Goal: Transaction & Acquisition: Book appointment/travel/reservation

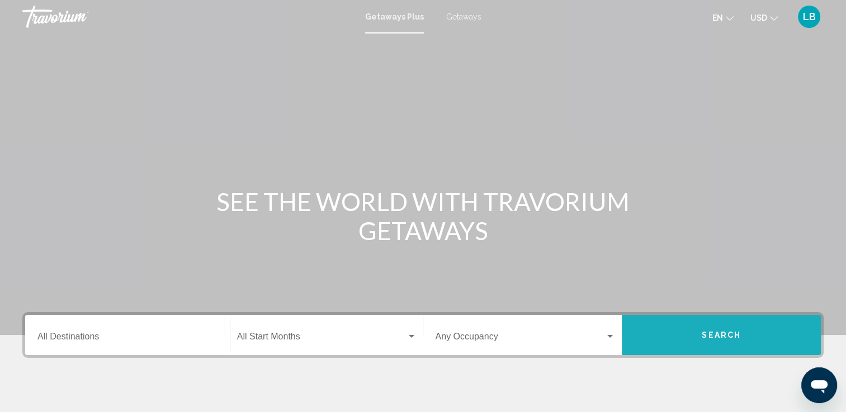
click at [696, 329] on button "Search" at bounding box center [721, 335] width 199 height 40
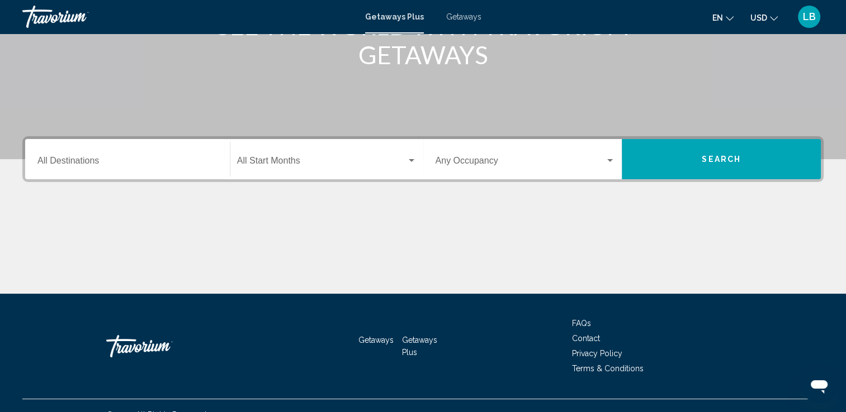
scroll to position [188, 0]
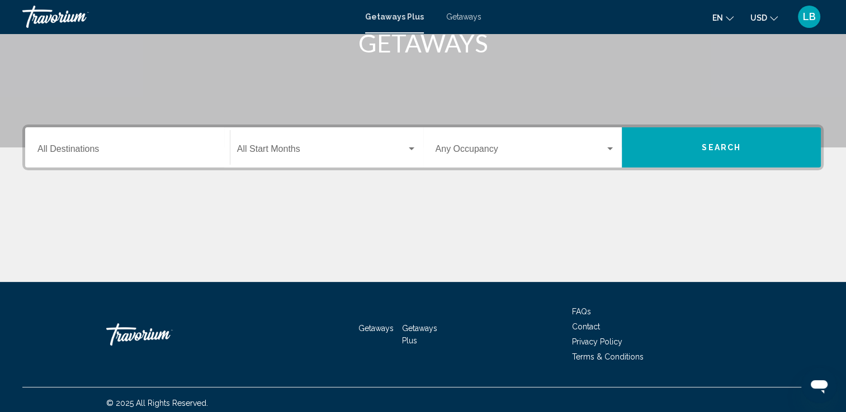
click at [753, 152] on button "Search" at bounding box center [721, 147] width 199 height 40
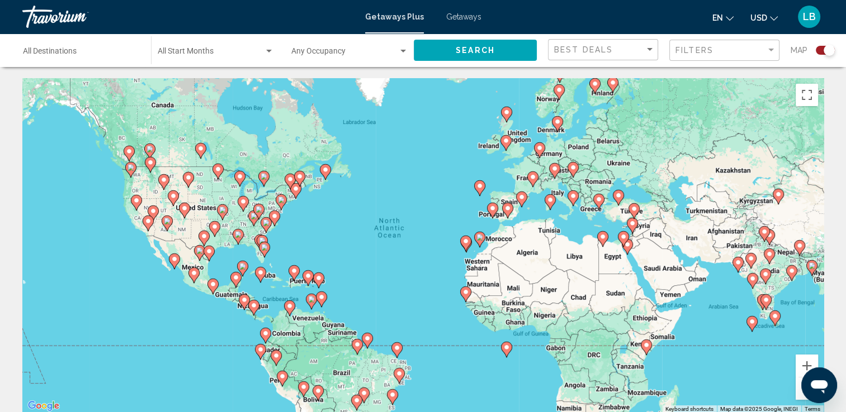
click at [778, 198] on icon "Main content" at bounding box center [777, 196] width 10 height 15
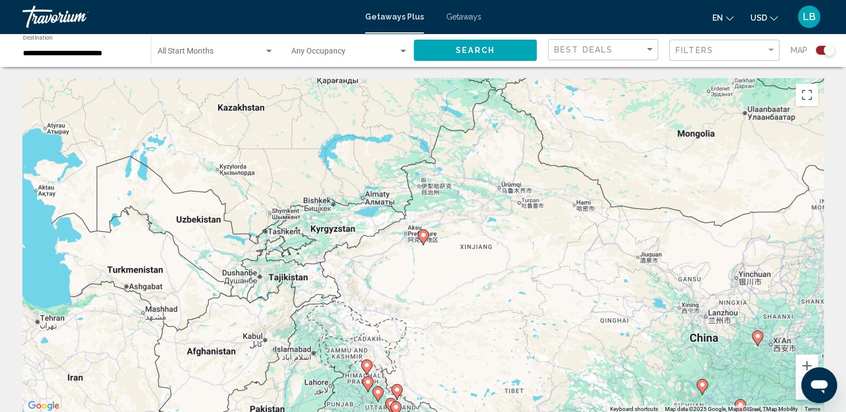
click at [425, 240] on icon "Main content" at bounding box center [423, 237] width 10 height 15
type input "**********"
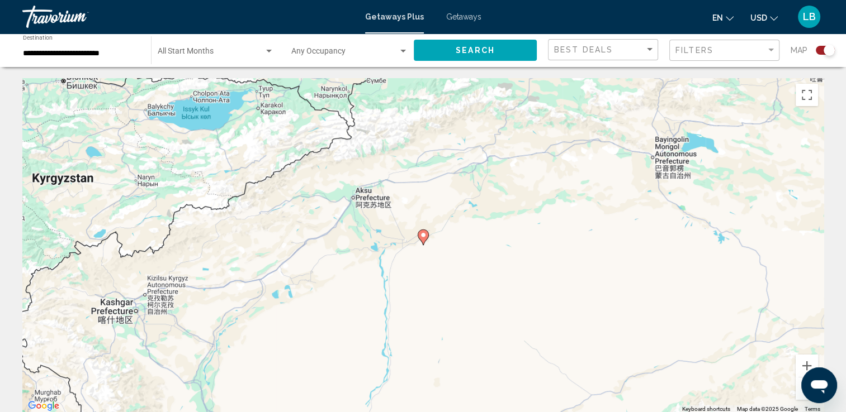
click at [423, 236] on image "Main content" at bounding box center [423, 235] width 7 height 7
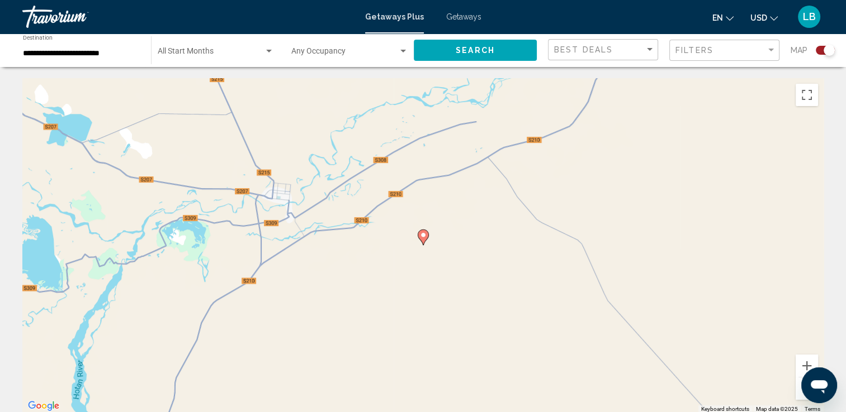
click at [424, 238] on image "Main content" at bounding box center [423, 235] width 7 height 7
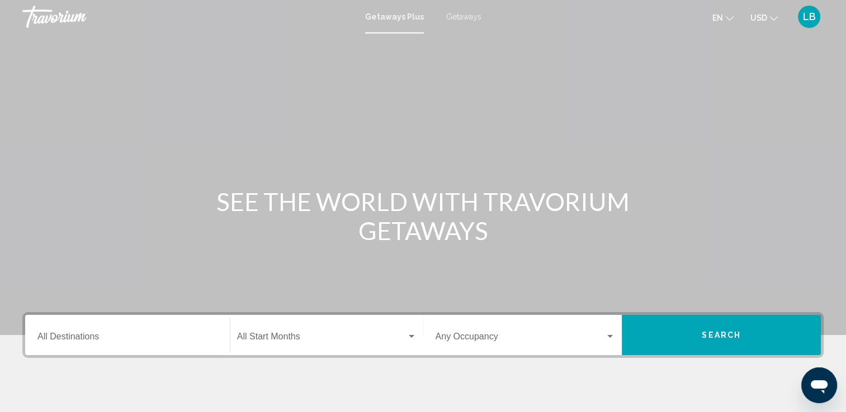
click at [732, 335] on span "Search" at bounding box center [720, 335] width 39 height 9
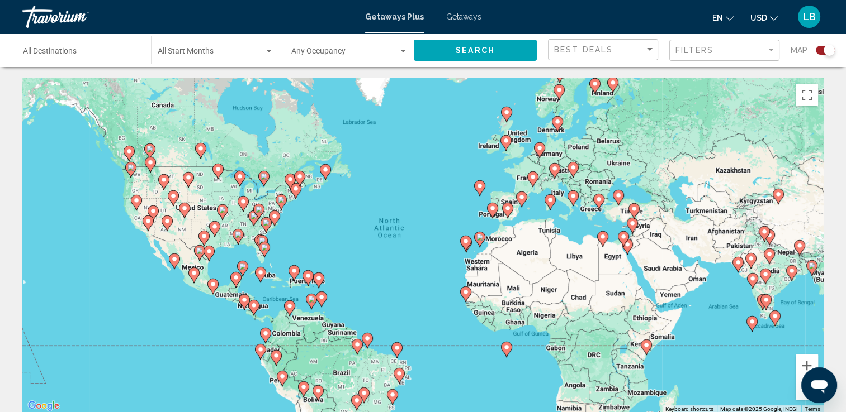
click at [777, 196] on image "Main content" at bounding box center [778, 194] width 7 height 7
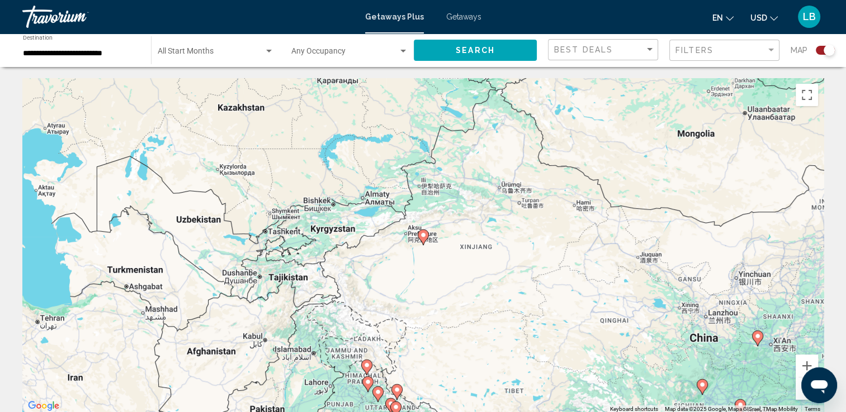
click at [422, 238] on image "Main content" at bounding box center [423, 235] width 7 height 7
type input "**********"
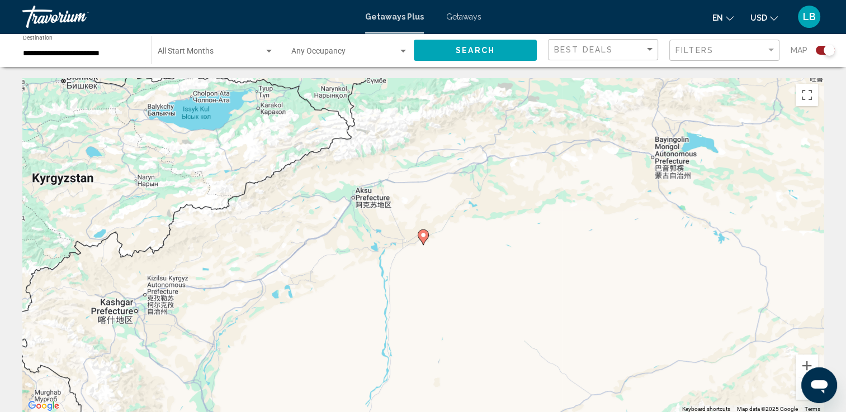
click at [422, 238] on image "Main content" at bounding box center [423, 235] width 7 height 7
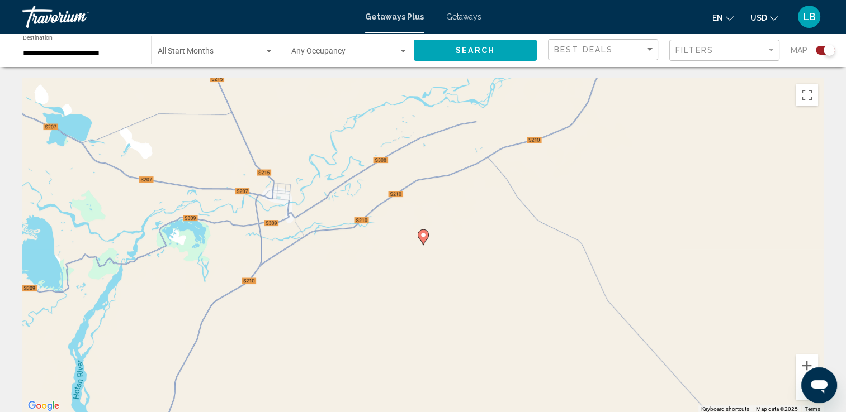
click at [422, 238] on image "Main content" at bounding box center [423, 235] width 7 height 7
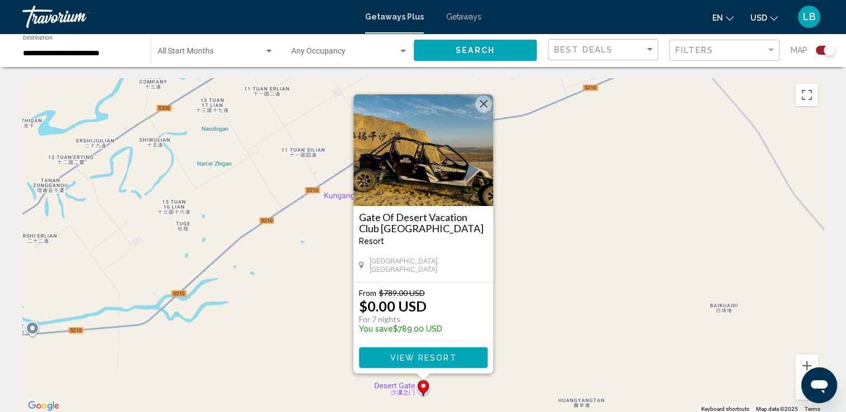
click at [414, 207] on div "Gate Of Desert Vacation Club Aksu Resort - This is an adults only resort Xinjia…" at bounding box center [423, 244] width 140 height 76
click at [425, 357] on span "View Resort" at bounding box center [423, 358] width 67 height 9
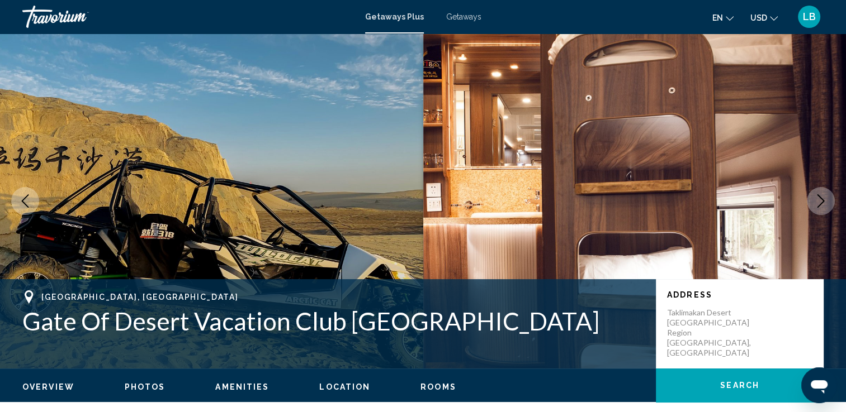
click at [820, 202] on icon "Next image" at bounding box center [820, 201] width 13 height 13
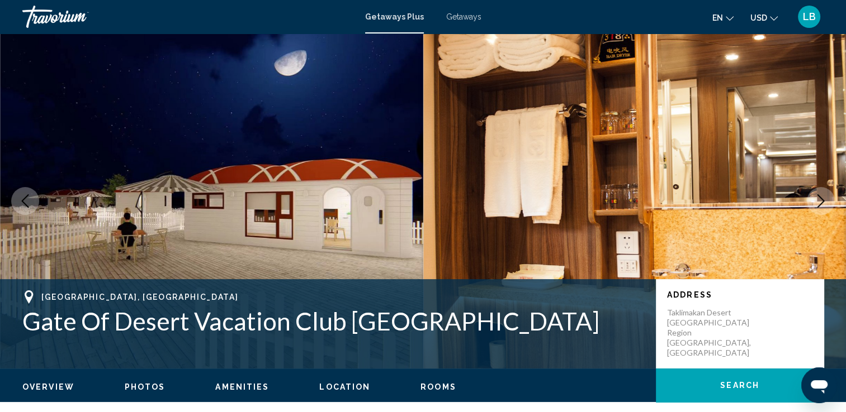
click at [820, 202] on icon "Next image" at bounding box center [820, 201] width 13 height 13
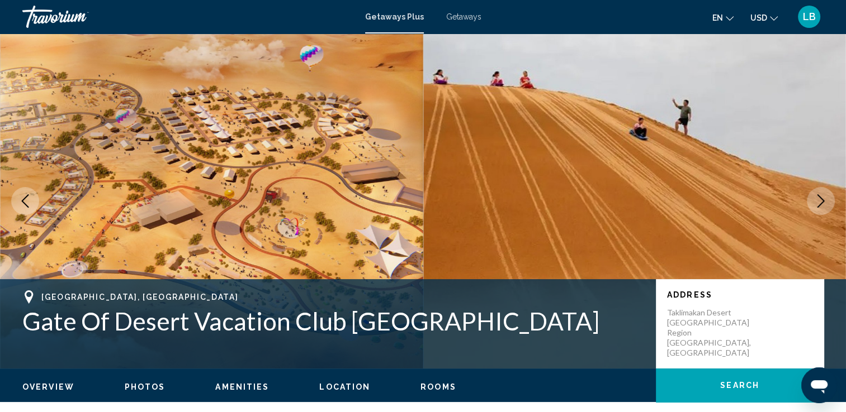
click at [820, 202] on icon "Next image" at bounding box center [820, 201] width 13 height 13
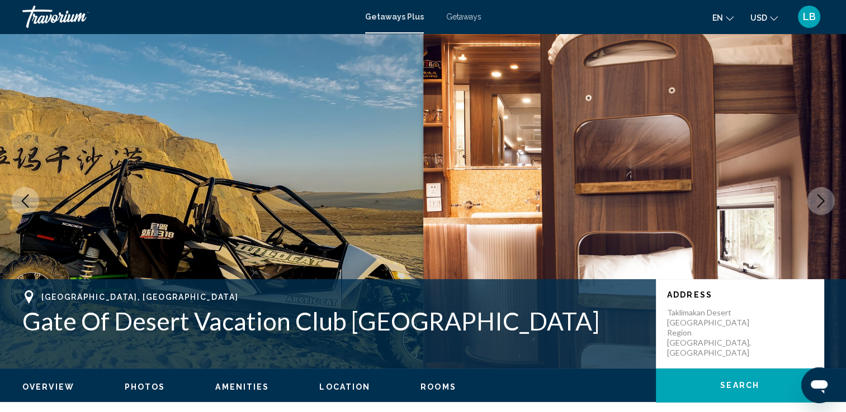
click at [820, 202] on icon "Next image" at bounding box center [820, 201] width 13 height 13
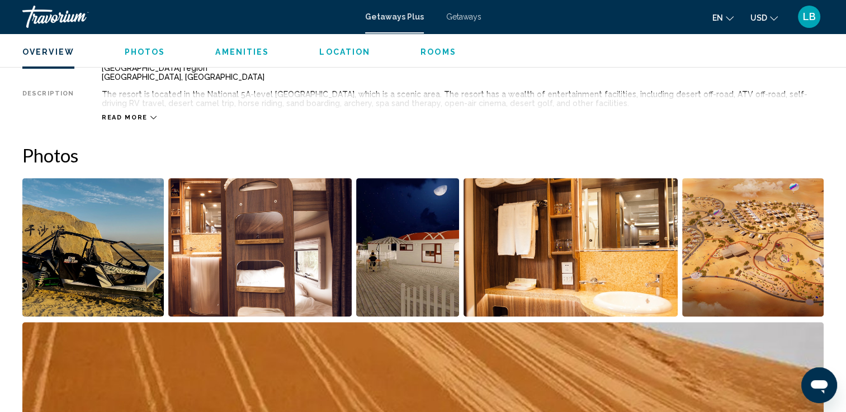
scroll to position [333, 0]
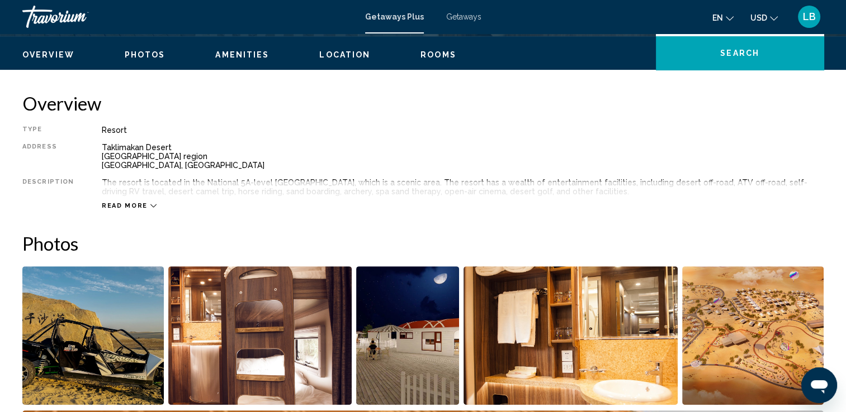
click at [135, 203] on span "Read more" at bounding box center [125, 205] width 46 height 7
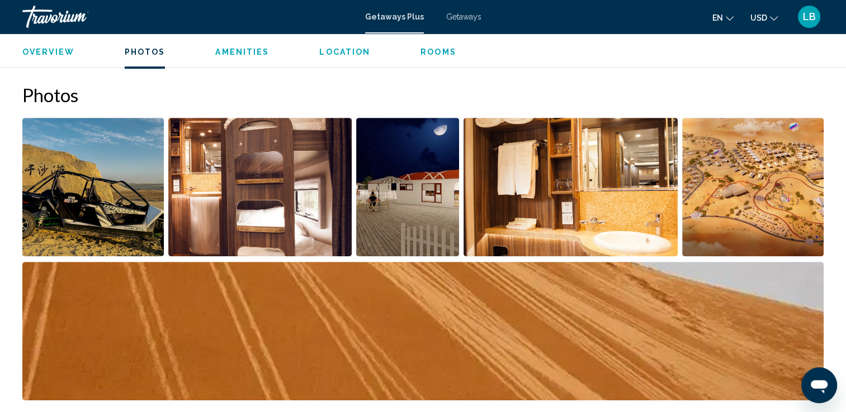
scroll to position [509, 0]
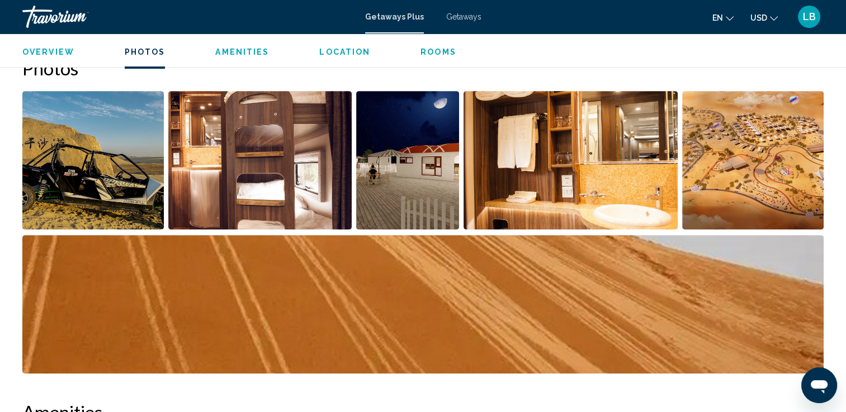
click at [54, 190] on img "Open full-screen image slider" at bounding box center [92, 160] width 141 height 139
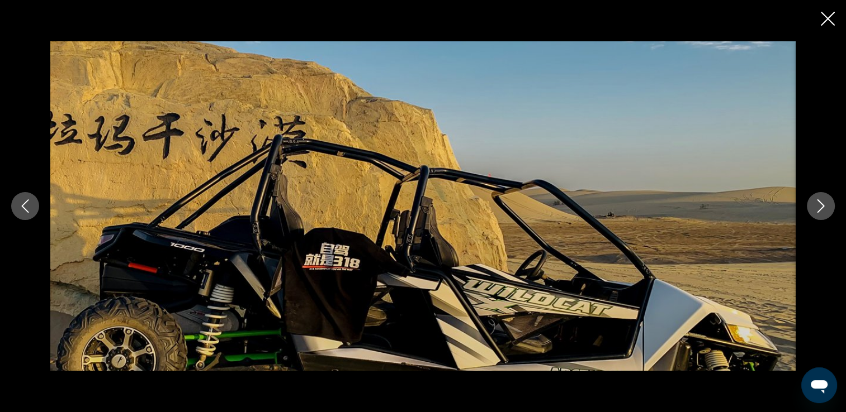
drag, startPoint x: 805, startPoint y: 199, endPoint x: 812, endPoint y: 202, distance: 8.0
click at [812, 202] on div "Main content" at bounding box center [423, 206] width 846 height 330
click at [812, 203] on button "Next image" at bounding box center [821, 206] width 28 height 28
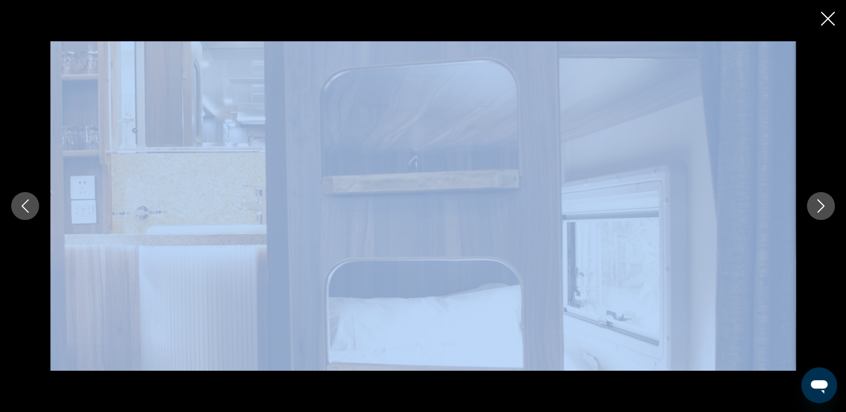
click at [820, 207] on icon "Next image" at bounding box center [820, 206] width 13 height 13
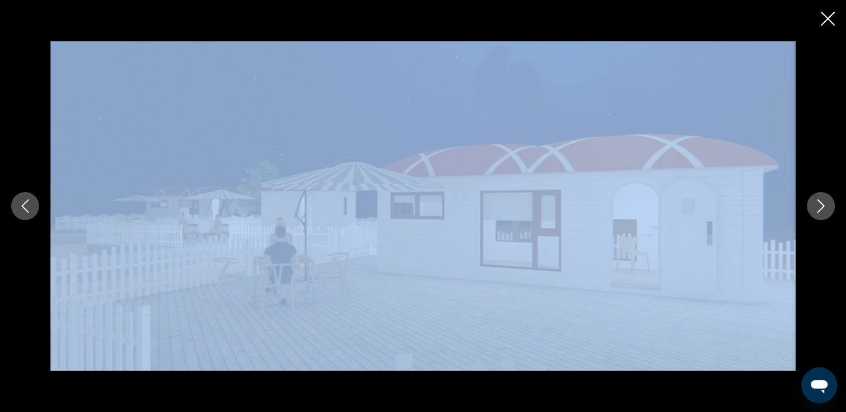
click at [828, 13] on icon "Close slideshow" at bounding box center [827, 19] width 14 height 14
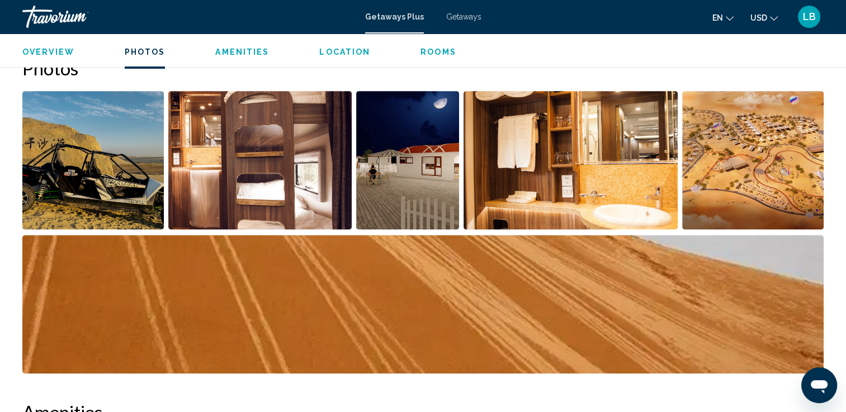
click at [306, 186] on img "Open full-screen image slider" at bounding box center [259, 160] width 183 height 139
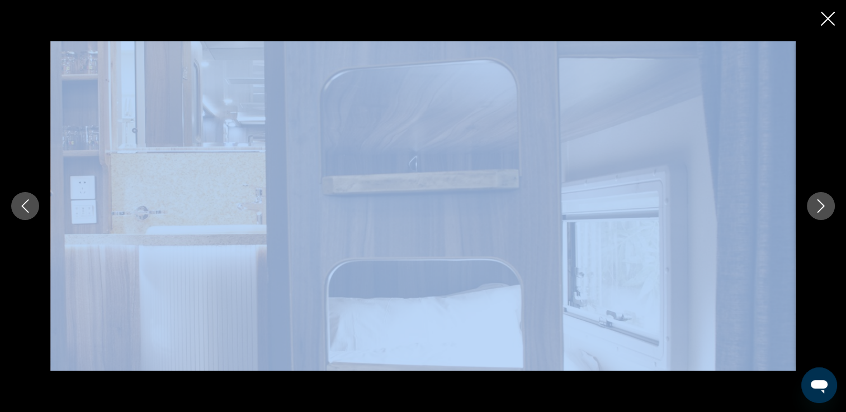
click at [817, 203] on icon "Next image" at bounding box center [820, 206] width 13 height 13
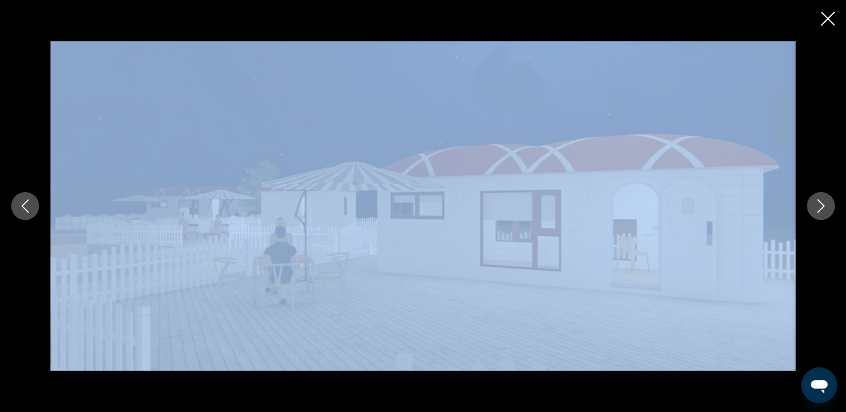
click at [817, 203] on icon "Next image" at bounding box center [820, 206] width 13 height 13
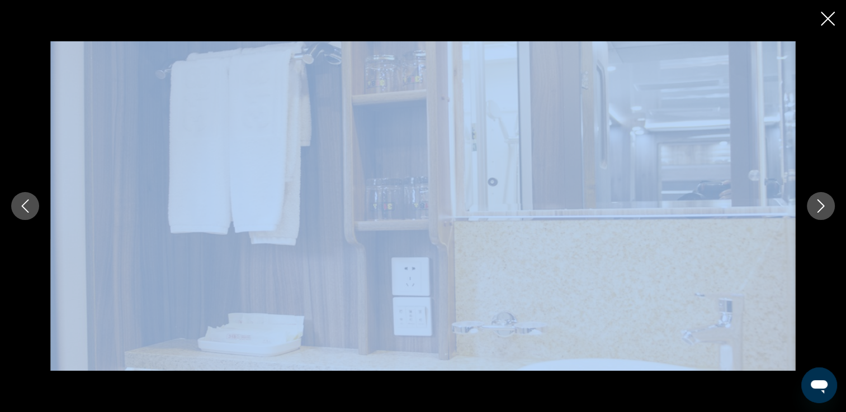
click at [817, 203] on icon "Next image" at bounding box center [820, 206] width 13 height 13
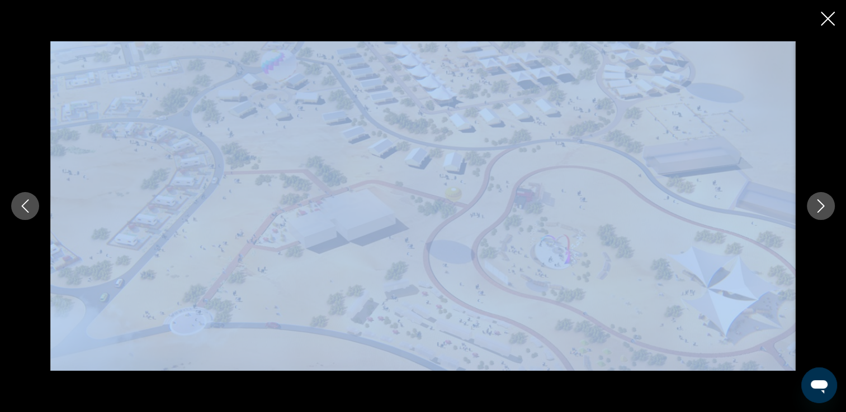
click at [817, 203] on icon "Next image" at bounding box center [820, 206] width 13 height 13
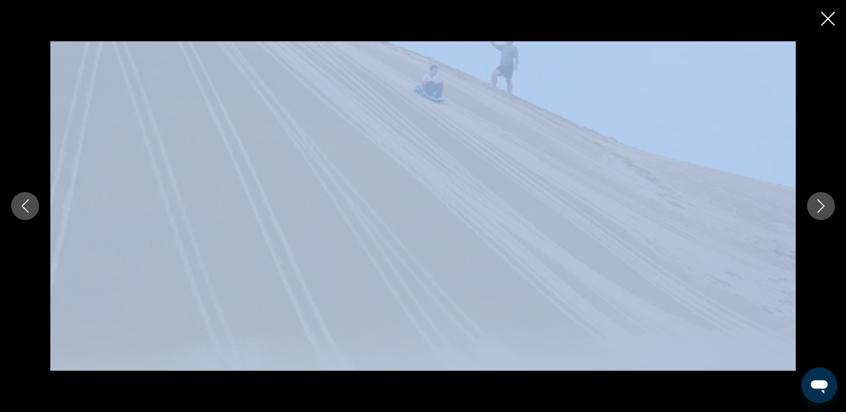
click at [817, 203] on icon "Next image" at bounding box center [820, 206] width 13 height 13
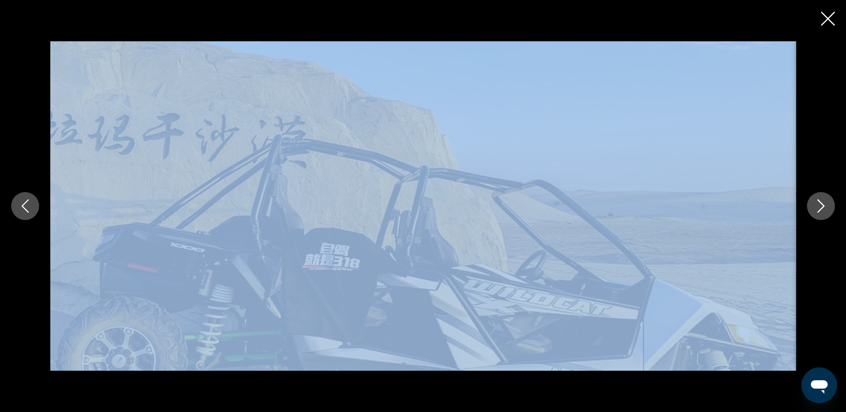
click at [828, 22] on icon "Close slideshow" at bounding box center [827, 19] width 14 height 14
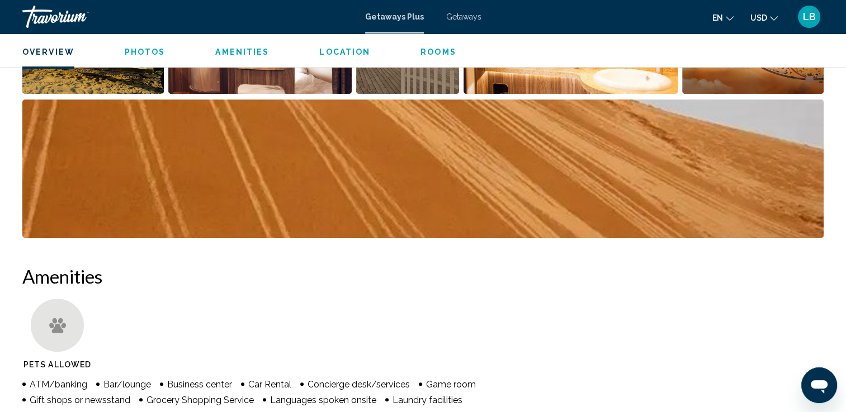
scroll to position [395, 0]
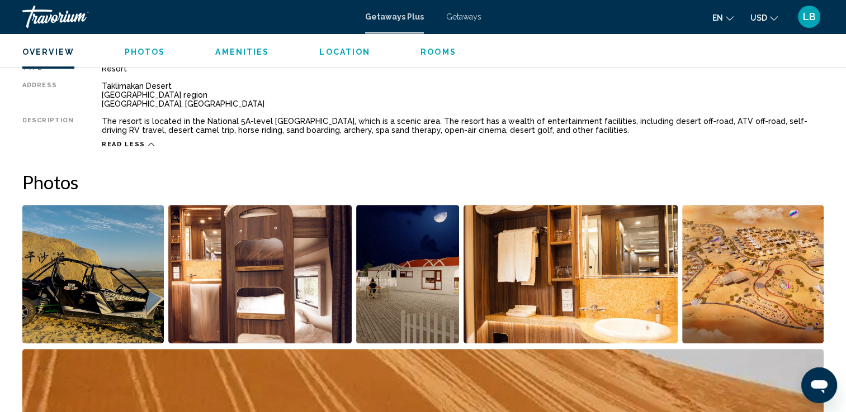
click at [136, 45] on ul "Overview Photos Amenities Location Rooms Search" at bounding box center [422, 51] width 801 height 12
click at [136, 48] on span "Photos" at bounding box center [145, 52] width 41 height 9
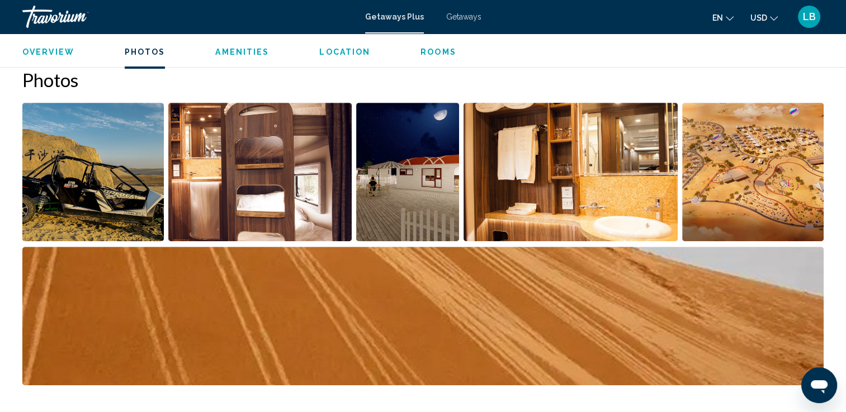
scroll to position [499, 0]
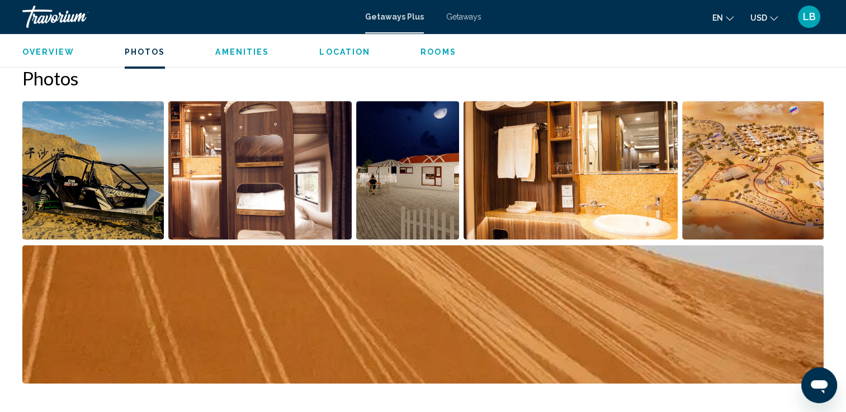
click at [248, 63] on div "Overview Photos Amenities Location Rooms Search" at bounding box center [423, 51] width 846 height 35
click at [246, 55] on span "Amenities" at bounding box center [242, 52] width 54 height 9
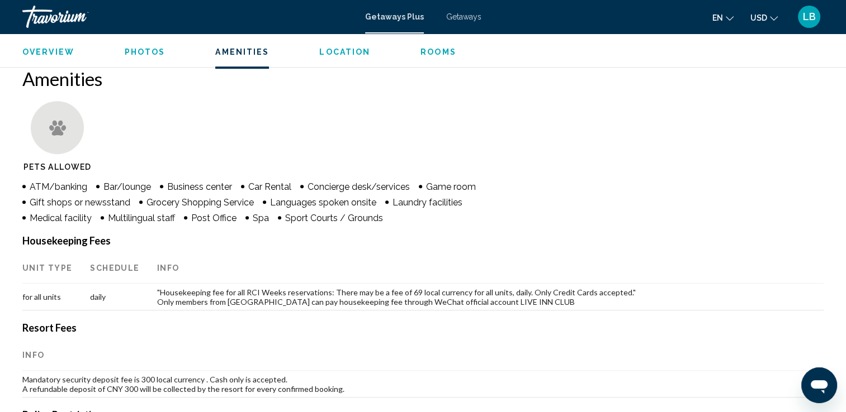
scroll to position [843, 0]
click at [342, 59] on div "Overview Photos Amenities Location Rooms Search" at bounding box center [423, 51] width 846 height 35
click at [344, 53] on span "Location" at bounding box center [344, 52] width 51 height 9
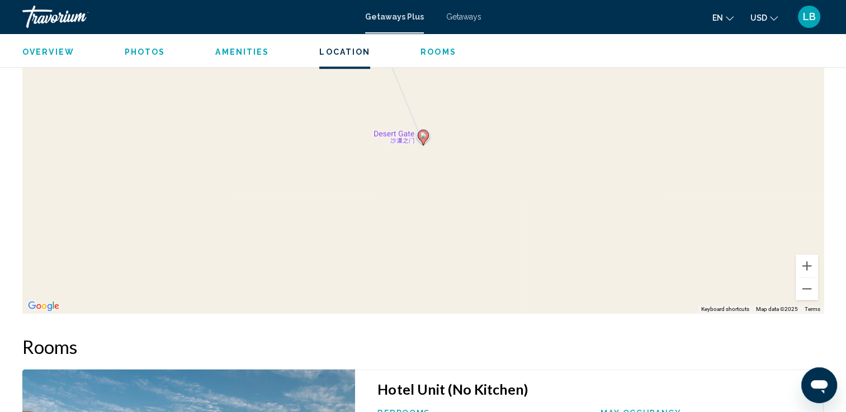
scroll to position [1500, 0]
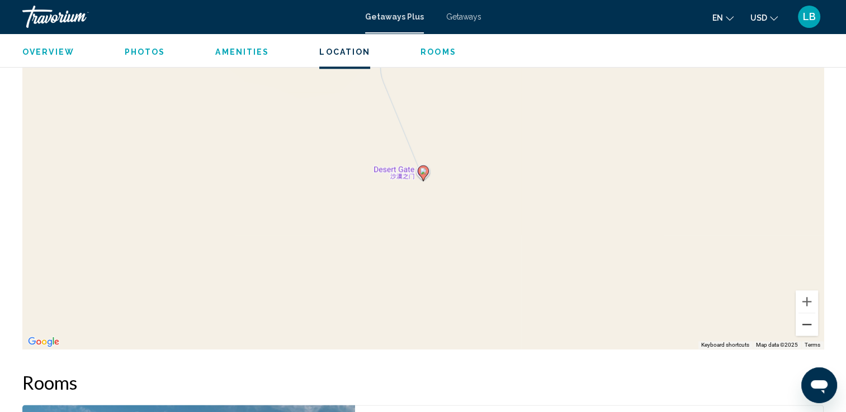
click at [812, 324] on button "Zoom out" at bounding box center [806, 325] width 22 height 22
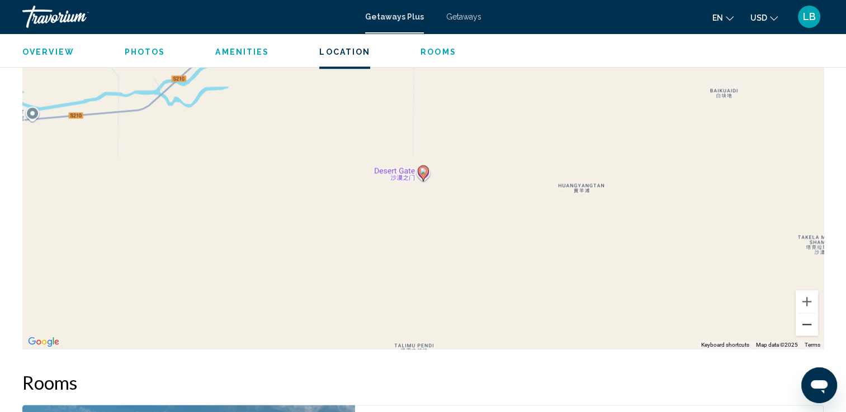
click at [812, 324] on button "Zoom out" at bounding box center [806, 325] width 22 height 22
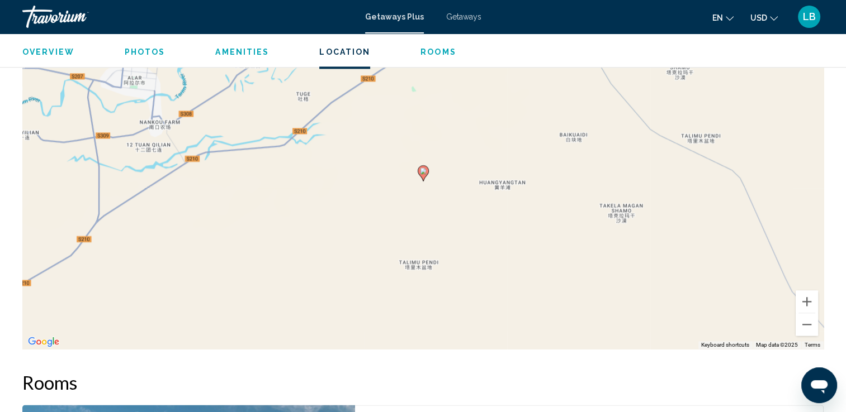
click at [434, 57] on div "Overview Photos Amenities Location Rooms Search" at bounding box center [423, 51] width 846 height 35
click at [434, 50] on span "Rooms" at bounding box center [438, 52] width 36 height 9
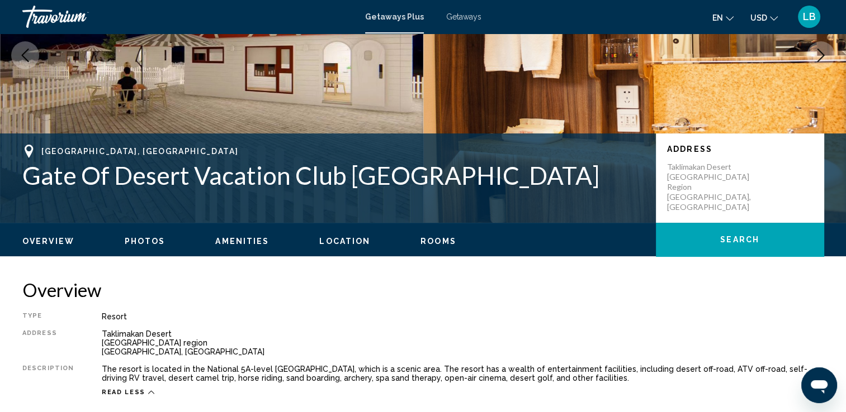
scroll to position [0, 0]
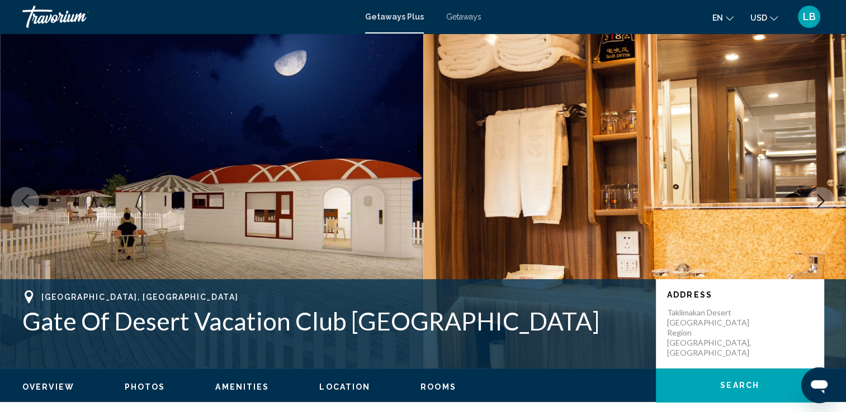
click at [399, 23] on div "Getaways Plus Getaways en English Español Français Italiano Português русский U…" at bounding box center [423, 16] width 846 height 23
click at [396, 19] on span "Getaways Plus" at bounding box center [394, 16] width 59 height 9
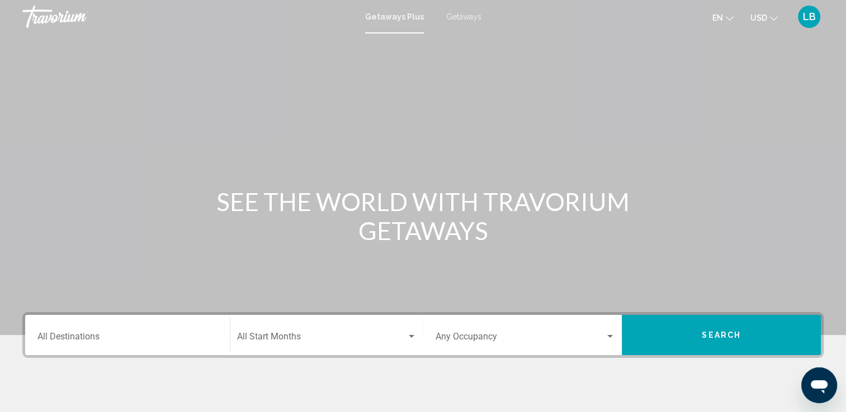
click at [716, 331] on span "Search" at bounding box center [720, 335] width 39 height 9
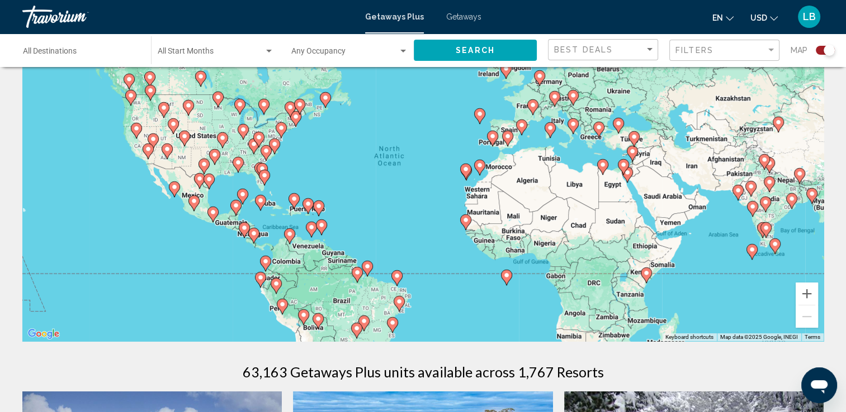
scroll to position [77, 0]
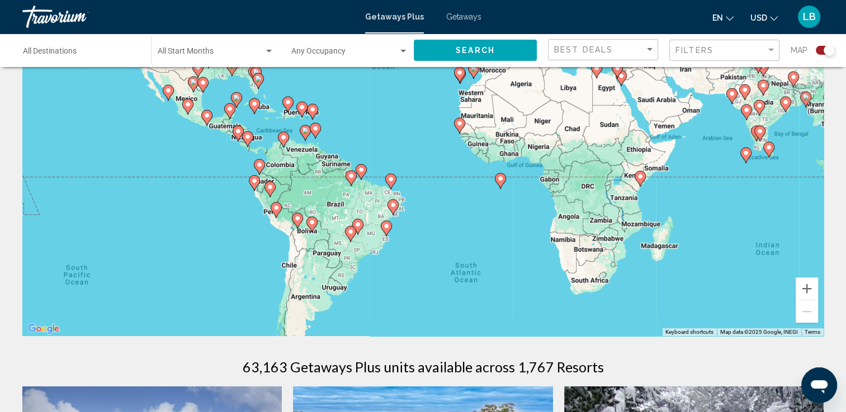
drag, startPoint x: 640, startPoint y: 288, endPoint x: 633, endPoint y: 198, distance: 90.3
click at [633, 198] on div "To activate drag with keyboard, press Alt + Enter. Once in keyboard drag state,…" at bounding box center [422, 168] width 801 height 335
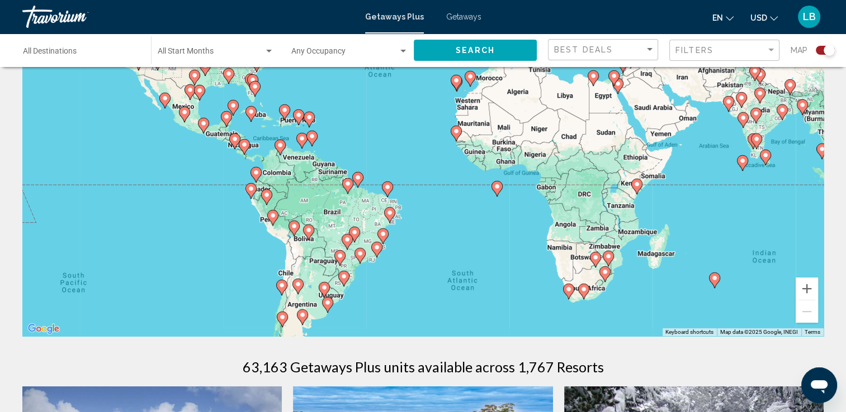
click at [584, 289] on image "Main content" at bounding box center [583, 289] width 7 height 7
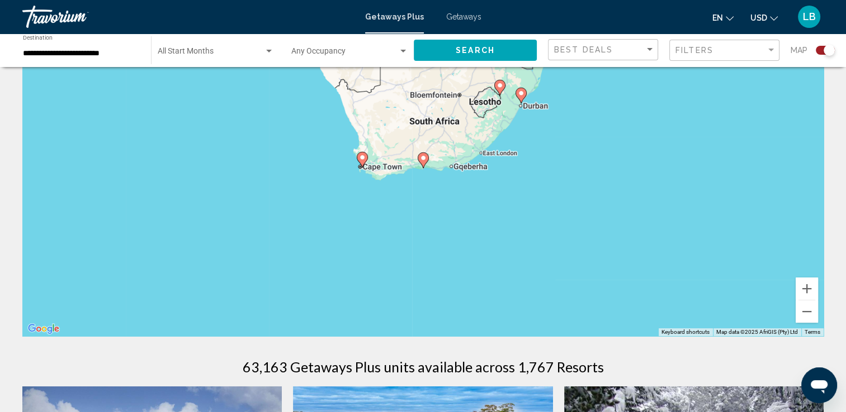
click at [359, 159] on image "Main content" at bounding box center [362, 157] width 7 height 7
type input "**********"
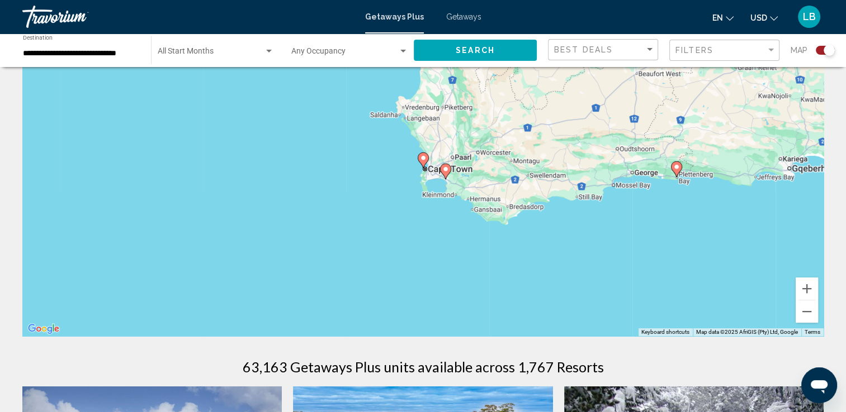
click at [444, 169] on image "Main content" at bounding box center [445, 169] width 7 height 7
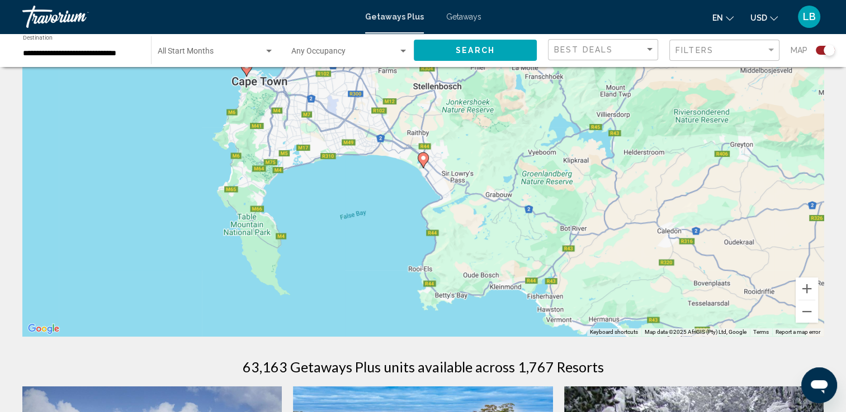
click at [424, 160] on image "Main content" at bounding box center [423, 158] width 7 height 7
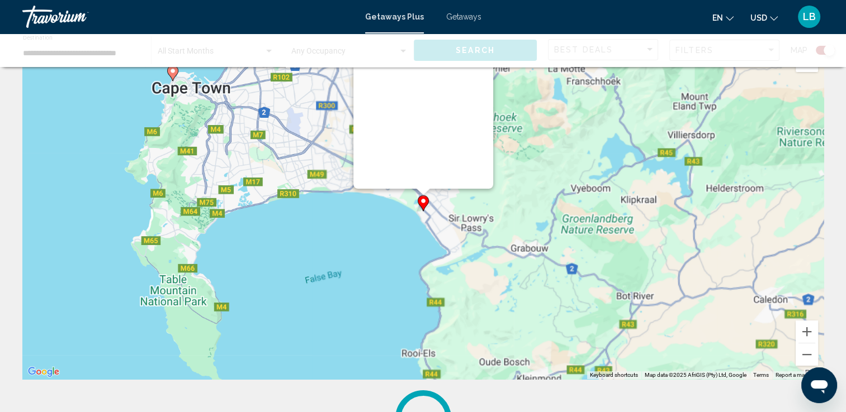
scroll to position [0, 0]
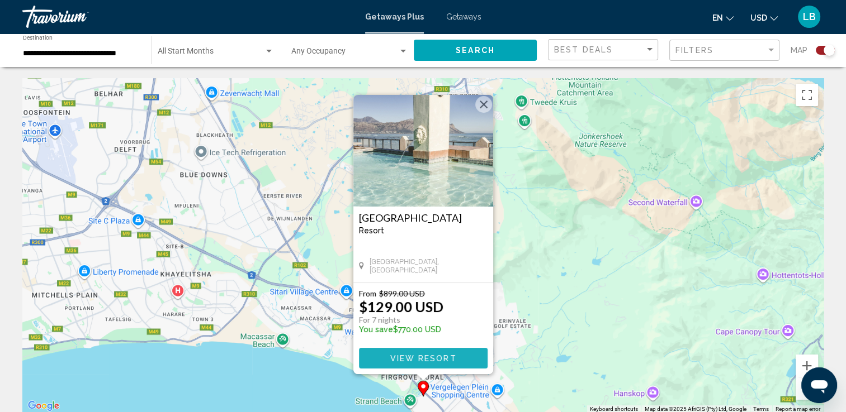
click at [423, 361] on span "View Resort" at bounding box center [423, 358] width 67 height 9
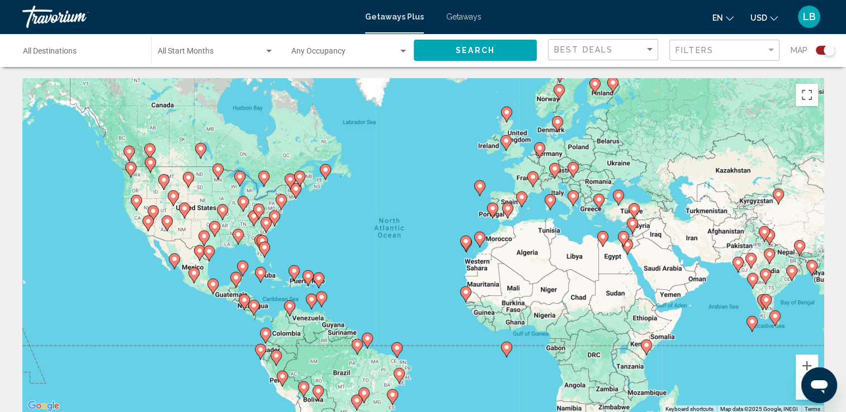
click at [506, 350] on image "Main content" at bounding box center [506, 347] width 7 height 7
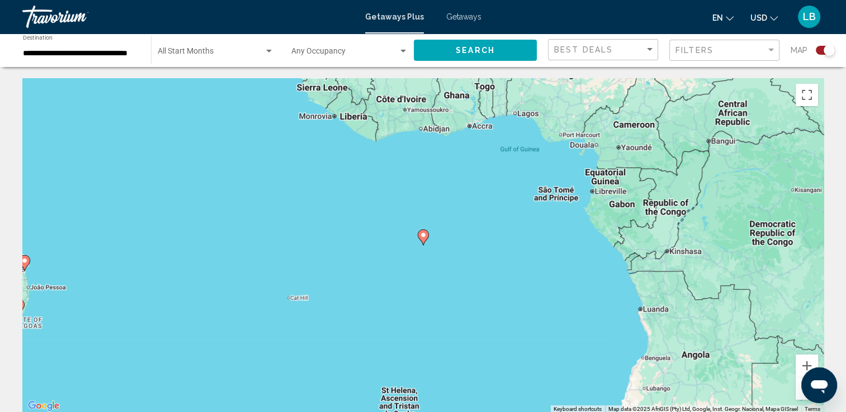
click at [423, 235] on image "Main content" at bounding box center [423, 235] width 7 height 7
type input "**********"
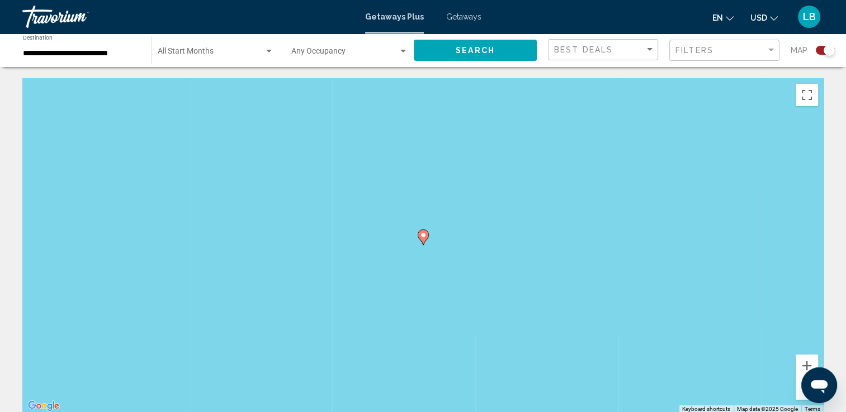
click at [423, 234] on g "Main content" at bounding box center [423, 238] width 11 height 16
click at [426, 236] on image "Main content" at bounding box center [426, 236] width 7 height 7
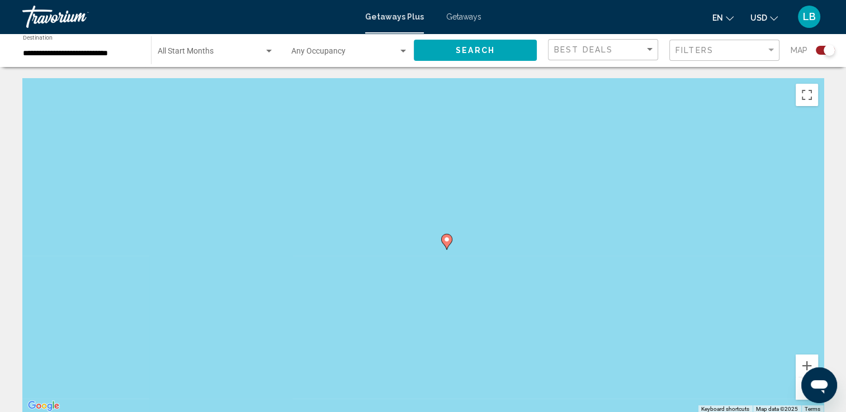
click at [445, 243] on image "Main content" at bounding box center [446, 239] width 7 height 7
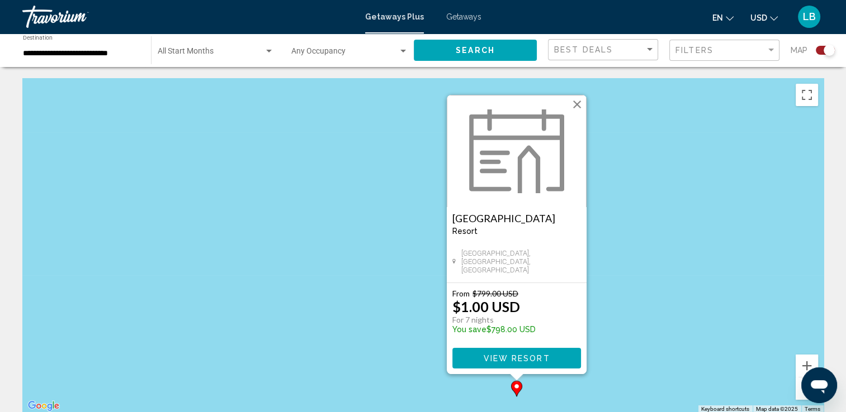
click at [544, 358] on span "View Resort" at bounding box center [516, 358] width 67 height 9
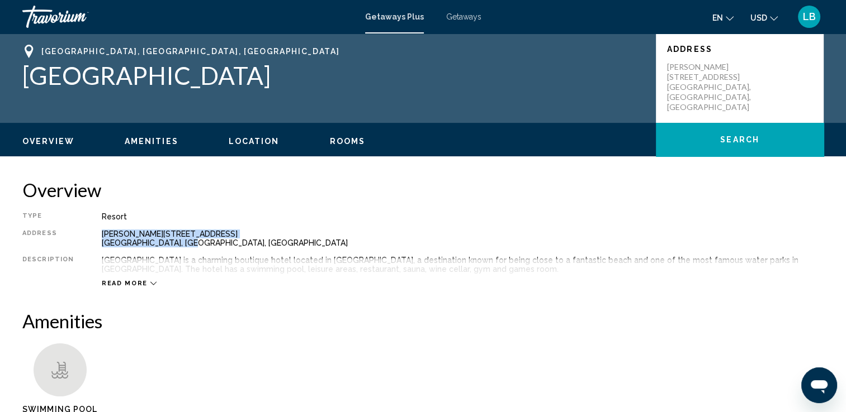
drag, startPoint x: 195, startPoint y: 243, endPoint x: 99, endPoint y: 235, distance: 95.8
click at [102, 235] on div "Rua Marlin Azul, 1061 - Porto das Dunas AQUIRAZ, Ceará, Brazil" at bounding box center [463, 239] width 722 height 18
copy div "Rua Marlin Azul, 1061 - Porto das Dunas AQUIRAZ, Ceará, Brazil"
click at [238, 141] on span "Location" at bounding box center [254, 141] width 51 height 9
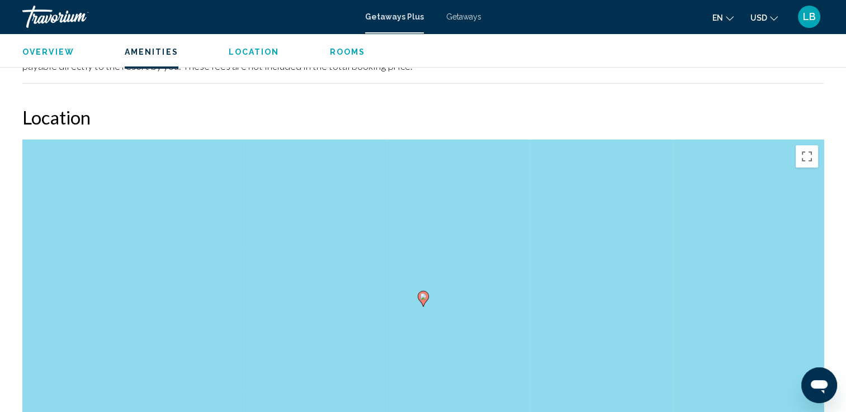
scroll to position [471, 0]
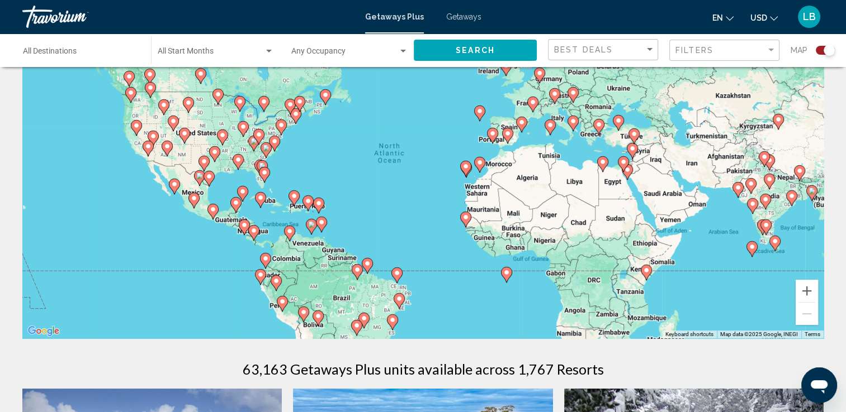
scroll to position [121, 0]
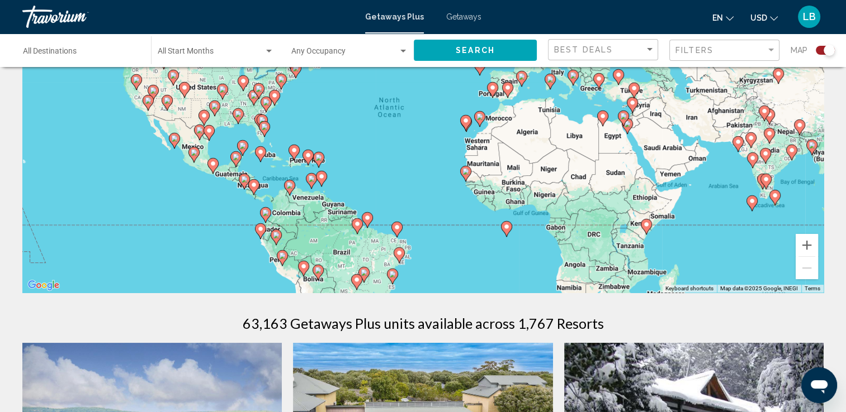
click at [646, 225] on image "Main content" at bounding box center [646, 224] width 7 height 7
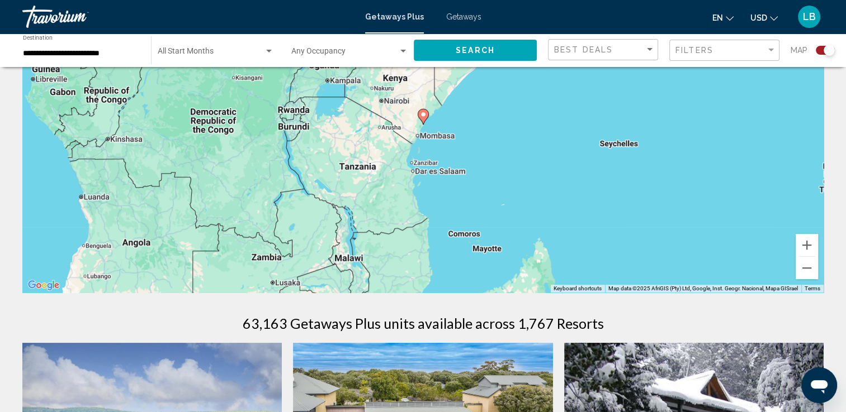
click at [420, 116] on image "Main content" at bounding box center [423, 114] width 7 height 7
type input "**********"
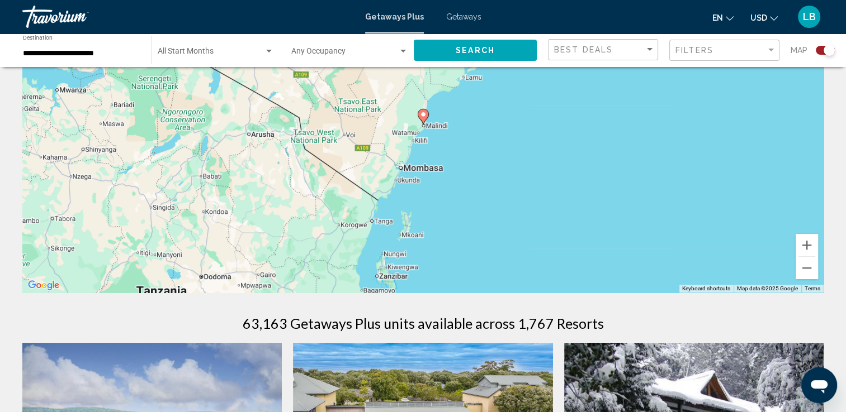
click at [423, 117] on image "Main content" at bounding box center [423, 114] width 7 height 7
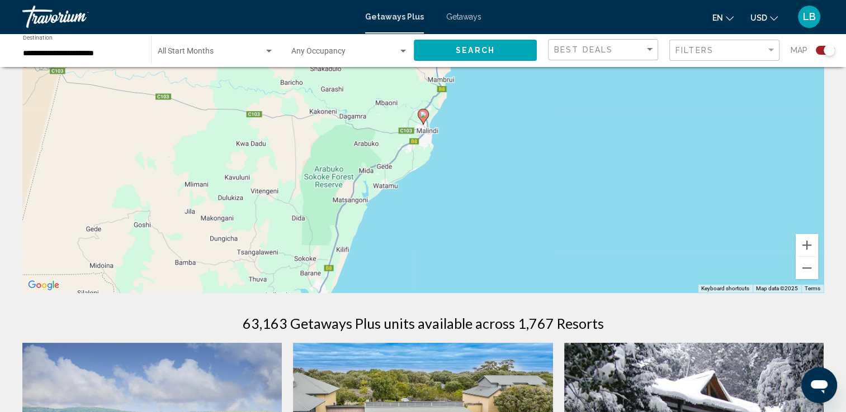
click at [424, 117] on image "Main content" at bounding box center [423, 114] width 7 height 7
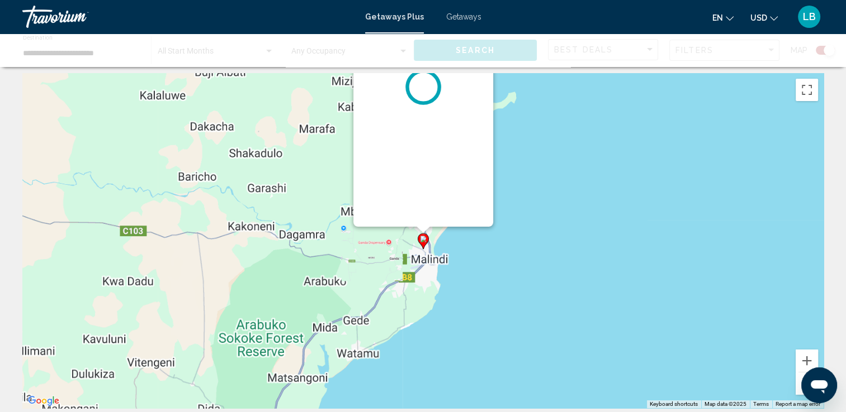
scroll to position [0, 0]
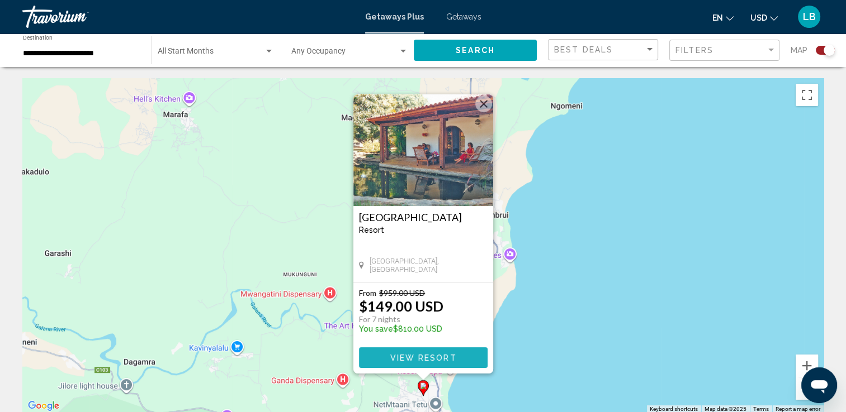
click at [396, 362] on span "View Resort" at bounding box center [423, 358] width 67 height 9
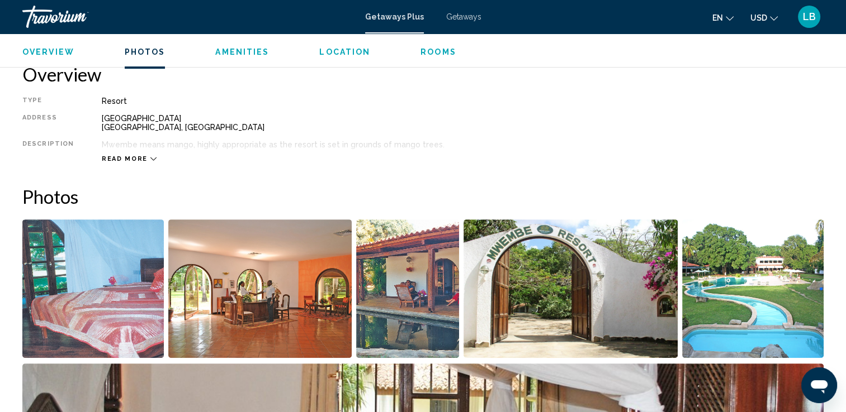
scroll to position [357, 0]
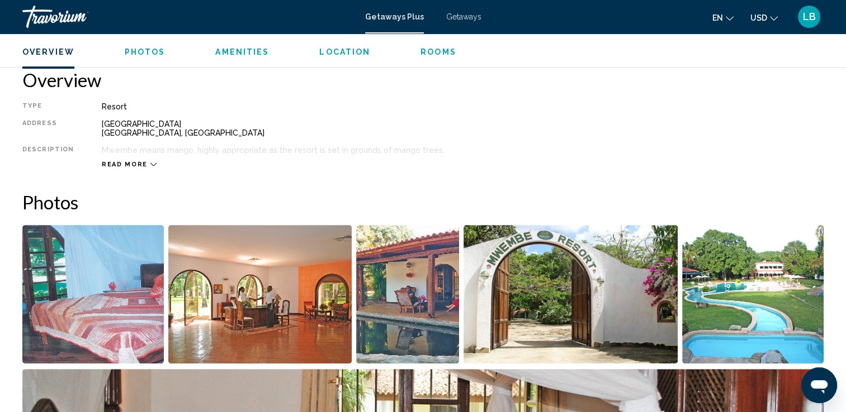
click at [442, 55] on span "Rooms" at bounding box center [438, 52] width 36 height 9
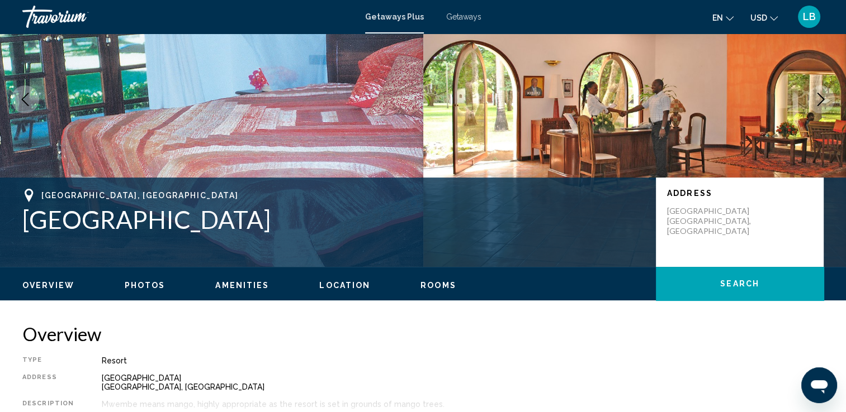
scroll to position [21, 0]
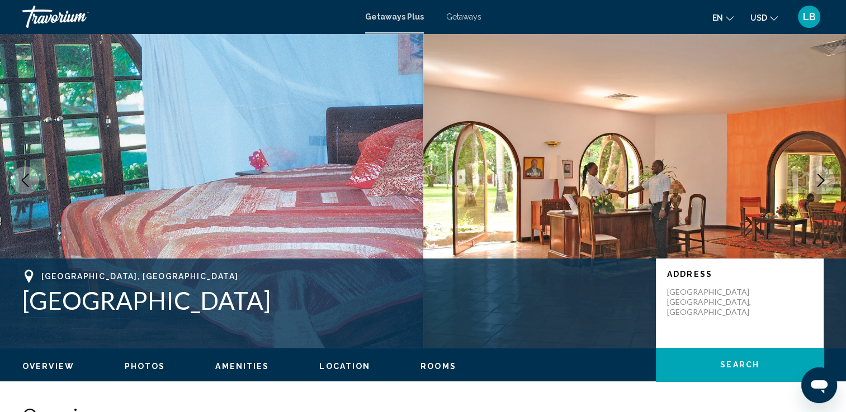
click at [239, 365] on span "Amenities" at bounding box center [242, 366] width 54 height 9
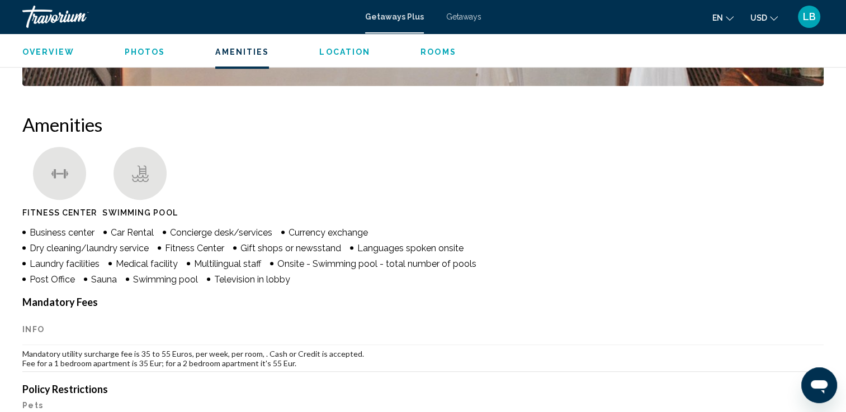
scroll to position [824, 0]
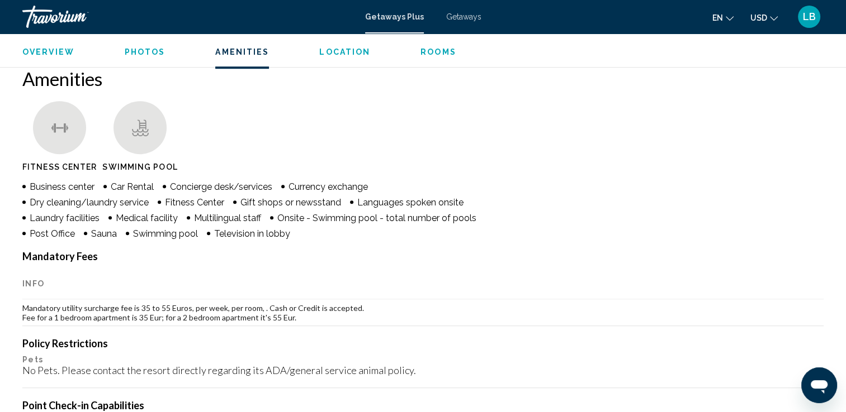
click at [152, 46] on ul "Overview Photos Amenities Location Rooms Search" at bounding box center [422, 51] width 801 height 12
click at [139, 51] on span "Photos" at bounding box center [145, 52] width 41 height 9
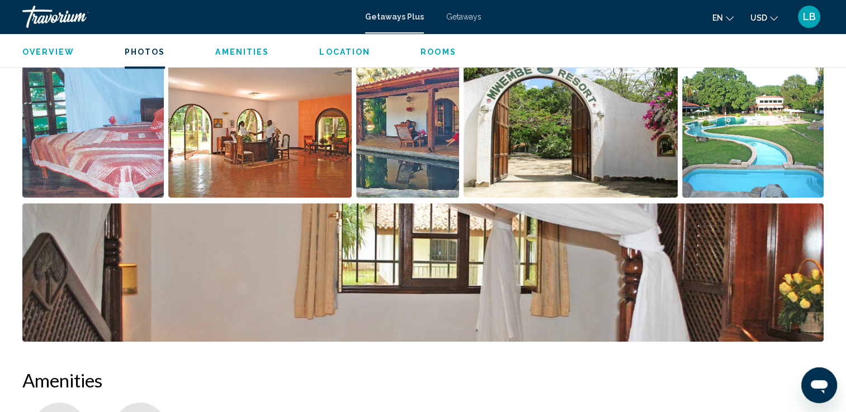
scroll to position [481, 0]
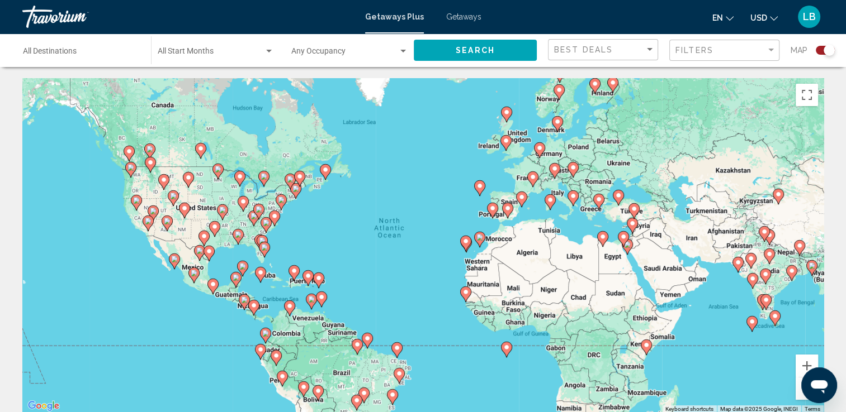
click at [800, 247] on image "Main content" at bounding box center [799, 246] width 7 height 7
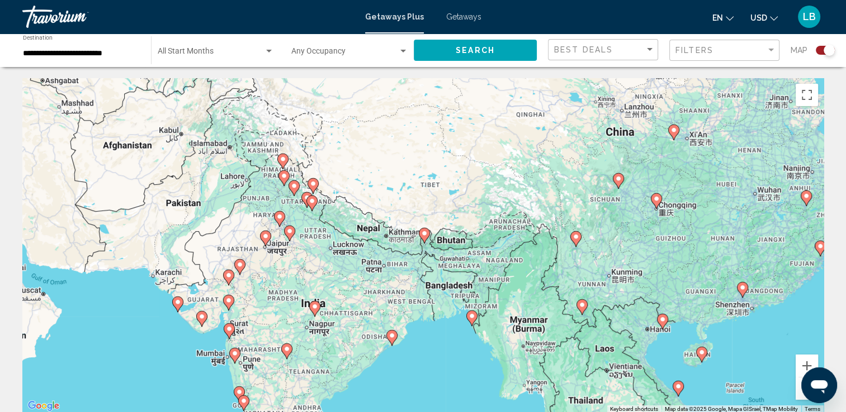
click at [426, 238] on icon "Main content" at bounding box center [424, 236] width 10 height 15
type input "**********"
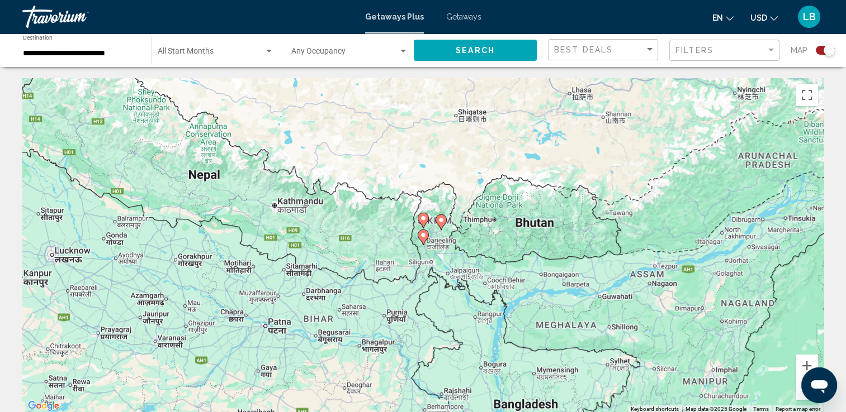
click at [438, 224] on icon "Main content" at bounding box center [440, 222] width 10 height 15
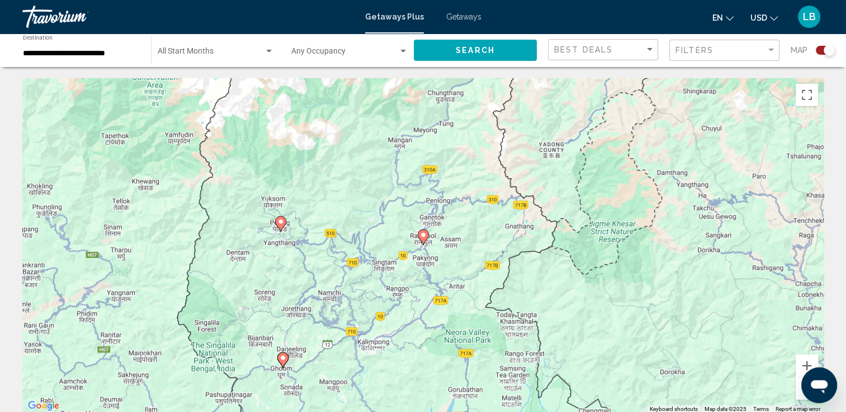
click at [421, 238] on image "Main content" at bounding box center [423, 235] width 7 height 7
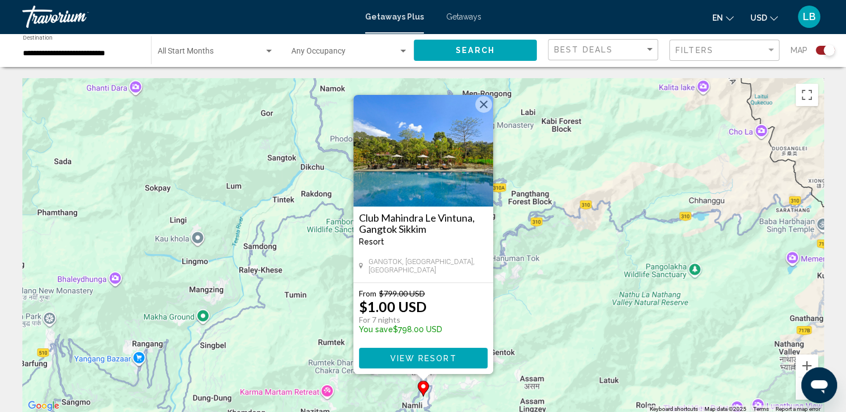
click at [439, 364] on button "View Resort" at bounding box center [423, 358] width 129 height 21
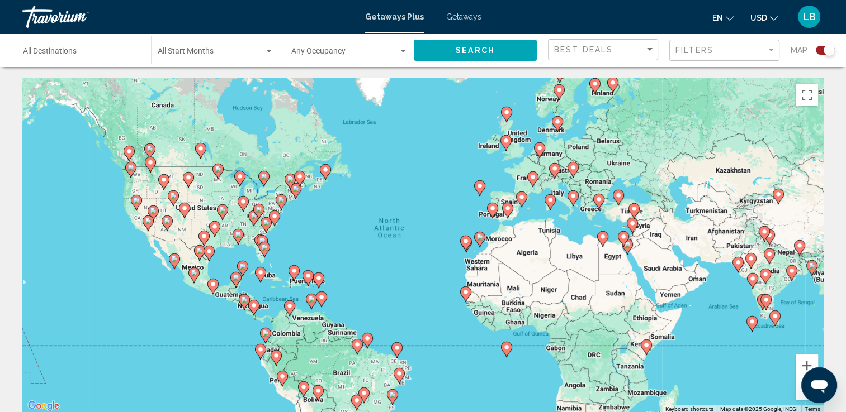
click at [753, 319] on image "Main content" at bounding box center [751, 322] width 7 height 7
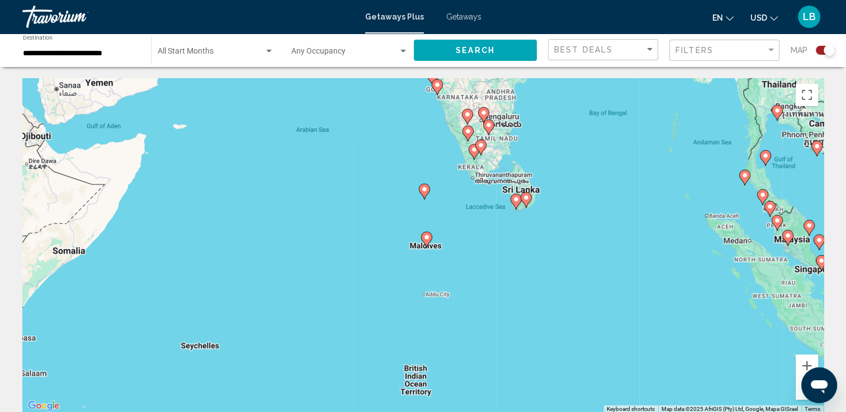
click at [427, 240] on image "Main content" at bounding box center [426, 237] width 7 height 7
type input "**********"
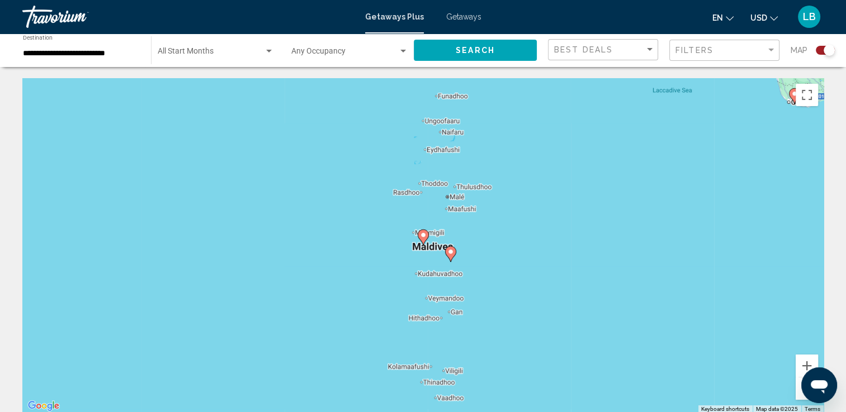
click at [425, 238] on image "Main content" at bounding box center [423, 235] width 7 height 7
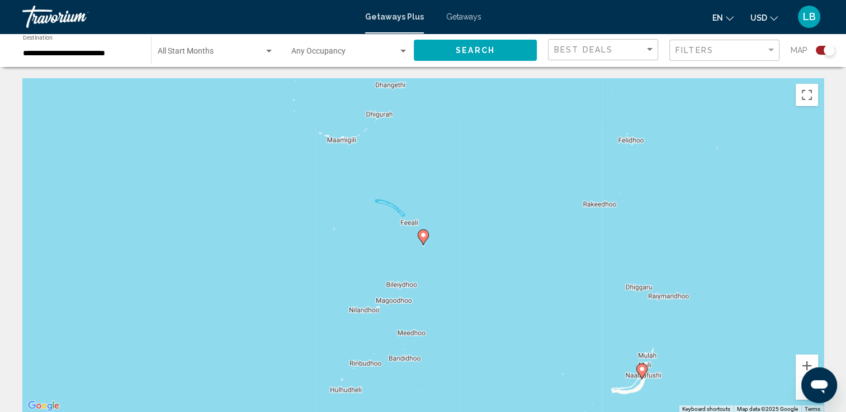
click at [420, 240] on icon "Main content" at bounding box center [423, 238] width 11 height 16
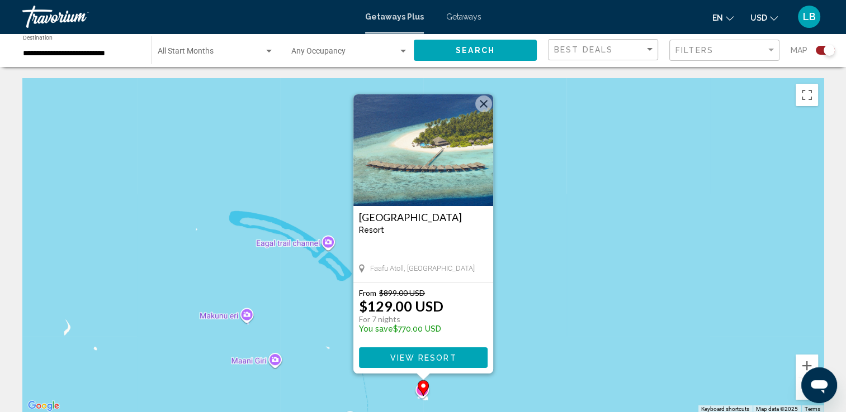
click at [435, 363] on button "View Resort" at bounding box center [423, 358] width 129 height 21
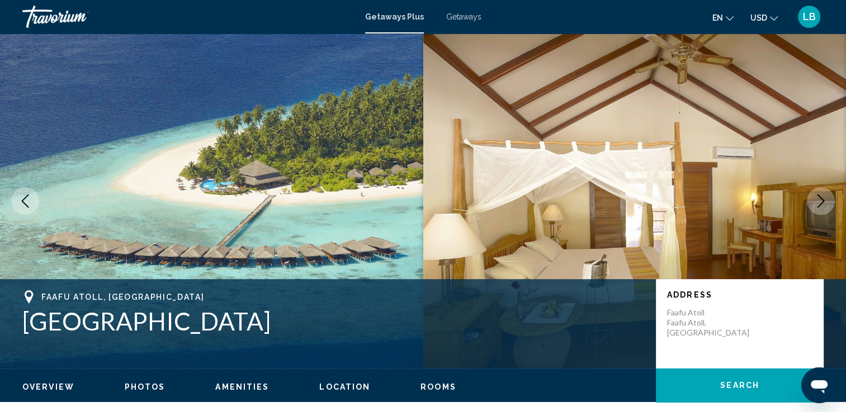
click at [825, 196] on icon "Next image" at bounding box center [820, 201] width 13 height 13
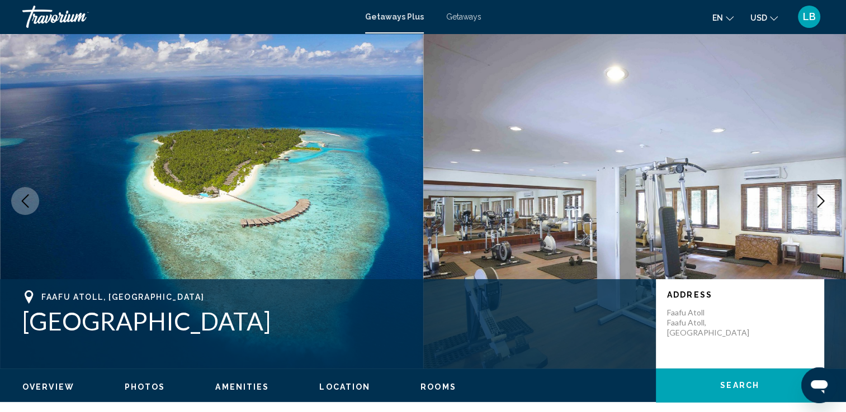
click at [825, 196] on icon "Next image" at bounding box center [820, 201] width 13 height 13
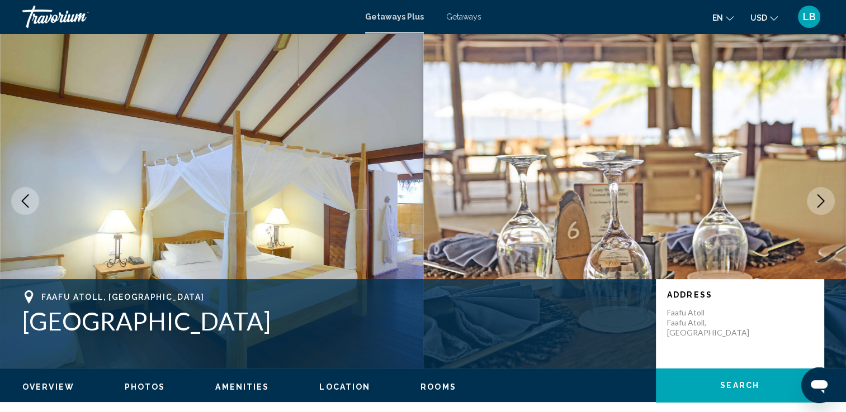
click at [825, 196] on icon "Next image" at bounding box center [820, 201] width 13 height 13
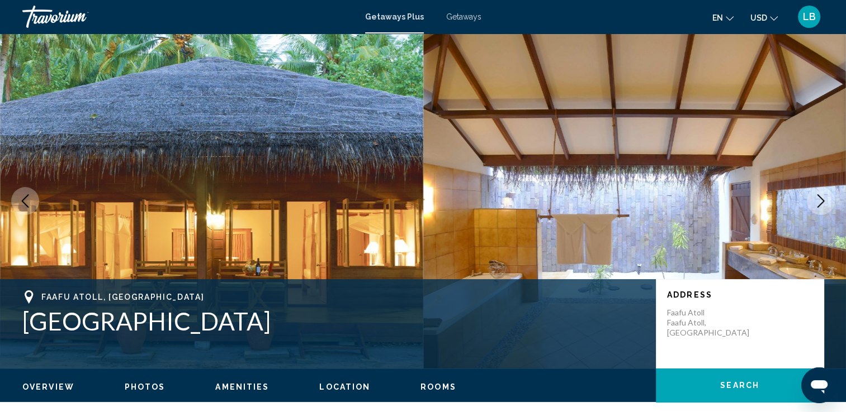
click at [825, 196] on icon "Next image" at bounding box center [820, 201] width 13 height 13
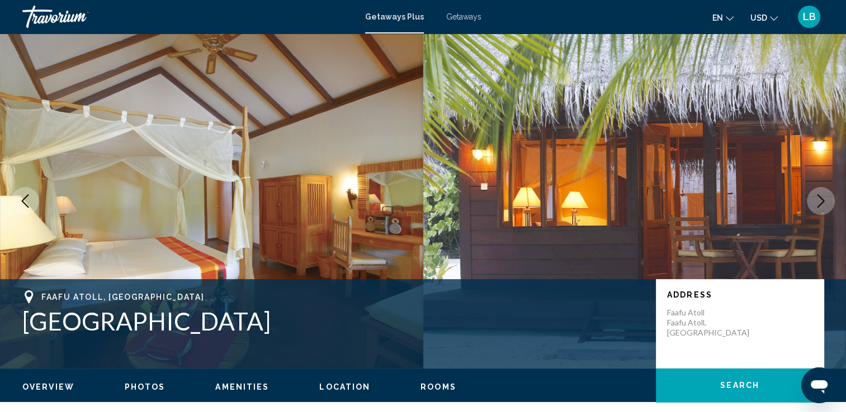
click at [825, 196] on icon "Next image" at bounding box center [820, 201] width 13 height 13
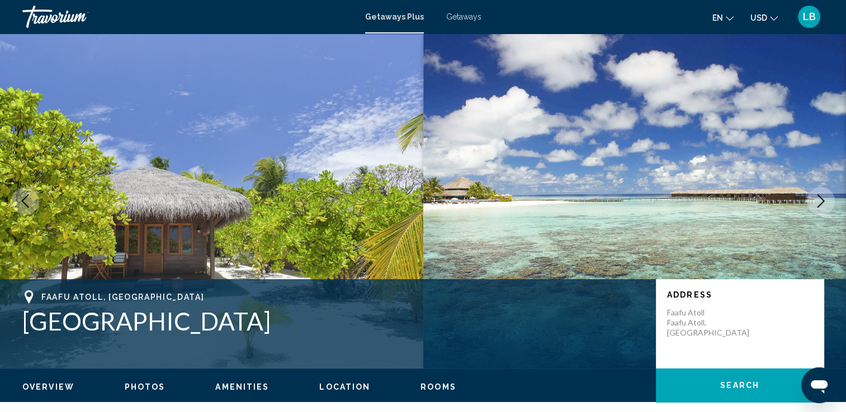
click at [825, 196] on icon "Next image" at bounding box center [820, 201] width 13 height 13
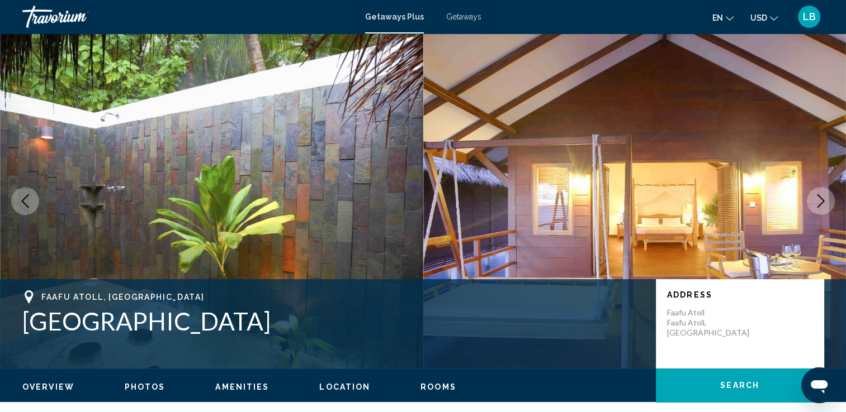
click at [825, 196] on icon "Next image" at bounding box center [820, 201] width 13 height 13
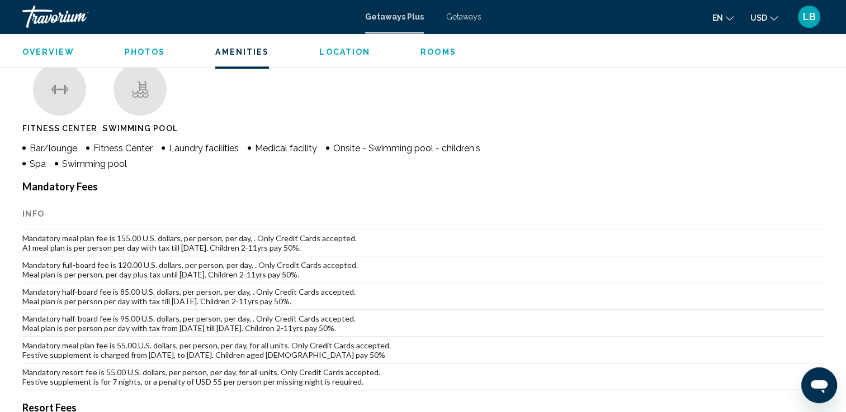
scroll to position [903, 0]
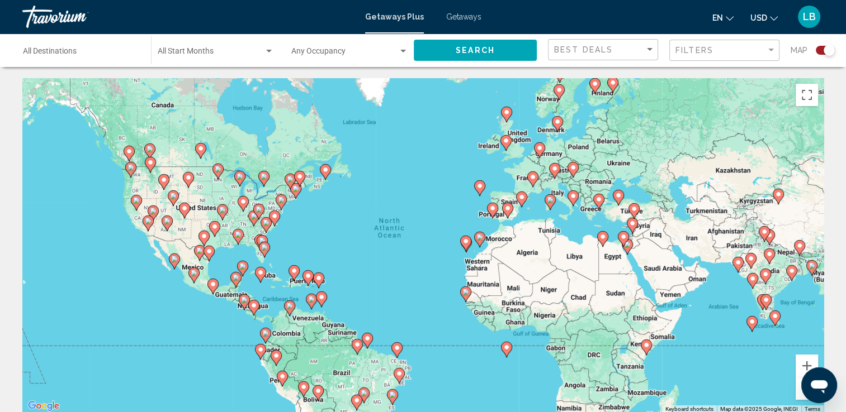
click at [749, 325] on image "Main content" at bounding box center [751, 322] width 7 height 7
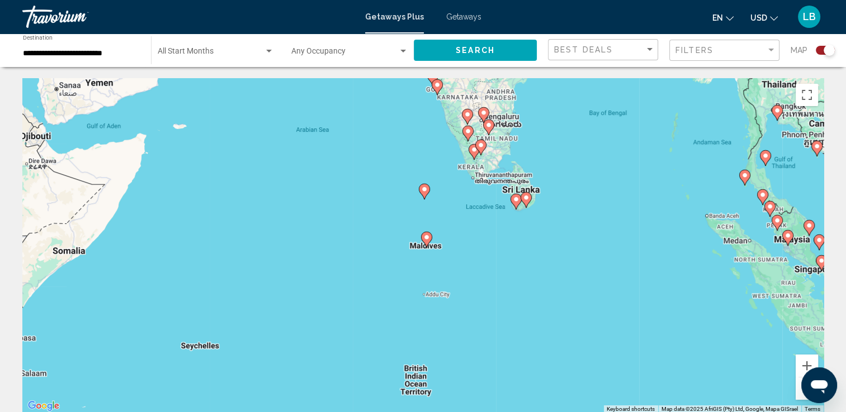
click at [423, 236] on image "Main content" at bounding box center [426, 237] width 7 height 7
type input "**********"
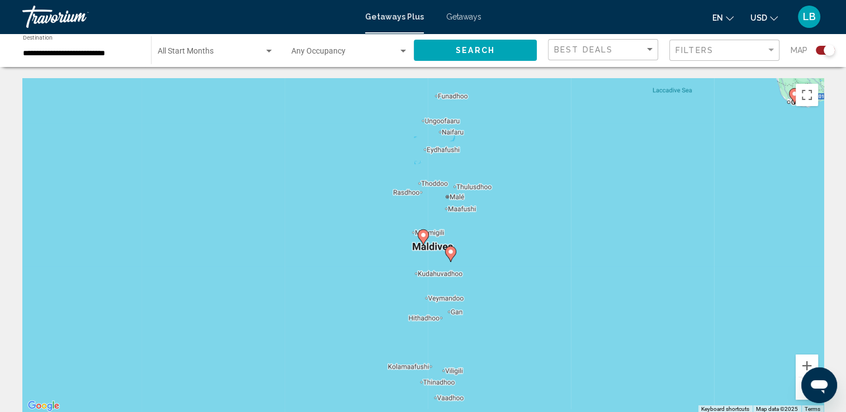
click at [451, 259] on icon "Main content" at bounding box center [450, 254] width 10 height 15
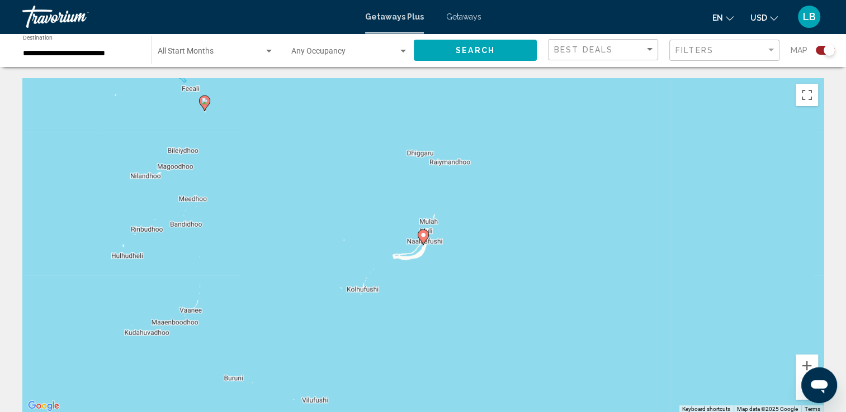
click at [425, 245] on gmp-advanced-marker "Main content" at bounding box center [423, 237] width 11 height 17
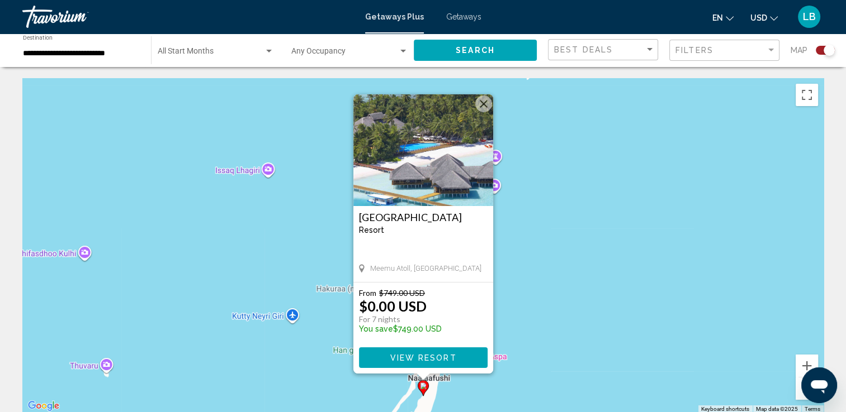
click at [445, 360] on span "View Resort" at bounding box center [423, 358] width 67 height 9
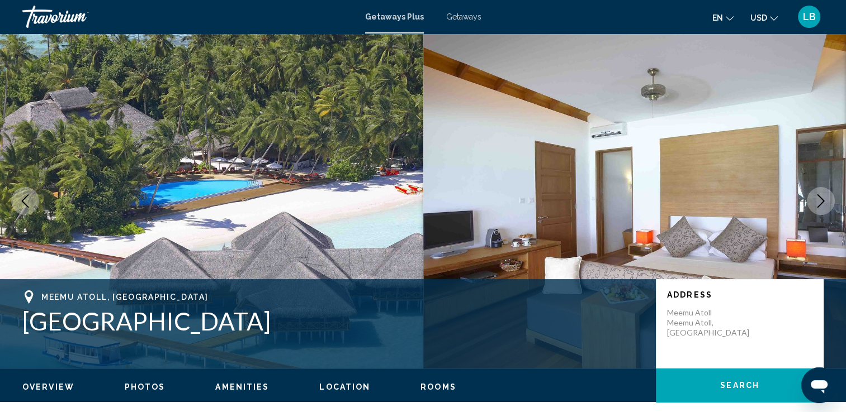
click at [822, 187] on img "Main content" at bounding box center [634, 201] width 423 height 335
click at [822, 192] on button "Next image" at bounding box center [821, 201] width 28 height 28
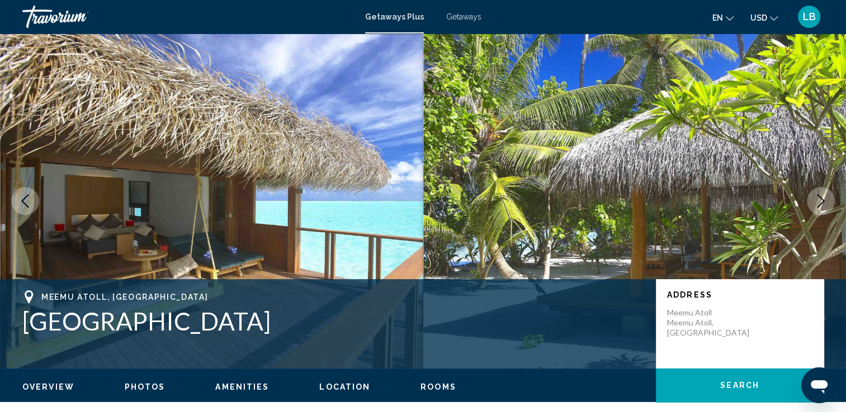
click at [824, 186] on img "Main content" at bounding box center [634, 201] width 423 height 335
click at [822, 195] on icon "Next image" at bounding box center [820, 201] width 13 height 13
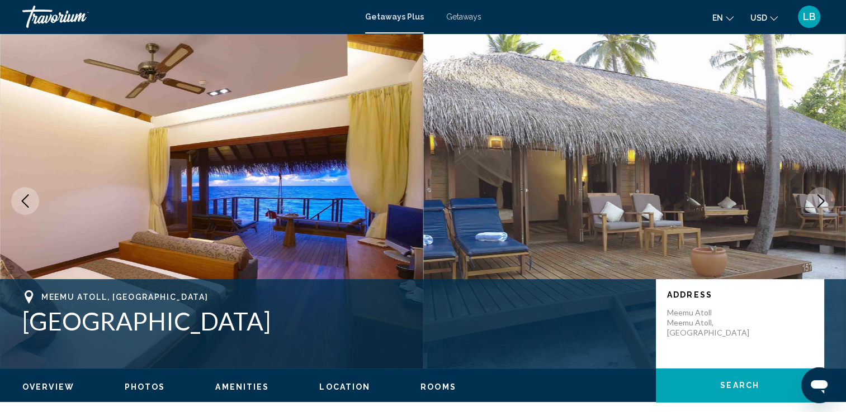
click at [822, 195] on icon "Next image" at bounding box center [820, 201] width 13 height 13
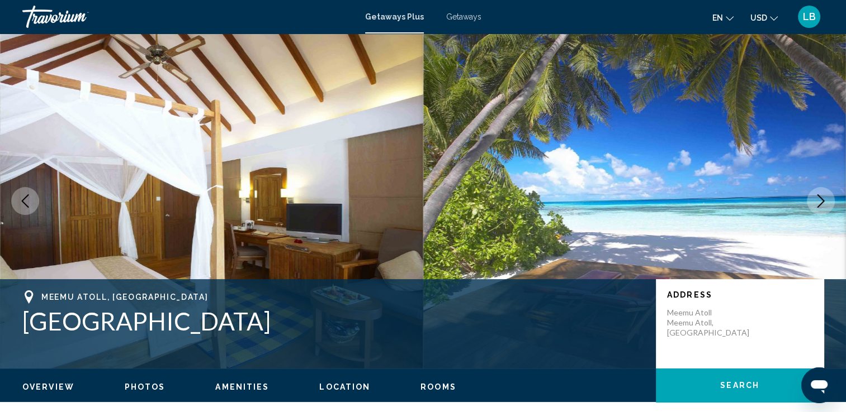
click at [822, 195] on icon "Next image" at bounding box center [820, 201] width 13 height 13
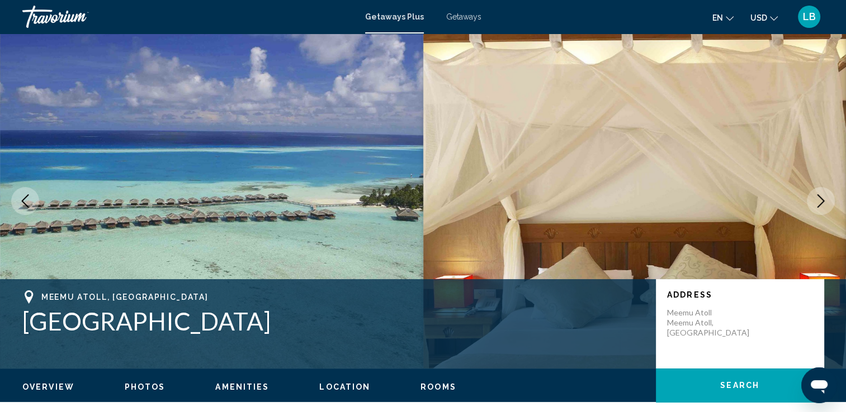
click at [822, 195] on icon "Next image" at bounding box center [820, 201] width 13 height 13
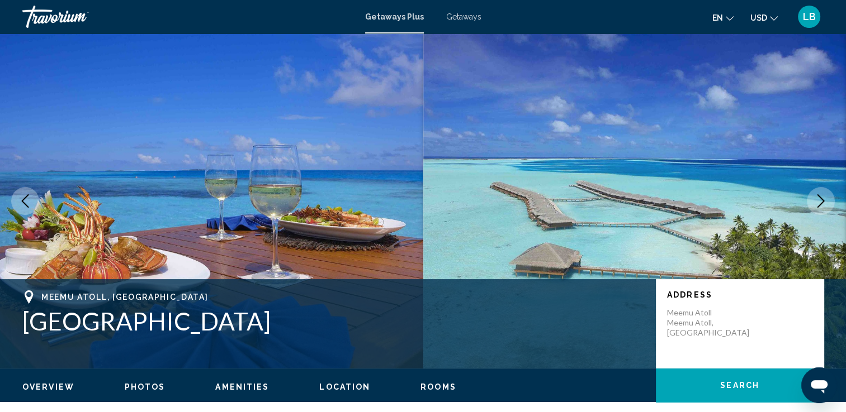
click at [822, 195] on icon "Next image" at bounding box center [820, 201] width 13 height 13
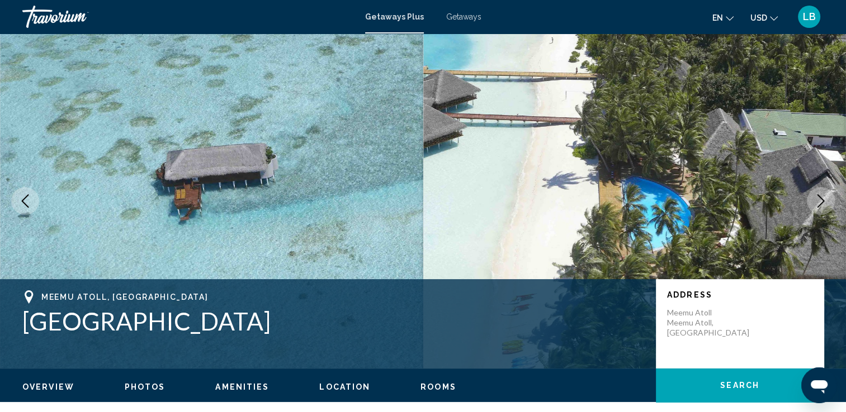
click at [822, 195] on icon "Next image" at bounding box center [820, 201] width 13 height 13
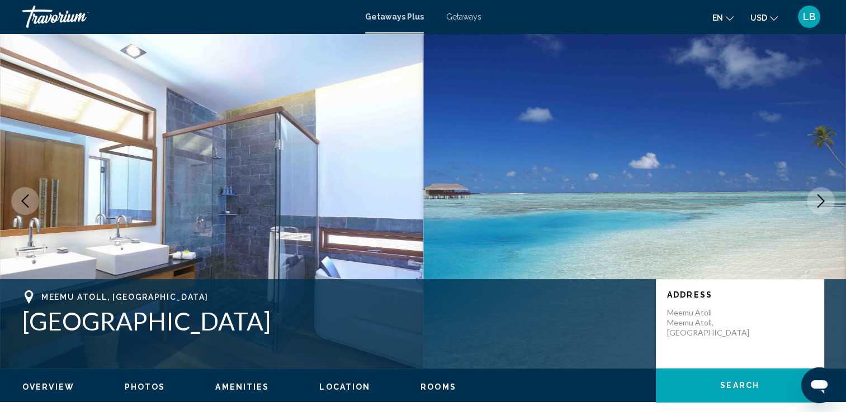
click at [822, 195] on icon "Next image" at bounding box center [820, 201] width 13 height 13
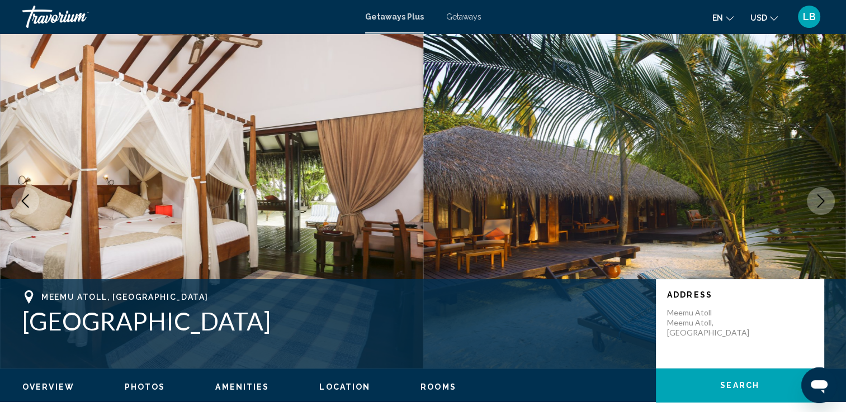
click at [822, 195] on icon "Next image" at bounding box center [820, 201] width 13 height 13
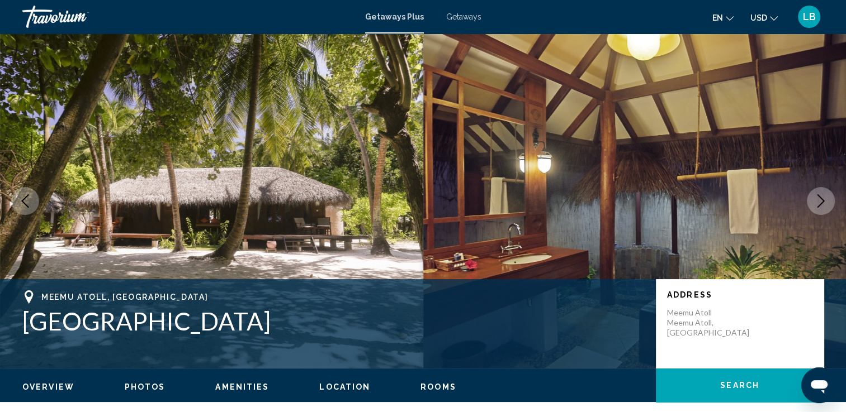
click at [822, 195] on icon "Next image" at bounding box center [820, 201] width 13 height 13
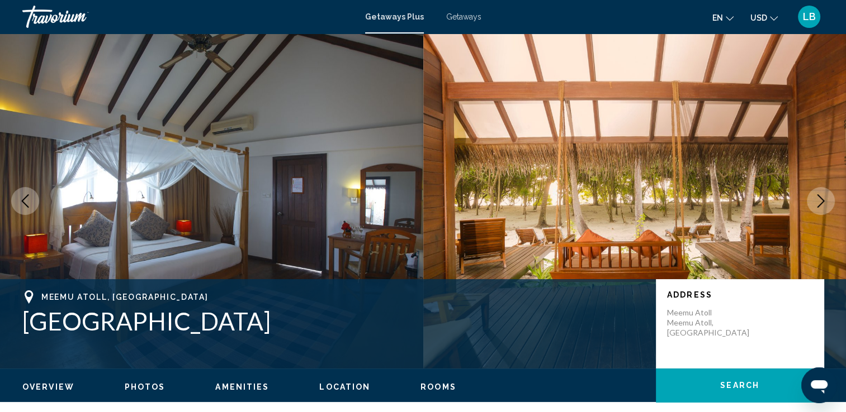
click at [822, 195] on icon "Next image" at bounding box center [820, 201] width 13 height 13
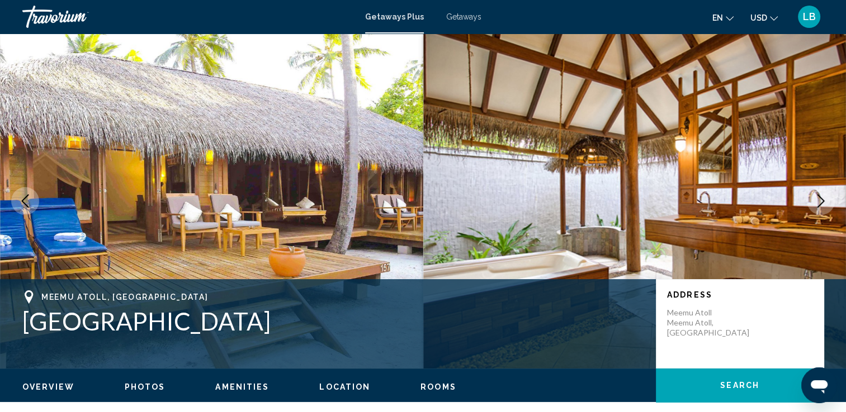
click at [822, 195] on icon "Next image" at bounding box center [820, 201] width 13 height 13
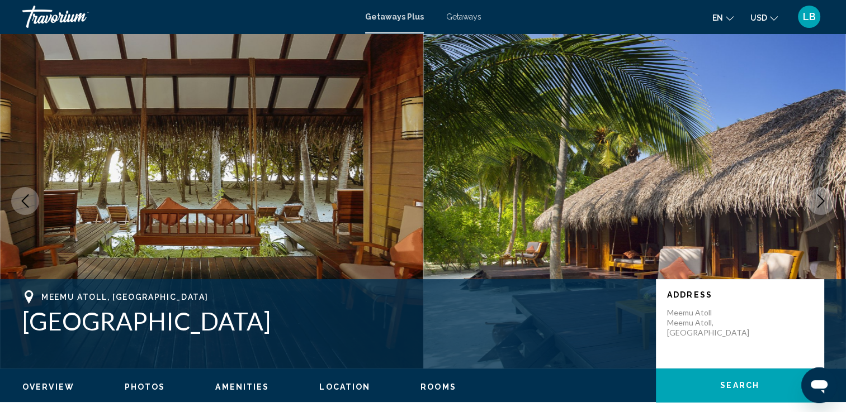
click at [822, 195] on icon "Next image" at bounding box center [820, 201] width 13 height 13
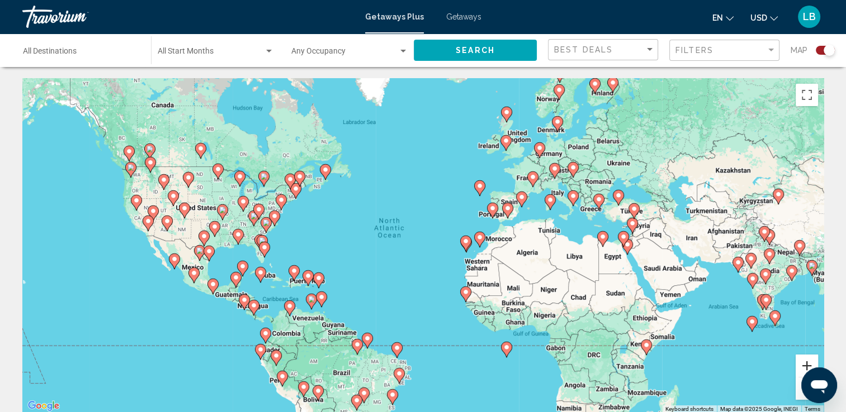
click at [810, 364] on button "Zoom in" at bounding box center [806, 366] width 22 height 22
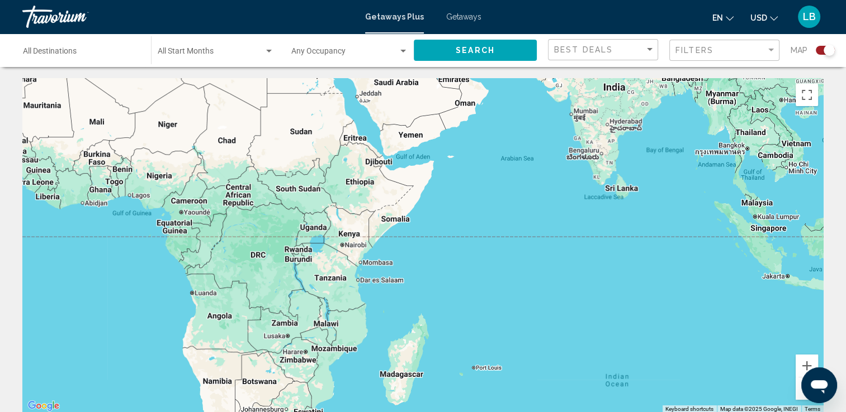
drag, startPoint x: 661, startPoint y: 306, endPoint x: 152, endPoint y: 93, distance: 551.2
click at [152, 93] on div "To activate drag with keyboard, press Alt + Enter. Once in keyboard drag state,…" at bounding box center [422, 245] width 801 height 335
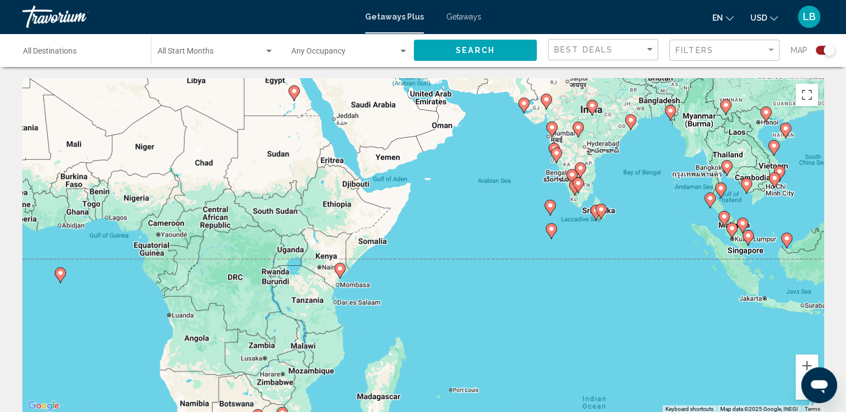
drag, startPoint x: 613, startPoint y: 233, endPoint x: 579, endPoint y: 256, distance: 40.9
click at [574, 257] on div "To activate drag with keyboard, press Alt + Enter. Once in keyboard drag state,…" at bounding box center [422, 245] width 801 height 335
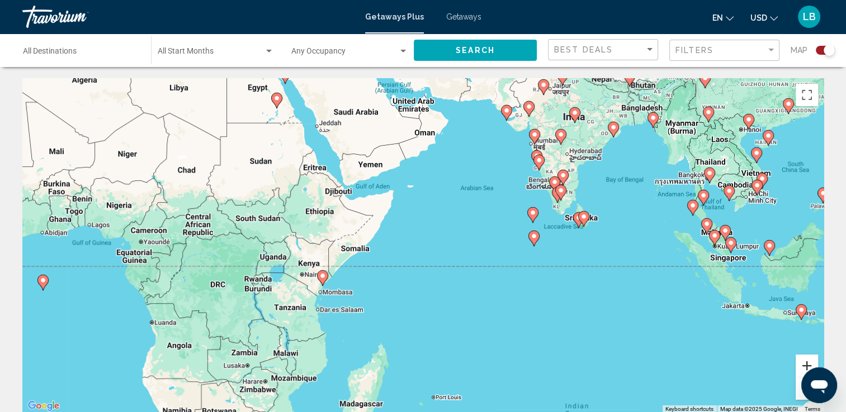
click at [812, 363] on button "Zoom in" at bounding box center [806, 366] width 22 height 22
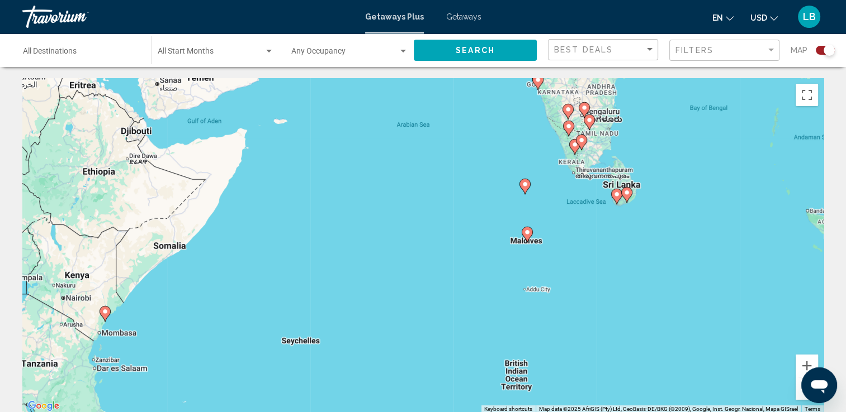
drag, startPoint x: 651, startPoint y: 292, endPoint x: 616, endPoint y: 292, distance: 35.2
click at [616, 292] on div "To activate drag with keyboard, press Alt + Enter. Once in keyboard drag state,…" at bounding box center [422, 245] width 801 height 335
click at [525, 187] on image "Main content" at bounding box center [524, 184] width 7 height 7
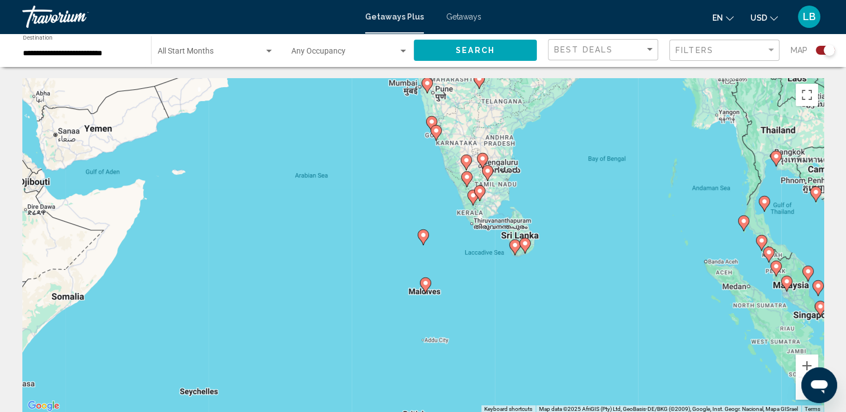
click at [424, 243] on icon "Main content" at bounding box center [423, 237] width 10 height 15
type input "**********"
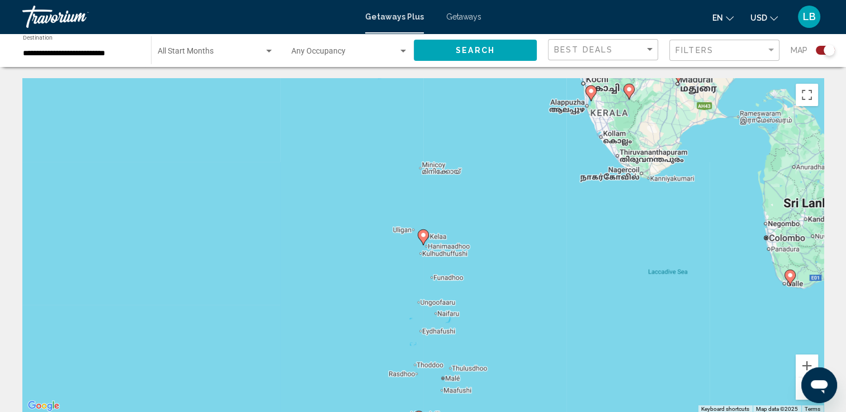
click at [422, 236] on image "Main content" at bounding box center [423, 235] width 7 height 7
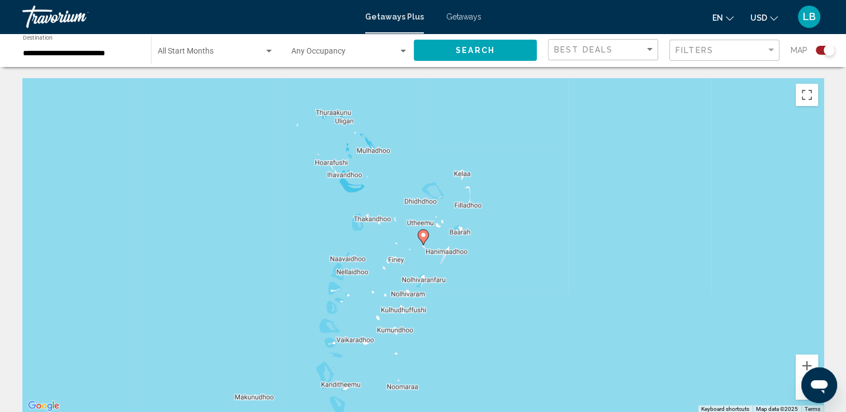
click at [421, 234] on image "Main content" at bounding box center [423, 235] width 7 height 7
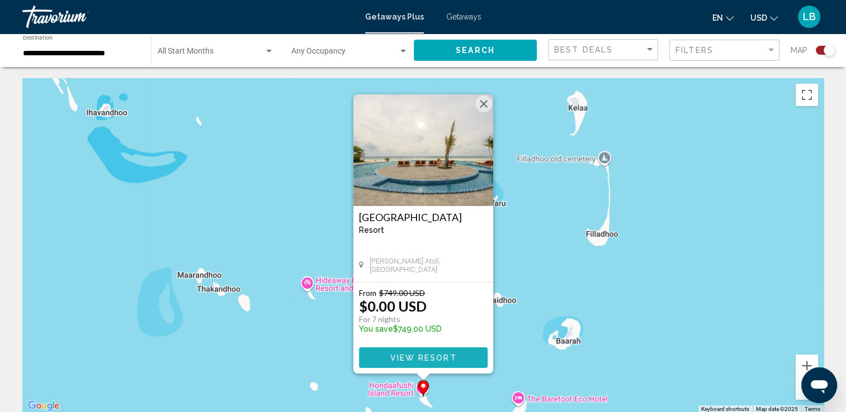
click at [445, 357] on span "View Resort" at bounding box center [423, 358] width 67 height 9
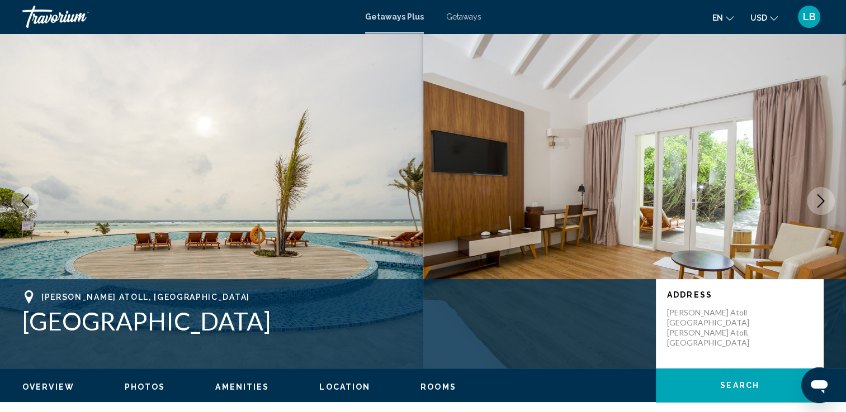
click at [824, 202] on icon "Next image" at bounding box center [820, 201] width 13 height 13
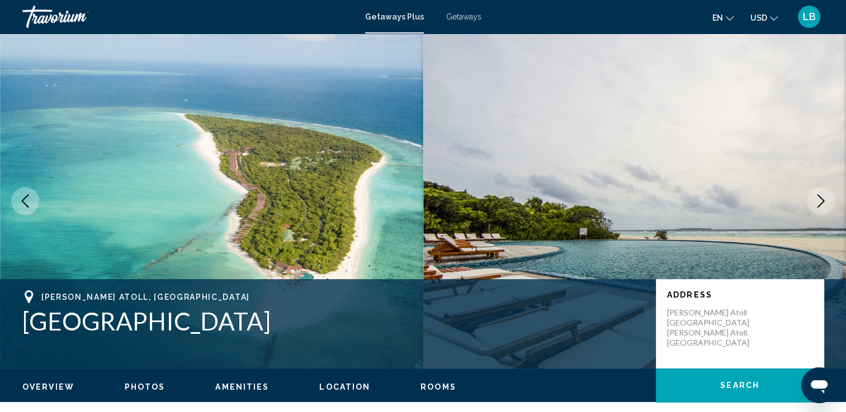
click at [824, 202] on icon "Next image" at bounding box center [820, 201] width 13 height 13
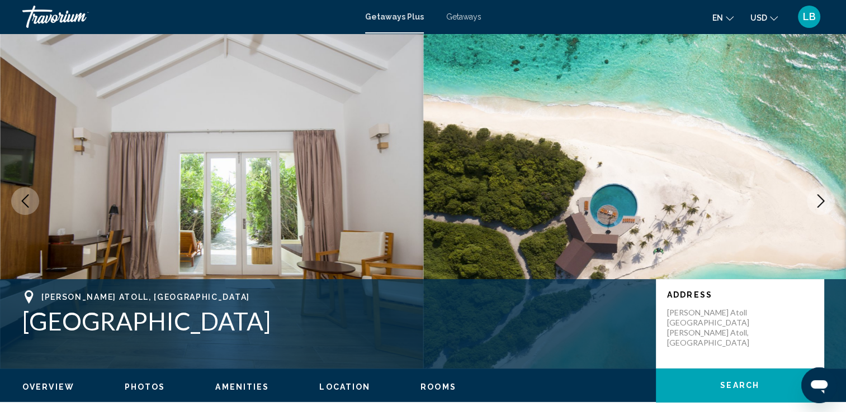
click at [824, 202] on icon "Next image" at bounding box center [820, 201] width 13 height 13
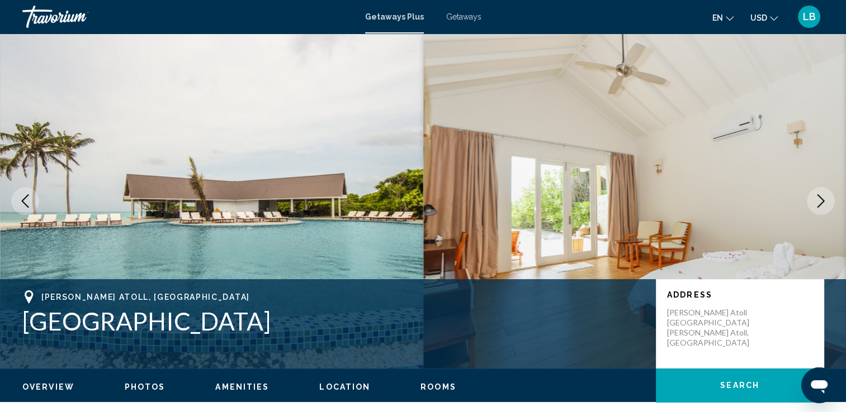
click at [823, 202] on icon "Next image" at bounding box center [820, 201] width 13 height 13
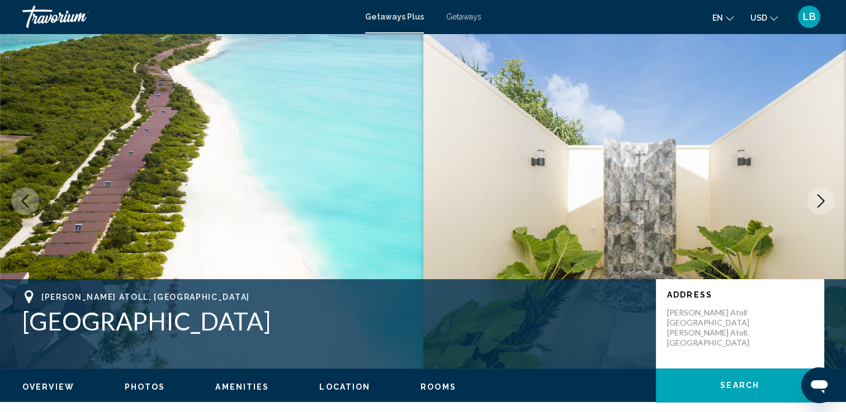
click at [823, 202] on icon "Next image" at bounding box center [820, 201] width 13 height 13
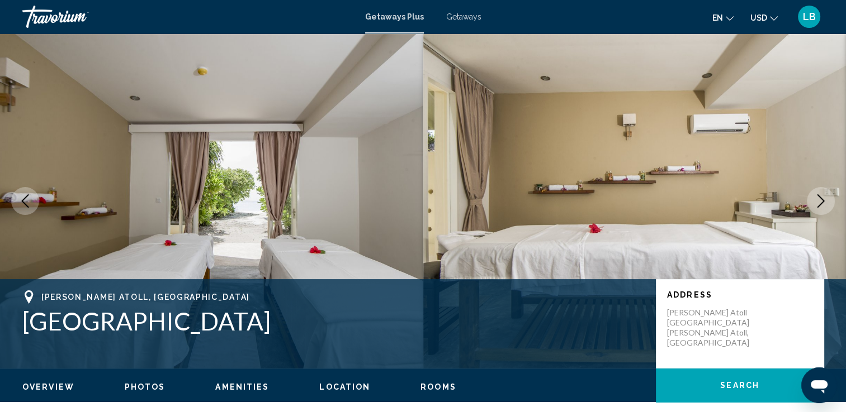
click at [823, 202] on icon "Next image" at bounding box center [820, 201] width 13 height 13
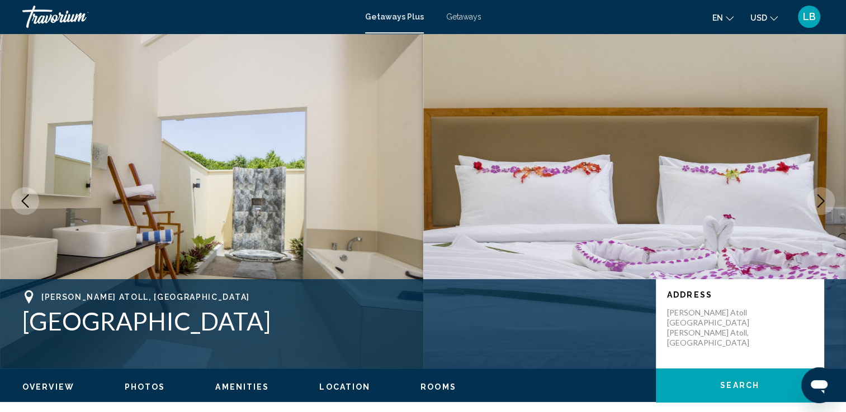
click at [823, 202] on icon "Next image" at bounding box center [820, 201] width 13 height 13
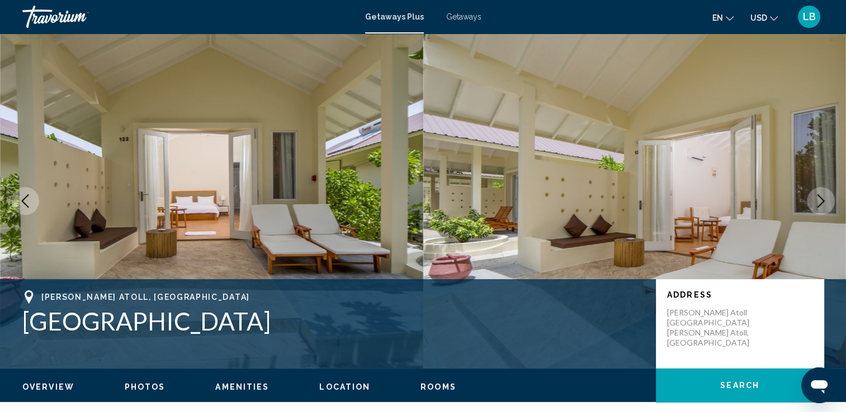
click at [823, 202] on icon "Next image" at bounding box center [820, 201] width 13 height 13
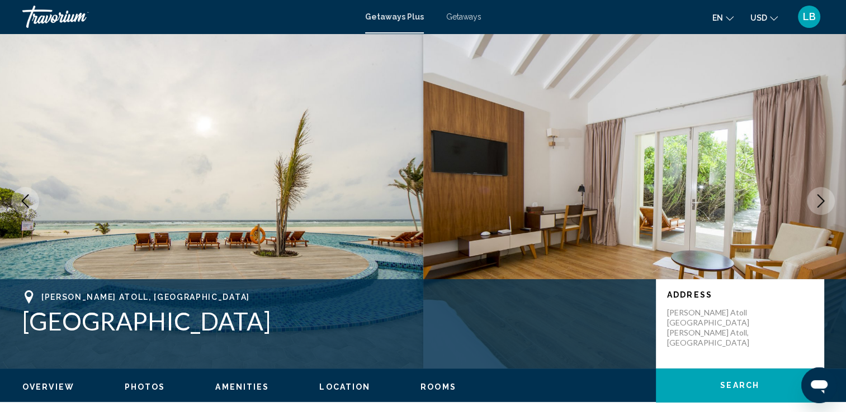
click at [463, 17] on span "Getaways" at bounding box center [463, 16] width 35 height 9
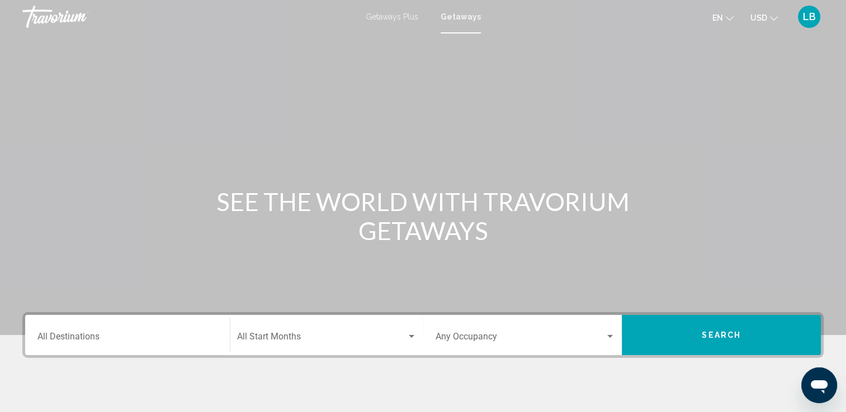
click at [752, 343] on button "Search" at bounding box center [721, 335] width 199 height 40
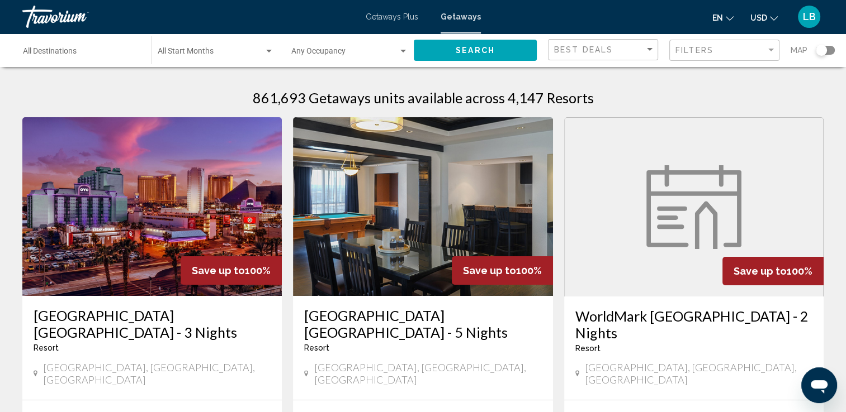
click at [825, 46] on div "Search widget" at bounding box center [820, 50] width 11 height 11
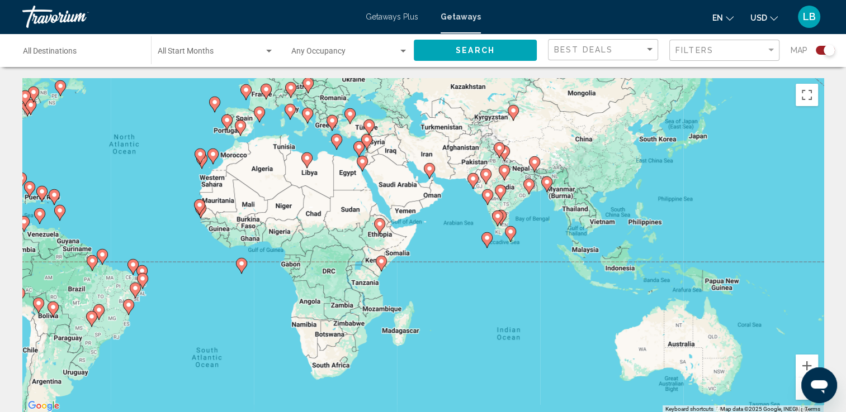
drag, startPoint x: 700, startPoint y: 373, endPoint x: 440, endPoint y: 274, distance: 277.4
click at [444, 287] on div "To activate drag with keyboard, press Alt + Enter. Once in keyboard drag state,…" at bounding box center [422, 245] width 801 height 335
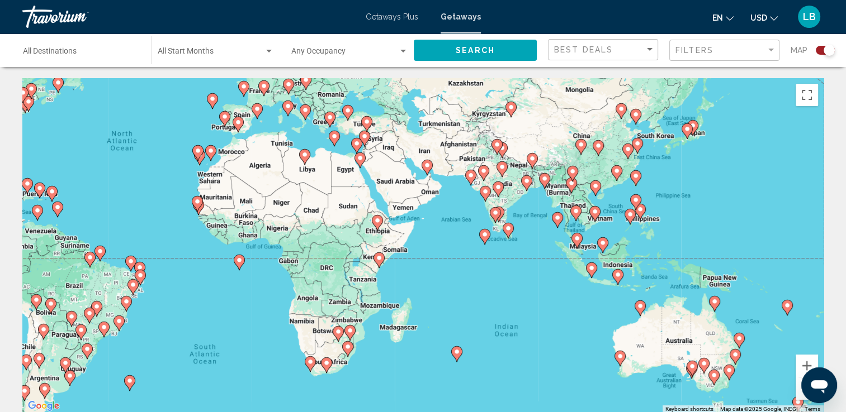
click at [457, 354] on image "Main content" at bounding box center [456, 352] width 7 height 7
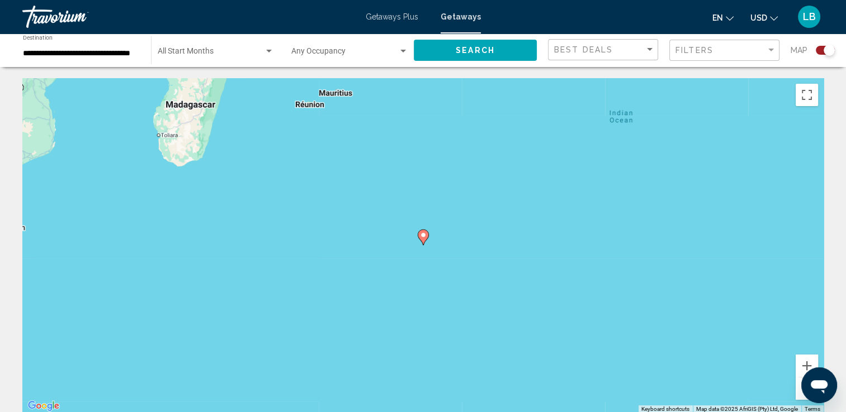
click at [422, 235] on image "Main content" at bounding box center [423, 235] width 7 height 7
type input "**********"
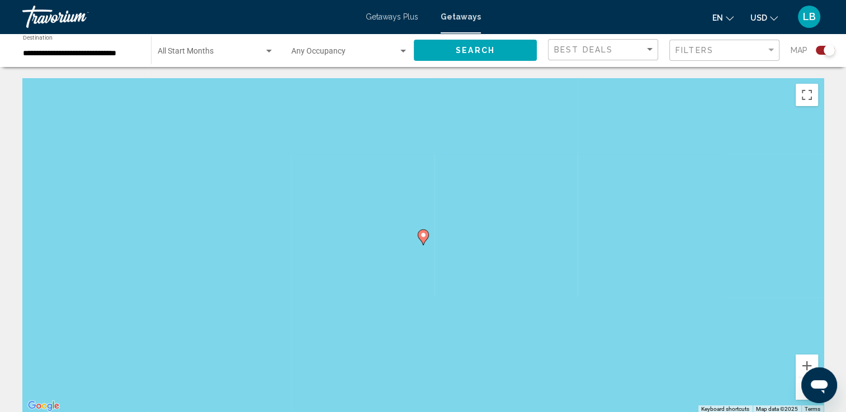
click at [421, 235] on image "Main content" at bounding box center [423, 235] width 7 height 7
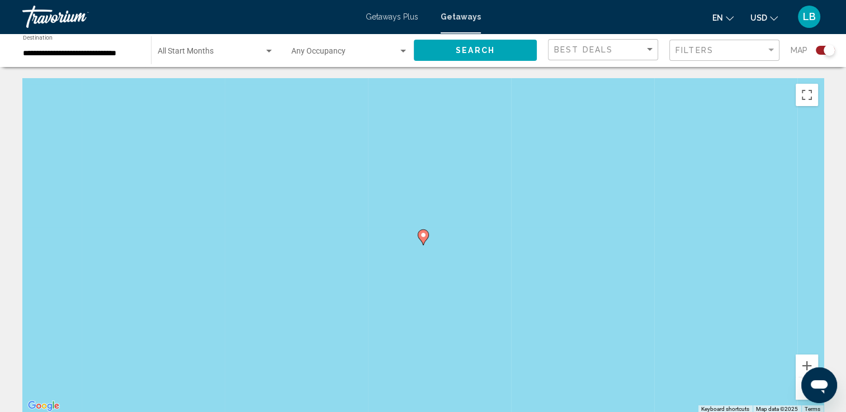
click at [421, 235] on image "Main content" at bounding box center [423, 235] width 7 height 7
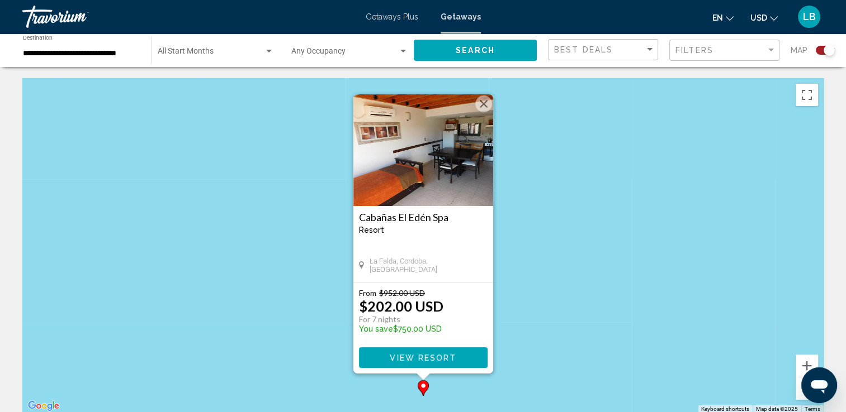
click at [433, 358] on span "View Resort" at bounding box center [423, 358] width 67 height 9
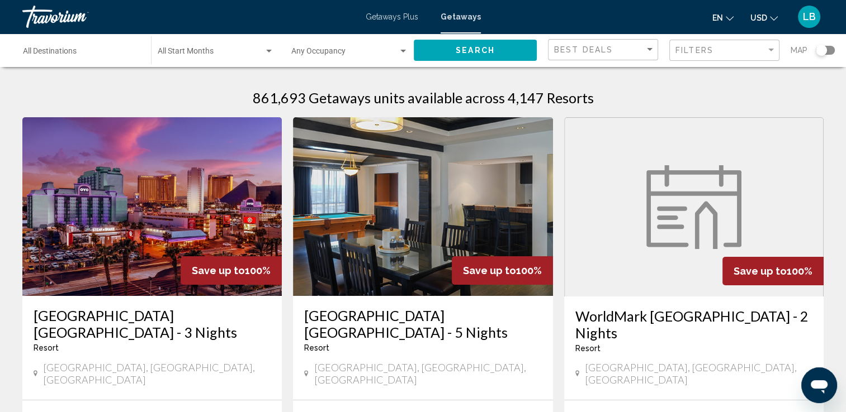
click at [823, 53] on div "Search widget" at bounding box center [820, 50] width 11 height 11
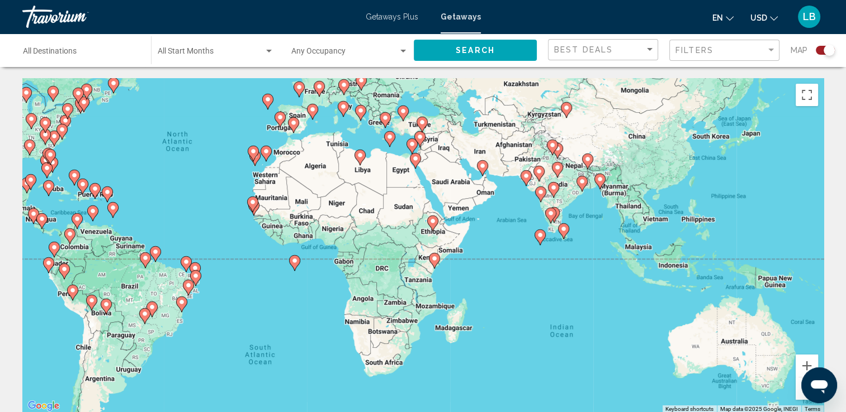
drag, startPoint x: 743, startPoint y: 368, endPoint x: 519, endPoint y: 278, distance: 241.3
click at [519, 278] on div "To activate drag with keyboard, press Alt + Enter. Once in keyboard drag state,…" at bounding box center [422, 245] width 801 height 335
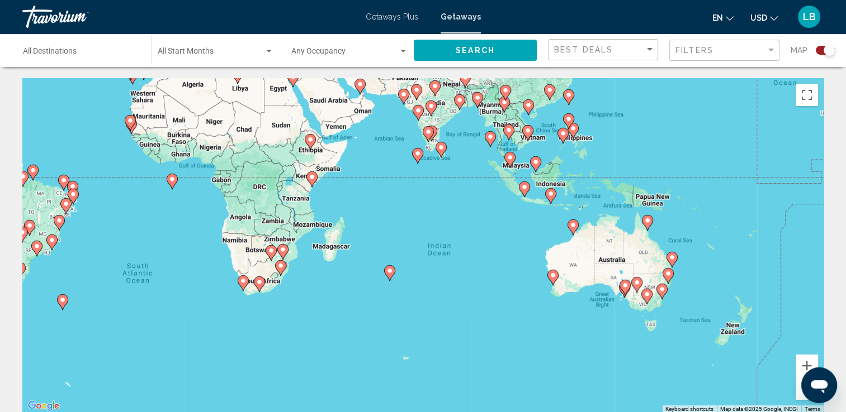
drag, startPoint x: 571, startPoint y: 305, endPoint x: 459, endPoint y: 224, distance: 137.9
click at [459, 224] on div "To activate drag with keyboard, press Alt + Enter. Once in keyboard drag state,…" at bounding box center [422, 245] width 801 height 335
click at [728, 319] on image "Main content" at bounding box center [730, 321] width 7 height 7
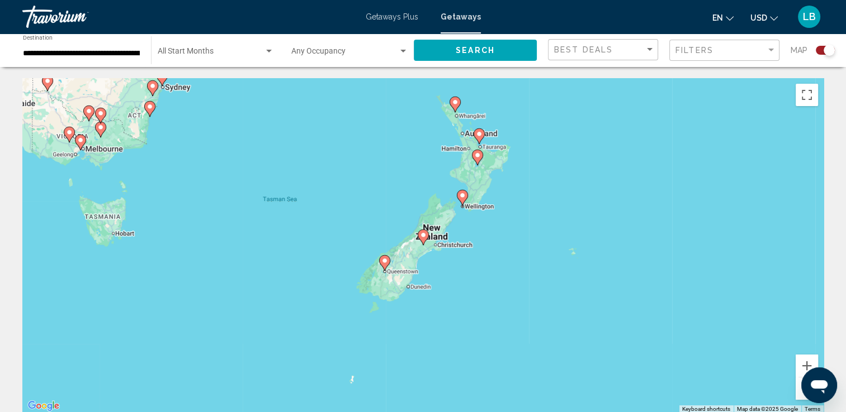
click at [426, 236] on image "Main content" at bounding box center [423, 235] width 7 height 7
type input "**********"
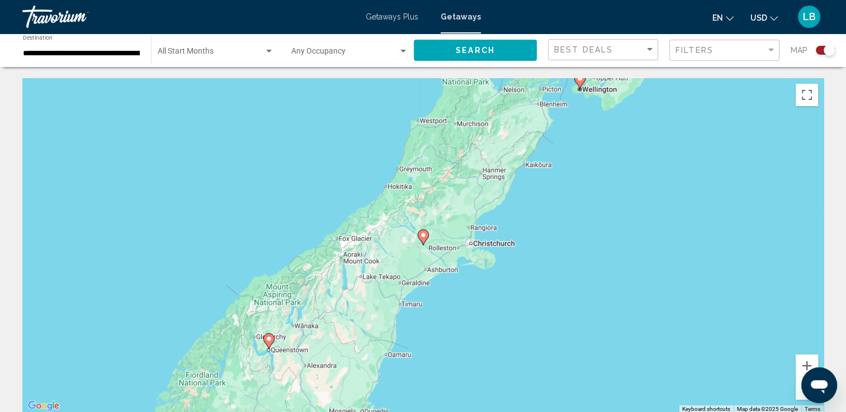
click at [425, 238] on image "Main content" at bounding box center [423, 235] width 7 height 7
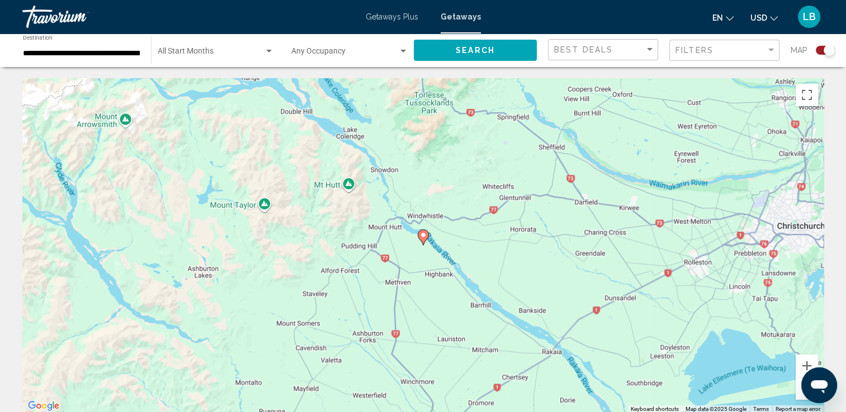
click at [424, 238] on image "Main content" at bounding box center [423, 235] width 7 height 7
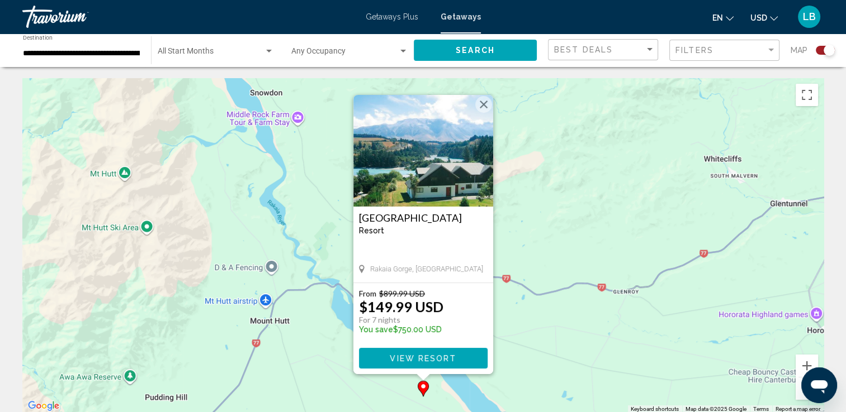
click at [487, 106] on button "Close" at bounding box center [483, 104] width 17 height 17
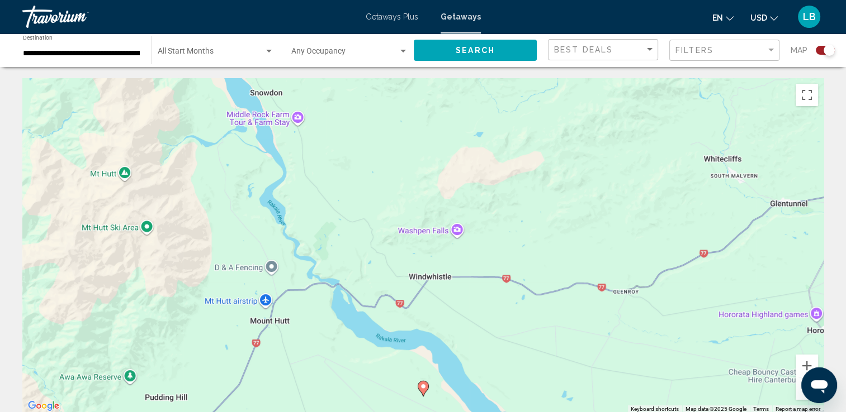
click at [798, 395] on button "Zoom out" at bounding box center [806, 389] width 22 height 22
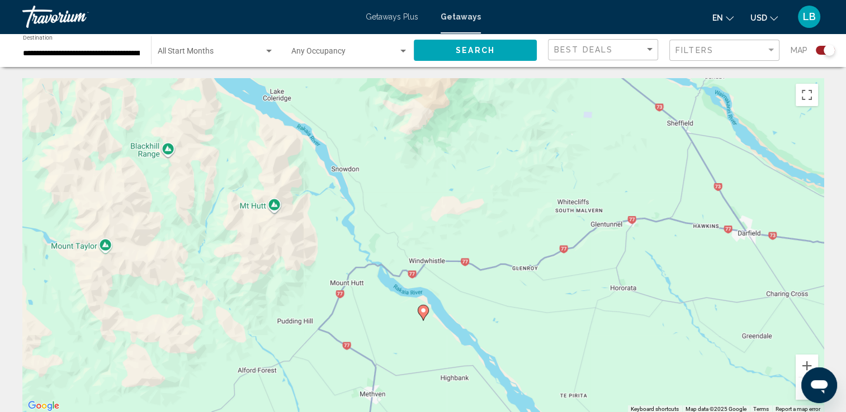
click at [798, 395] on button "Zoom out" at bounding box center [806, 389] width 22 height 22
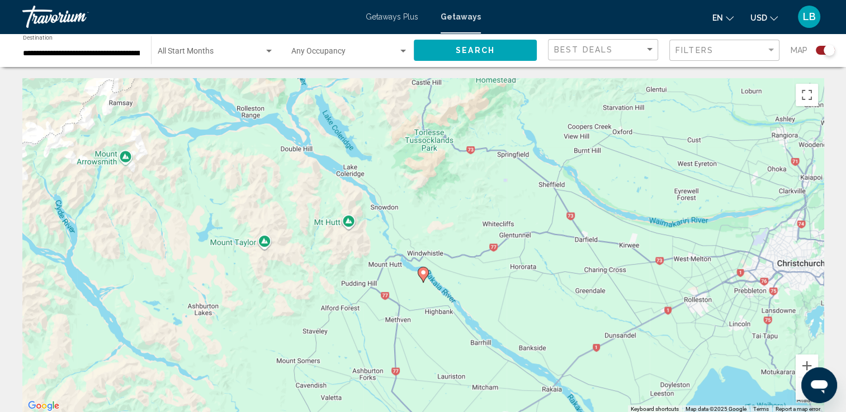
click at [798, 395] on button "Zoom out" at bounding box center [806, 389] width 22 height 22
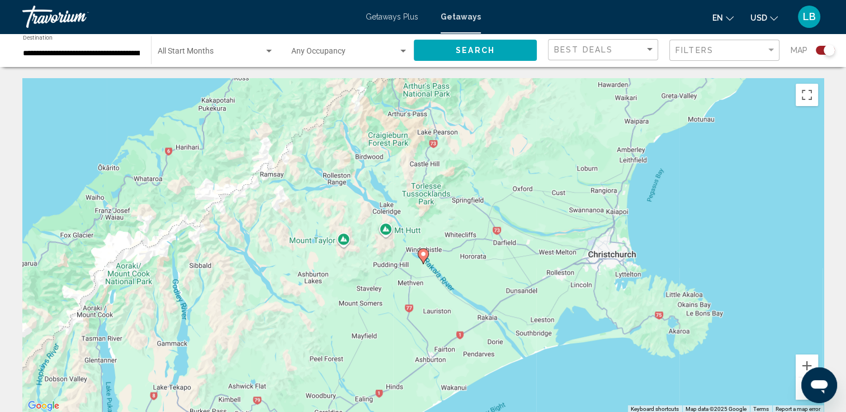
click at [798, 395] on button "Zoom out" at bounding box center [806, 389] width 22 height 22
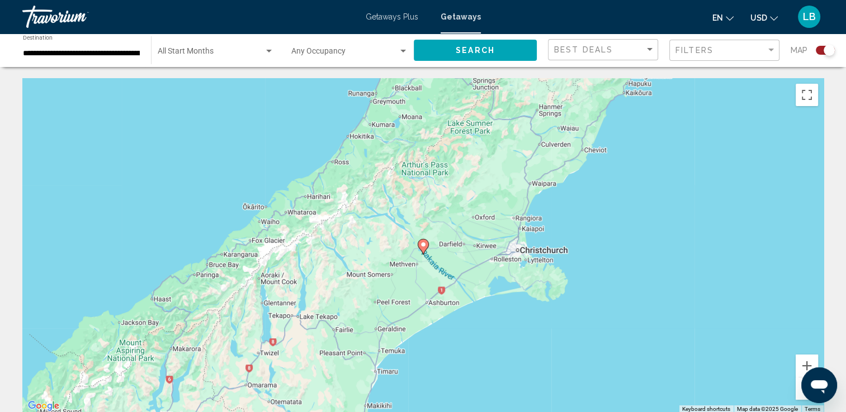
click at [798, 395] on button "Zoom out" at bounding box center [806, 389] width 22 height 22
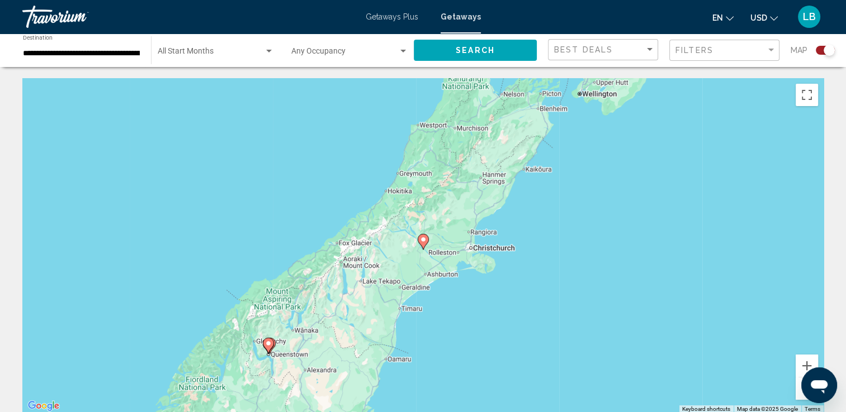
click at [263, 344] on icon "Main content" at bounding box center [268, 346] width 10 height 15
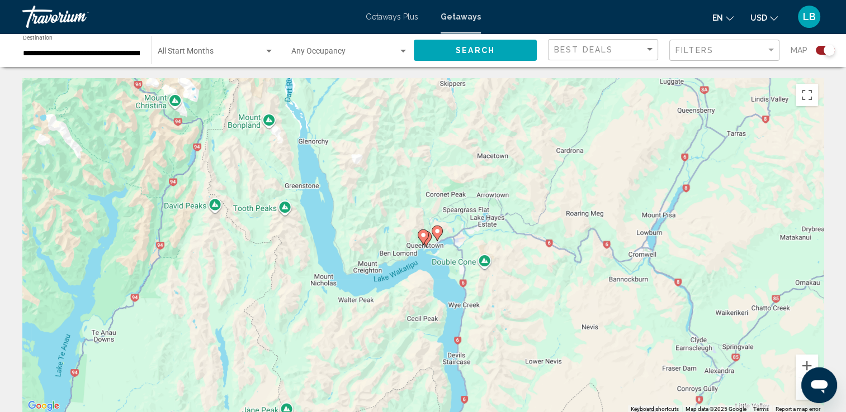
click at [425, 239] on icon "Main content" at bounding box center [423, 237] width 10 height 15
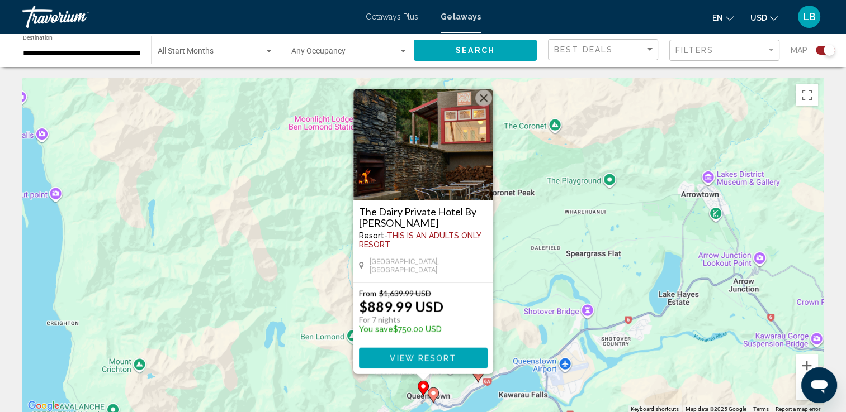
click at [424, 356] on span "View Resort" at bounding box center [423, 358] width 67 height 9
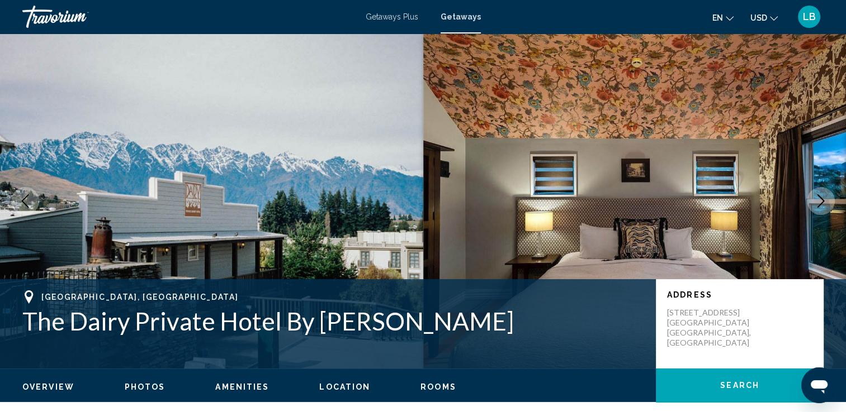
click at [152, 392] on div "Overview Photos Amenities Location Rooms Search" at bounding box center [423, 386] width 846 height 35
click at [145, 385] on span "Photos" at bounding box center [145, 387] width 41 height 9
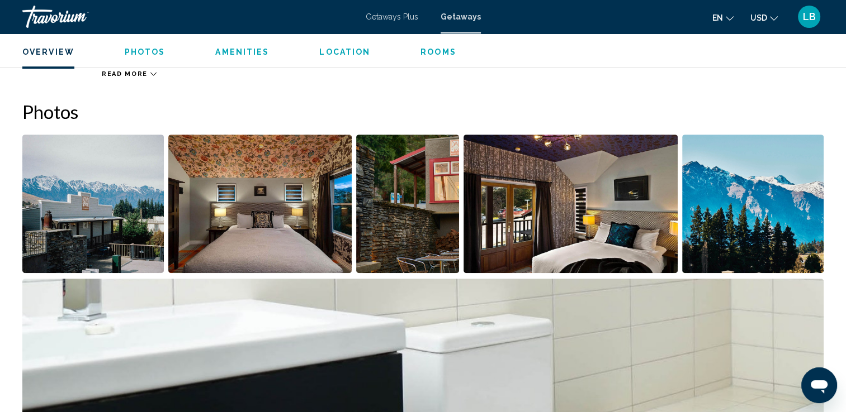
scroll to position [516, 0]
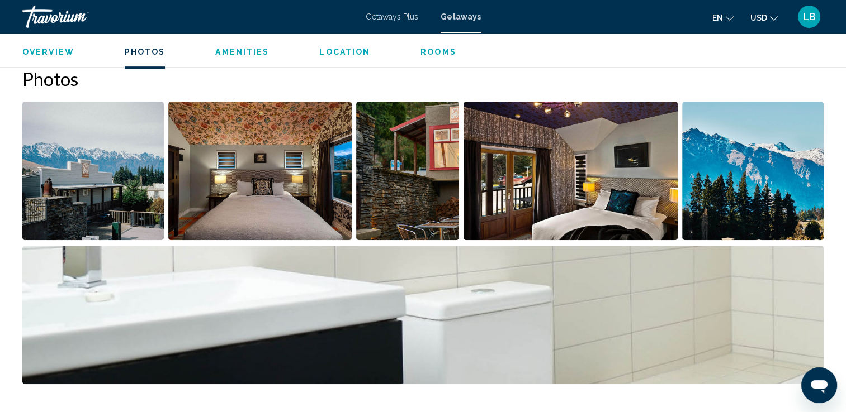
click at [132, 182] on img "Open full-screen image slider" at bounding box center [92, 171] width 141 height 139
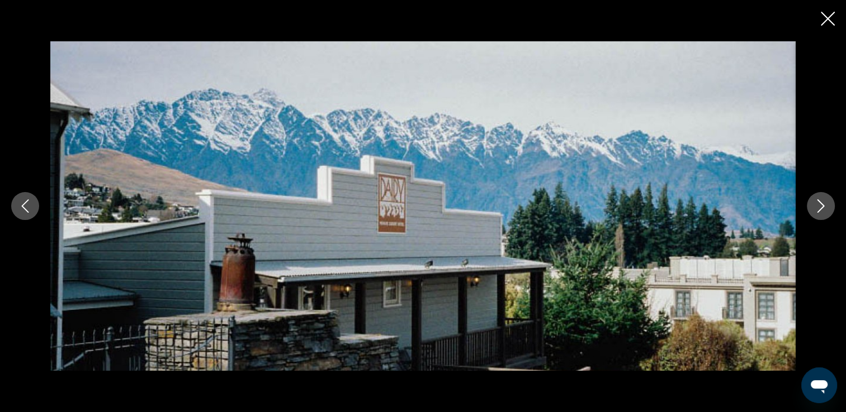
click at [814, 207] on icon "Next image" at bounding box center [820, 206] width 13 height 13
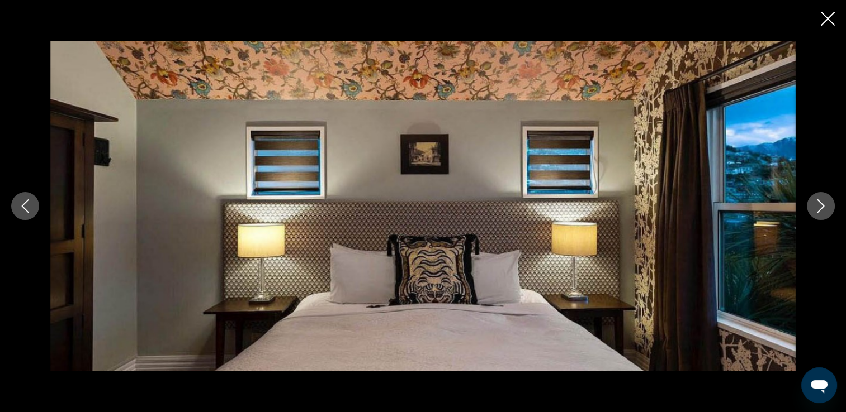
click at [814, 207] on icon "Next image" at bounding box center [820, 206] width 13 height 13
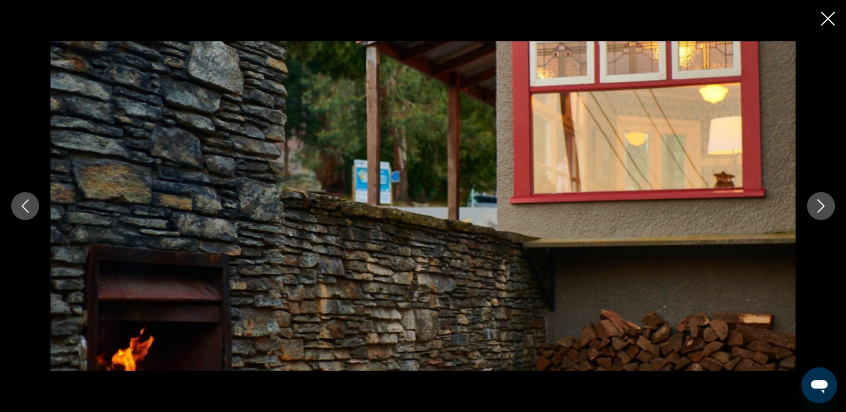
click at [814, 207] on icon "Next image" at bounding box center [820, 206] width 13 height 13
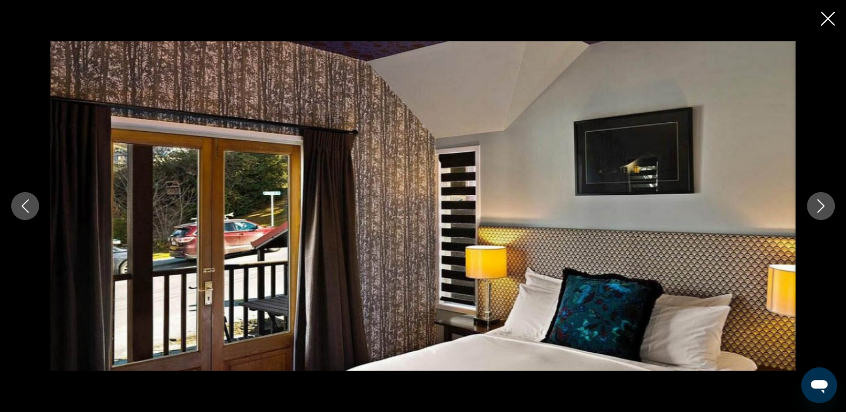
click at [814, 207] on icon "Next image" at bounding box center [820, 206] width 13 height 13
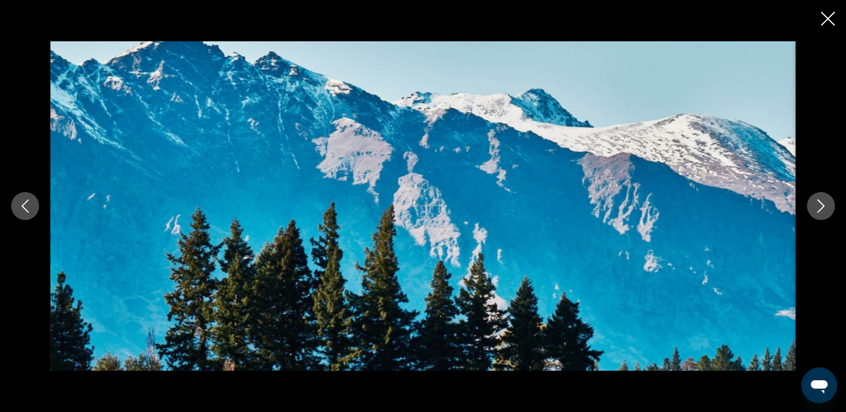
click at [814, 207] on icon "Next image" at bounding box center [820, 206] width 13 height 13
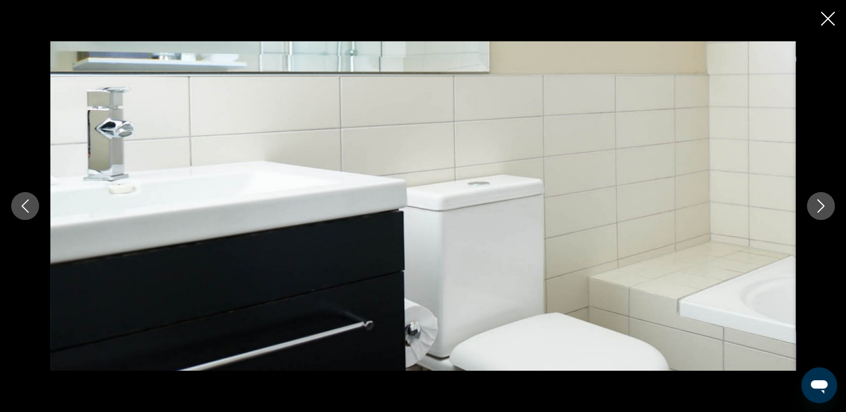
click at [814, 207] on icon "Next image" at bounding box center [820, 206] width 13 height 13
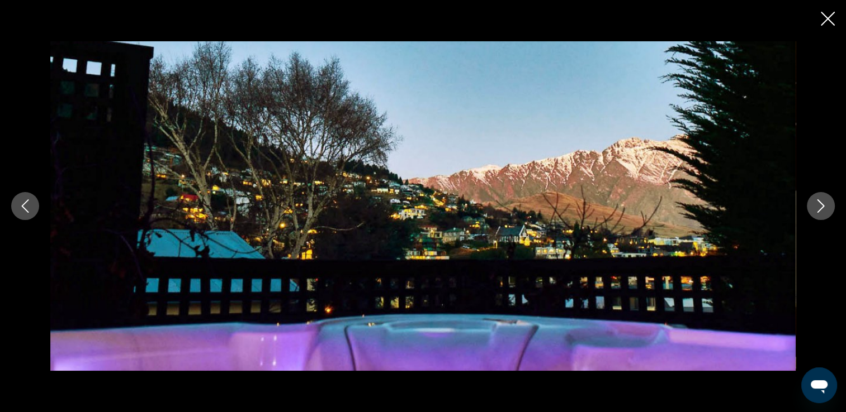
click at [814, 207] on icon "Next image" at bounding box center [820, 206] width 13 height 13
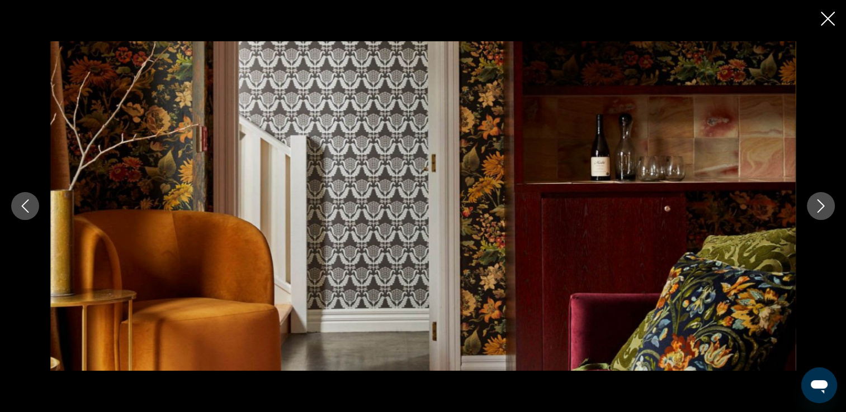
click at [814, 207] on icon "Next image" at bounding box center [820, 206] width 13 height 13
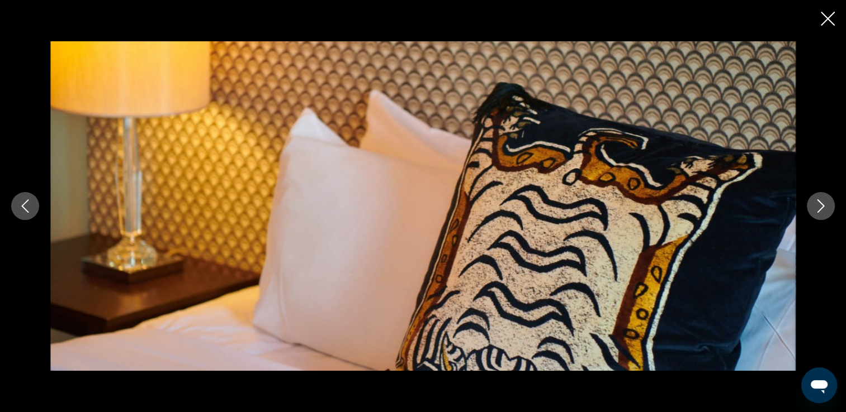
click at [814, 207] on icon "Next image" at bounding box center [820, 206] width 13 height 13
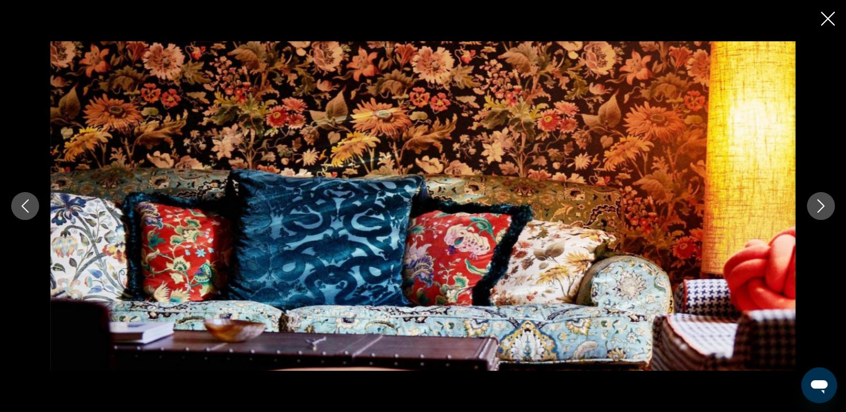
click at [814, 207] on icon "Next image" at bounding box center [820, 206] width 13 height 13
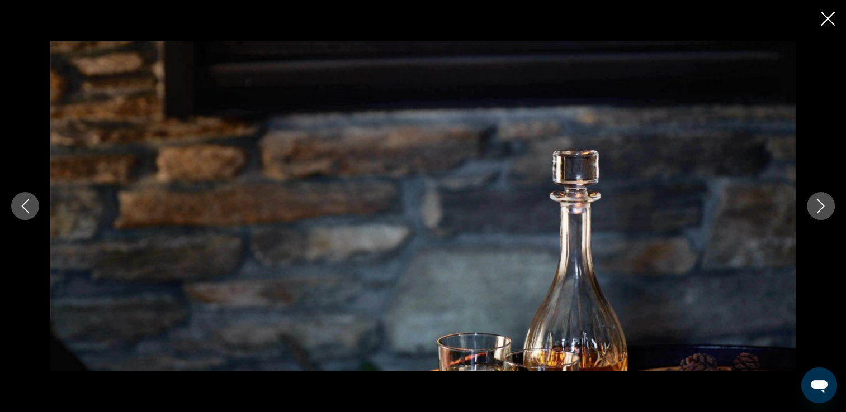
click at [814, 207] on icon "Next image" at bounding box center [820, 206] width 13 height 13
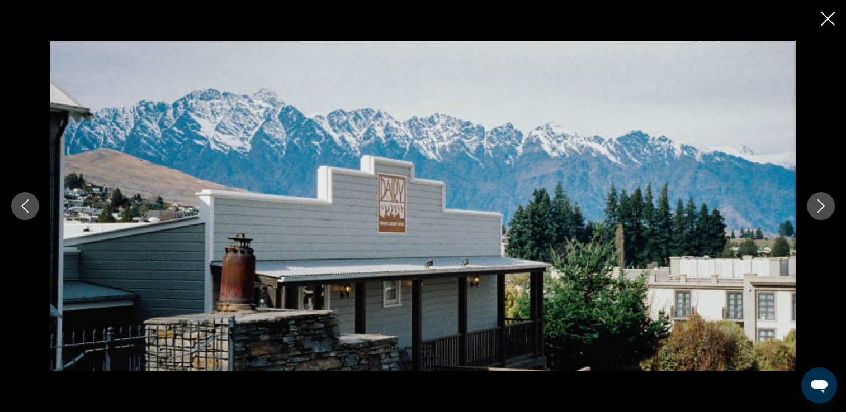
click at [831, 30] on div "Main content" at bounding box center [423, 206] width 846 height 412
click at [828, 26] on button "Close slideshow" at bounding box center [827, 19] width 14 height 17
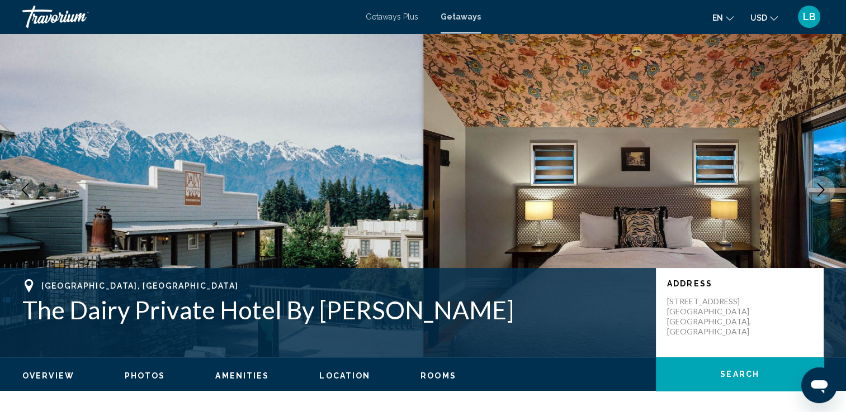
scroll to position [4, 0]
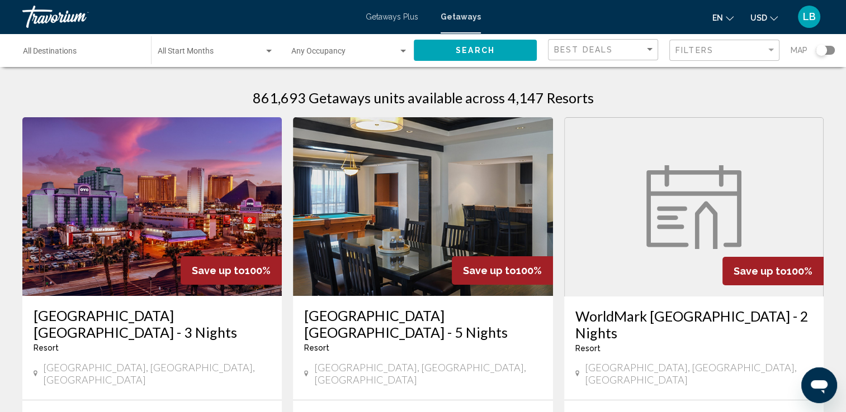
click at [821, 50] on div "Search widget" at bounding box center [820, 50] width 11 height 11
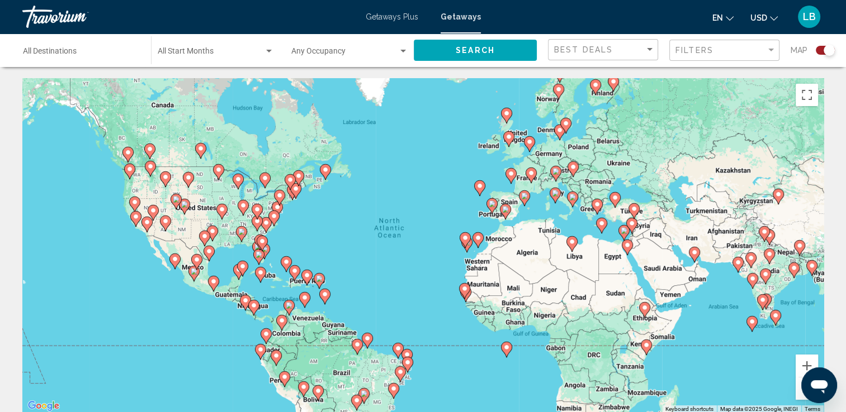
click at [771, 320] on gmp-advanced-marker "Main content" at bounding box center [775, 318] width 11 height 17
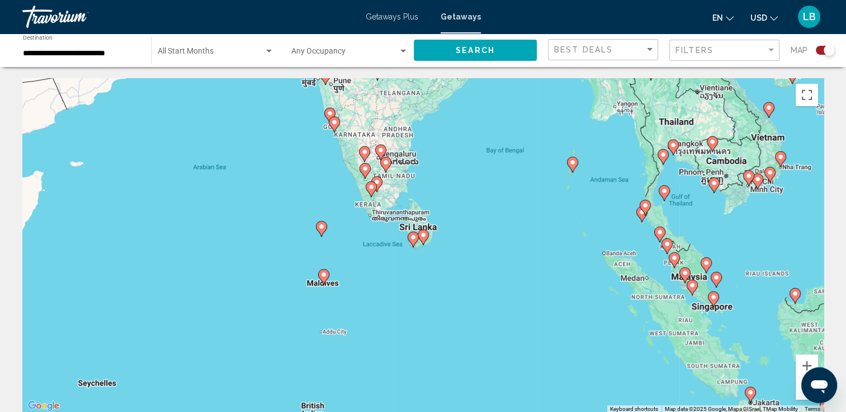
click at [425, 236] on image "Main content" at bounding box center [423, 235] width 7 height 7
type input "**********"
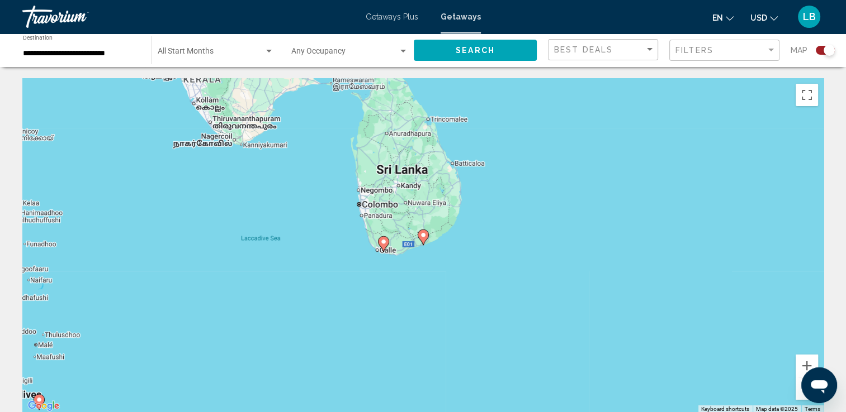
click at [423, 237] on image "Main content" at bounding box center [423, 235] width 7 height 7
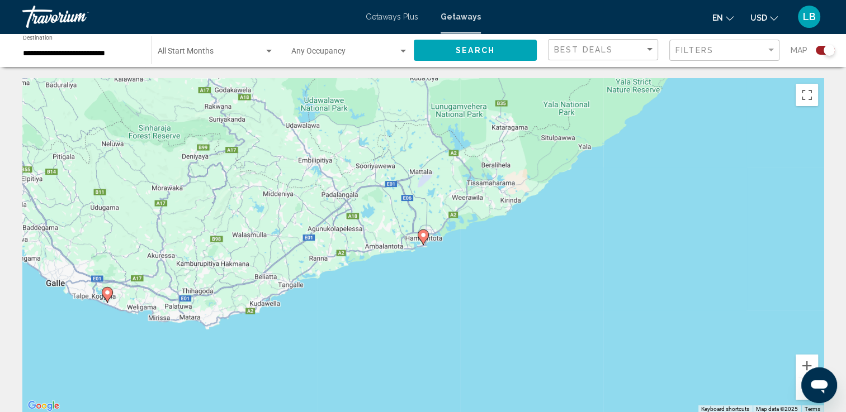
click at [423, 237] on image "Main content" at bounding box center [423, 235] width 7 height 7
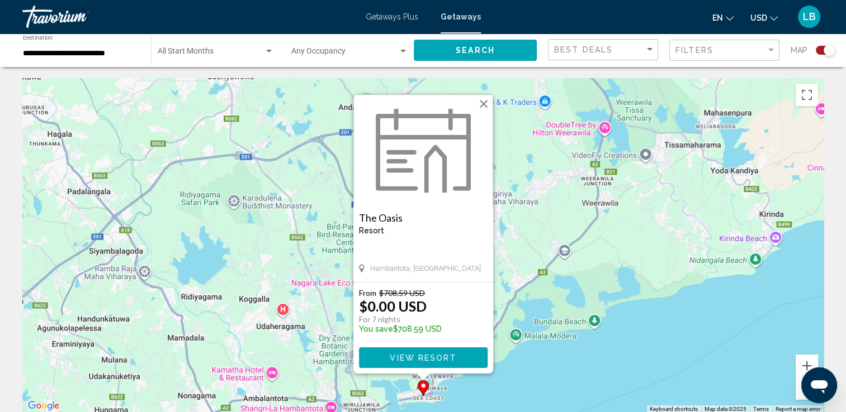
click at [464, 370] on div "From $708.59 USD $0.00 USD For 7 nights You save $708.59 USD View Resort" at bounding box center [423, 328] width 140 height 91
click at [463, 359] on button "View Resort" at bounding box center [423, 358] width 129 height 21
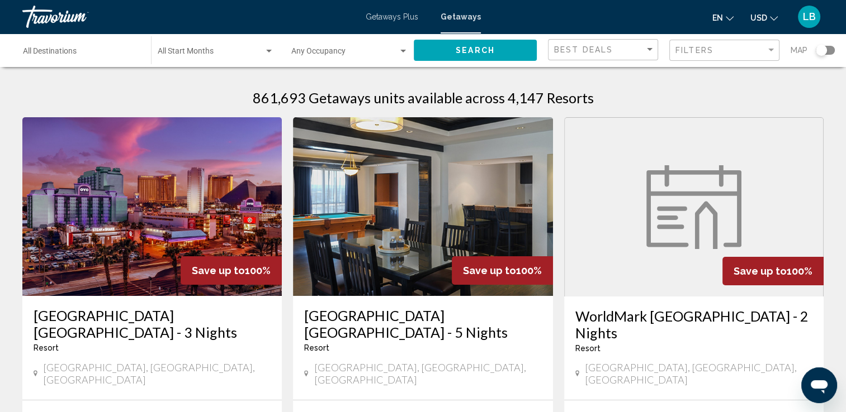
click at [820, 51] on div "Search widget" at bounding box center [820, 50] width 11 height 11
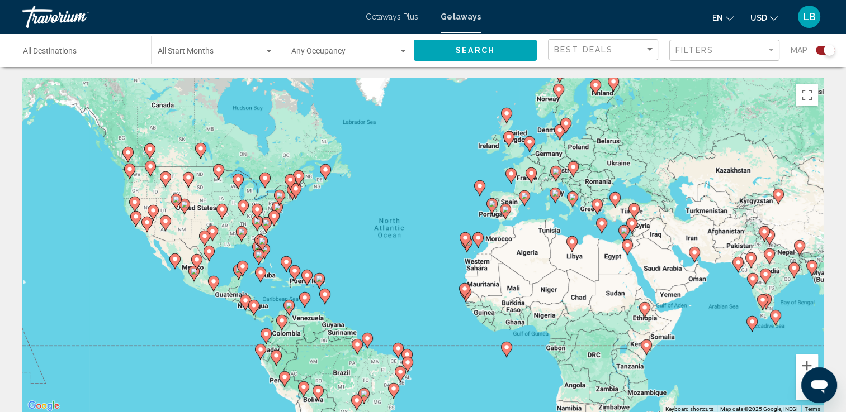
click at [628, 248] on image "Main content" at bounding box center [627, 245] width 7 height 7
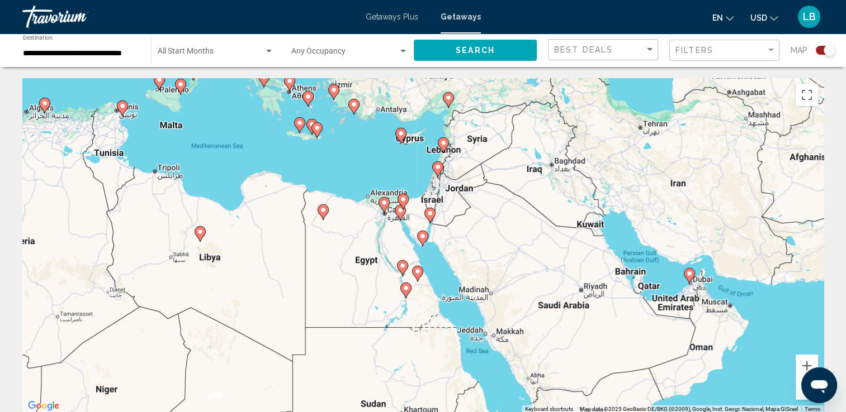
click at [322, 217] on icon "Main content" at bounding box center [322, 212] width 10 height 15
type input "**********"
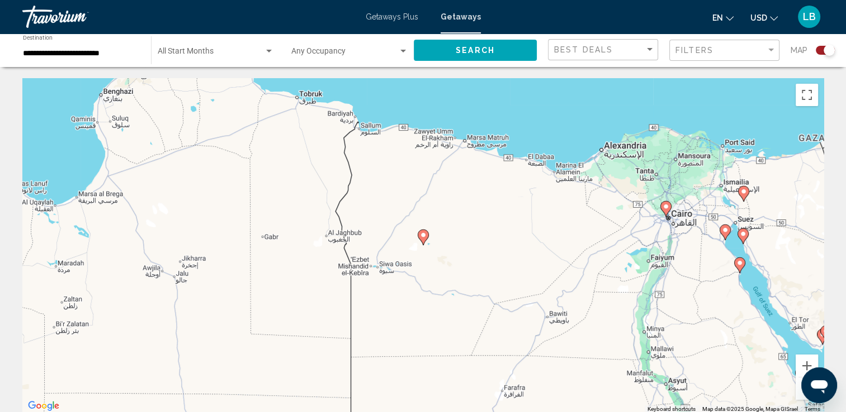
click at [425, 238] on image "Main content" at bounding box center [423, 235] width 7 height 7
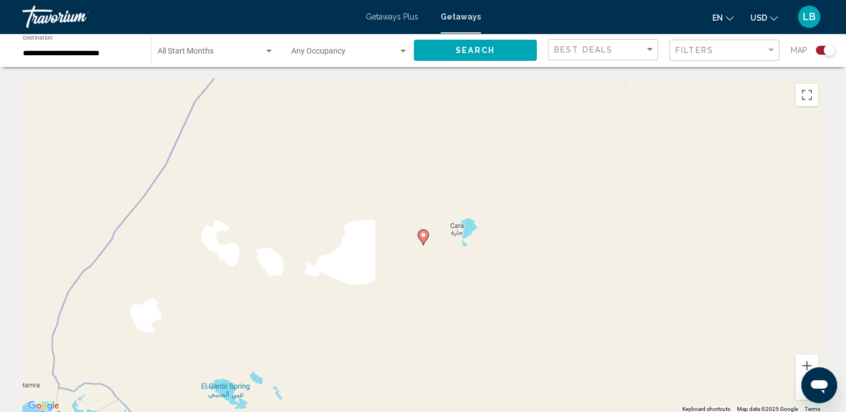
click at [422, 240] on icon "Main content" at bounding box center [423, 237] width 10 height 15
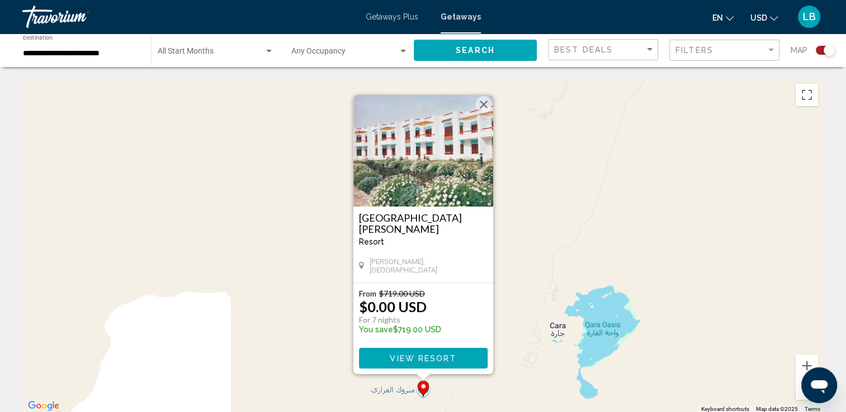
click at [422, 355] on span "View Resort" at bounding box center [423, 358] width 67 height 9
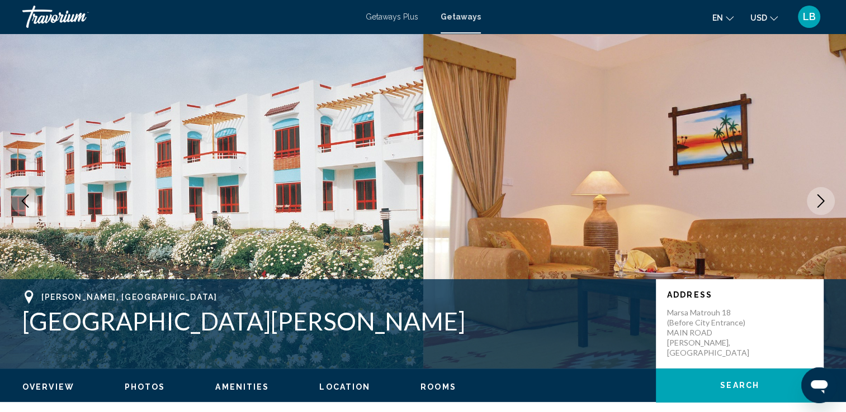
click at [820, 203] on icon "Next image" at bounding box center [820, 201] width 13 height 13
click at [818, 202] on icon "Next image" at bounding box center [820, 201] width 13 height 13
click at [827, 191] on button "Next image" at bounding box center [821, 201] width 28 height 28
click at [141, 381] on ul "Overview Photos Amenities Location Rooms Search" at bounding box center [422, 386] width 801 height 12
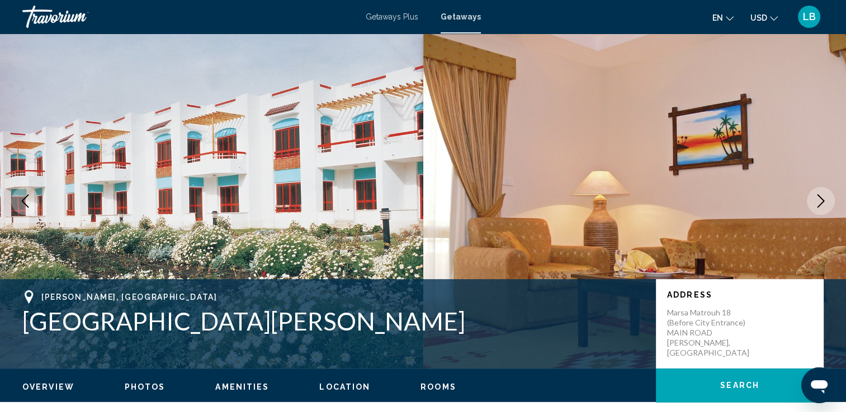
click at [139, 386] on span "Photos" at bounding box center [145, 387] width 41 height 9
click at [65, 296] on span "Marsa Matrouh, Egypt" at bounding box center [129, 297] width 176 height 9
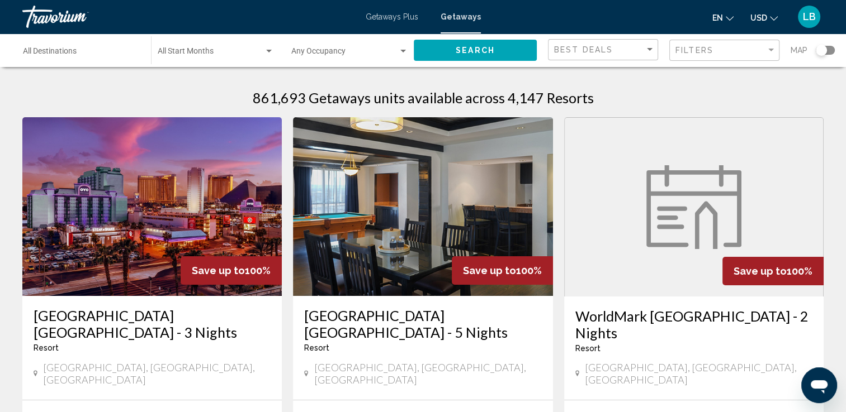
click at [817, 49] on div "Search widget" at bounding box center [820, 50] width 11 height 11
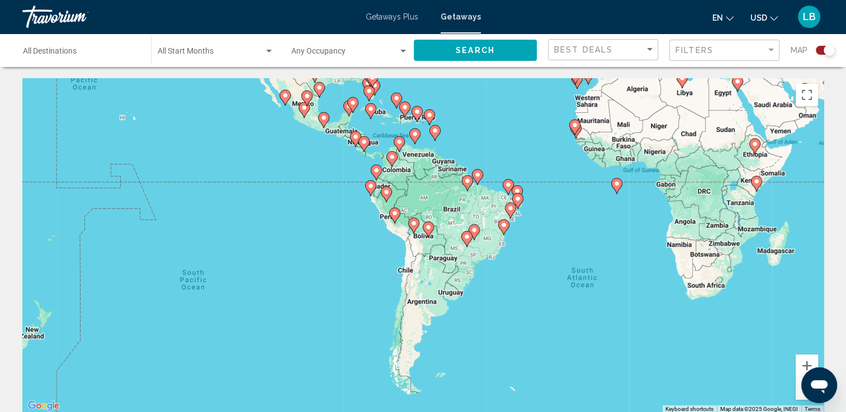
drag, startPoint x: 416, startPoint y: 325, endPoint x: 527, endPoint y: 160, distance: 199.3
click at [527, 160] on div "To activate drag with keyboard, press Alt + Enter. Once in keyboard drag state,…" at bounding box center [422, 245] width 801 height 335
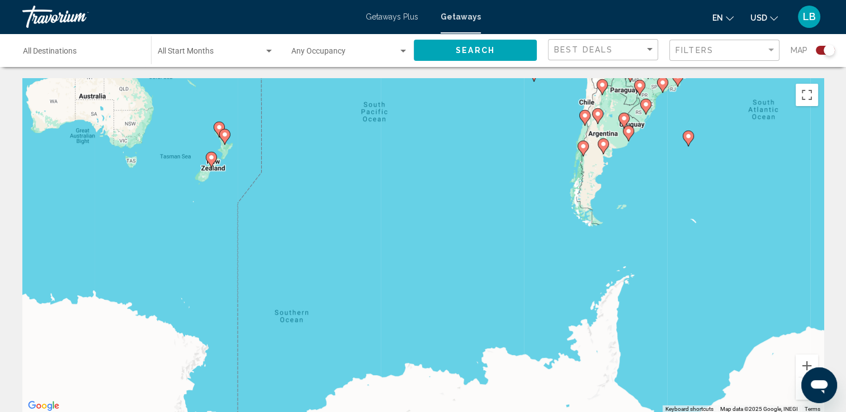
drag, startPoint x: 249, startPoint y: 346, endPoint x: 420, endPoint y: 155, distance: 256.5
click at [420, 155] on div "To activate drag with keyboard, press Alt + Enter. Once in keyboard drag state,…" at bounding box center [422, 245] width 801 height 335
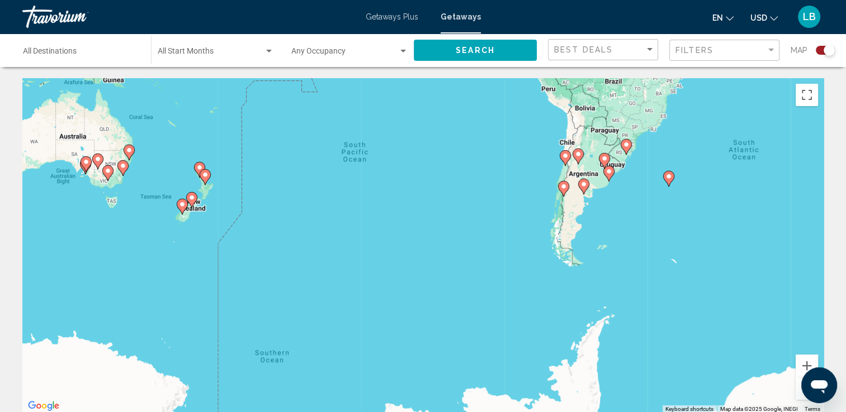
drag, startPoint x: 615, startPoint y: 159, endPoint x: 611, endPoint y: 225, distance: 66.1
click at [611, 234] on div "To activate drag with keyboard, press Alt + Enter. Once in keyboard drag state,…" at bounding box center [422, 245] width 801 height 335
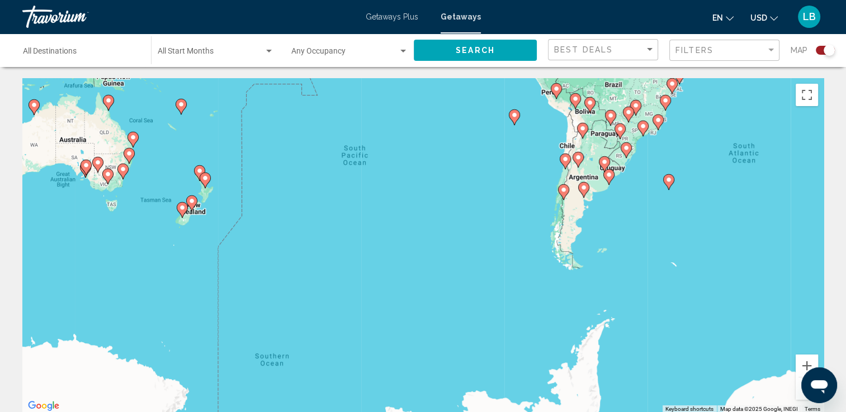
click at [563, 193] on icon "Main content" at bounding box center [563, 192] width 10 height 15
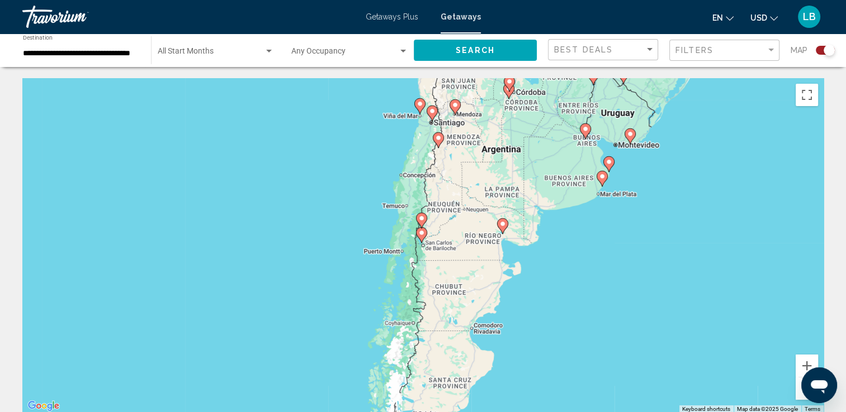
click at [421, 234] on image "Main content" at bounding box center [421, 233] width 7 height 7
type input "**********"
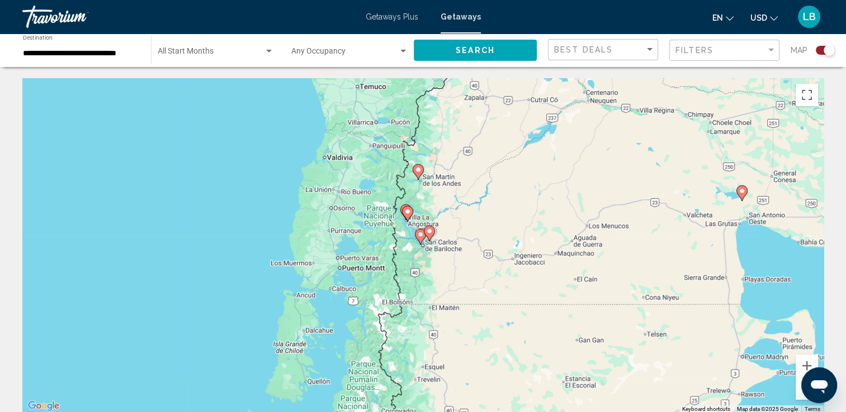
click at [429, 238] on icon "Main content" at bounding box center [429, 233] width 10 height 15
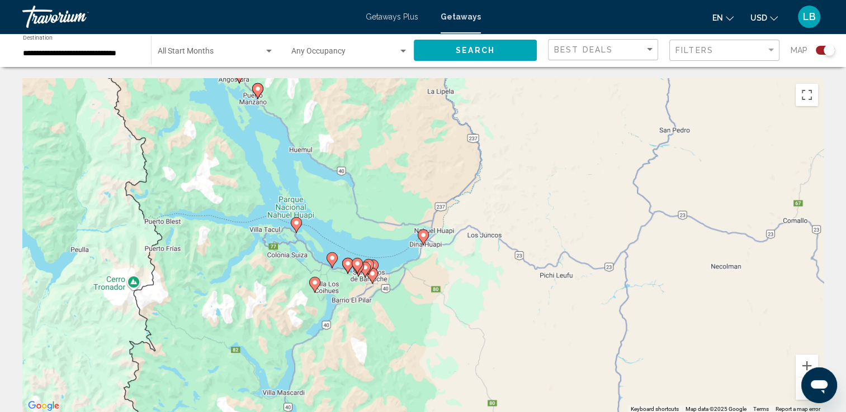
click at [422, 234] on image "Main content" at bounding box center [423, 235] width 7 height 7
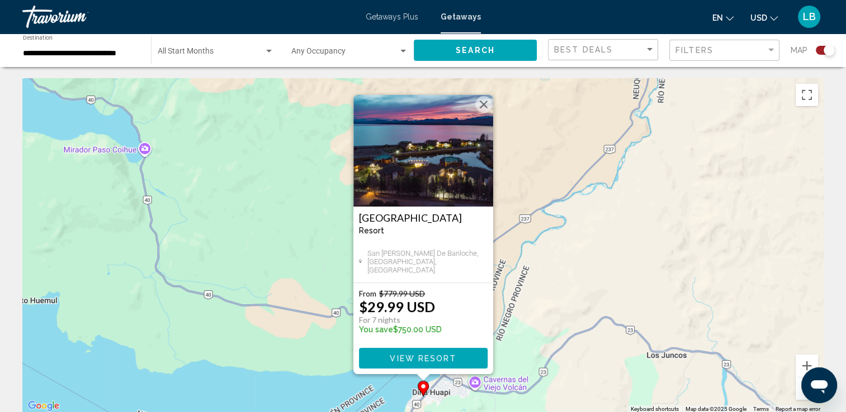
drag, startPoint x: 483, startPoint y: 105, endPoint x: 487, endPoint y: 116, distance: 12.0
click at [483, 105] on button "Close" at bounding box center [483, 104] width 17 height 17
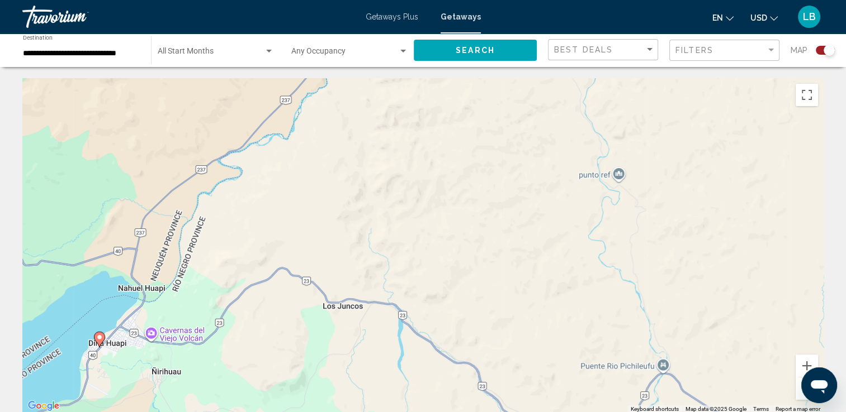
drag, startPoint x: 703, startPoint y: 230, endPoint x: 464, endPoint y: 221, distance: 238.8
click at [464, 221] on div "To activate drag with keyboard, press Alt + Enter. Once in keyboard drag state,…" at bounding box center [422, 245] width 801 height 335
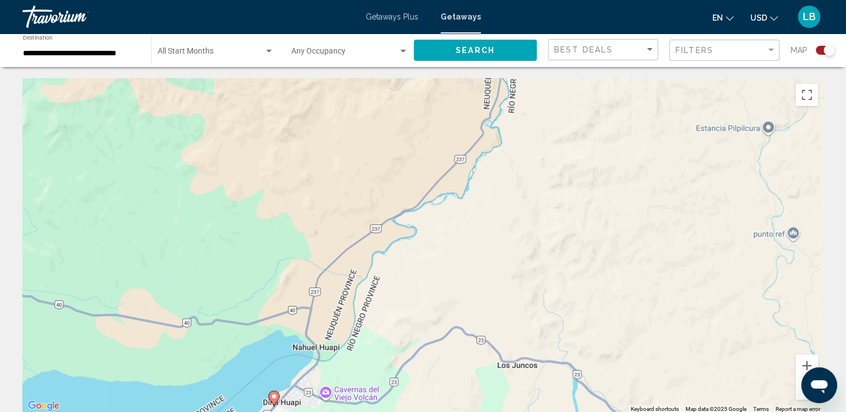
click at [800, 395] on button "Zoom out" at bounding box center [806, 389] width 22 height 22
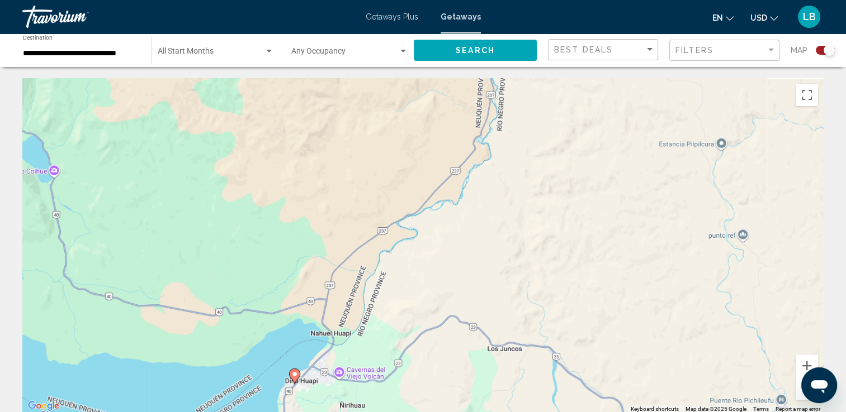
click at [800, 395] on button "Zoom out" at bounding box center [806, 389] width 22 height 22
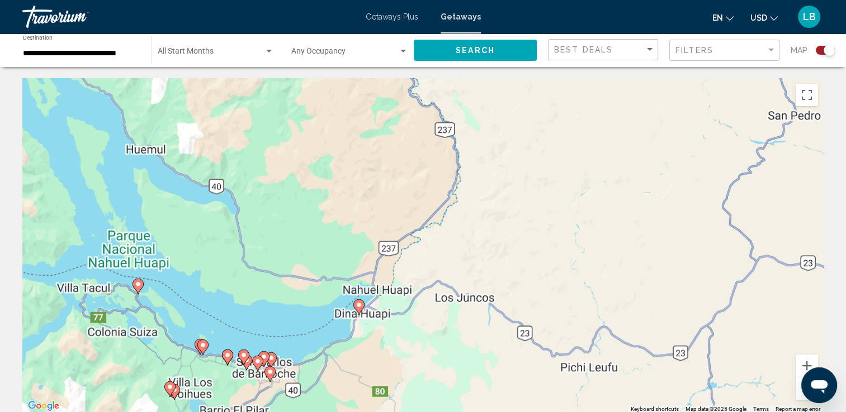
click at [800, 395] on button "Zoom out" at bounding box center [806, 389] width 22 height 22
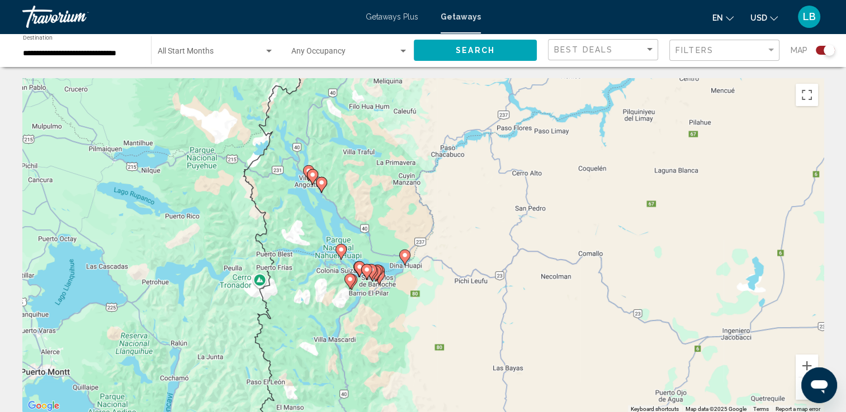
click at [800, 395] on button "Zoom out" at bounding box center [806, 389] width 22 height 22
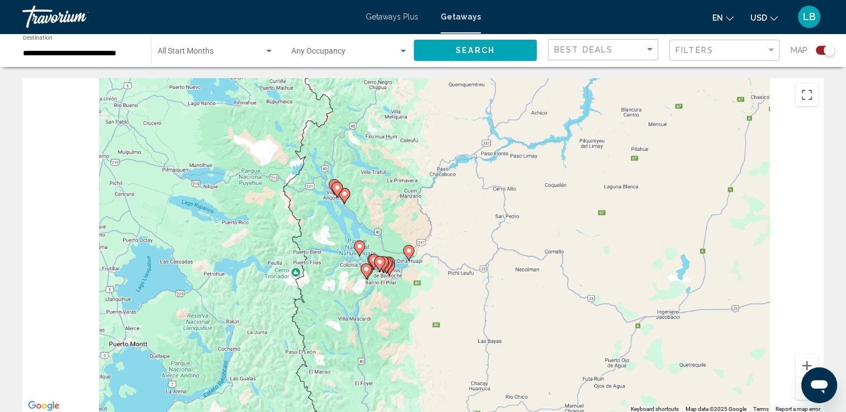
click at [800, 395] on button "Zoom out" at bounding box center [806, 389] width 22 height 22
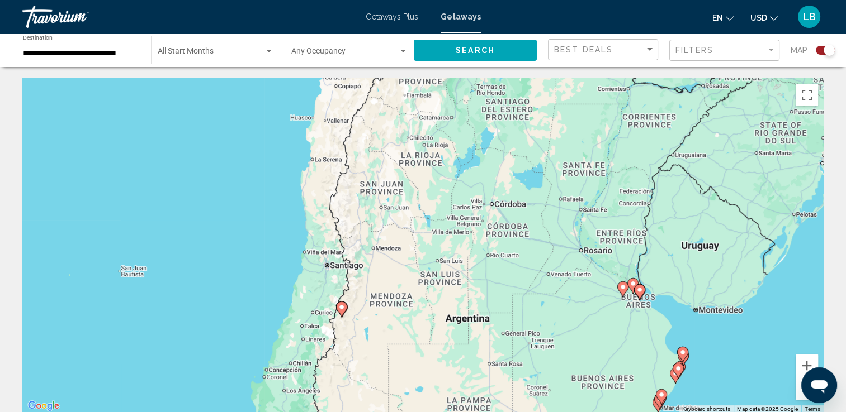
drag, startPoint x: 558, startPoint y: 179, endPoint x: 442, endPoint y: 441, distance: 286.5
click at [442, 412] on html "**********" at bounding box center [423, 206] width 846 height 412
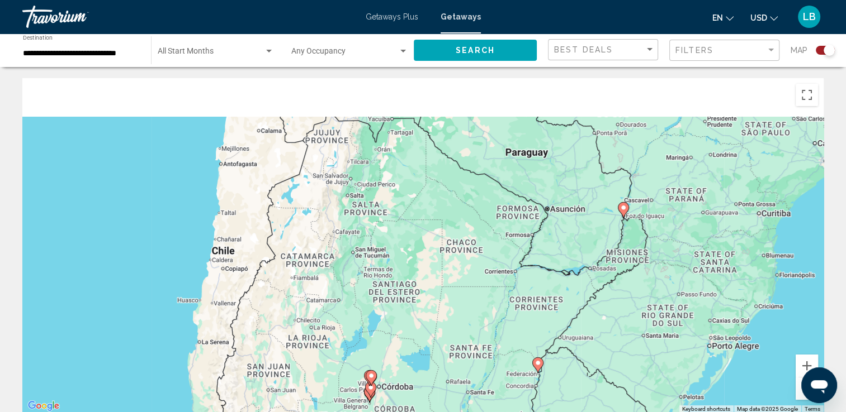
drag, startPoint x: 513, startPoint y: 253, endPoint x: 402, endPoint y: 441, distance: 218.2
click at [402, 412] on html "**********" at bounding box center [423, 206] width 846 height 412
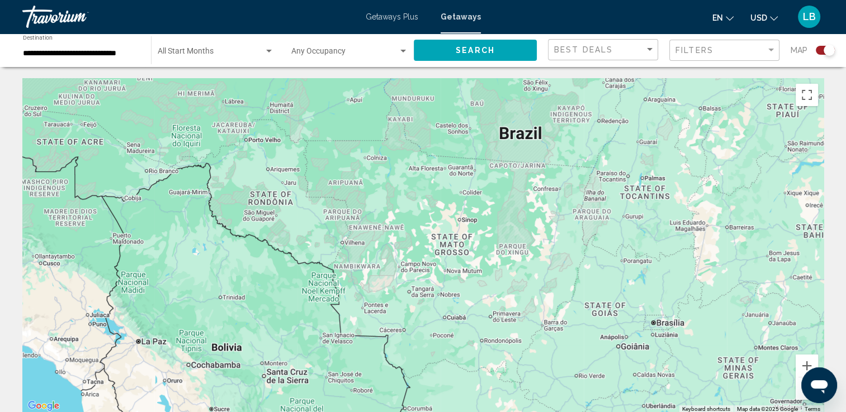
drag, startPoint x: 431, startPoint y: 197, endPoint x: 673, endPoint y: 403, distance: 317.6
click at [680, 412] on html "**********" at bounding box center [423, 206] width 846 height 412
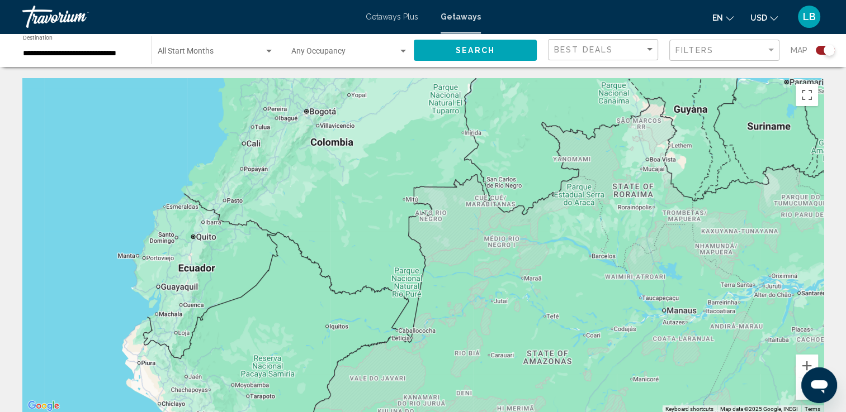
drag, startPoint x: 559, startPoint y: 179, endPoint x: 485, endPoint y: 352, distance: 188.3
click at [457, 404] on div "Main content" at bounding box center [422, 245] width 801 height 335
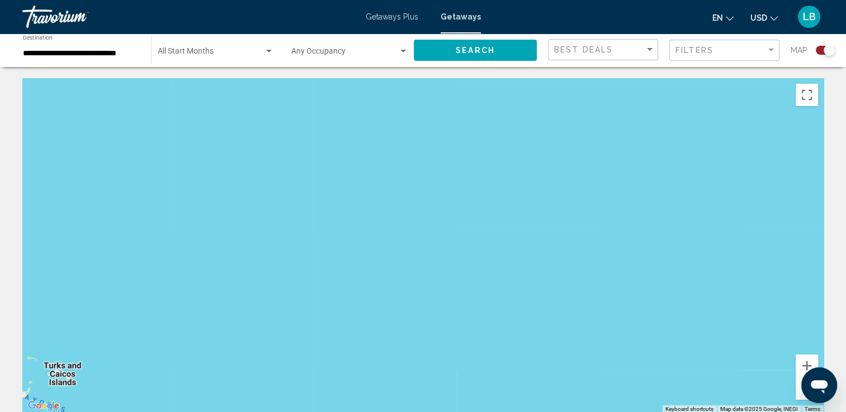
click at [798, 397] on button "Zoom out" at bounding box center [806, 389] width 22 height 22
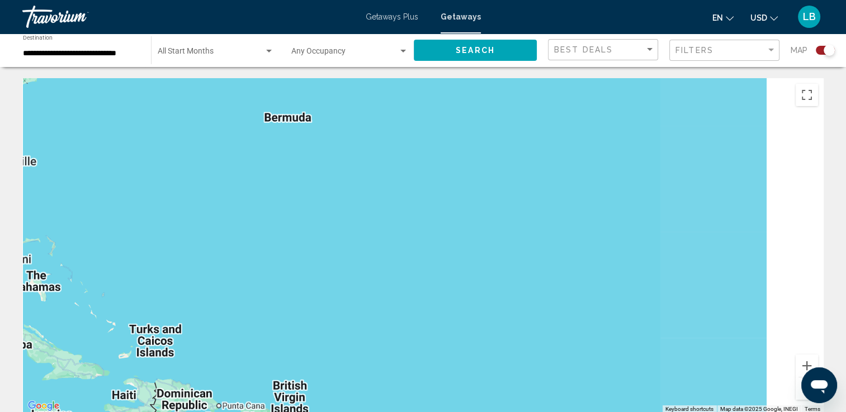
click at [798, 397] on button "Zoom out" at bounding box center [806, 389] width 22 height 22
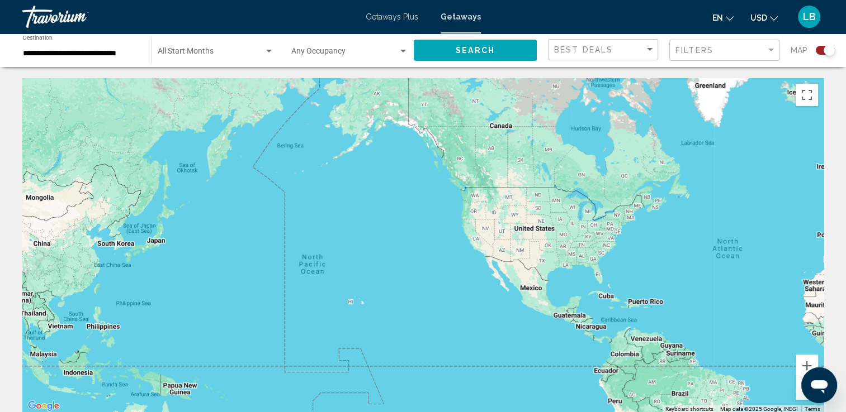
drag, startPoint x: 297, startPoint y: 222, endPoint x: 551, endPoint y: 258, distance: 256.3
click at [551, 258] on div "Main content" at bounding box center [422, 245] width 801 height 335
click at [808, 366] on button "Zoom in" at bounding box center [806, 366] width 22 height 22
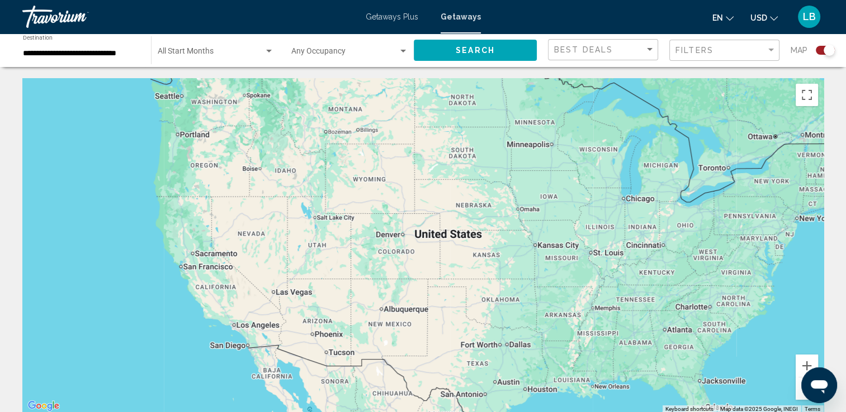
drag, startPoint x: 713, startPoint y: 252, endPoint x: 288, endPoint y: 310, distance: 428.1
click at [288, 310] on div "Main content" at bounding box center [422, 245] width 801 height 335
click at [800, 400] on div "Main content" at bounding box center [422, 245] width 801 height 335
click at [824, 49] on div "Search widget" at bounding box center [828, 50] width 11 height 11
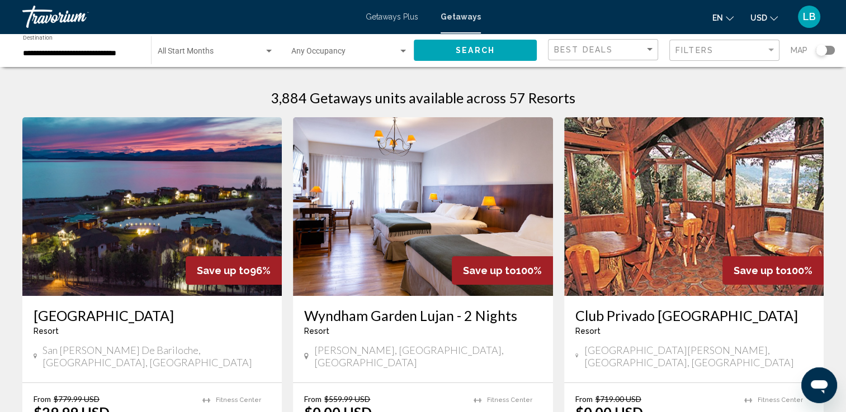
click at [819, 48] on div "Search widget" at bounding box center [820, 50] width 11 height 11
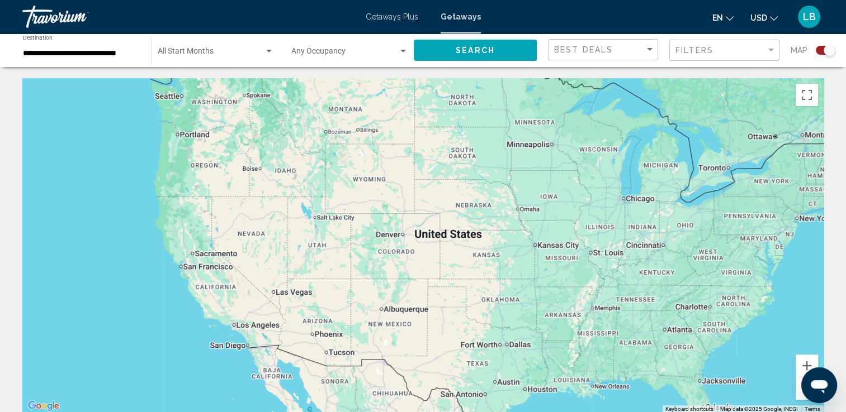
click at [798, 396] on button "Zoom out" at bounding box center [806, 389] width 22 height 22
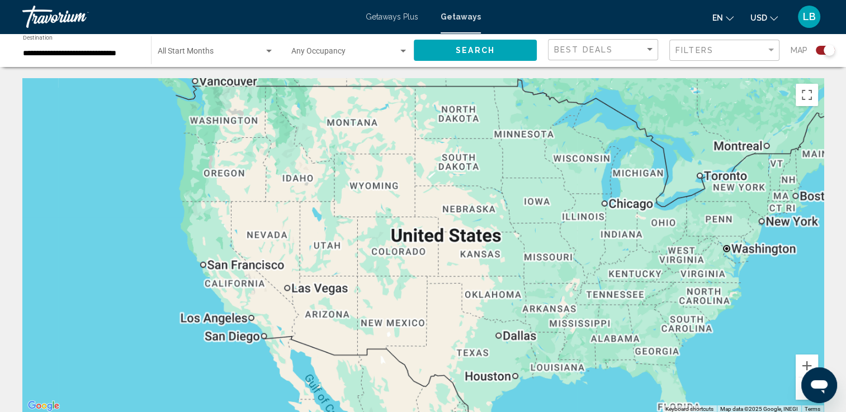
click at [798, 396] on button "Zoom out" at bounding box center [806, 389] width 22 height 22
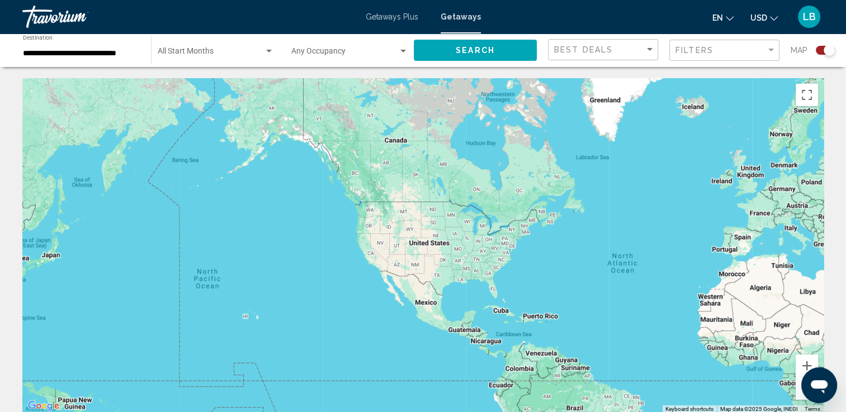
click at [824, 53] on div "Search widget" at bounding box center [828, 50] width 11 height 11
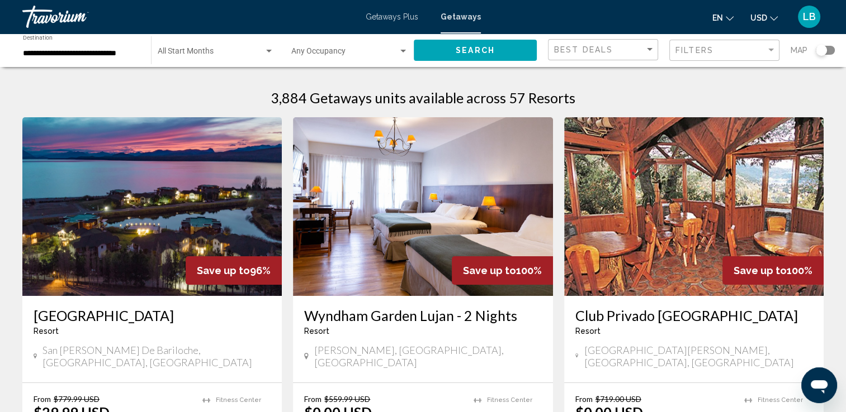
click at [823, 50] on div "Search widget" at bounding box center [820, 50] width 11 height 11
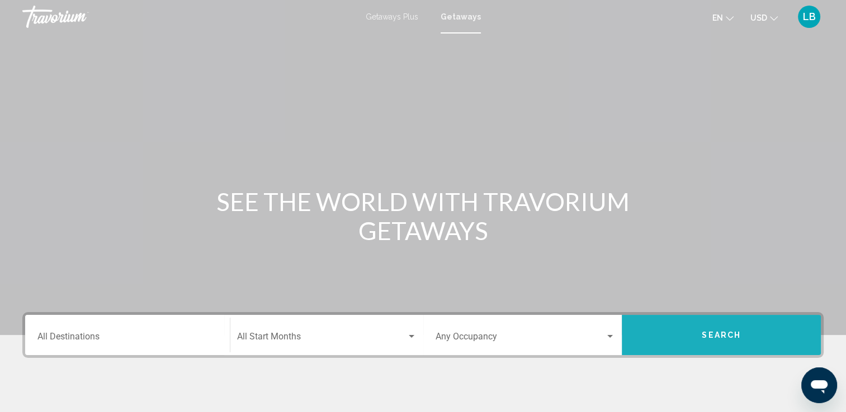
click at [682, 326] on button "Search" at bounding box center [721, 335] width 199 height 40
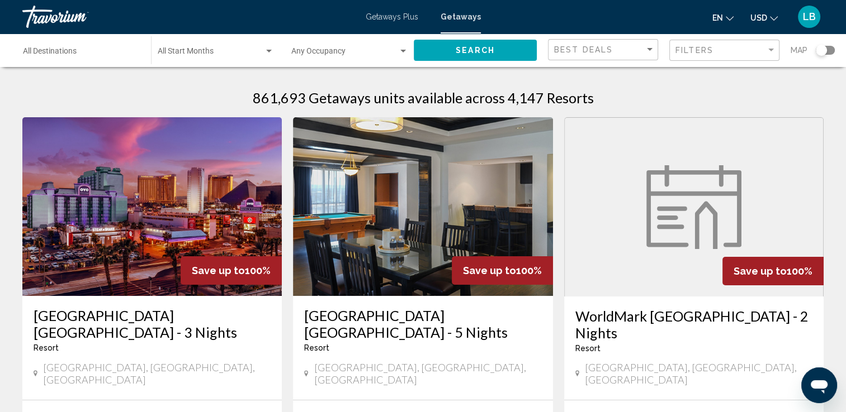
click at [823, 48] on div "Search widget" at bounding box center [820, 50] width 11 height 11
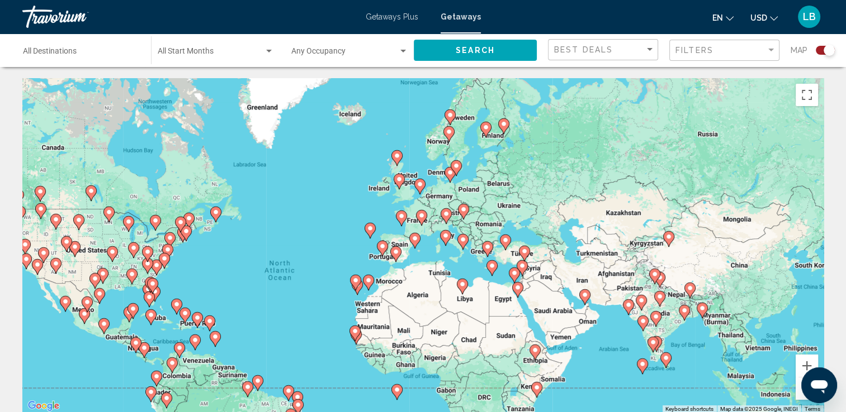
drag, startPoint x: 692, startPoint y: 156, endPoint x: 578, endPoint y: 200, distance: 122.1
click at [579, 200] on div "To activate drag with keyboard, press Alt + Enter. Once in keyboard drag state,…" at bounding box center [422, 245] width 801 height 335
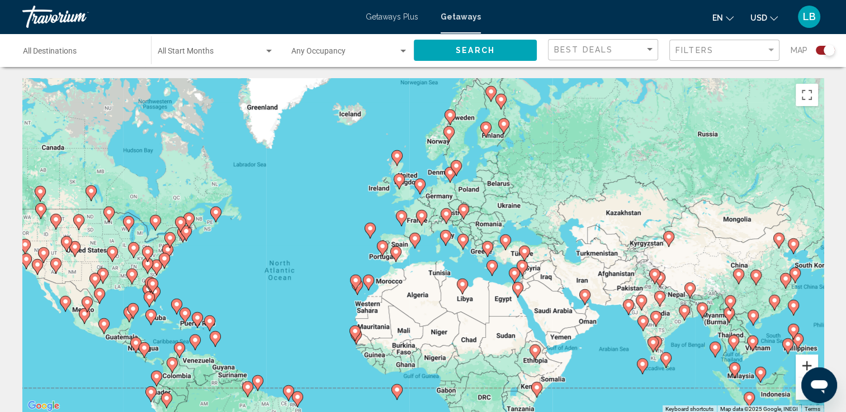
click at [807, 363] on button "Zoom in" at bounding box center [806, 366] width 22 height 22
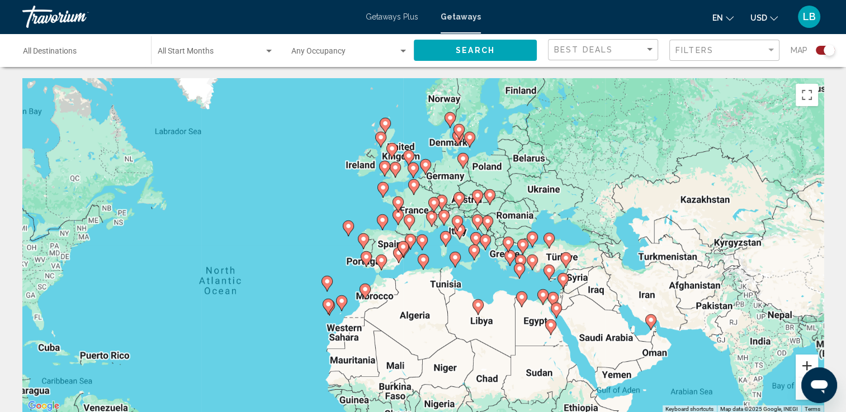
click at [806, 363] on button "Zoom in" at bounding box center [806, 366] width 22 height 22
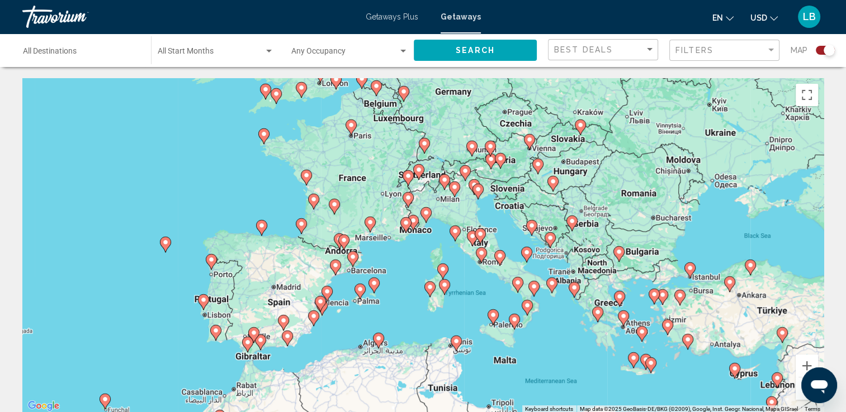
drag, startPoint x: 689, startPoint y: 184, endPoint x: 640, endPoint y: 222, distance: 61.7
click at [640, 222] on div "To activate drag with keyboard, press Alt + Enter. Once in keyboard drag state,…" at bounding box center [422, 245] width 801 height 335
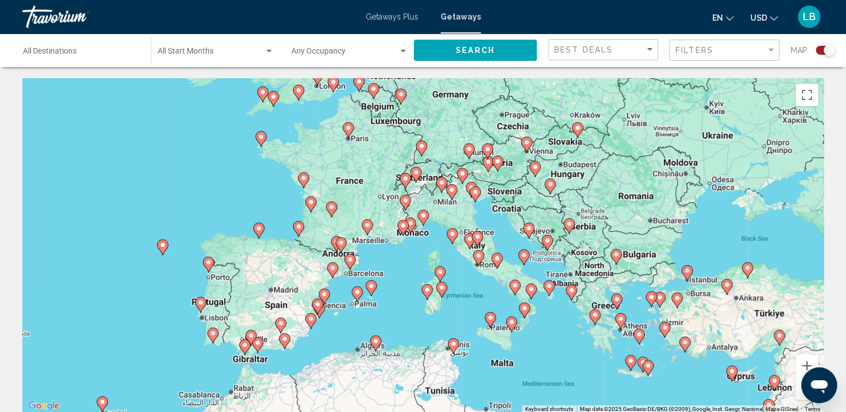
click at [567, 227] on image "Main content" at bounding box center [569, 224] width 7 height 7
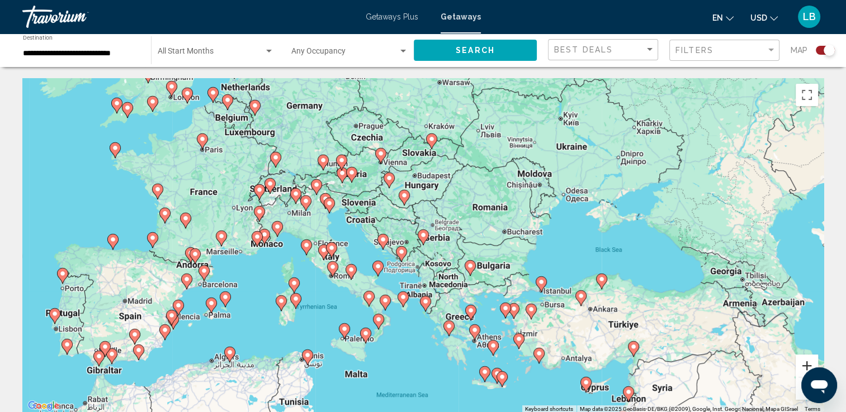
click at [805, 368] on button "Zoom in" at bounding box center [806, 366] width 22 height 22
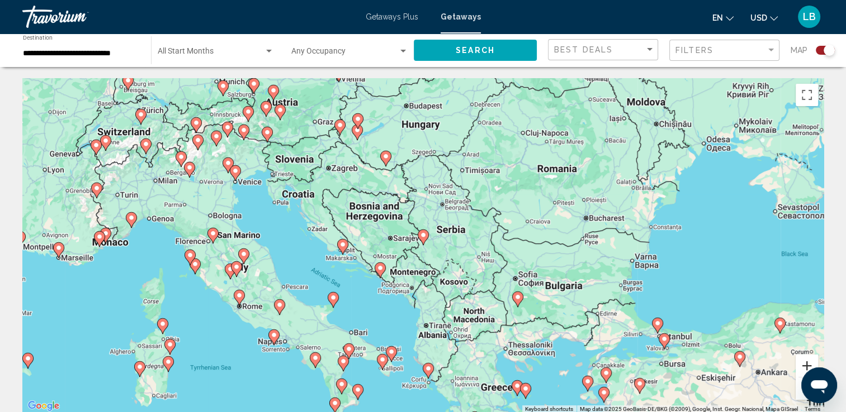
click at [804, 368] on button "Zoom in" at bounding box center [806, 366] width 22 height 22
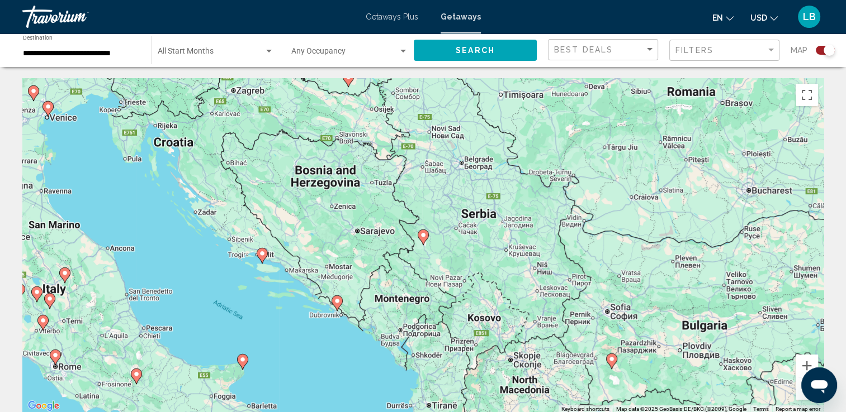
click at [424, 243] on g "Main content" at bounding box center [423, 238] width 11 height 16
type input "**********"
click at [423, 236] on image "Main content" at bounding box center [423, 235] width 7 height 7
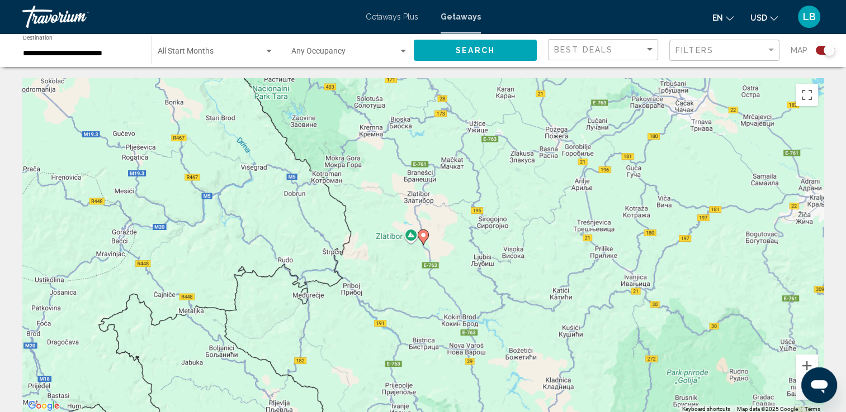
click at [424, 238] on image "Main content" at bounding box center [423, 235] width 7 height 7
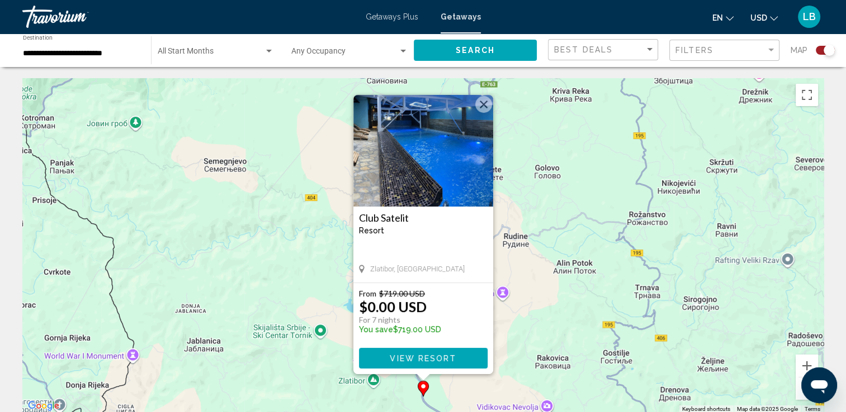
click at [431, 357] on span "View Resort" at bounding box center [423, 358] width 67 height 9
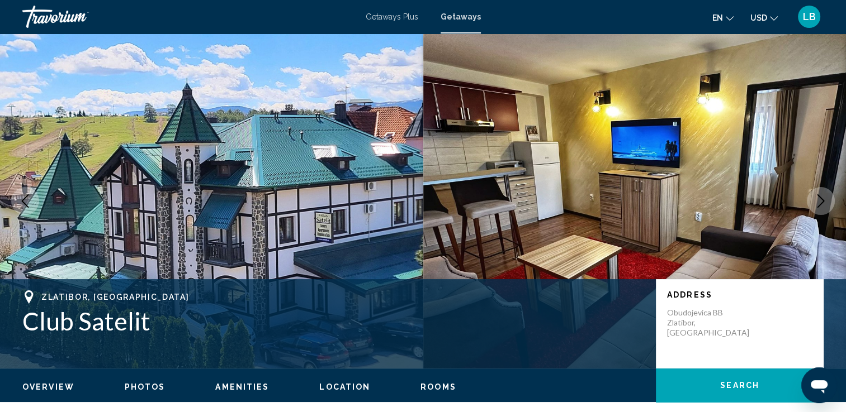
click at [828, 205] on button "Next image" at bounding box center [821, 201] width 28 height 28
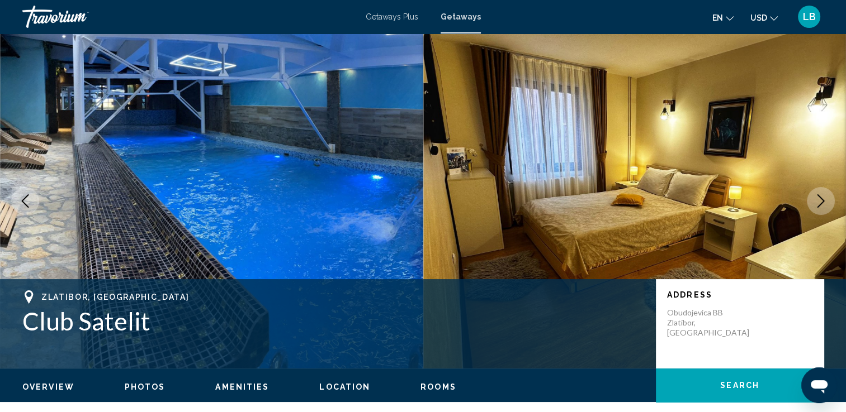
click at [828, 205] on button "Next image" at bounding box center [821, 201] width 28 height 28
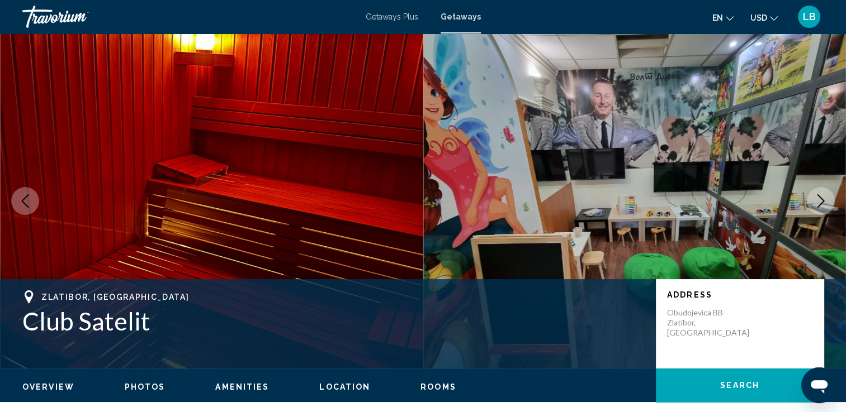
click at [828, 205] on button "Next image" at bounding box center [821, 201] width 28 height 28
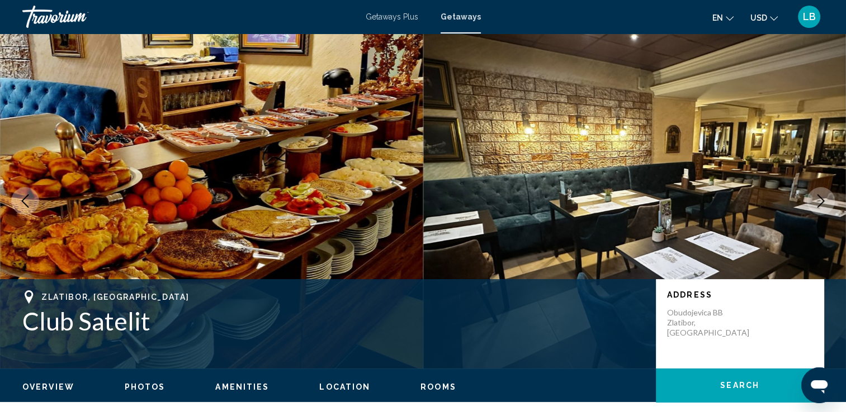
click at [828, 205] on button "Next image" at bounding box center [821, 201] width 28 height 28
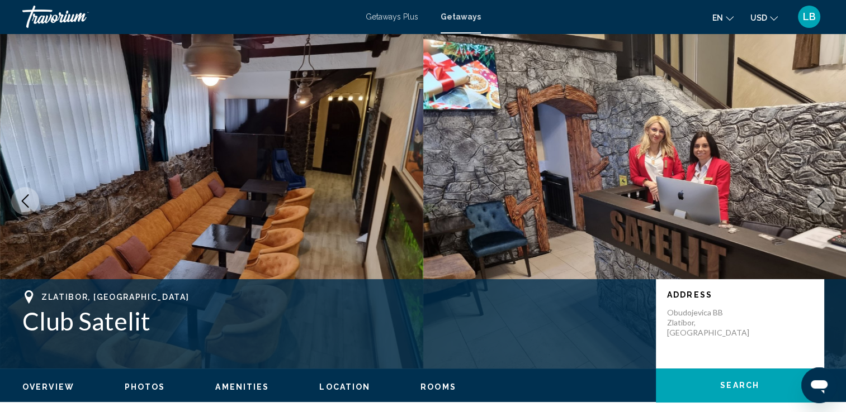
click at [828, 205] on button "Next image" at bounding box center [821, 201] width 28 height 28
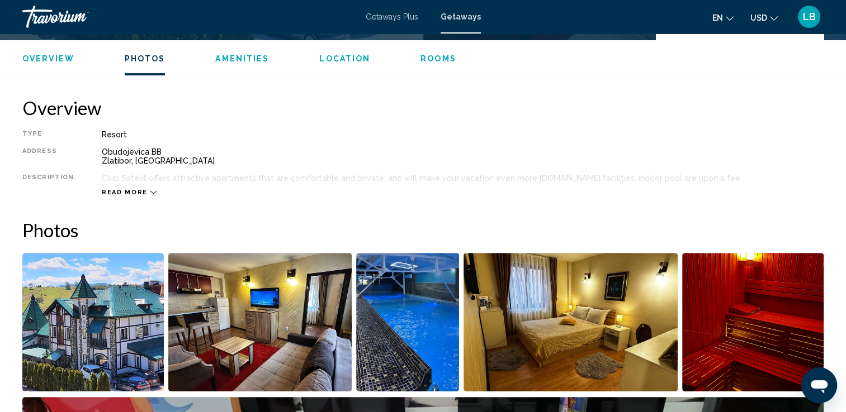
scroll to position [144, 0]
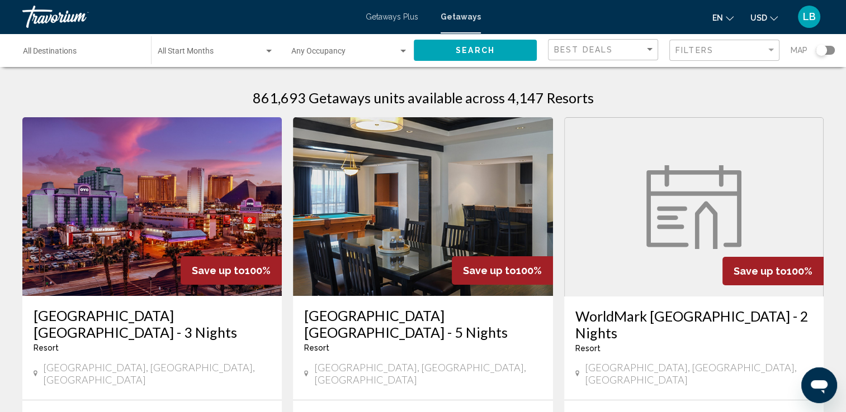
click at [820, 50] on div "Search widget" at bounding box center [820, 50] width 11 height 11
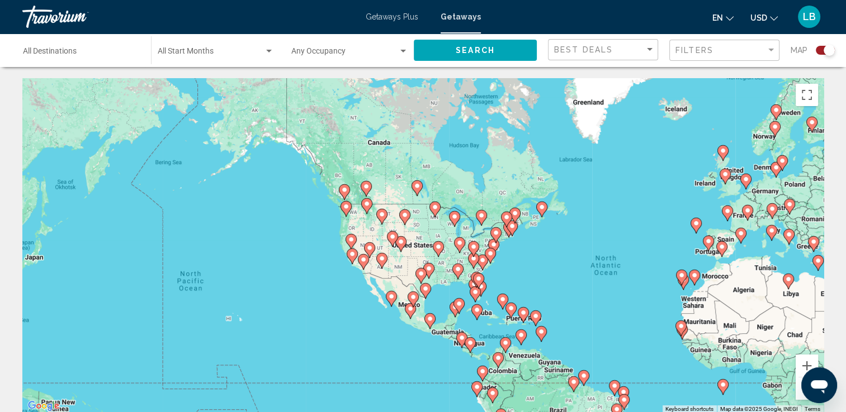
drag, startPoint x: 379, startPoint y: 334, endPoint x: 596, endPoint y: 372, distance: 219.5
click at [596, 372] on div "To activate drag with keyboard, press Alt + Enter. Once in keyboard drag state,…" at bounding box center [422, 245] width 801 height 335
click at [401, 245] on image "Main content" at bounding box center [400, 242] width 7 height 7
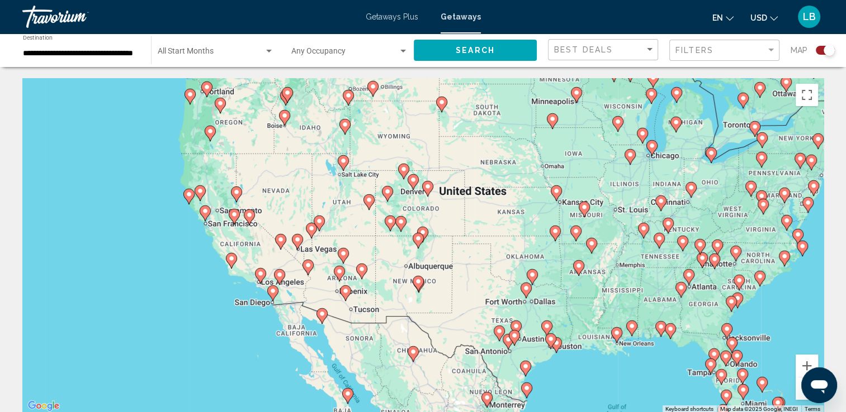
click at [497, 333] on image "Main content" at bounding box center [499, 331] width 7 height 7
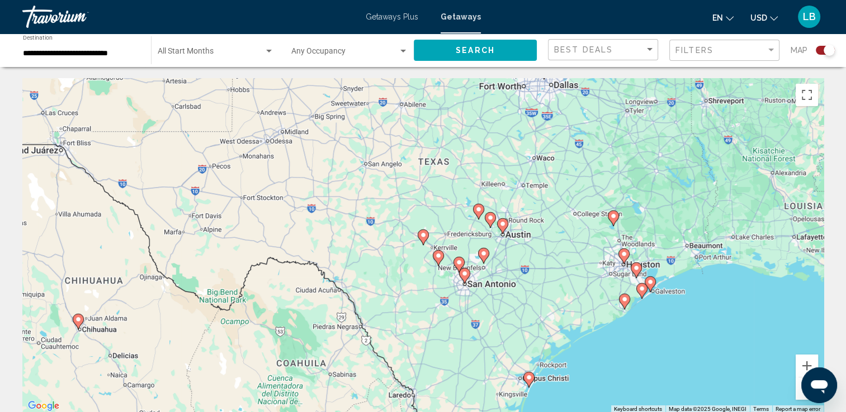
click at [502, 223] on image "Main content" at bounding box center [502, 224] width 7 height 7
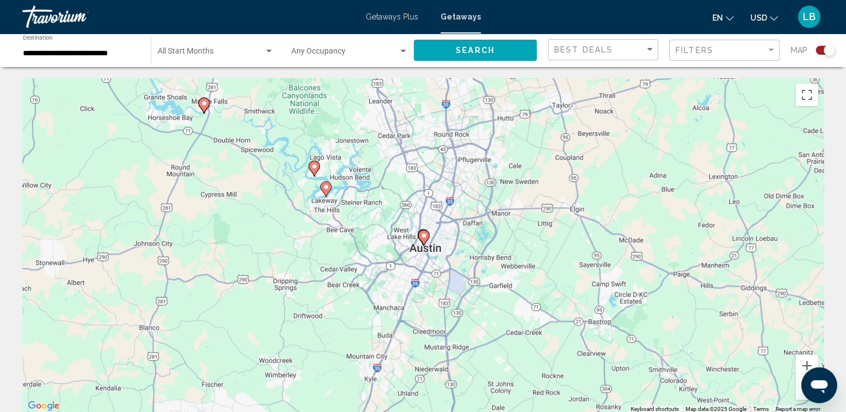
click at [423, 244] on icon "Main content" at bounding box center [423, 238] width 11 height 16
type input "**********"
click at [420, 239] on icon "Main content" at bounding box center [423, 237] width 10 height 15
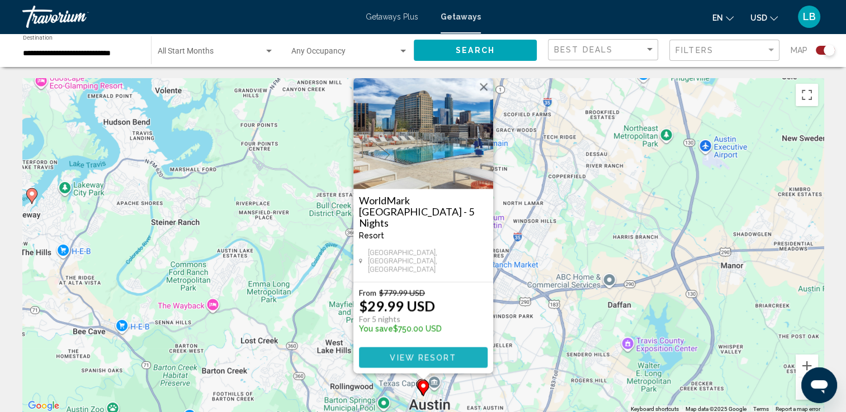
click at [423, 356] on span "View Resort" at bounding box center [423, 358] width 67 height 9
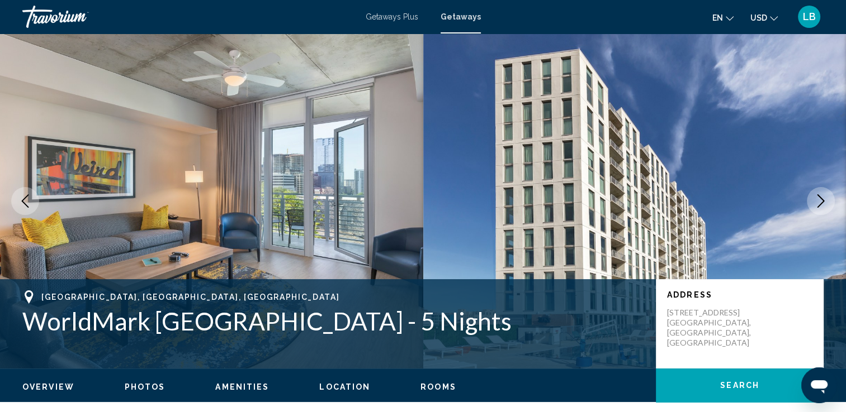
click at [824, 200] on icon "Next image" at bounding box center [820, 201] width 13 height 13
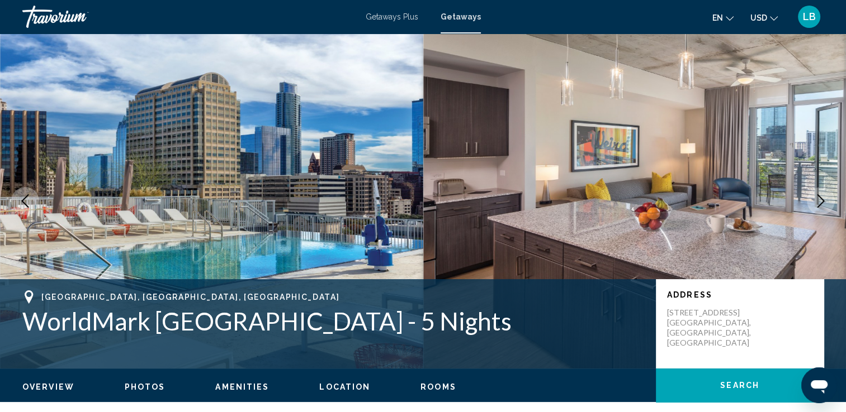
click at [824, 200] on icon "Next image" at bounding box center [820, 201] width 13 height 13
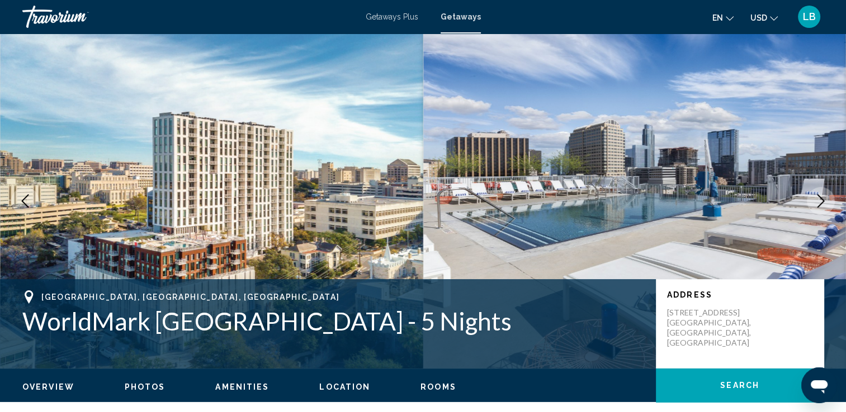
click at [824, 200] on icon "Next image" at bounding box center [820, 201] width 13 height 13
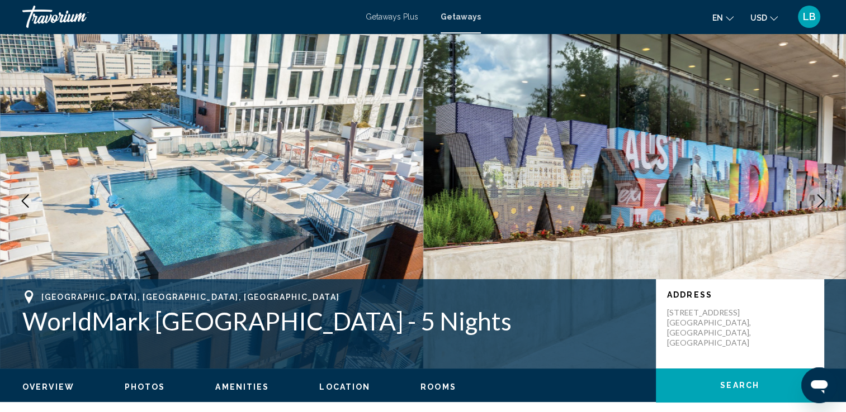
click at [824, 200] on icon "Next image" at bounding box center [820, 201] width 13 height 13
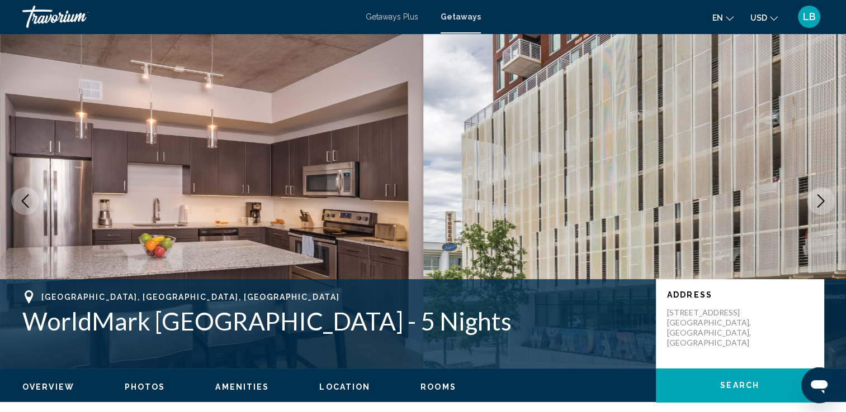
click at [824, 200] on icon "Next image" at bounding box center [820, 201] width 13 height 13
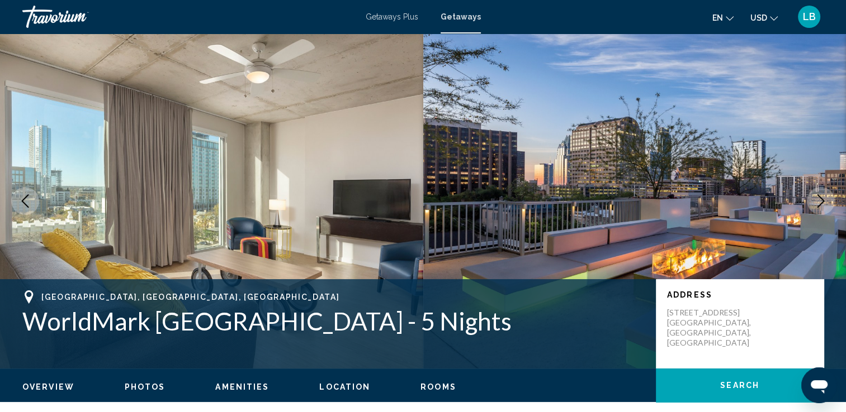
click at [824, 200] on icon "Next image" at bounding box center [820, 201] width 13 height 13
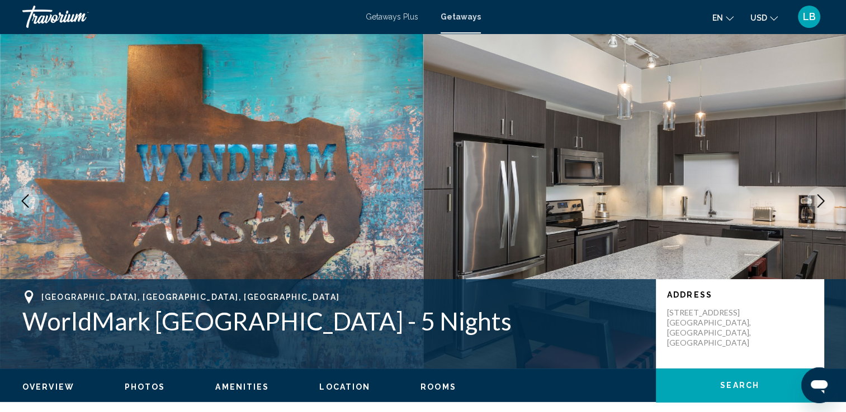
click at [824, 200] on icon "Next image" at bounding box center [820, 201] width 13 height 13
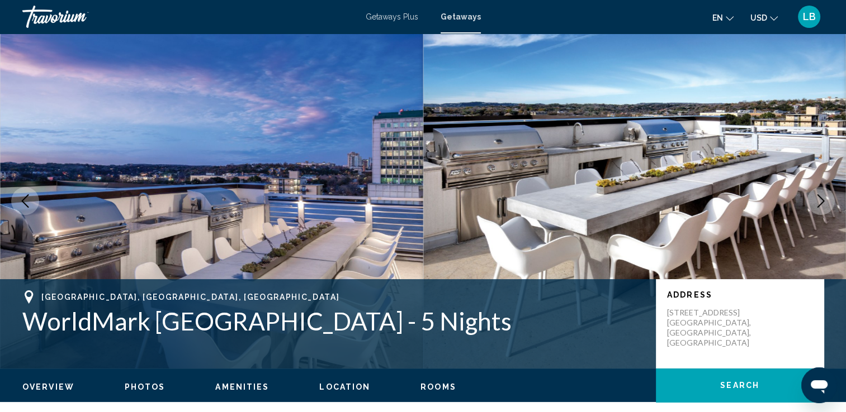
click at [824, 200] on icon "Next image" at bounding box center [820, 201] width 13 height 13
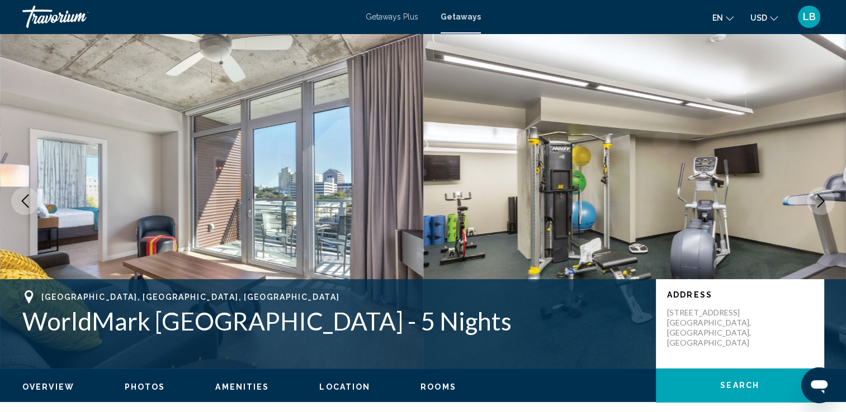
click at [824, 200] on icon "Next image" at bounding box center [820, 201] width 13 height 13
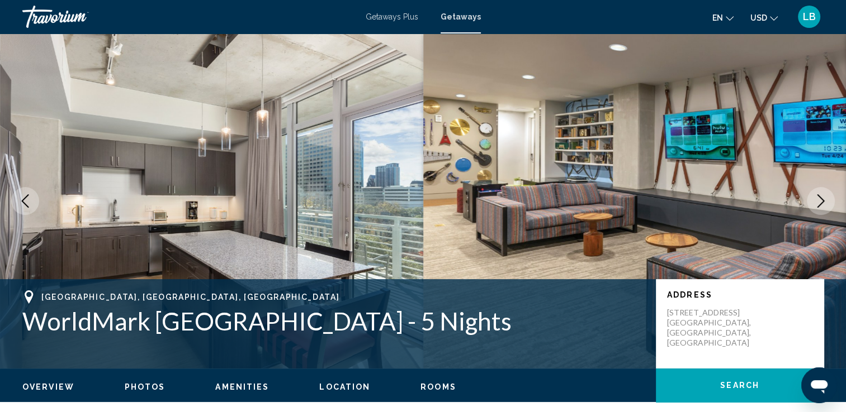
click at [824, 200] on icon "Next image" at bounding box center [820, 201] width 13 height 13
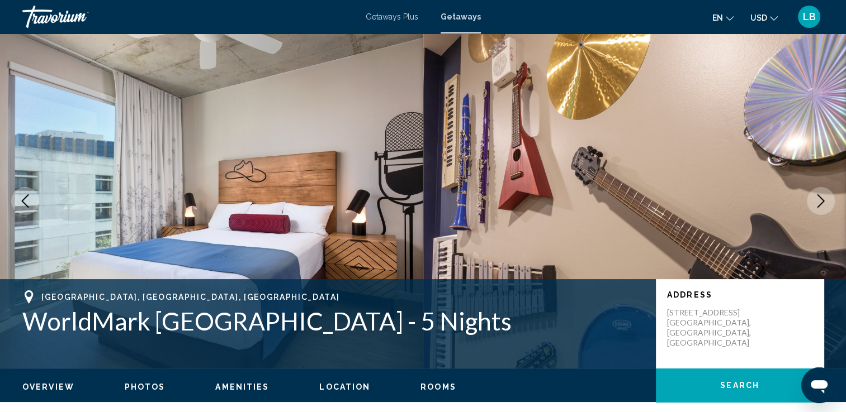
click at [824, 200] on icon "Next image" at bounding box center [820, 201] width 13 height 13
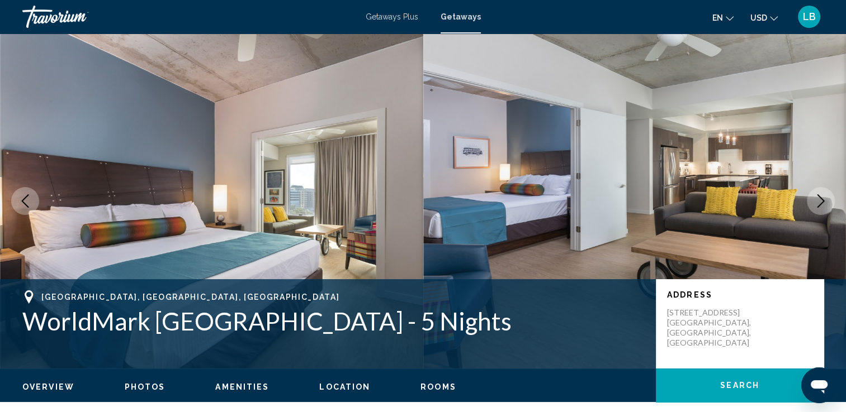
click at [824, 200] on icon "Next image" at bounding box center [820, 201] width 13 height 13
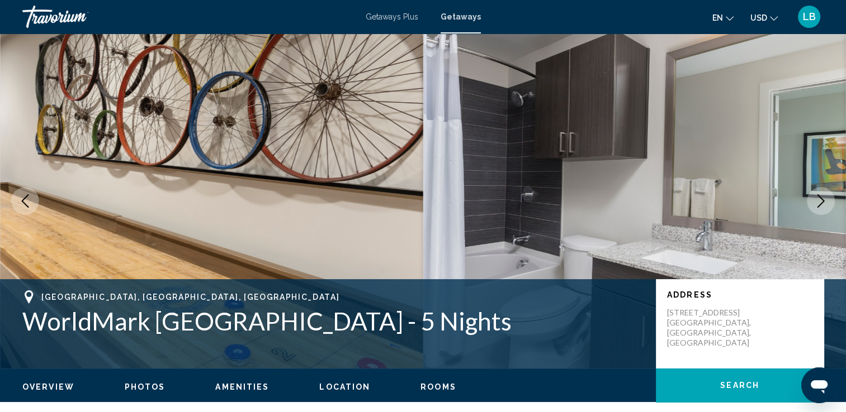
click at [824, 200] on icon "Next image" at bounding box center [820, 201] width 13 height 13
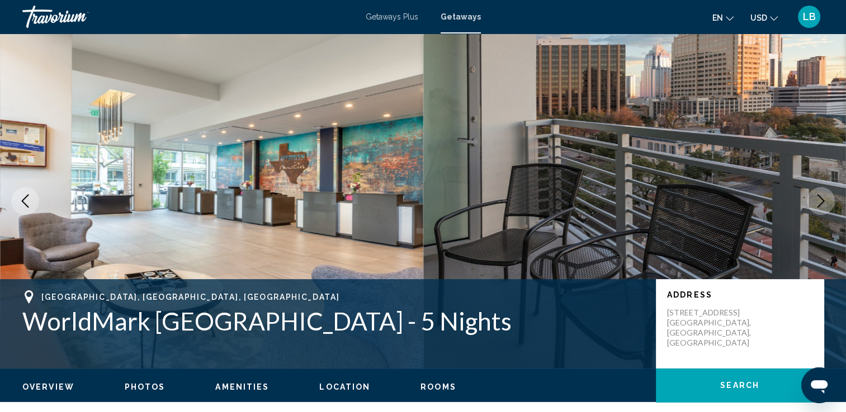
click at [824, 200] on icon "Next image" at bounding box center [820, 201] width 13 height 13
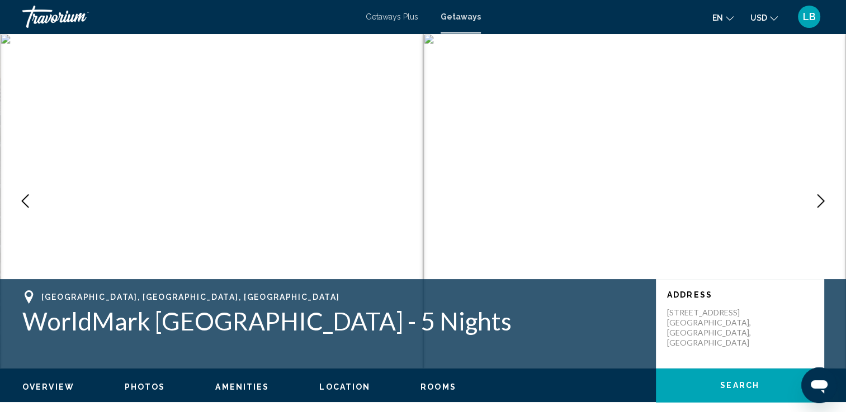
click at [824, 200] on icon "Next image" at bounding box center [820, 201] width 13 height 13
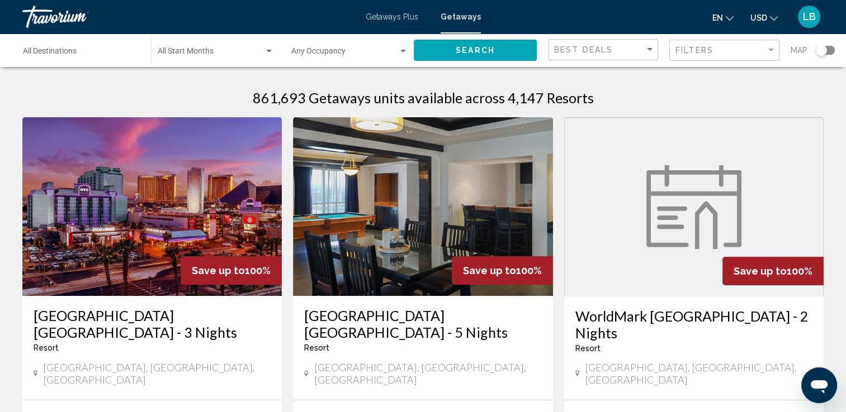
click at [681, 60] on div "Filters" at bounding box center [725, 50] width 101 height 21
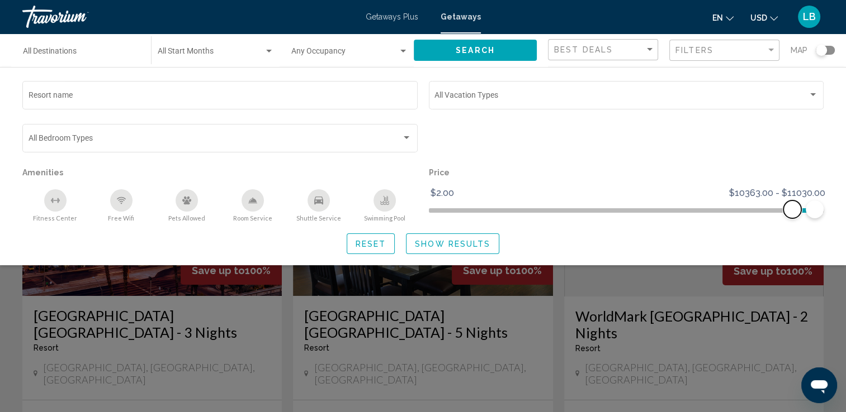
drag, startPoint x: 437, startPoint y: 216, endPoint x: 791, endPoint y: 222, distance: 354.4
click at [791, 222] on div "Resort name Vacation Types All Vacation Types Bedroom Types All Bedroom Types A…" at bounding box center [423, 166] width 846 height 175
click at [442, 241] on span "Show Results" at bounding box center [452, 244] width 75 height 9
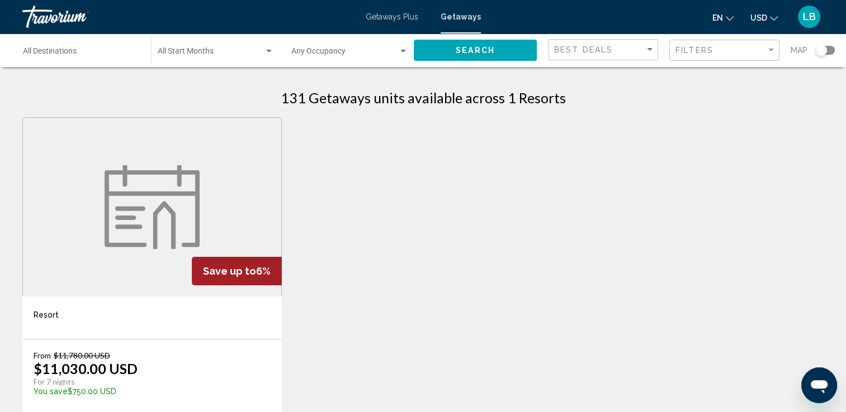
scroll to position [71, 0]
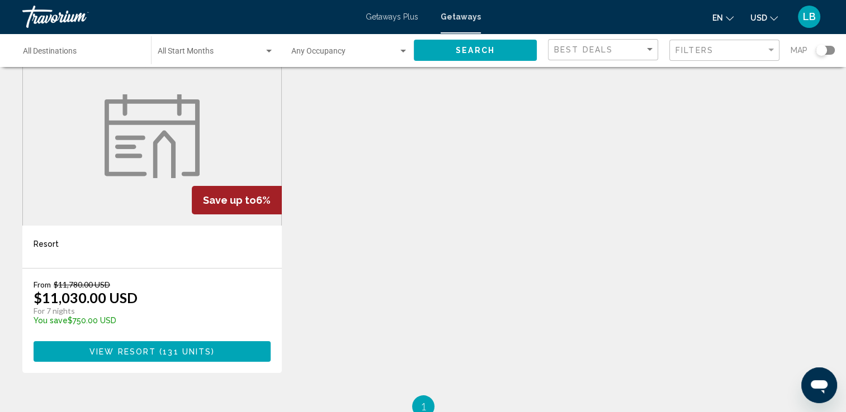
click at [143, 348] on span "View Resort" at bounding box center [122, 352] width 67 height 9
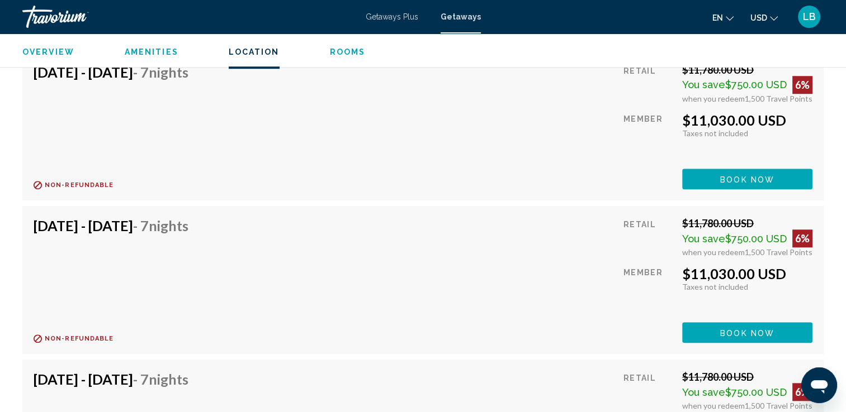
scroll to position [1069, 0]
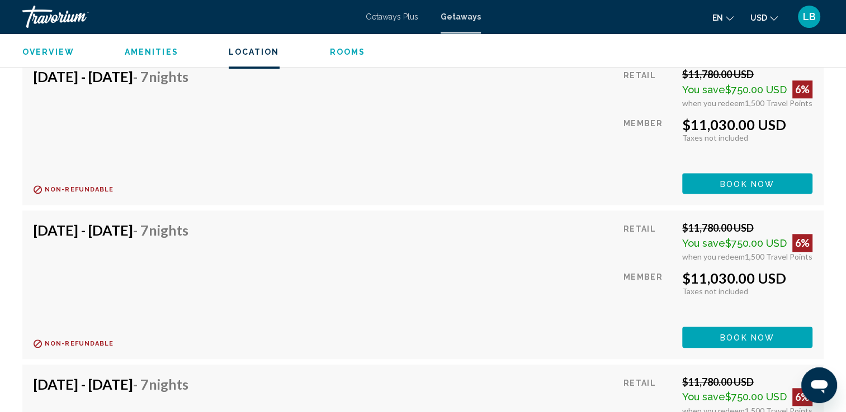
click at [724, 35] on span "Book now" at bounding box center [747, 30] width 54 height 9
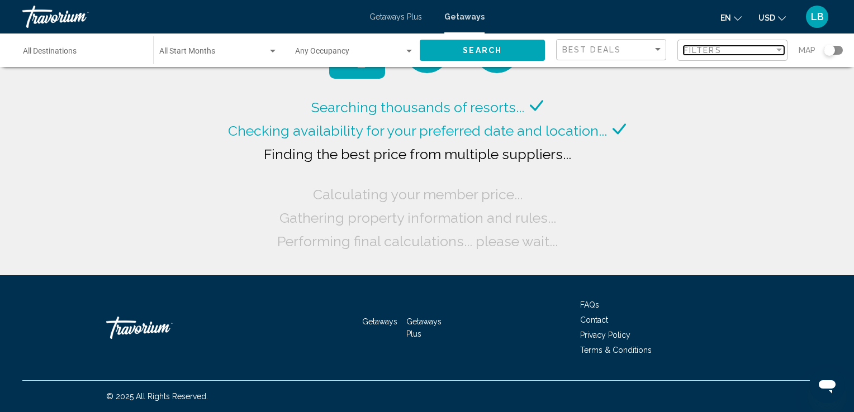
click at [730, 50] on div "Filters" at bounding box center [729, 50] width 91 height 9
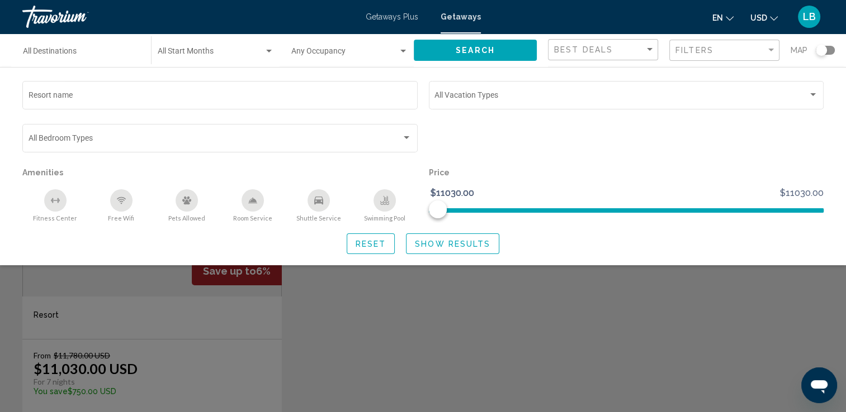
click at [371, 242] on span "Reset" at bounding box center [370, 244] width 31 height 9
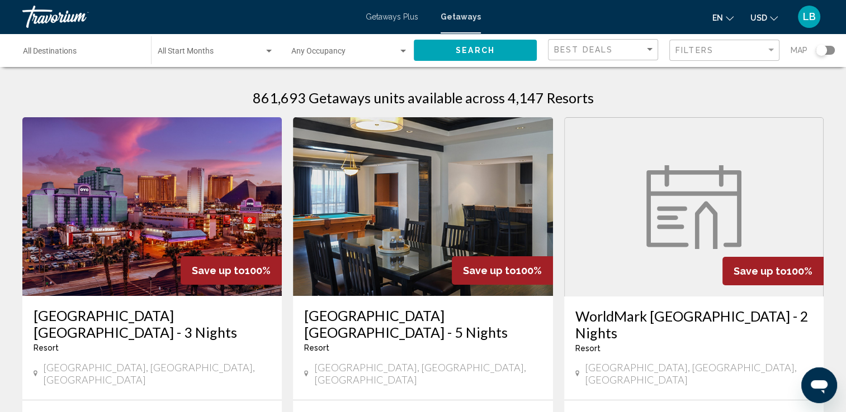
click at [691, 55] on div "Filters" at bounding box center [725, 50] width 101 height 21
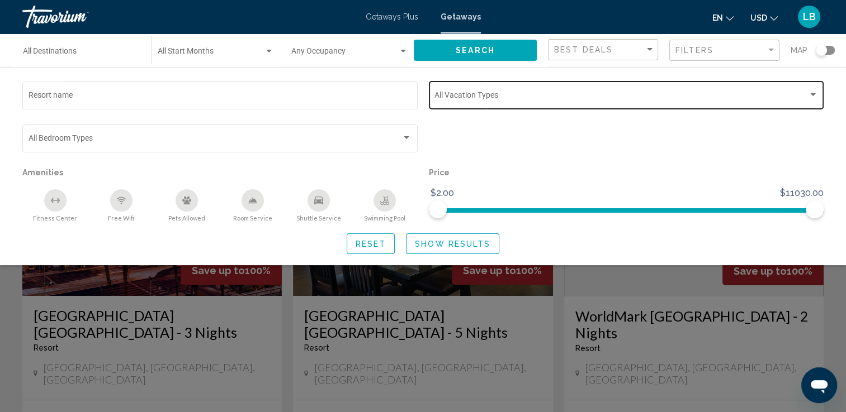
click at [714, 103] on div "Vacation Types All Vacation Types" at bounding box center [625, 94] width 383 height 31
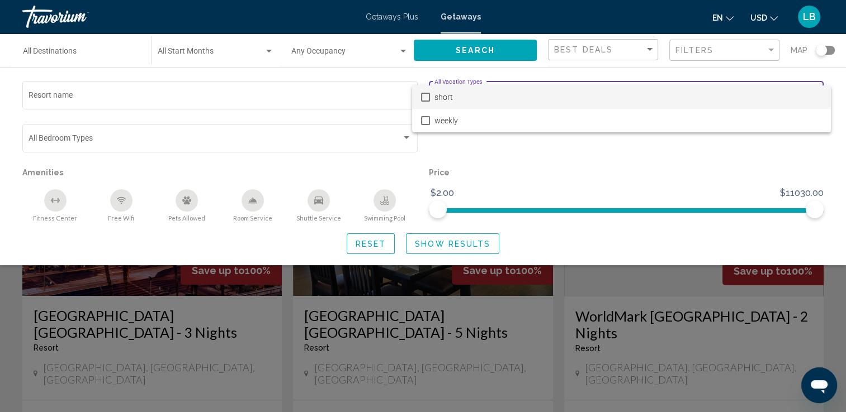
click at [738, 170] on div at bounding box center [423, 206] width 846 height 412
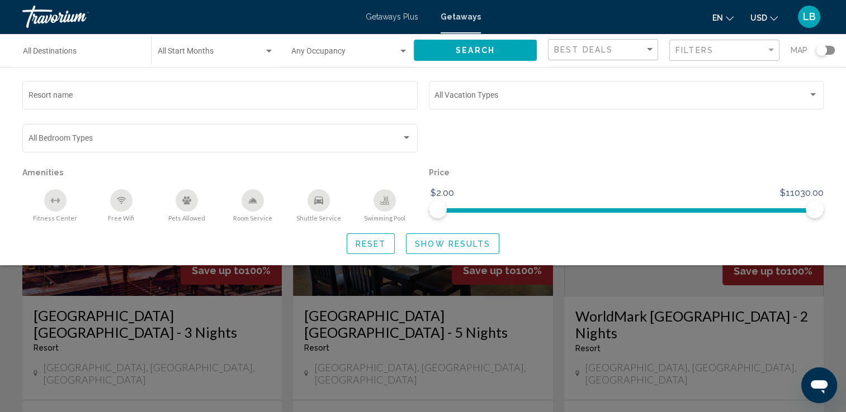
click at [188, 200] on icon "Pets Allowed" at bounding box center [186, 200] width 9 height 9
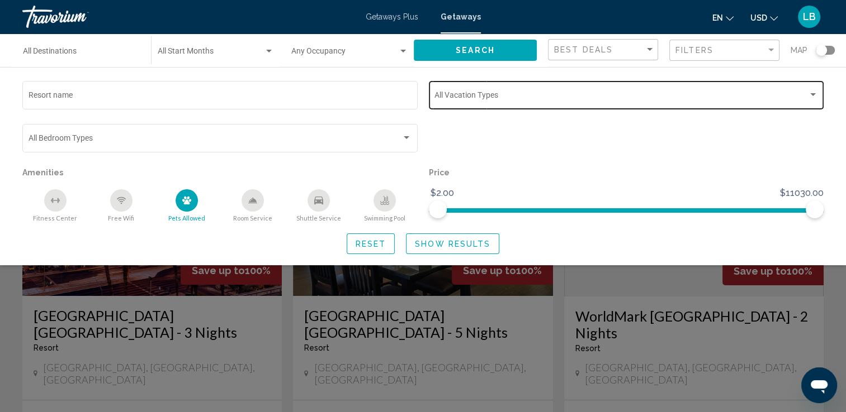
click at [495, 89] on div "Vacation Types All Vacation Types" at bounding box center [625, 94] width 383 height 31
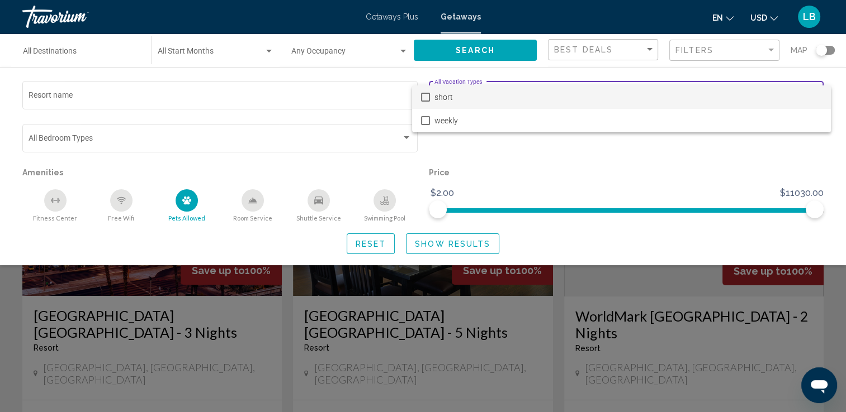
click at [495, 89] on span "short" at bounding box center [627, 97] width 387 height 23
click at [423, 99] on mat-pseudo-checkbox at bounding box center [425, 97] width 9 height 9
click at [471, 245] on div at bounding box center [423, 206] width 846 height 412
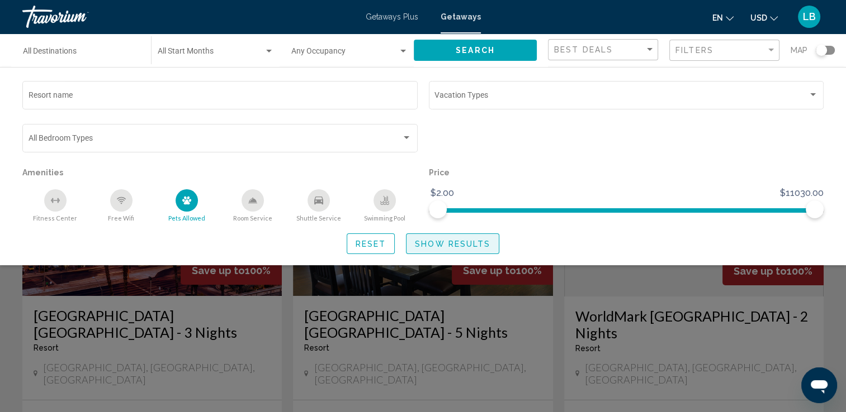
click at [469, 246] on span "Show Results" at bounding box center [452, 244] width 75 height 9
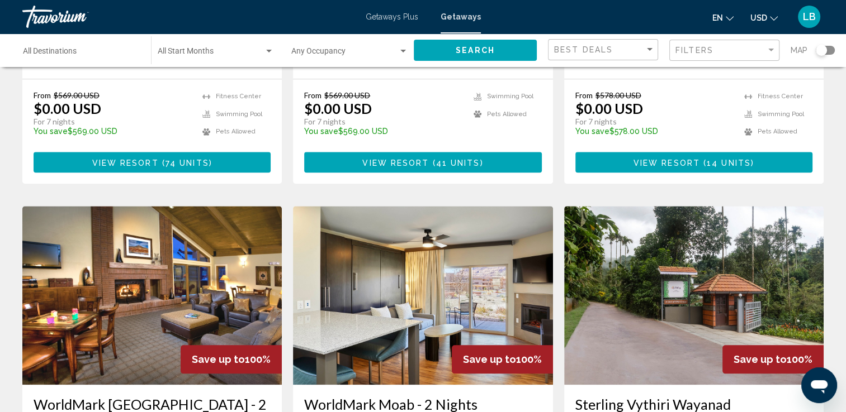
scroll to position [1165, 0]
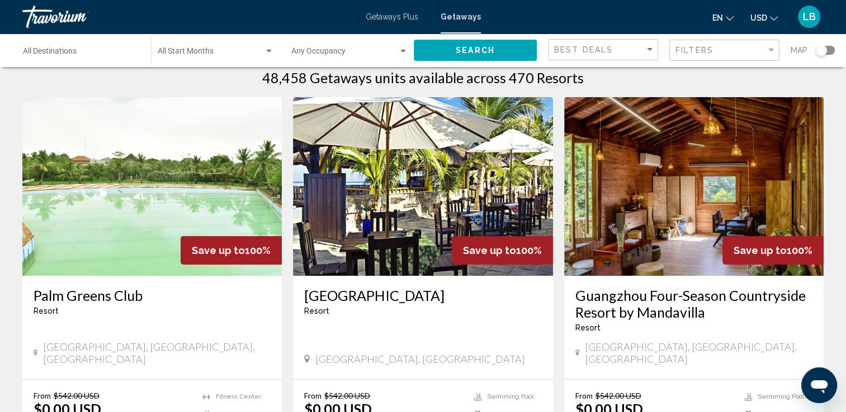
click at [822, 49] on div "Search widget" at bounding box center [820, 50] width 11 height 11
click at [823, 51] on div "Search widget" at bounding box center [828, 50] width 11 height 11
click at [825, 50] on div "Search widget" at bounding box center [820, 50] width 11 height 11
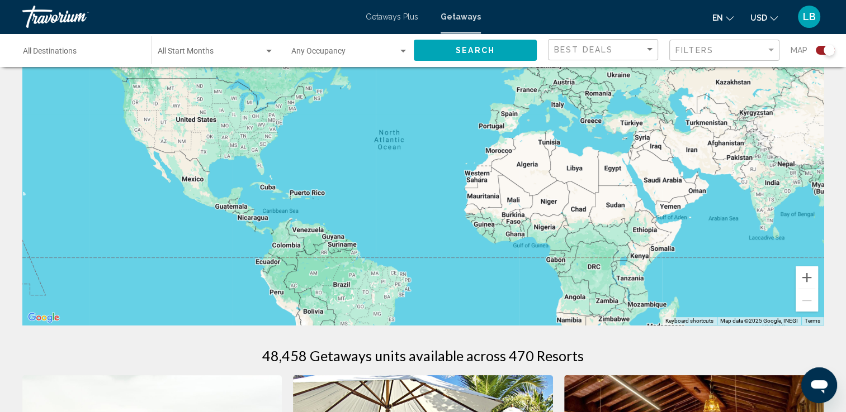
scroll to position [0, 0]
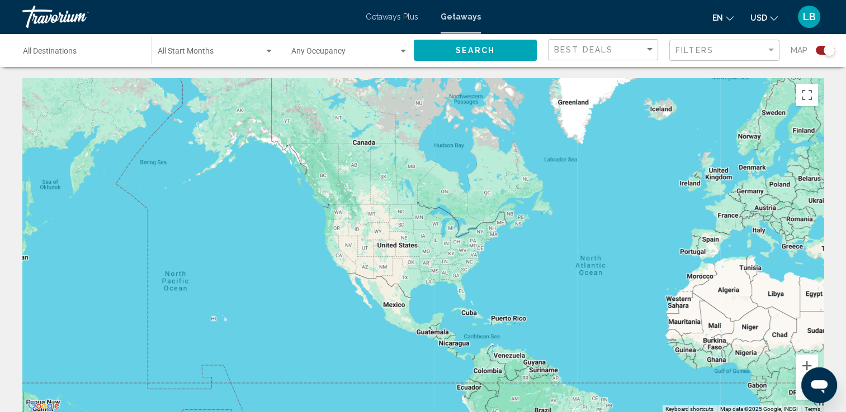
drag, startPoint x: 202, startPoint y: 220, endPoint x: 405, endPoint y: 258, distance: 205.8
click at [405, 258] on div "Main content" at bounding box center [422, 245] width 801 height 335
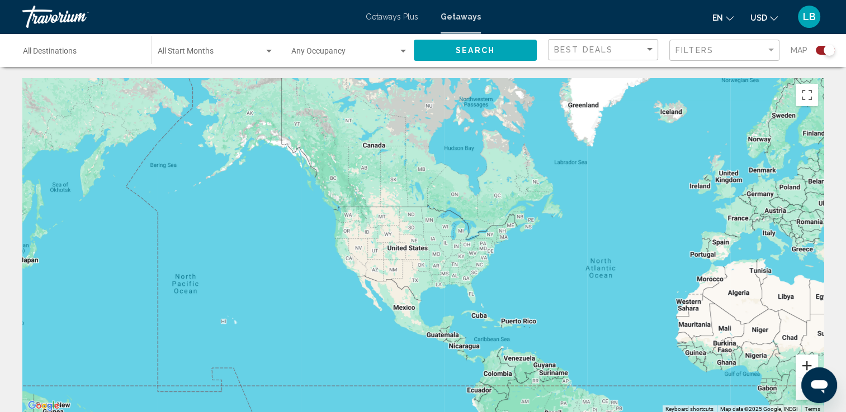
click at [807, 367] on button "Zoom in" at bounding box center [806, 366] width 22 height 22
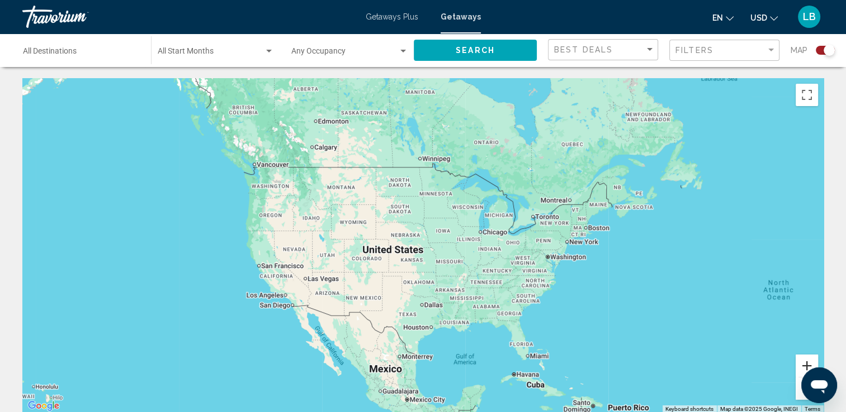
click at [807, 367] on button "Zoom in" at bounding box center [806, 366] width 22 height 22
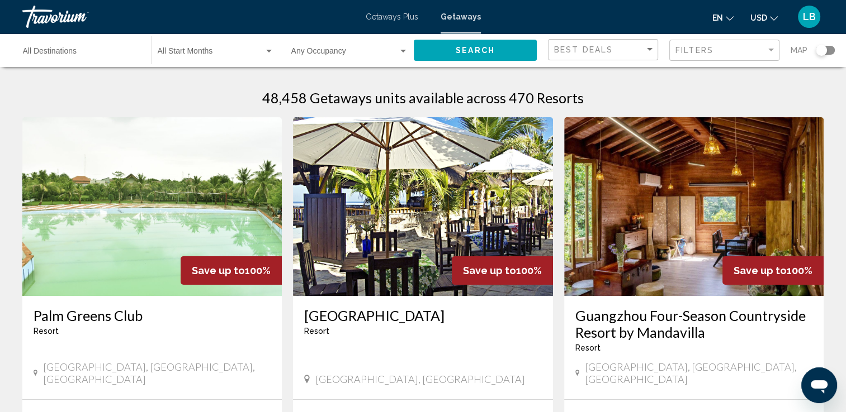
click at [818, 50] on div "Search widget" at bounding box center [820, 50] width 11 height 11
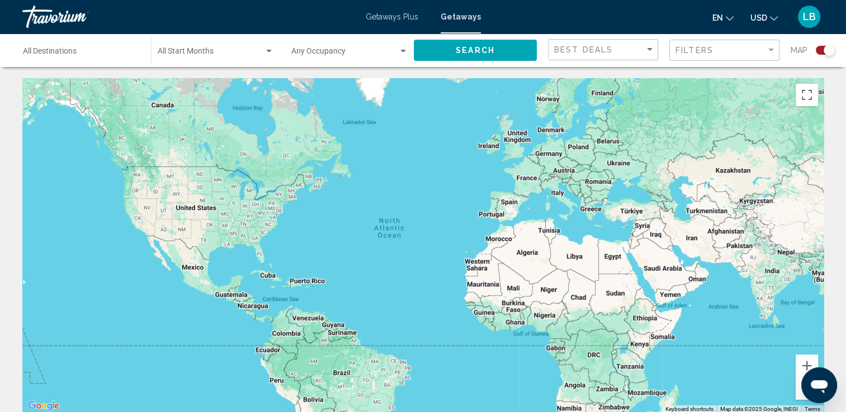
click at [818, 50] on div "Search widget" at bounding box center [824, 50] width 19 height 9
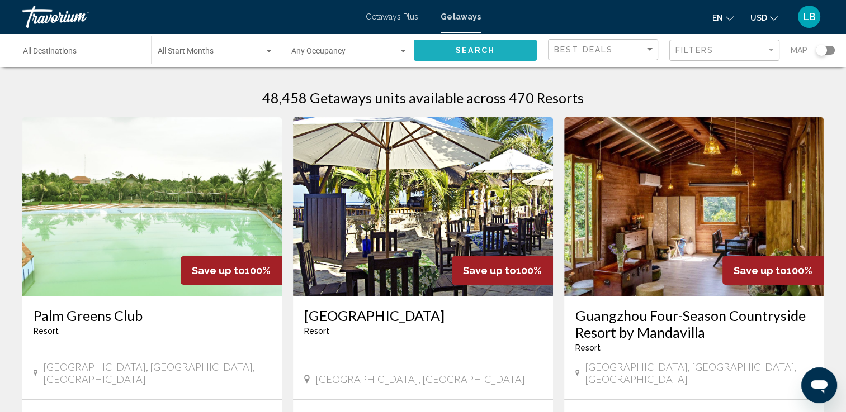
click at [503, 47] on button "Search" at bounding box center [475, 50] width 123 height 21
click at [504, 49] on button "Search" at bounding box center [475, 50] width 123 height 21
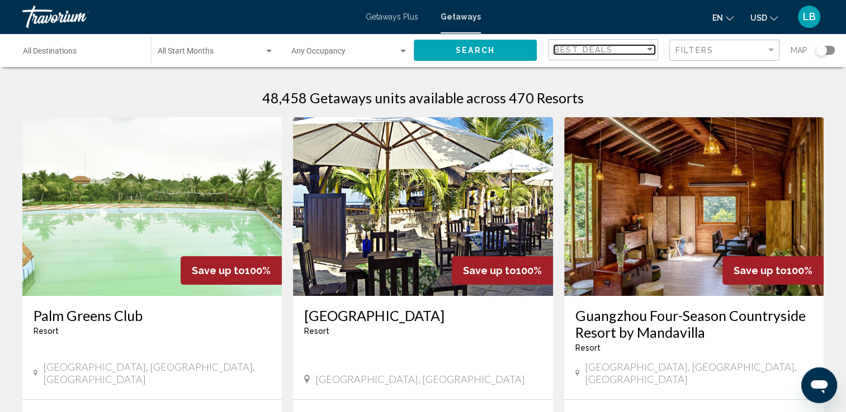
click at [635, 49] on div "Best Deals" at bounding box center [599, 49] width 91 height 9
click at [633, 64] on span "Lowest Price" at bounding box center [604, 72] width 101 height 23
click at [712, 44] on div "Filters" at bounding box center [725, 50] width 101 height 21
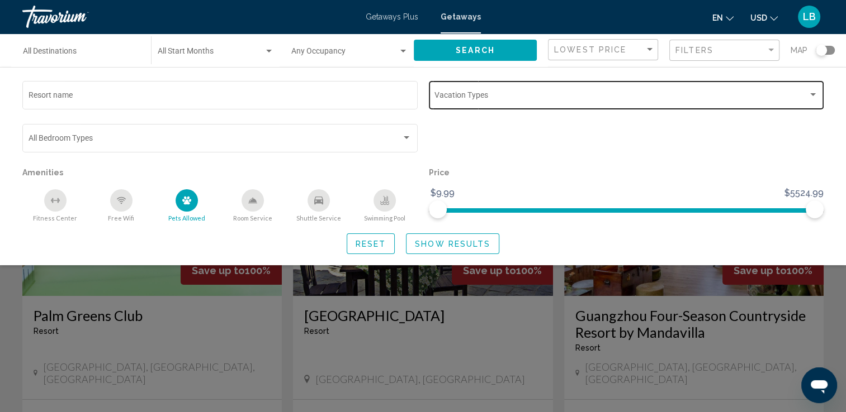
click at [489, 98] on span "Search widget" at bounding box center [620, 97] width 373 height 9
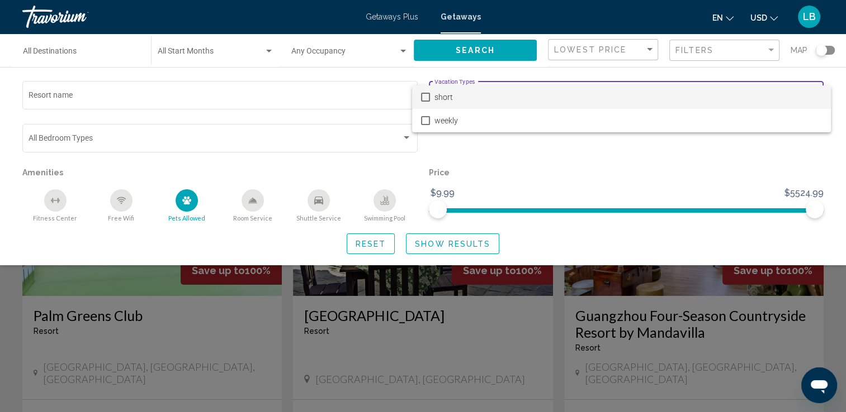
click at [489, 95] on span "short" at bounding box center [627, 97] width 387 height 23
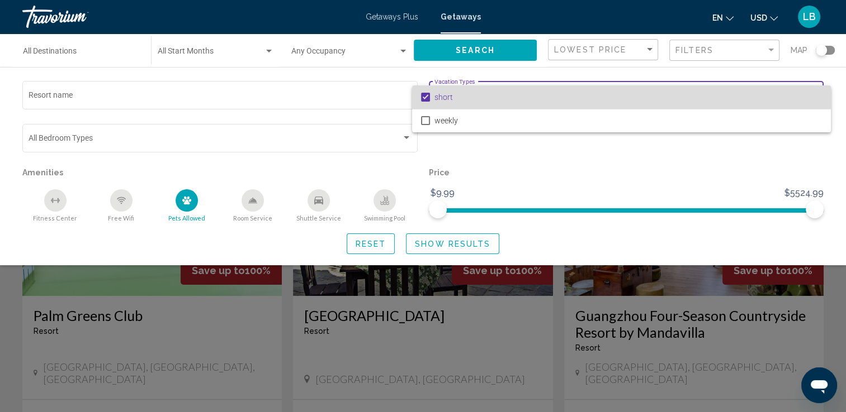
click at [429, 98] on mat-pseudo-checkbox at bounding box center [425, 97] width 9 height 9
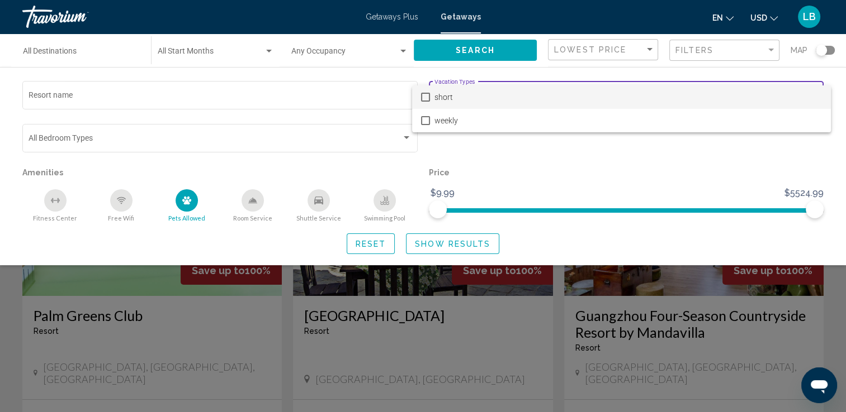
click at [542, 155] on div at bounding box center [423, 206] width 846 height 412
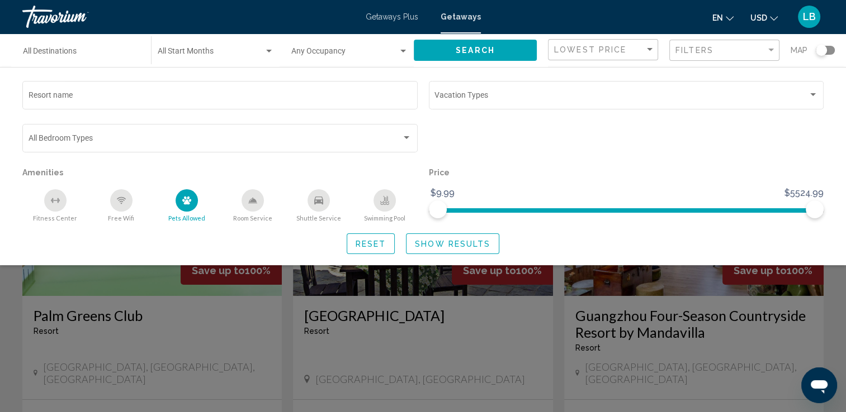
click at [822, 54] on div "Search widget" at bounding box center [820, 50] width 11 height 11
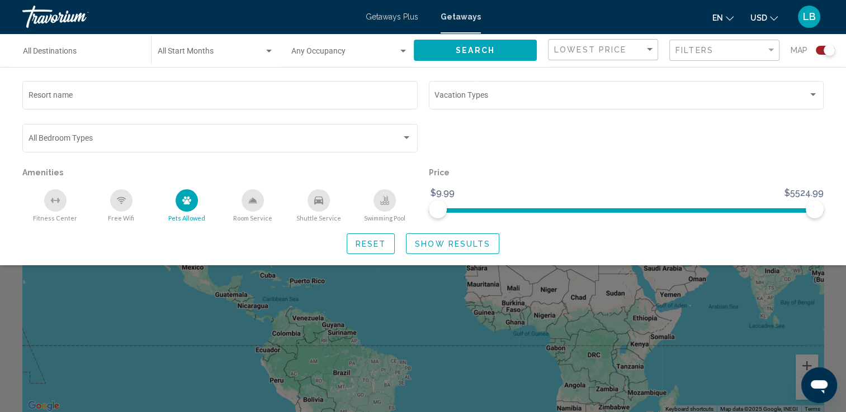
click at [510, 306] on div "Search widget" at bounding box center [423, 290] width 846 height 245
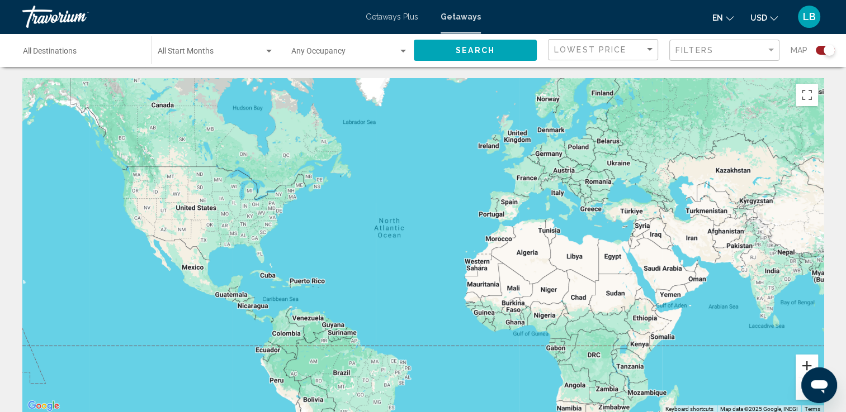
click at [805, 362] on button "Zoom in" at bounding box center [806, 366] width 22 height 22
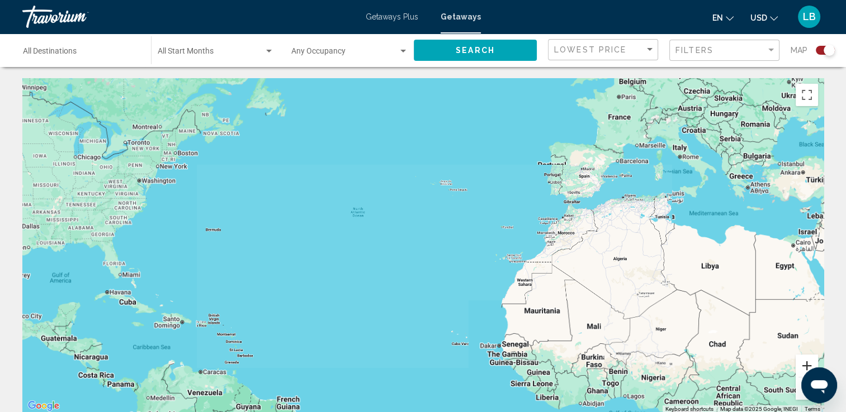
click at [805, 362] on button "Zoom in" at bounding box center [806, 366] width 22 height 22
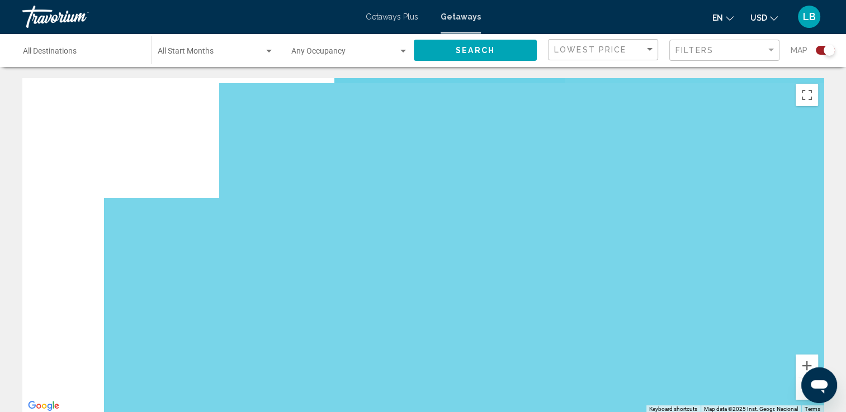
drag, startPoint x: 407, startPoint y: 221, endPoint x: 853, endPoint y: 194, distance: 446.8
click at [846, 200] on html "Skip to main content Getaways Plus Getaways en English Español Français Italian…" at bounding box center [423, 206] width 846 height 412
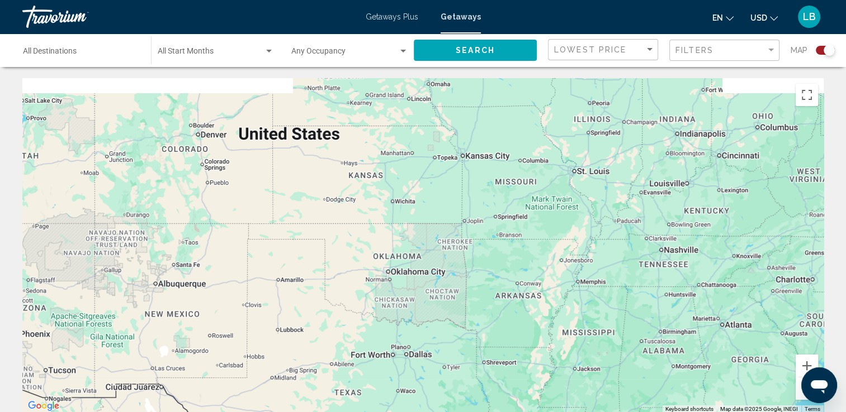
drag, startPoint x: 225, startPoint y: 151, endPoint x: 434, endPoint y: 441, distance: 357.5
click at [434, 412] on html "Skip to main content Getaways Plus Getaways en English Español Français Italian…" at bounding box center [423, 206] width 846 height 412
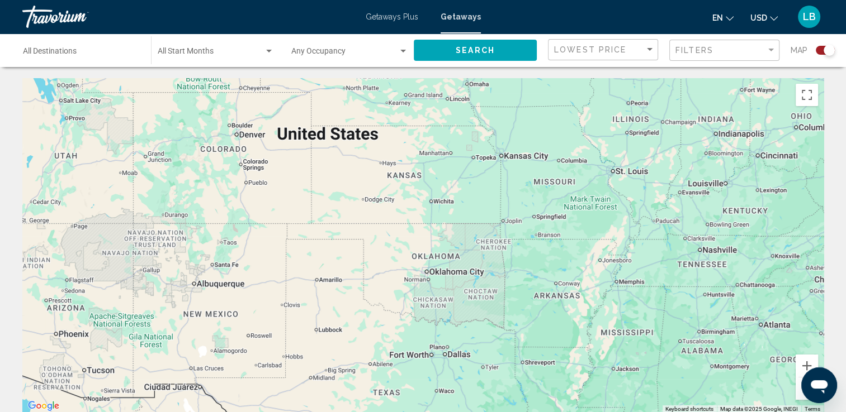
click at [798, 397] on button "Zoom out" at bounding box center [806, 389] width 22 height 22
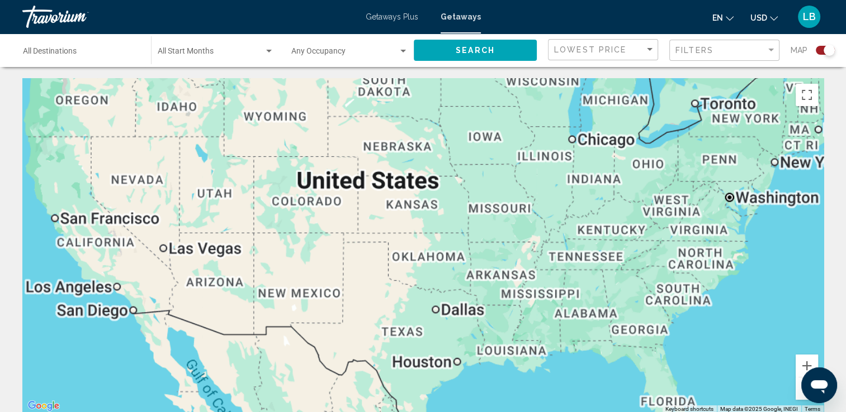
click at [798, 397] on button "Zoom out" at bounding box center [806, 389] width 22 height 22
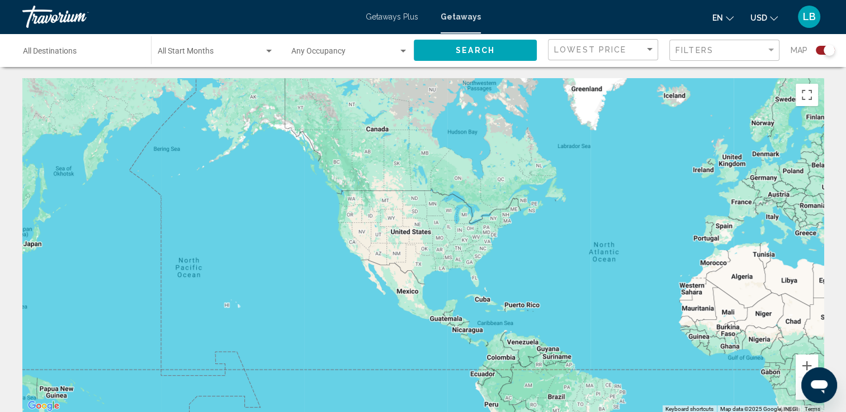
click at [743, 56] on div "Filters" at bounding box center [725, 50] width 101 height 21
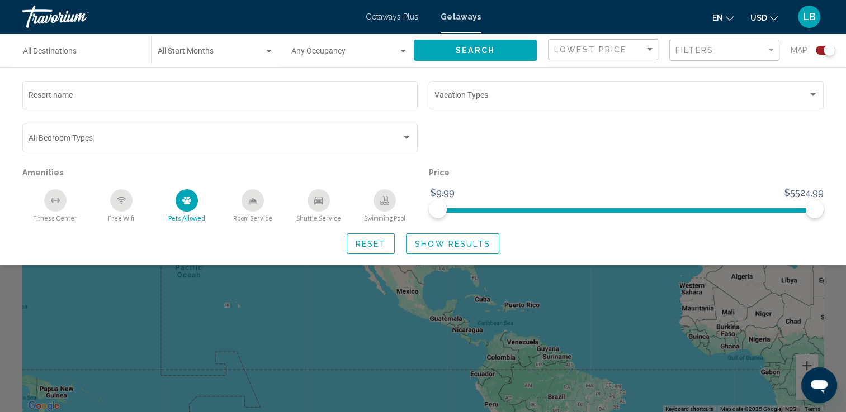
click at [363, 244] on span "Reset" at bounding box center [370, 244] width 31 height 9
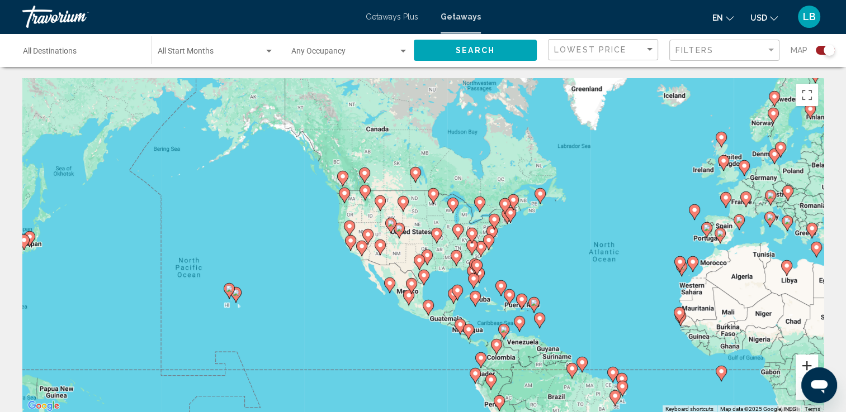
click at [804, 366] on button "Zoom in" at bounding box center [806, 366] width 22 height 22
click at [803, 365] on button "Zoom in" at bounding box center [806, 366] width 22 height 22
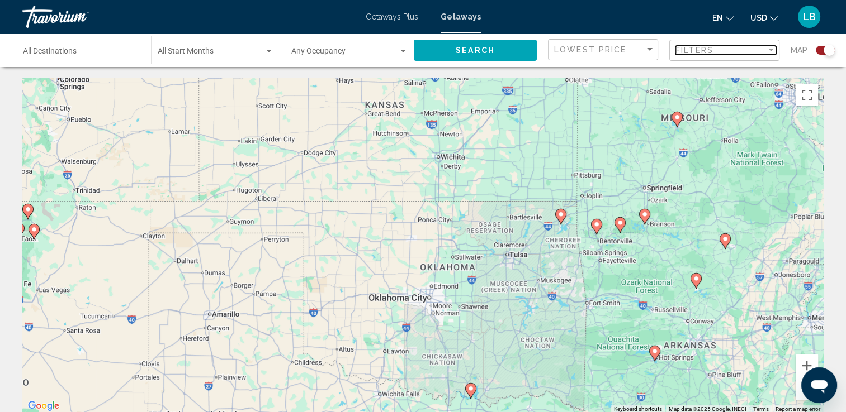
click at [736, 48] on div "Filters" at bounding box center [720, 50] width 91 height 9
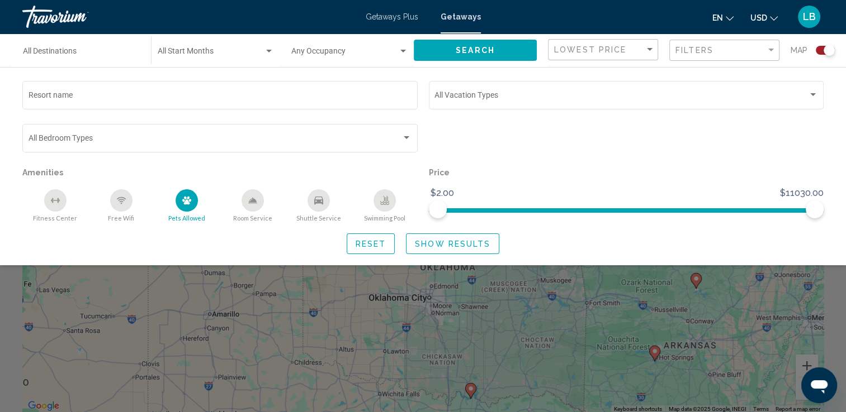
click at [185, 202] on icon "Pets Allowed" at bounding box center [186, 201] width 9 height 8
click at [183, 193] on div "Pets Allowed" at bounding box center [186, 200] width 22 height 22
click at [416, 247] on span "Show Results" at bounding box center [452, 244] width 75 height 9
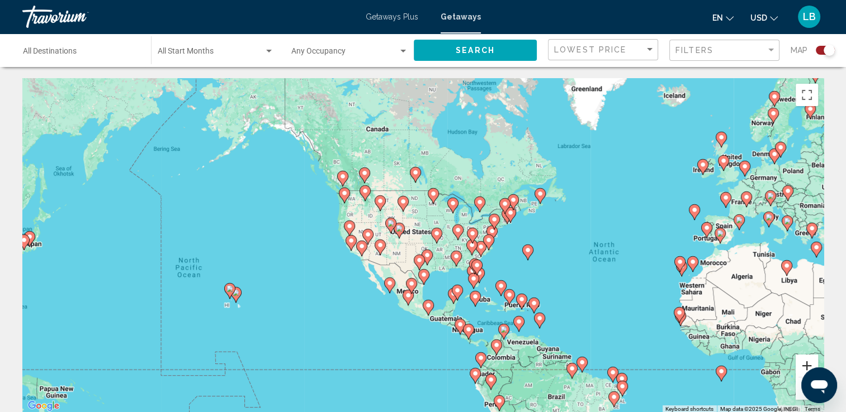
click at [801, 365] on button "Zoom in" at bounding box center [806, 366] width 22 height 22
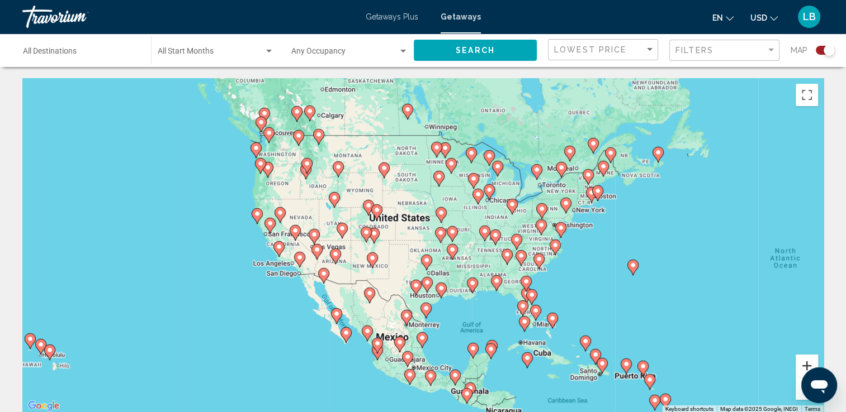
click at [801, 365] on button "Zoom in" at bounding box center [806, 366] width 22 height 22
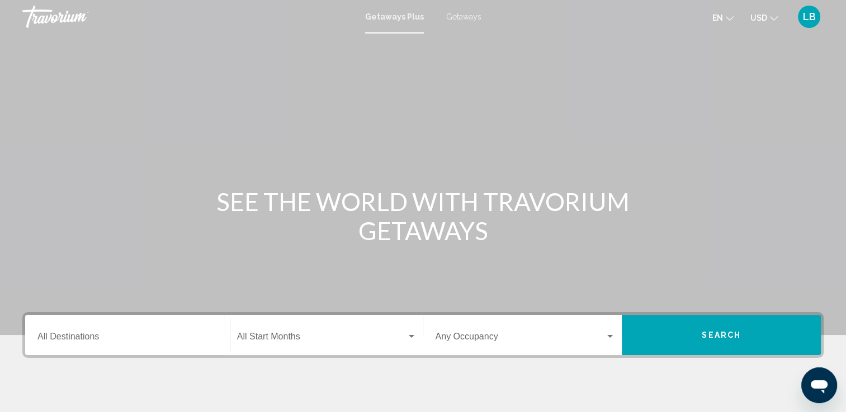
click at [101, 343] on input "Destination All Destinations" at bounding box center [127, 339] width 180 height 10
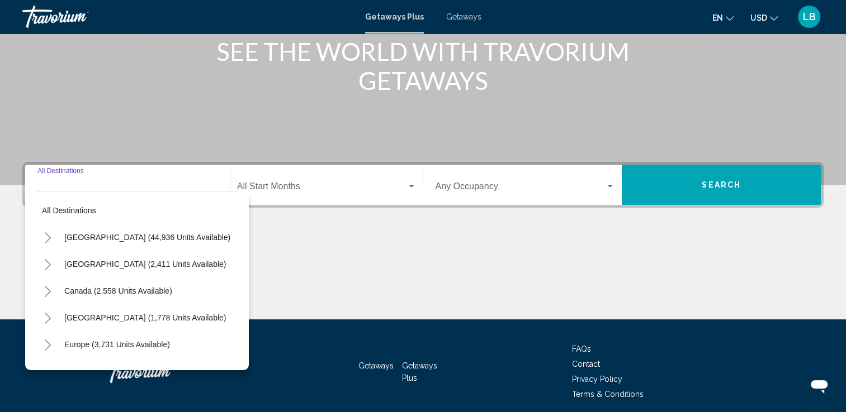
scroll to position [194, 0]
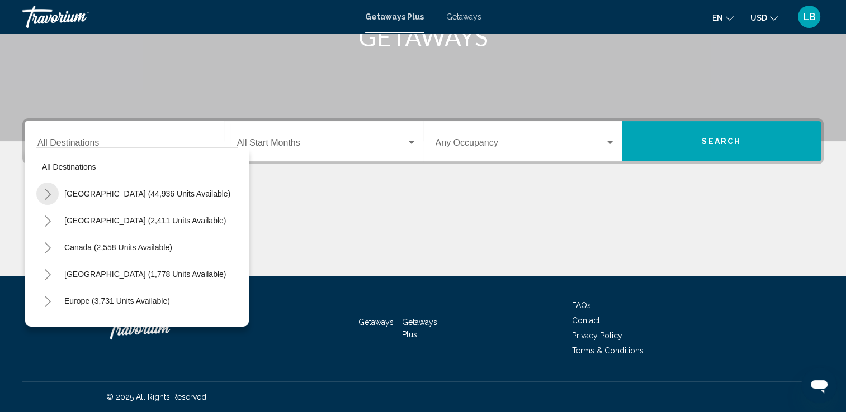
click at [48, 193] on icon "Toggle United States (44,936 units available)" at bounding box center [48, 194] width 8 height 11
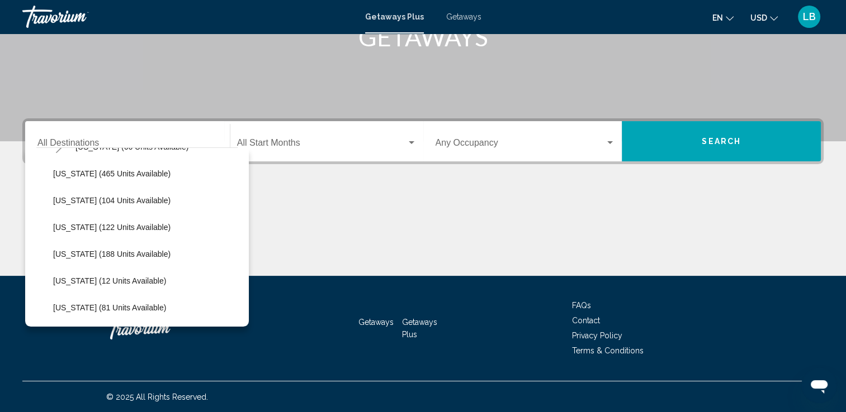
scroll to position [208, 0]
click at [55, 177] on icon "Toggle Florida (8,629 units available)" at bounding box center [59, 173] width 8 height 11
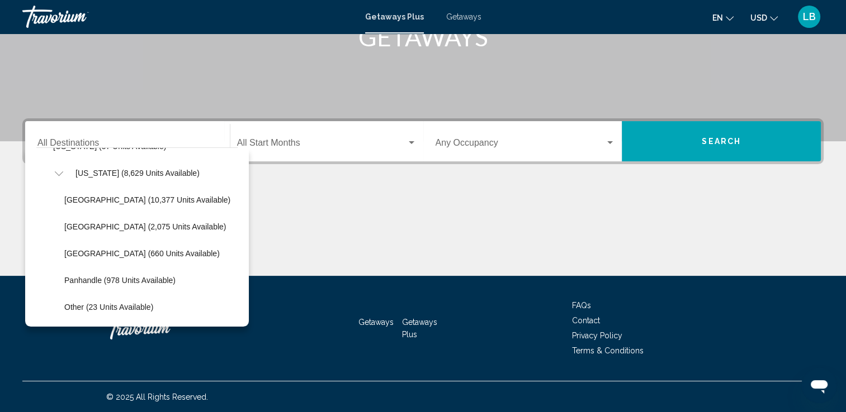
click at [55, 177] on icon "Toggle Florida (8,629 units available)" at bounding box center [59, 173] width 8 height 11
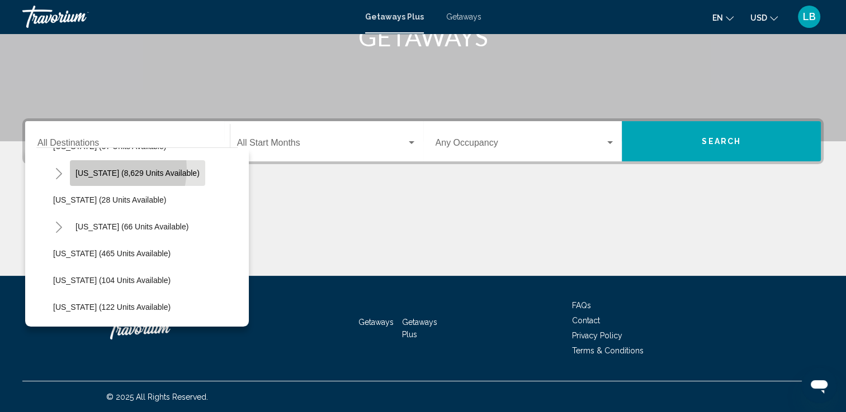
click at [107, 169] on span "Florida (8,629 units available)" at bounding box center [137, 173] width 124 height 9
type input "**********"
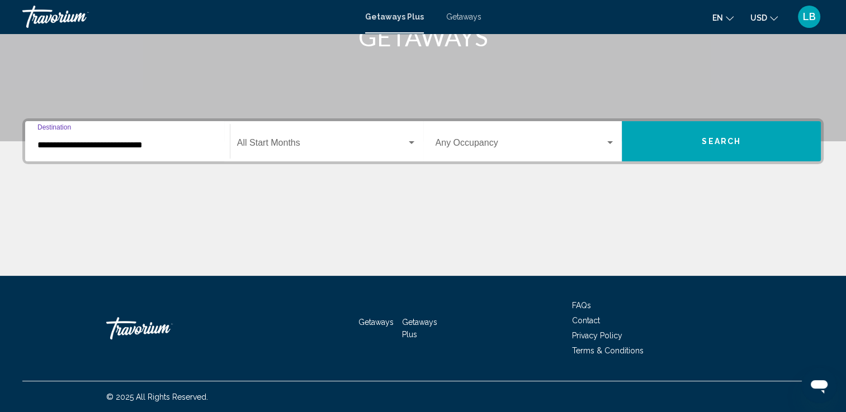
click at [700, 142] on button "Search" at bounding box center [721, 141] width 199 height 40
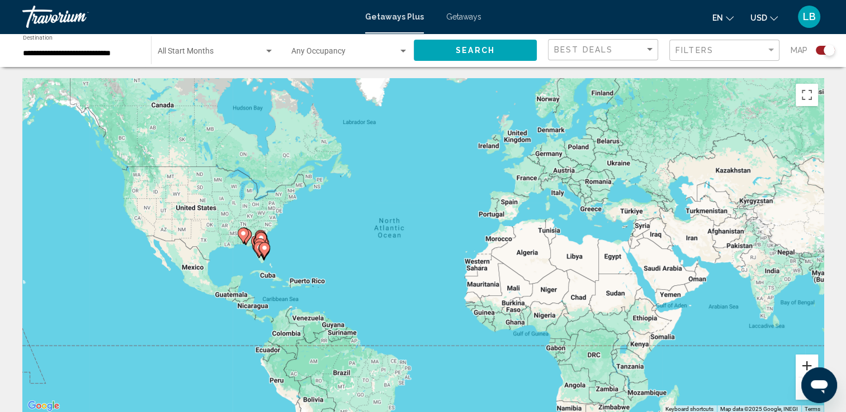
click at [800, 367] on button "Zoom in" at bounding box center [806, 366] width 22 height 22
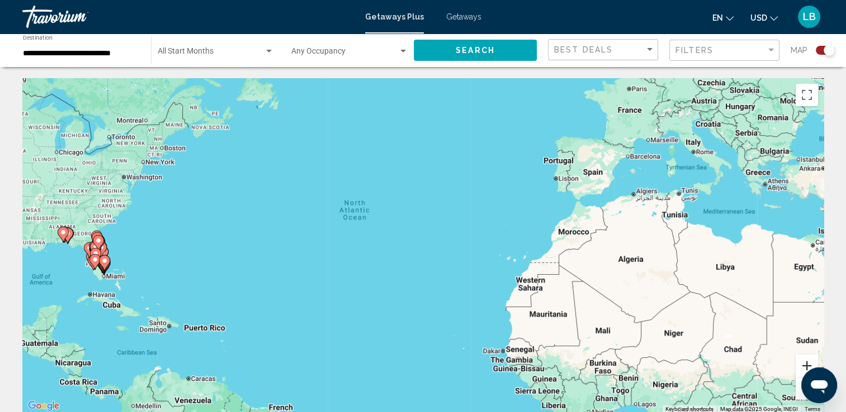
click at [800, 367] on button "Zoom in" at bounding box center [806, 366] width 22 height 22
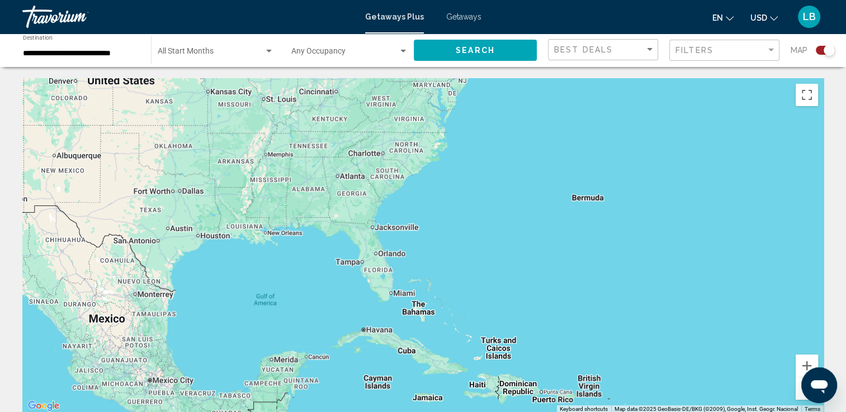
drag, startPoint x: 405, startPoint y: 276, endPoint x: 704, endPoint y: 265, distance: 299.2
click at [704, 265] on div "Main content" at bounding box center [422, 245] width 801 height 335
click at [809, 362] on button "Zoom in" at bounding box center [806, 366] width 22 height 22
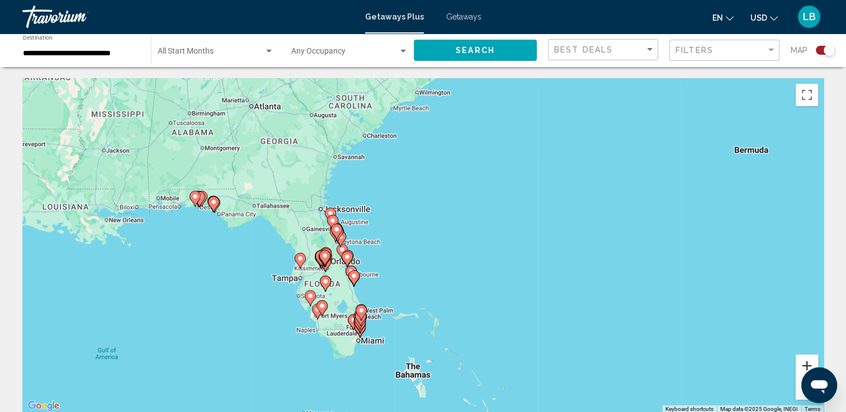
click at [808, 363] on button "Zoom in" at bounding box center [806, 366] width 22 height 22
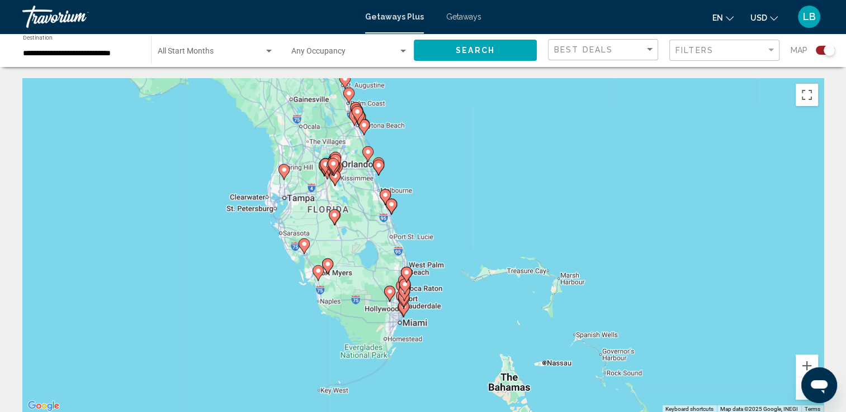
drag, startPoint x: 400, startPoint y: 336, endPoint x: 506, endPoint y: 223, distance: 155.4
click at [506, 223] on div "To activate drag with keyboard, press Alt + Enter. Once in keyboard drag state,…" at bounding box center [422, 245] width 801 height 335
drag, startPoint x: 9, startPoint y: 3, endPoint x: 805, endPoint y: 363, distance: 874.2
click at [805, 363] on button "Zoom in" at bounding box center [806, 366] width 22 height 22
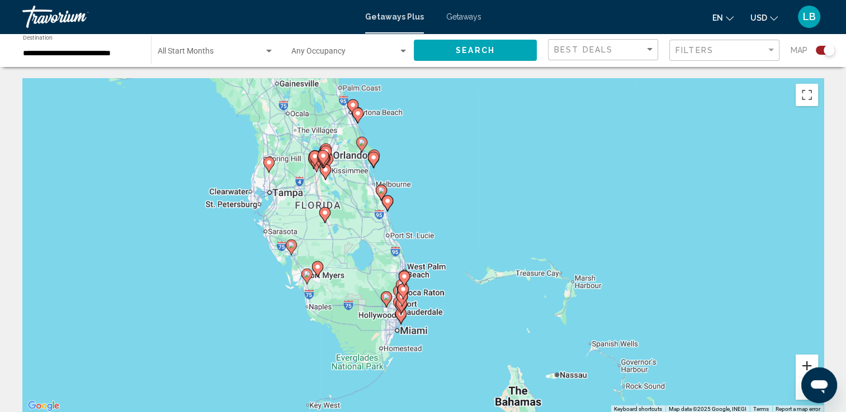
click at [805, 363] on button "Zoom in" at bounding box center [806, 366] width 22 height 22
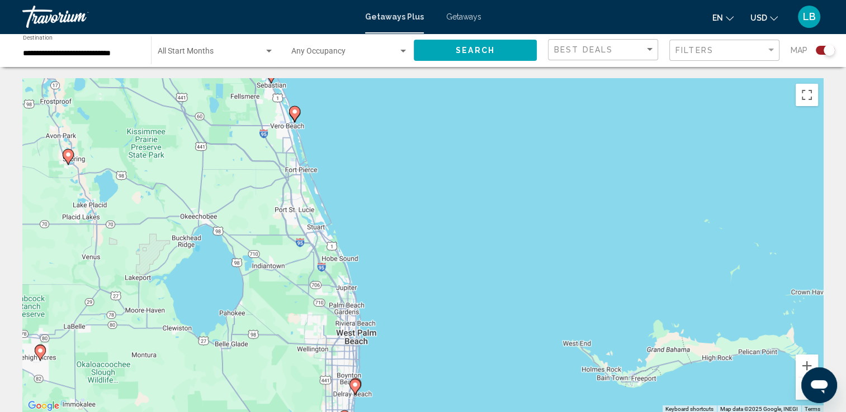
drag, startPoint x: 472, startPoint y: 360, endPoint x: 478, endPoint y: 111, distance: 249.3
click at [478, 111] on div "To activate drag with keyboard, press Alt + Enter. Once in keyboard drag state,…" at bounding box center [422, 245] width 801 height 335
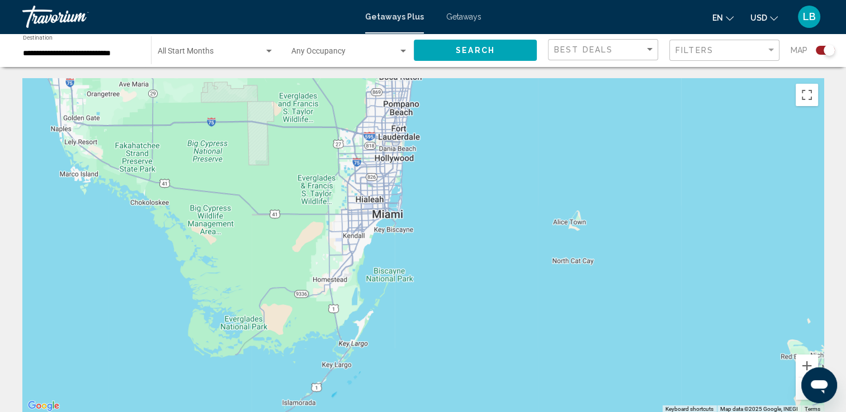
drag, startPoint x: 404, startPoint y: 144, endPoint x: 461, endPoint y: 343, distance: 206.8
click at [461, 343] on div "Main content" at bounding box center [422, 245] width 801 height 335
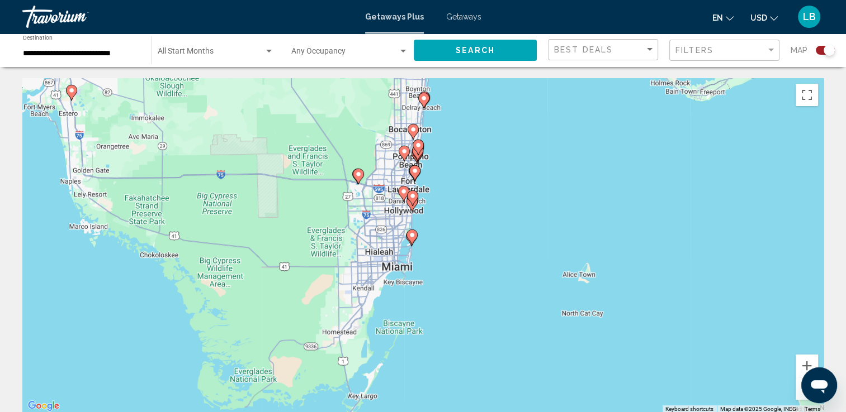
drag, startPoint x: 390, startPoint y: 244, endPoint x: 412, endPoint y: 333, distance: 91.6
click at [412, 333] on div "To activate drag with keyboard, press Alt + Enter. Once in keyboard drag state,…" at bounding box center [422, 245] width 801 height 335
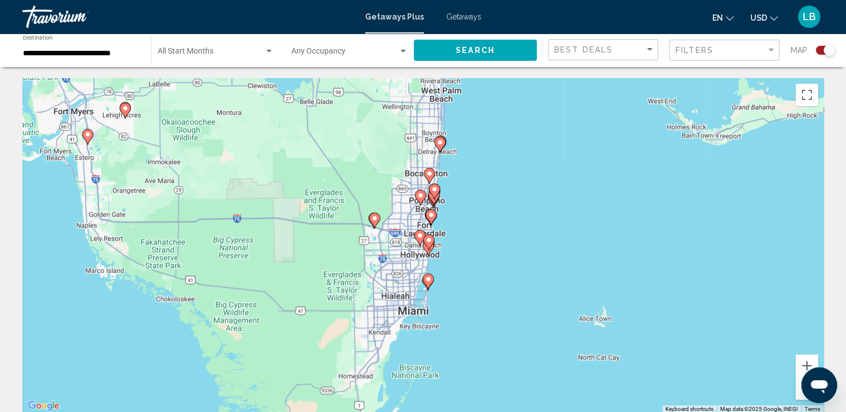
click at [429, 282] on image "Main content" at bounding box center [428, 279] width 7 height 7
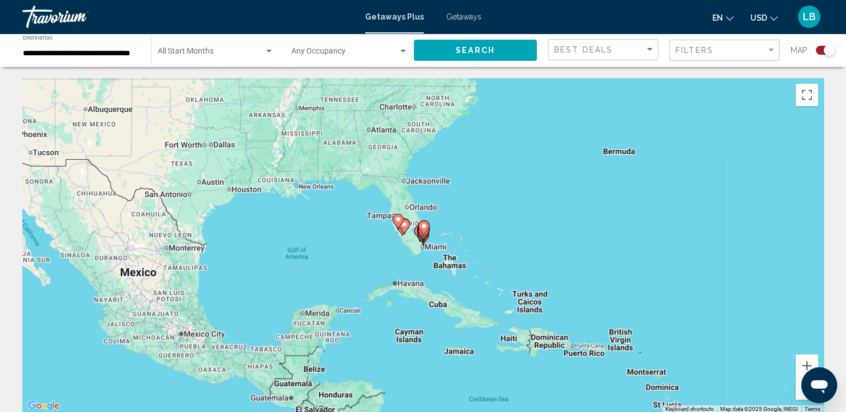
click at [424, 229] on image "Main content" at bounding box center [423, 226] width 7 height 7
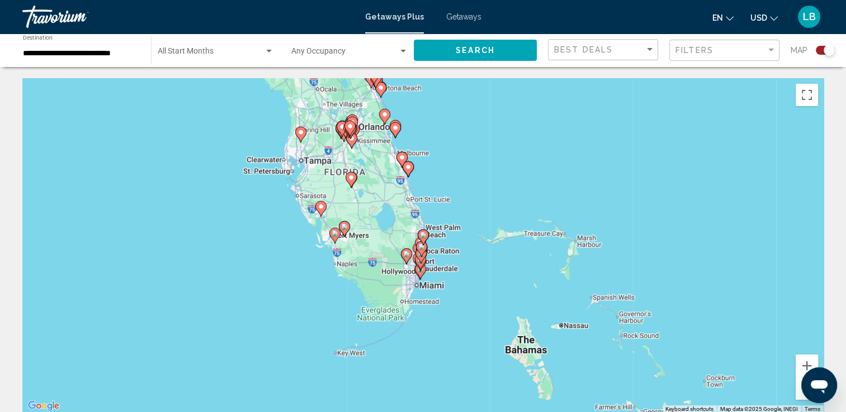
click at [419, 270] on gmp-advanced-marker "Main content" at bounding box center [420, 262] width 11 height 17
type input "**********"
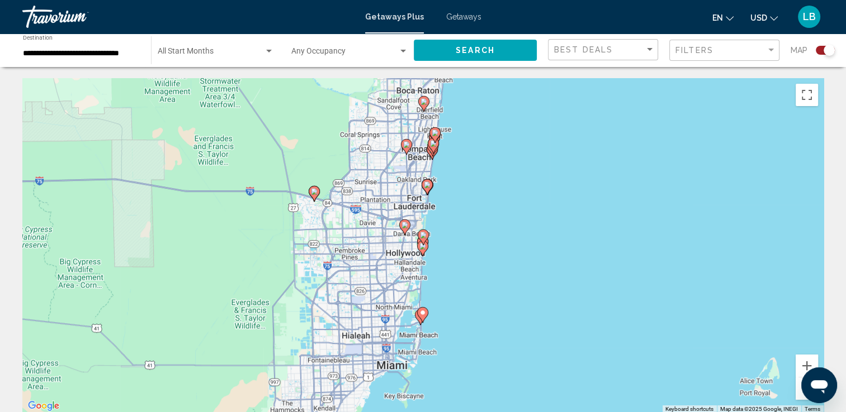
click at [423, 316] on image "Main content" at bounding box center [422, 313] width 7 height 7
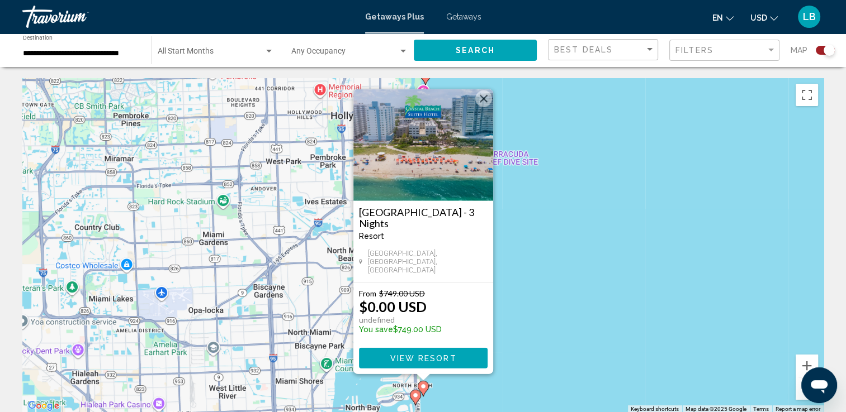
click at [413, 402] on gmp-advanced-marker "Main content" at bounding box center [415, 398] width 11 height 17
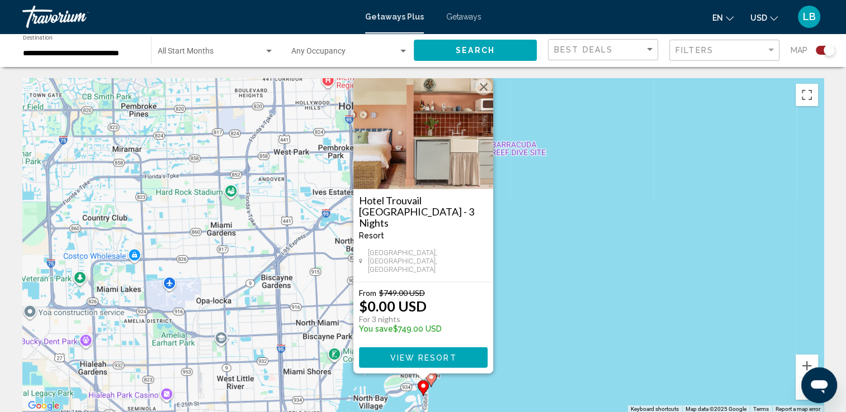
click at [431, 382] on icon "Main content" at bounding box center [430, 379] width 10 height 15
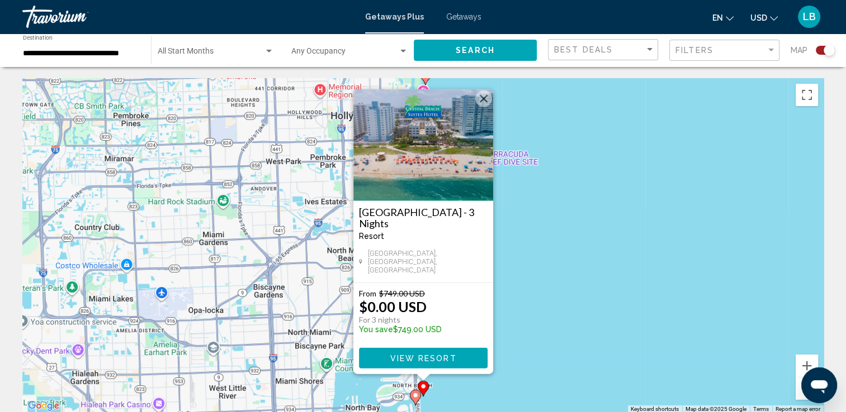
click at [428, 359] on span "View Resort" at bounding box center [423, 358] width 67 height 9
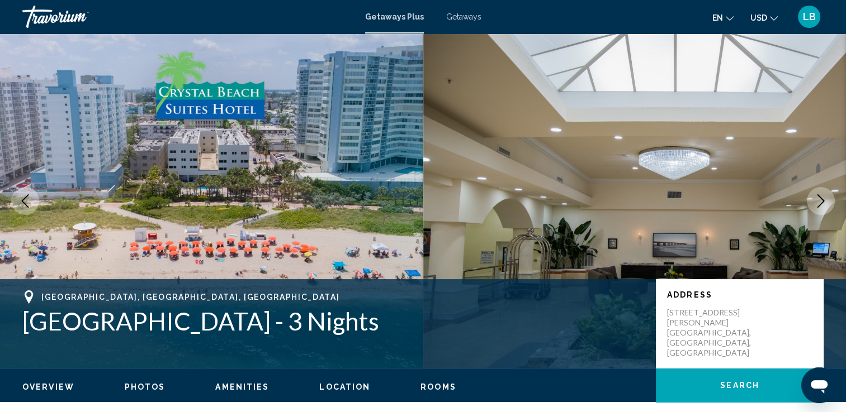
click at [825, 201] on icon "Next image" at bounding box center [820, 201] width 13 height 13
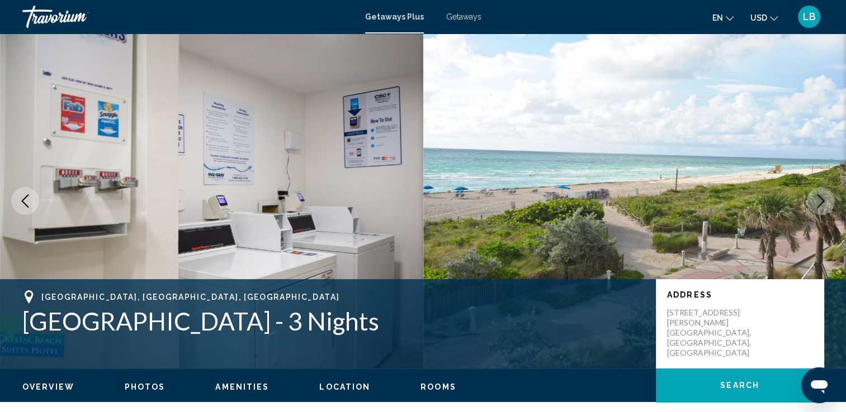
click at [825, 201] on icon "Next image" at bounding box center [820, 201] width 13 height 13
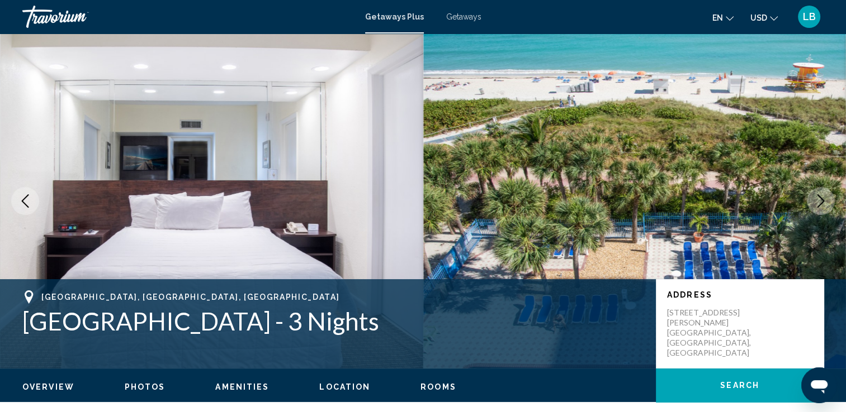
click at [824, 201] on icon "Next image" at bounding box center [820, 201] width 13 height 13
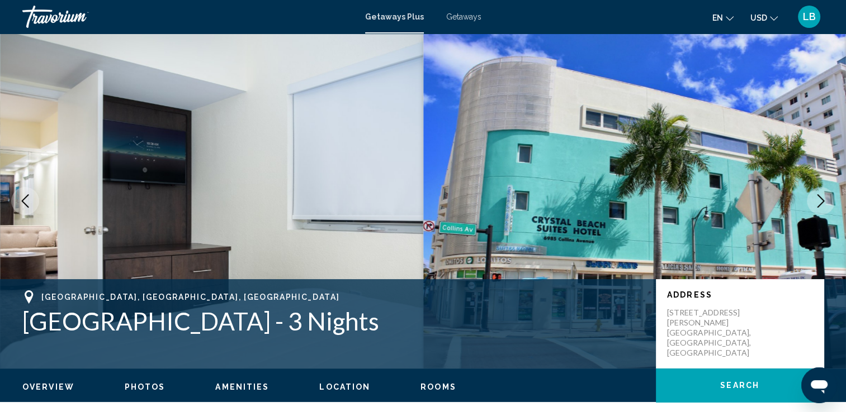
click at [824, 201] on icon "Next image" at bounding box center [820, 201] width 13 height 13
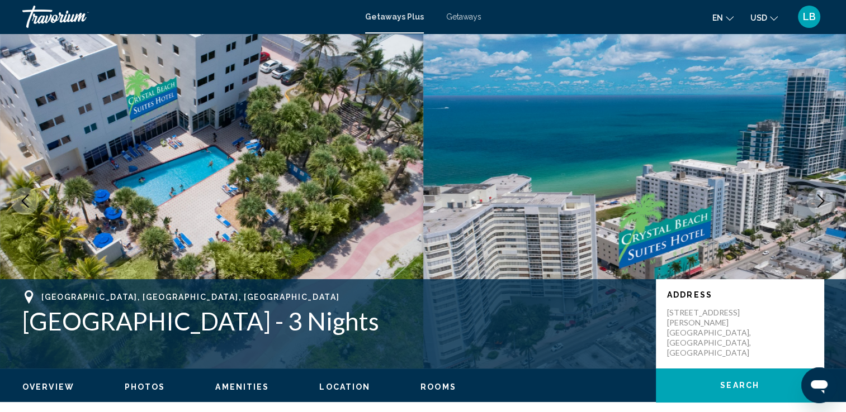
click at [824, 201] on icon "Next image" at bounding box center [820, 201] width 13 height 13
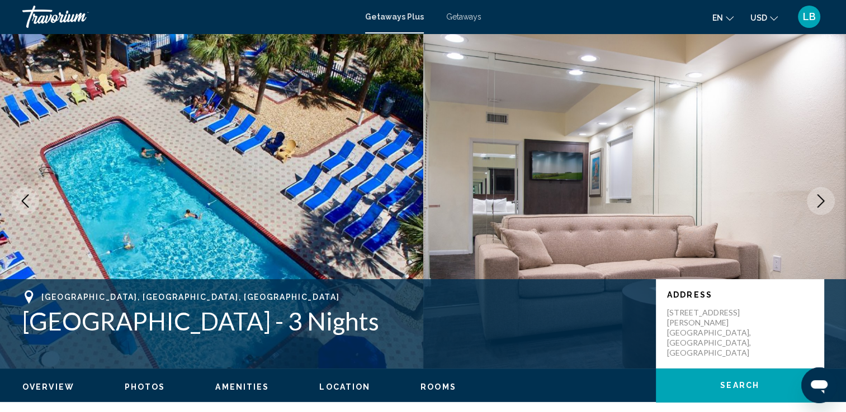
click at [824, 201] on icon "Next image" at bounding box center [820, 201] width 13 height 13
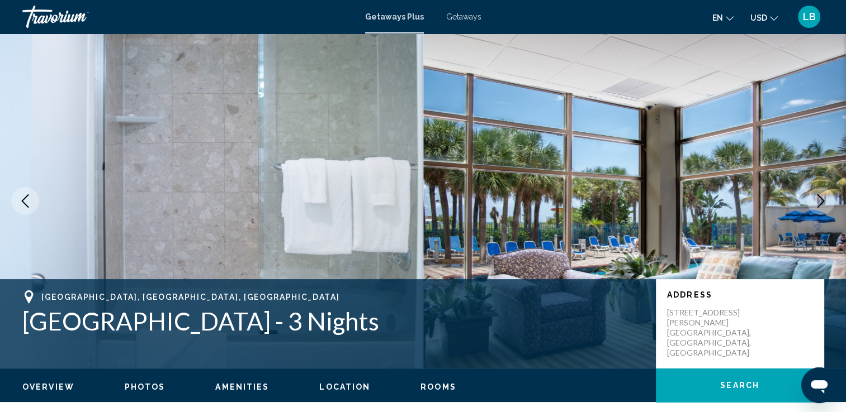
click at [824, 201] on icon "Next image" at bounding box center [820, 201] width 13 height 13
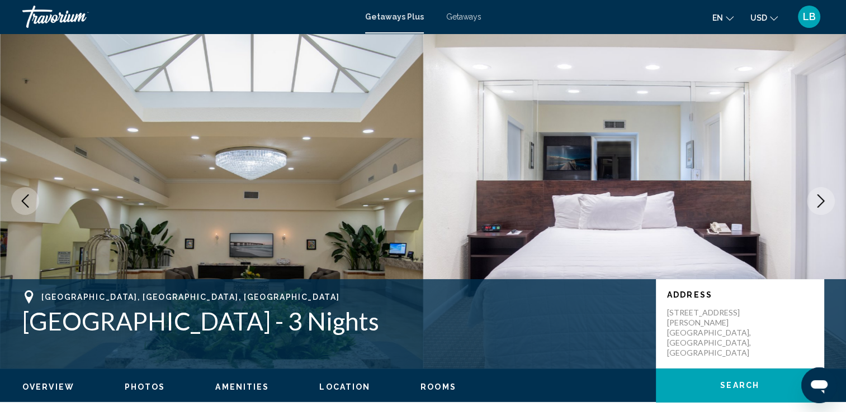
click at [824, 201] on icon "Next image" at bounding box center [820, 201] width 13 height 13
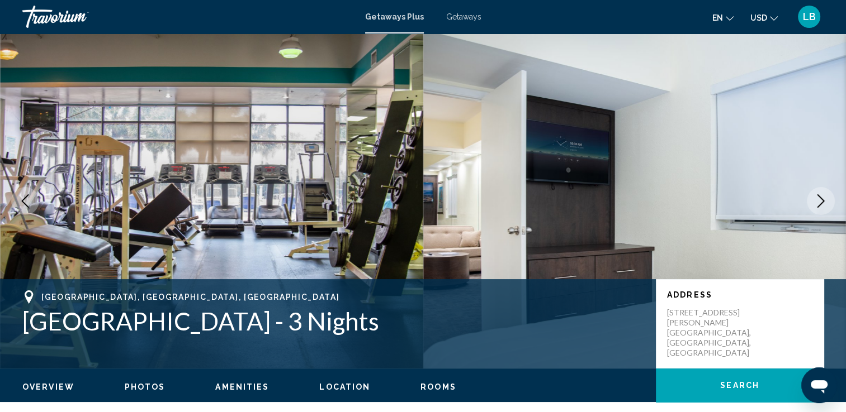
click at [824, 201] on icon "Next image" at bounding box center [820, 201] width 13 height 13
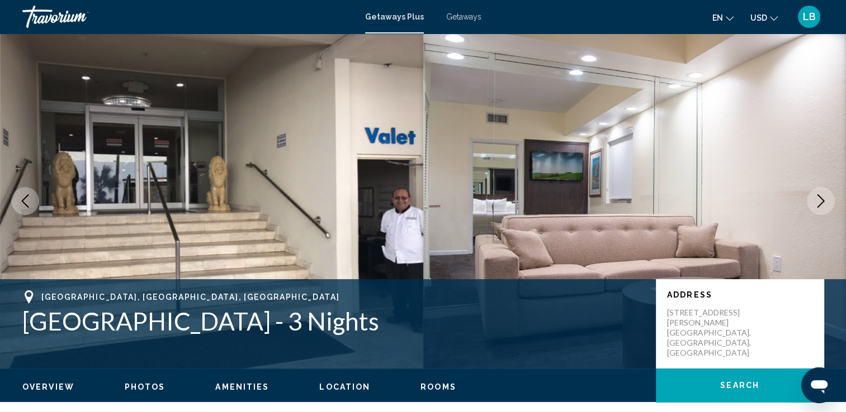
click at [824, 201] on icon "Next image" at bounding box center [820, 201] width 13 height 13
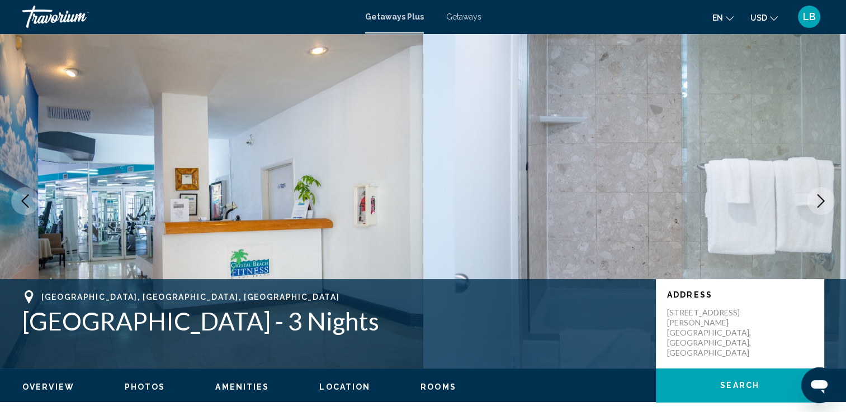
click at [824, 201] on icon "Next image" at bounding box center [820, 201] width 13 height 13
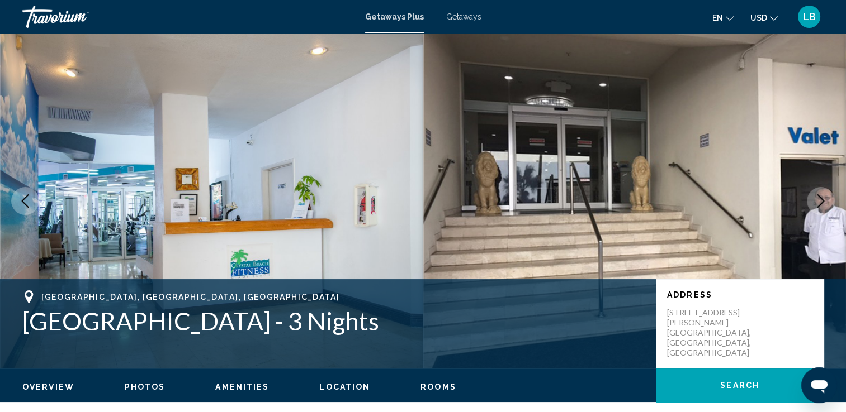
click at [824, 201] on icon "Next image" at bounding box center [820, 201] width 13 height 13
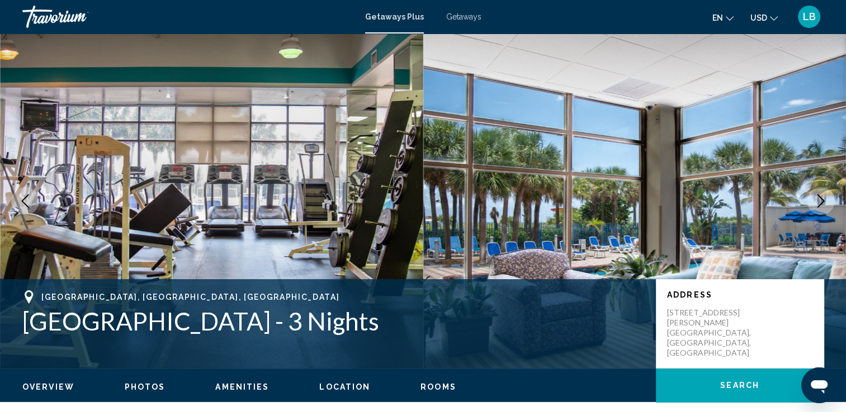
click at [824, 201] on icon "Next image" at bounding box center [820, 201] width 13 height 13
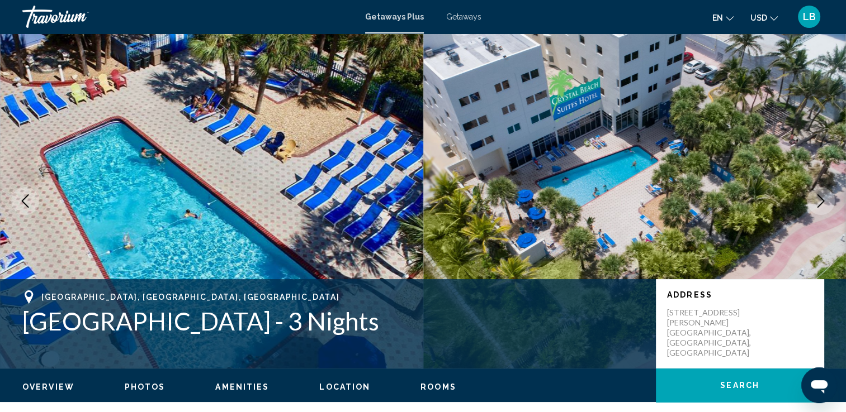
click at [824, 201] on icon "Next image" at bounding box center [820, 201] width 13 height 13
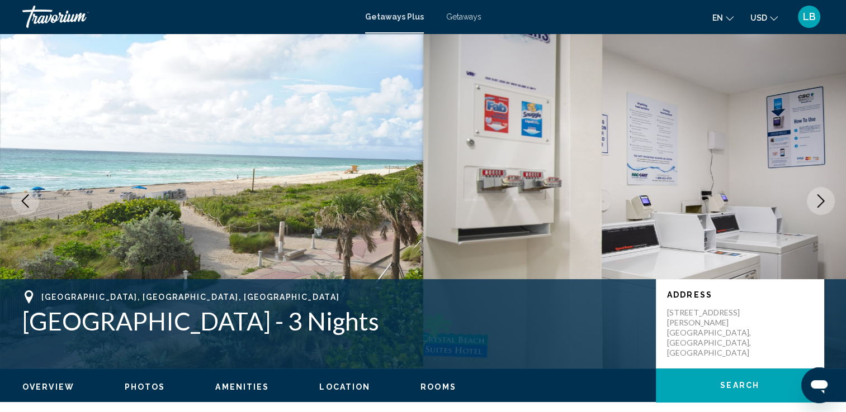
click at [824, 201] on icon "Next image" at bounding box center [820, 201] width 13 height 13
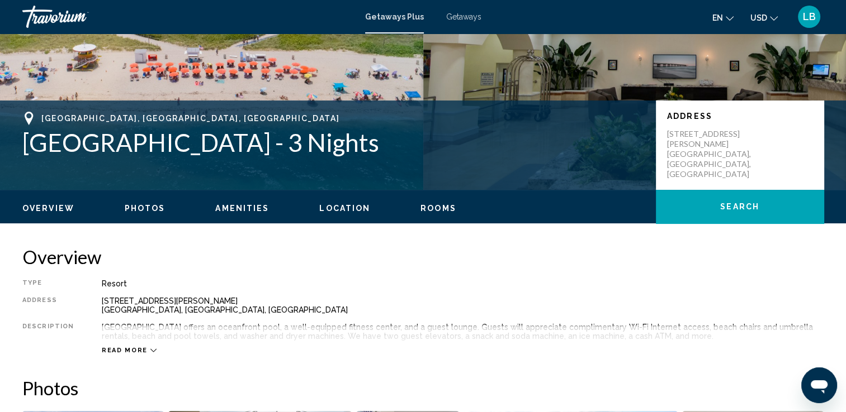
scroll to position [25, 0]
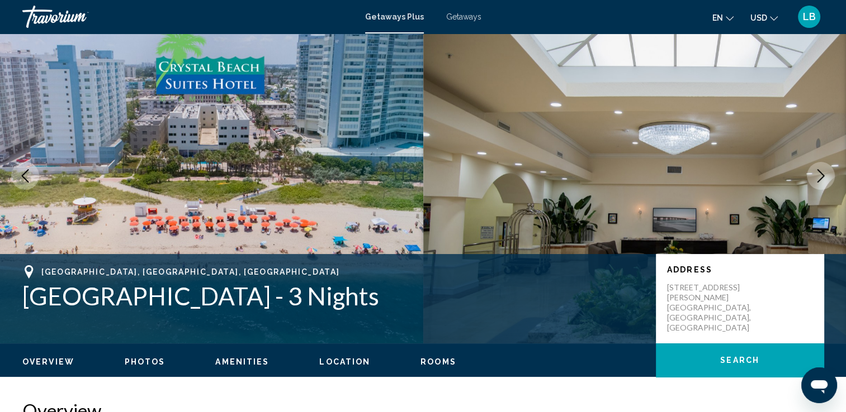
click at [469, 25] on div "Getaways Plus Getaways en English Español Français Italiano Português русский U…" at bounding box center [423, 16] width 846 height 23
click at [463, 19] on span "Getaways" at bounding box center [463, 16] width 35 height 9
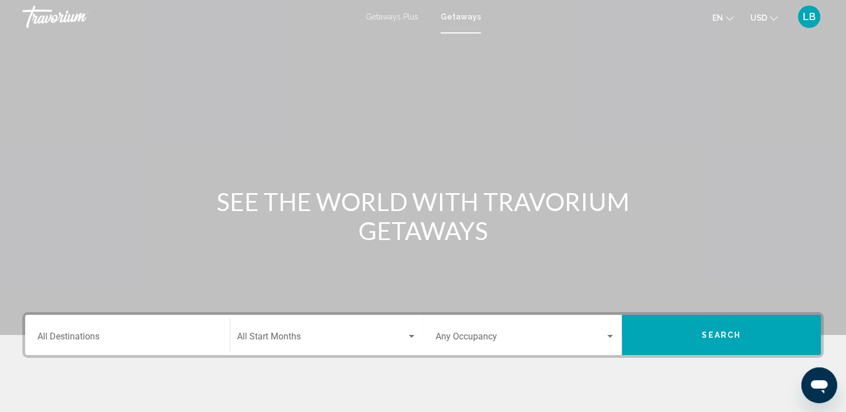
click at [77, 347] on div "Destination All Destinations" at bounding box center [127, 335] width 180 height 35
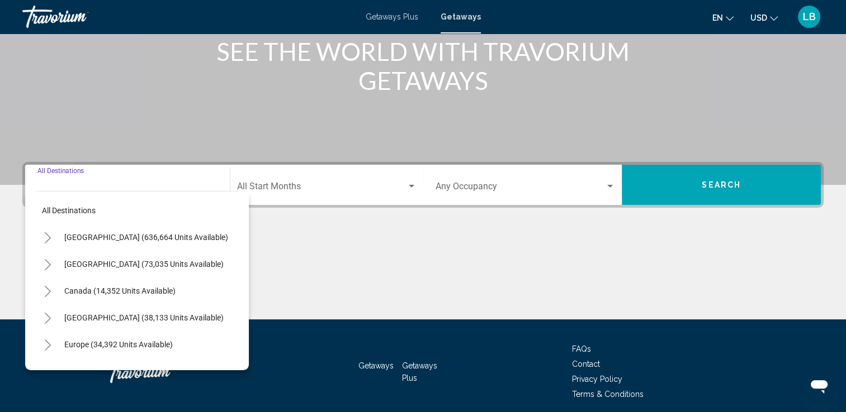
scroll to position [194, 0]
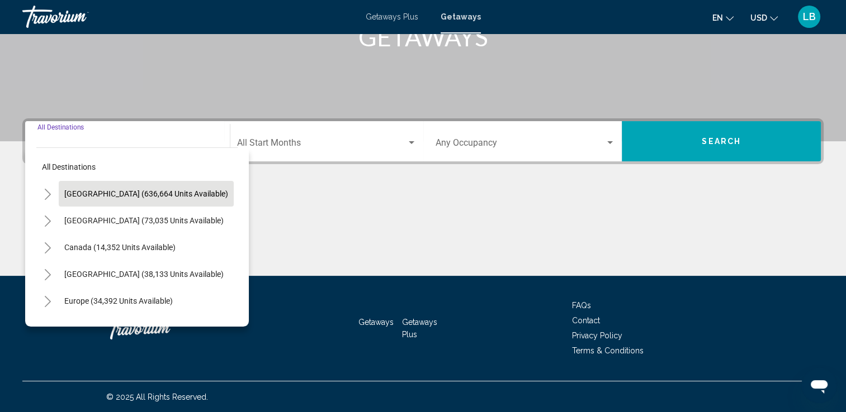
click at [83, 192] on span "[GEOGRAPHIC_DATA] (636,664 units available)" at bounding box center [146, 193] width 164 height 9
type input "**********"
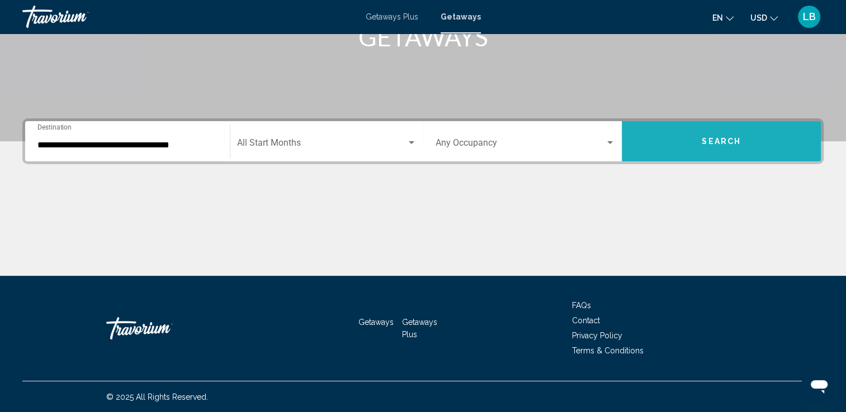
click at [671, 136] on button "Search" at bounding box center [721, 141] width 199 height 40
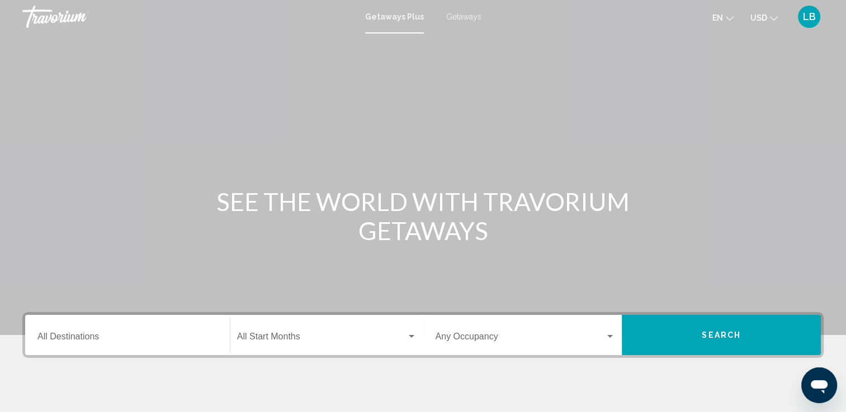
click at [472, 21] on span "Getaways" at bounding box center [463, 16] width 35 height 9
click at [154, 328] on div "Destination All Destinations" at bounding box center [127, 335] width 180 height 35
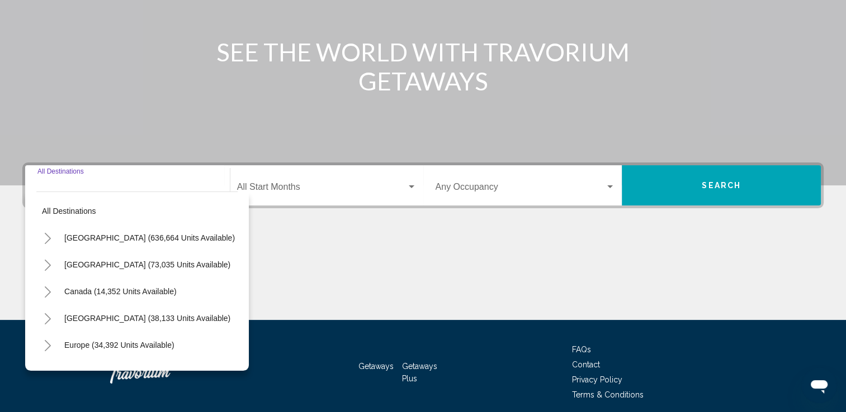
scroll to position [194, 0]
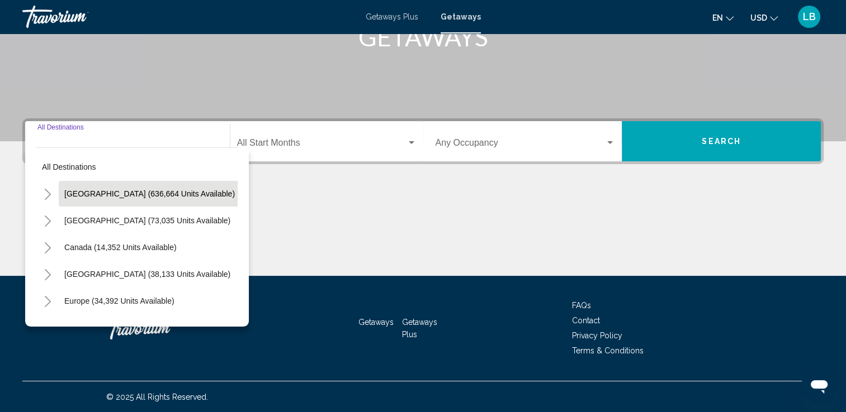
click at [86, 196] on span "[GEOGRAPHIC_DATA] (636,664 units available)" at bounding box center [149, 193] width 170 height 9
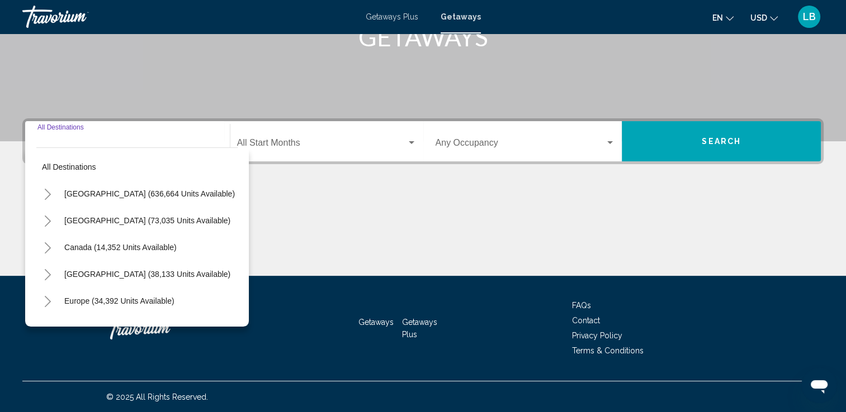
type input "**********"
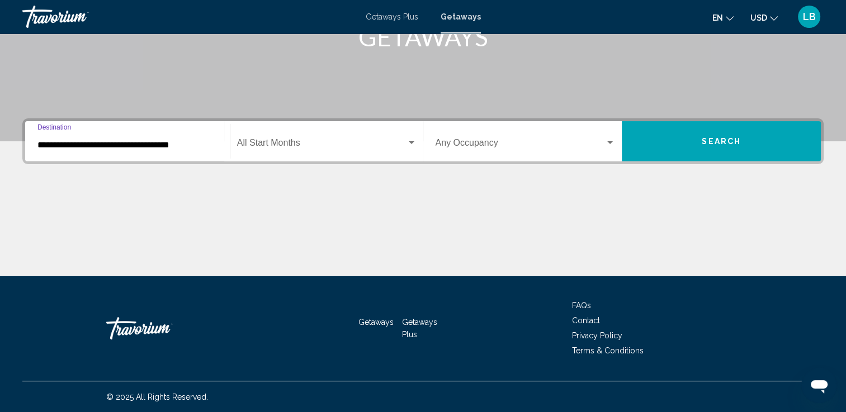
click at [765, 144] on button "Search" at bounding box center [721, 141] width 199 height 40
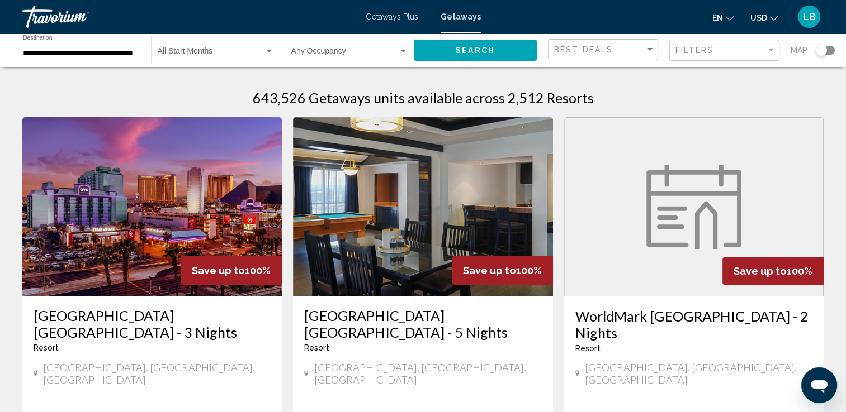
click at [816, 50] on div "Search widget" at bounding box center [820, 50] width 11 height 11
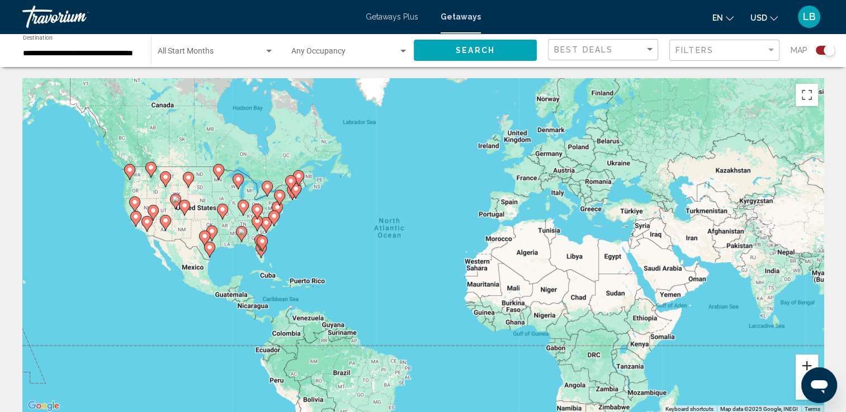
click at [803, 366] on button "Zoom in" at bounding box center [806, 366] width 22 height 22
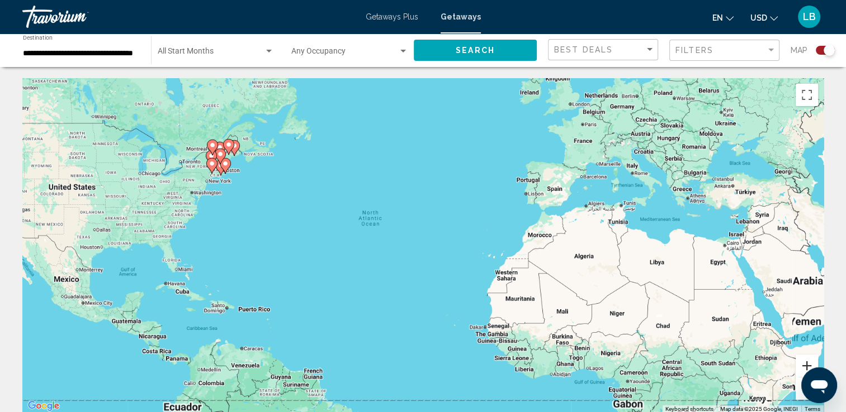
click at [803, 366] on button "Zoom in" at bounding box center [806, 366] width 22 height 22
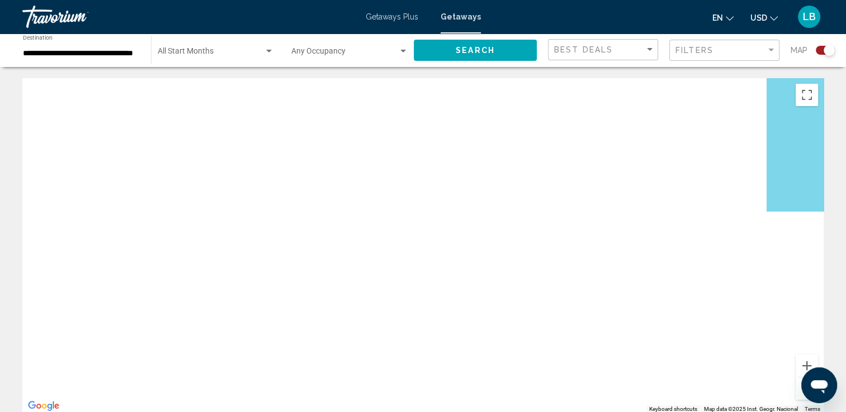
drag, startPoint x: 208, startPoint y: 303, endPoint x: 856, endPoint y: 159, distance: 663.6
click at [846, 159] on html "**********" at bounding box center [423, 206] width 846 height 412
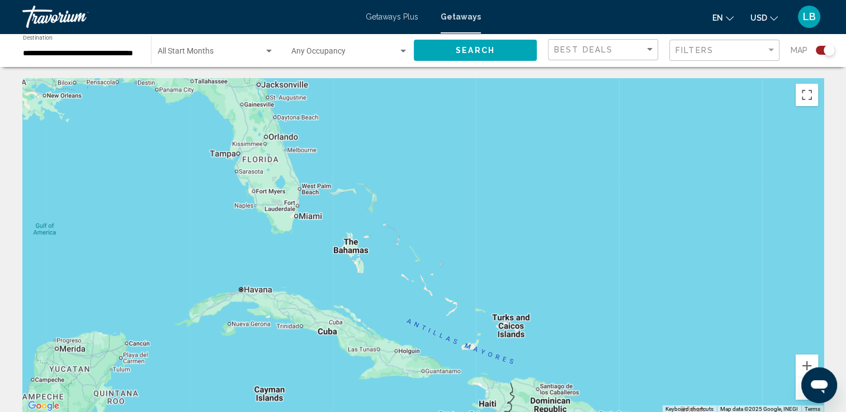
drag, startPoint x: 297, startPoint y: 239, endPoint x: 856, endPoint y: 212, distance: 559.0
click at [846, 212] on html "**********" at bounding box center [423, 206] width 846 height 412
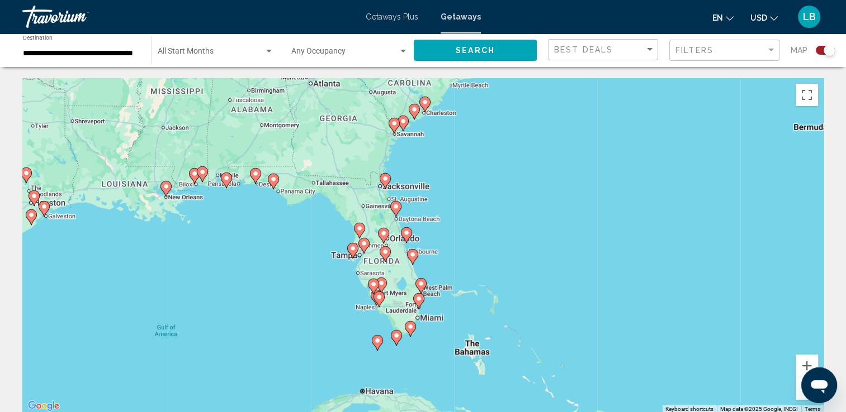
drag, startPoint x: 373, startPoint y: 218, endPoint x: 481, endPoint y: 296, distance: 133.7
click at [481, 296] on div "To activate drag with keyboard, press Alt + Enter. Once in keyboard drag state,…" at bounding box center [422, 245] width 801 height 335
click at [806, 364] on button "Zoom in" at bounding box center [806, 366] width 22 height 22
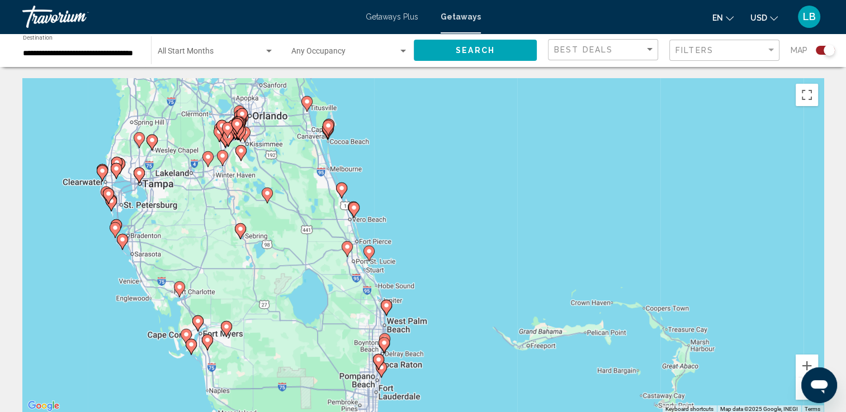
drag, startPoint x: 452, startPoint y: 268, endPoint x: 431, endPoint y: 167, distance: 103.9
click at [431, 167] on div "To activate drag with keyboard, press Alt + Enter. Once in keyboard drag state,…" at bounding box center [422, 245] width 801 height 335
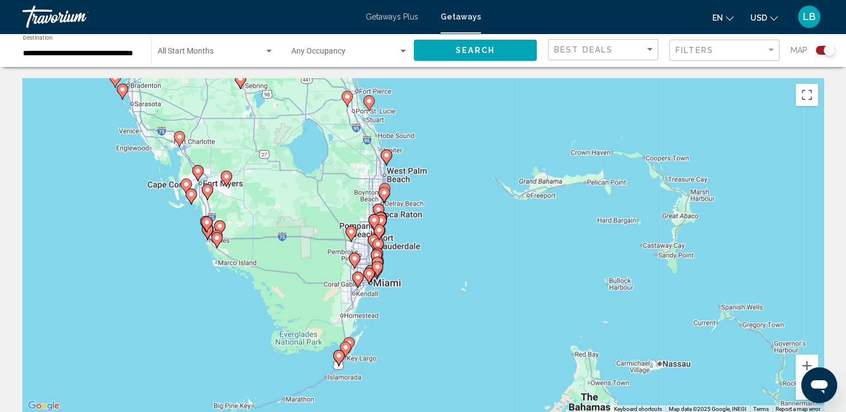
drag, startPoint x: 450, startPoint y: 282, endPoint x: 459, endPoint y: 183, distance: 99.3
click at [459, 183] on div "To activate drag with keyboard, press Alt + Enter. Once in keyboard drag state,…" at bounding box center [422, 245] width 801 height 335
click at [800, 363] on button "Zoom in" at bounding box center [806, 366] width 22 height 22
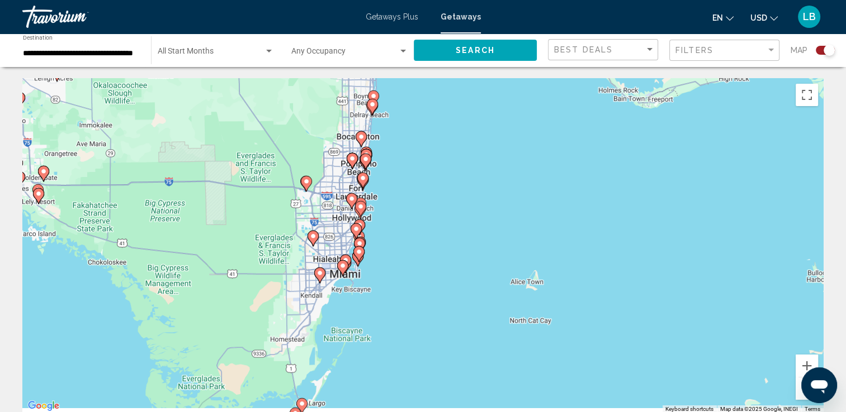
drag, startPoint x: 510, startPoint y: 316, endPoint x: 597, endPoint y: 175, distance: 165.6
click at [597, 175] on div "To activate drag with keyboard, press Alt + Enter. Once in keyboard drag state,…" at bounding box center [422, 245] width 801 height 335
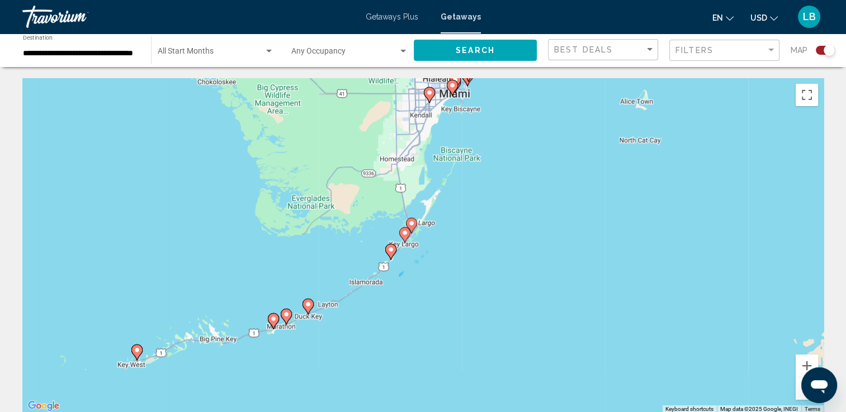
click at [271, 319] on image "Main content" at bounding box center [273, 319] width 7 height 7
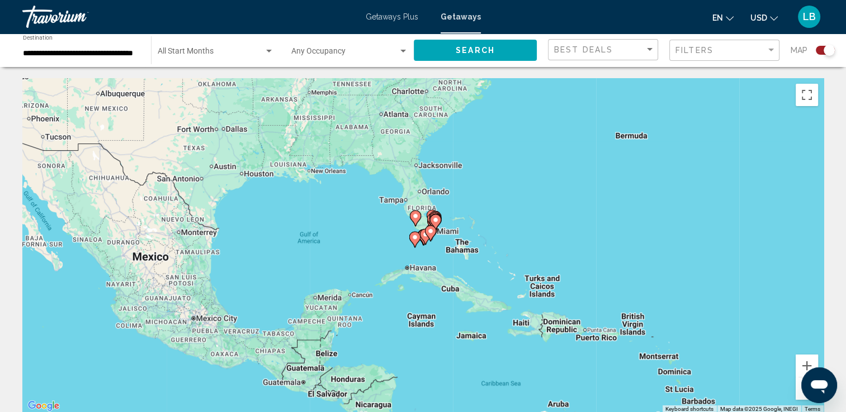
click at [428, 233] on image "Main content" at bounding box center [430, 231] width 7 height 7
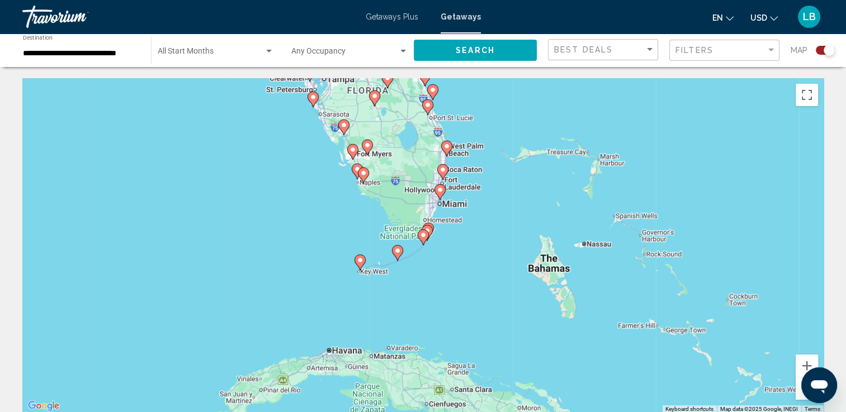
click at [423, 238] on image "Main content" at bounding box center [423, 235] width 7 height 7
type input "**********"
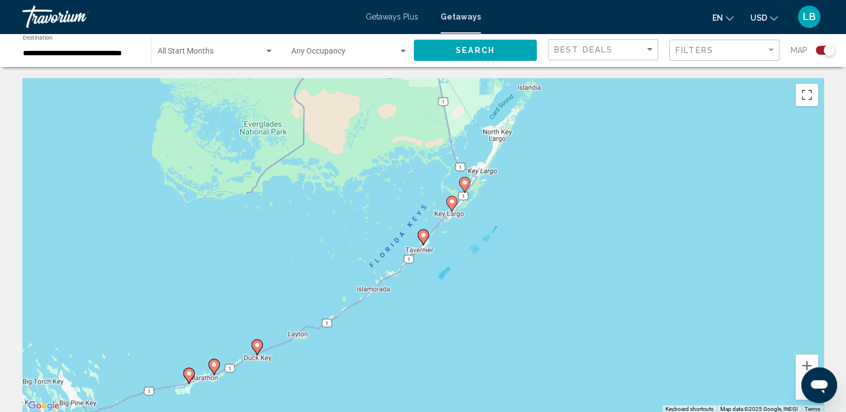
click at [449, 202] on image "Main content" at bounding box center [451, 201] width 7 height 7
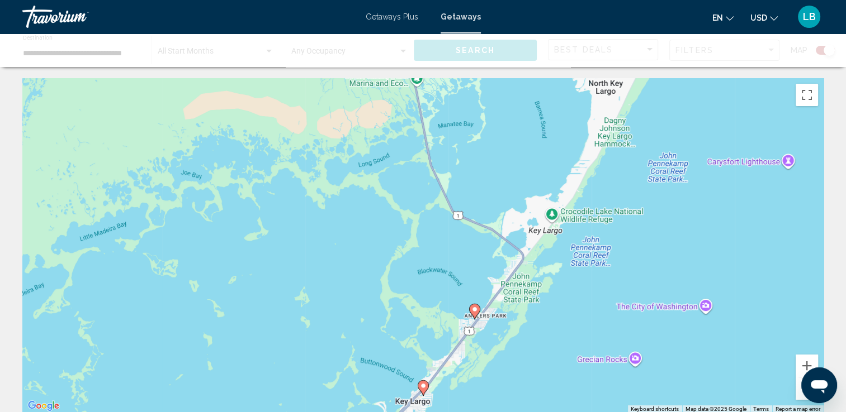
click at [476, 310] on image "Main content" at bounding box center [474, 309] width 7 height 7
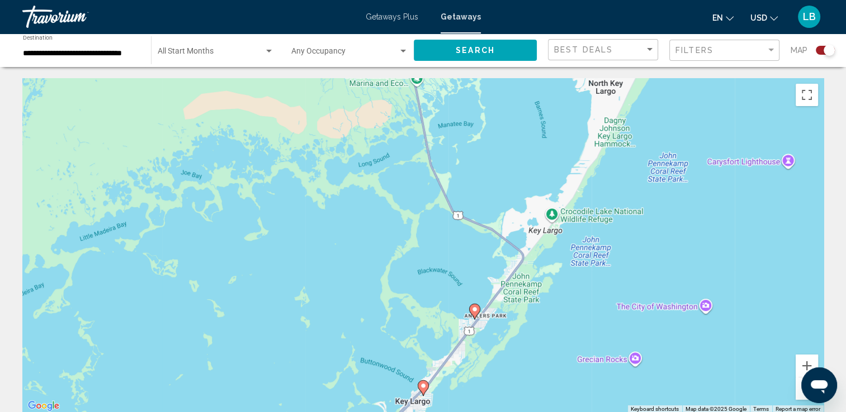
click at [474, 312] on image "Main content" at bounding box center [474, 309] width 7 height 7
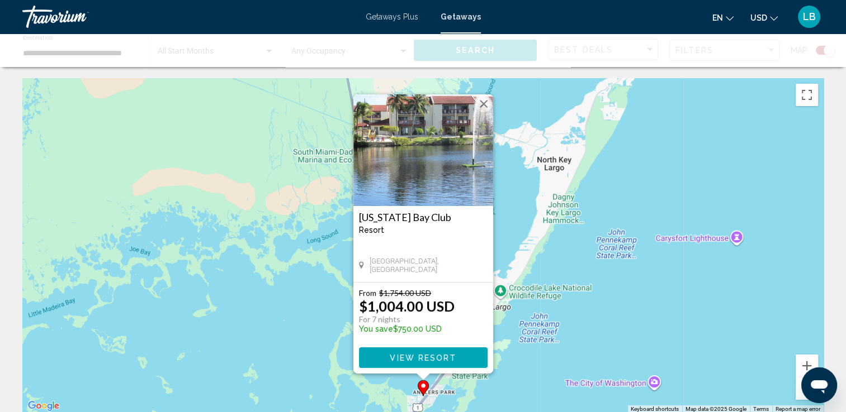
click at [483, 102] on button "Close" at bounding box center [483, 104] width 17 height 17
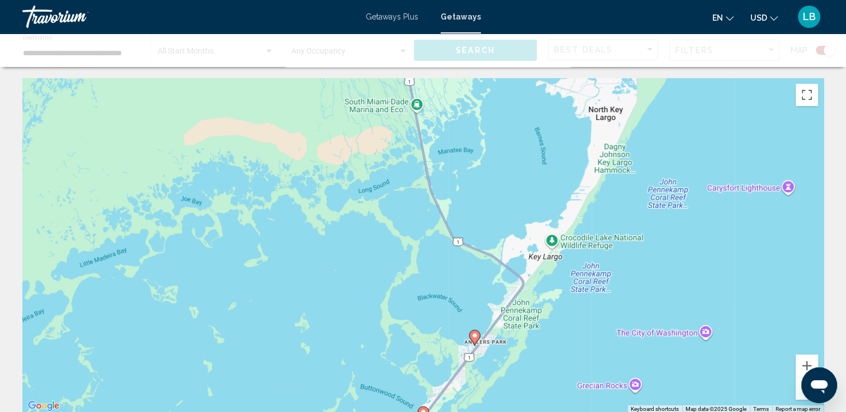
drag, startPoint x: 581, startPoint y: 314, endPoint x: 635, endPoint y: 226, distance: 103.1
click at [635, 226] on div "To navigate, press the arrow keys. To activate drag with keyboard, press Alt + …" at bounding box center [422, 245] width 801 height 335
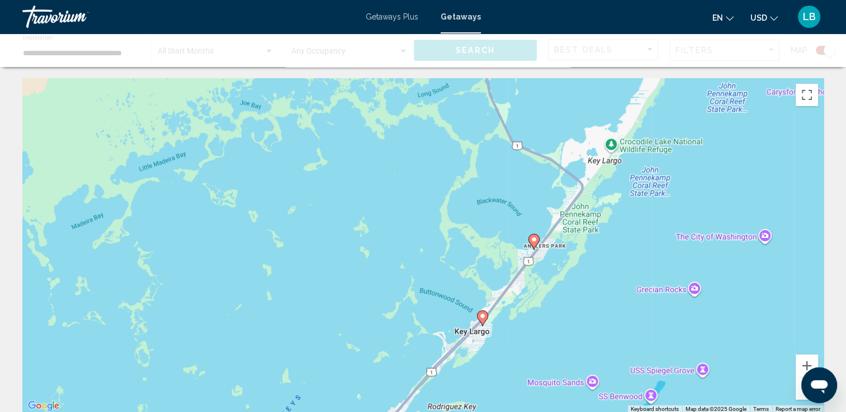
click at [485, 317] on image "Main content" at bounding box center [482, 316] width 7 height 7
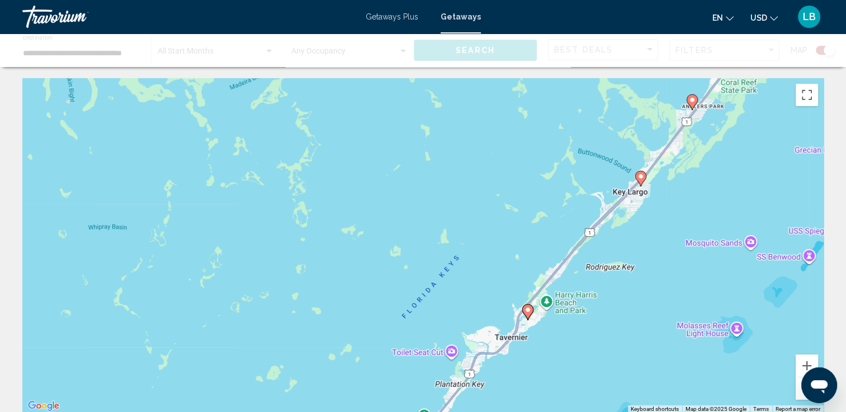
drag, startPoint x: 507, startPoint y: 350, endPoint x: 654, endPoint y: 262, distance: 171.5
click at [654, 262] on div "To activate drag with keyboard, press Alt + Enter. Once in keyboard drag state,…" at bounding box center [422, 245] width 801 height 335
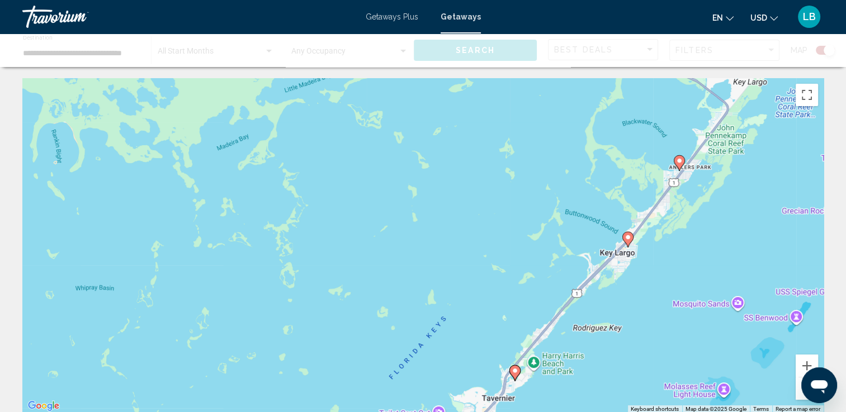
click at [626, 241] on icon "Main content" at bounding box center [627, 240] width 10 height 15
click at [799, 363] on button "Zoom in" at bounding box center [806, 366] width 22 height 22
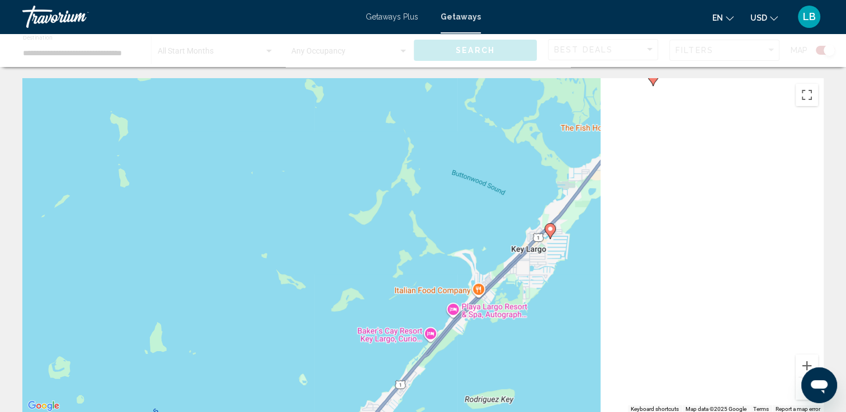
drag, startPoint x: 721, startPoint y: 292, endPoint x: 204, endPoint y: 287, distance: 517.0
click at [204, 287] on div "To activate drag with keyboard, press Alt + Enter. Once in keyboard drag state,…" at bounding box center [422, 245] width 801 height 335
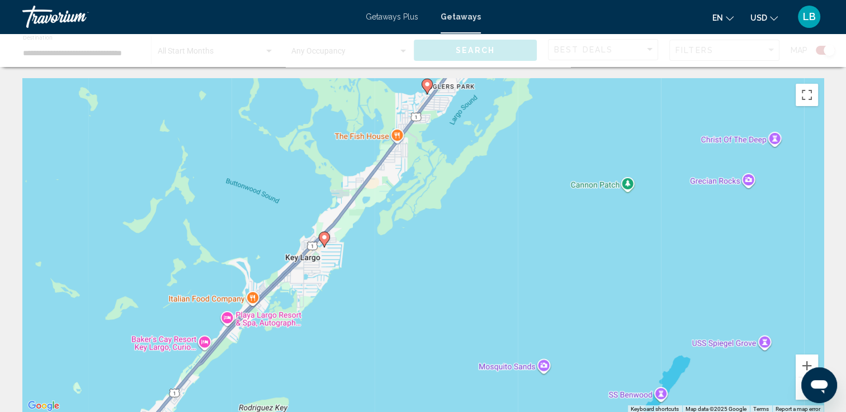
click at [324, 243] on icon "Main content" at bounding box center [324, 240] width 10 height 15
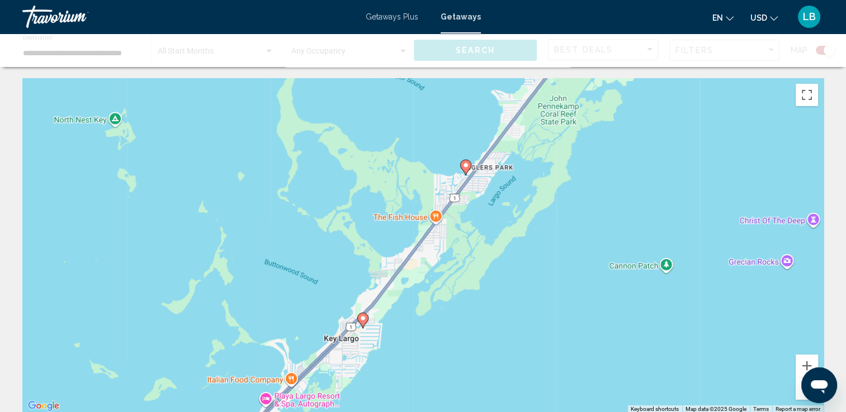
drag, startPoint x: 407, startPoint y: 208, endPoint x: 445, endPoint y: 290, distance: 89.7
click at [445, 290] on div "To activate drag with keyboard, press Alt + Enter. Once in keyboard drag state,…" at bounding box center [422, 245] width 801 height 335
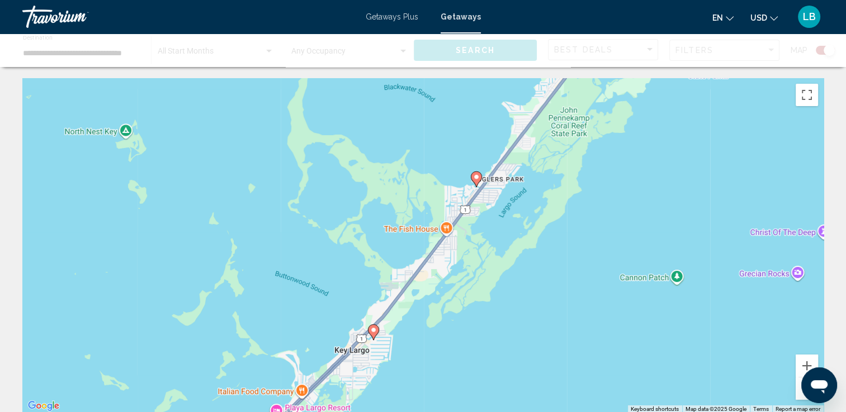
click at [376, 334] on icon "Main content" at bounding box center [373, 332] width 10 height 15
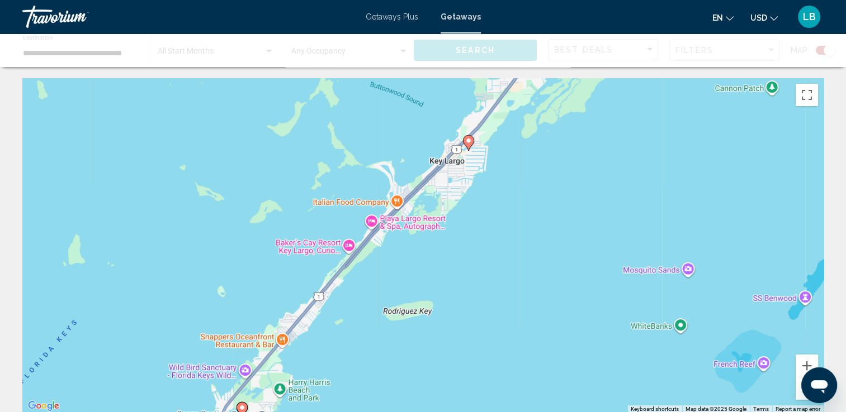
drag, startPoint x: 665, startPoint y: 394, endPoint x: 761, endPoint y: 201, distance: 215.5
click at [761, 201] on div "To activate drag with keyboard, press Alt + Enter. Once in keyboard drag state,…" at bounding box center [422, 245] width 801 height 335
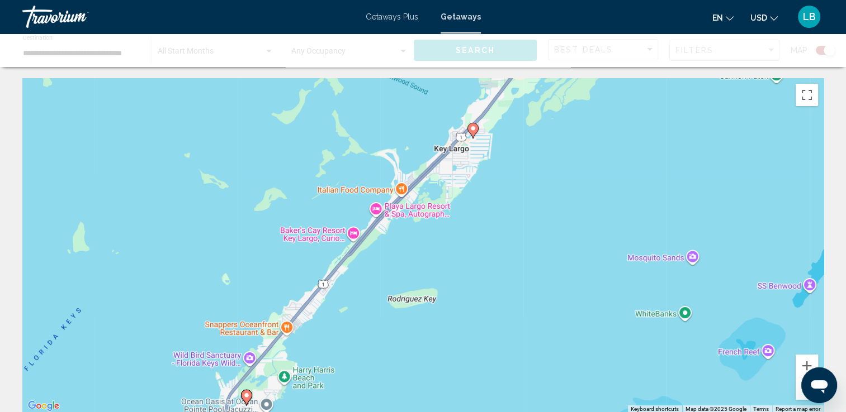
click at [248, 399] on image "Main content" at bounding box center [246, 395] width 7 height 7
click at [523, 255] on div "To navigate, press the arrow keys. To activate drag with keyboard, press Alt + …" at bounding box center [422, 245] width 801 height 335
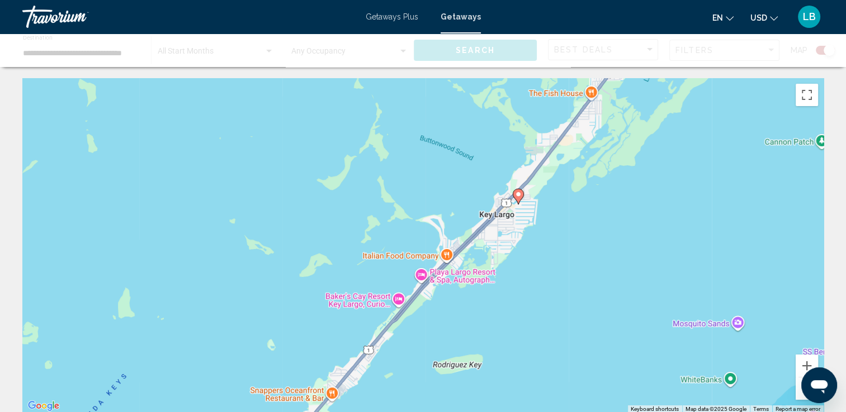
click at [799, 399] on button "Zoom out" at bounding box center [806, 389] width 22 height 22
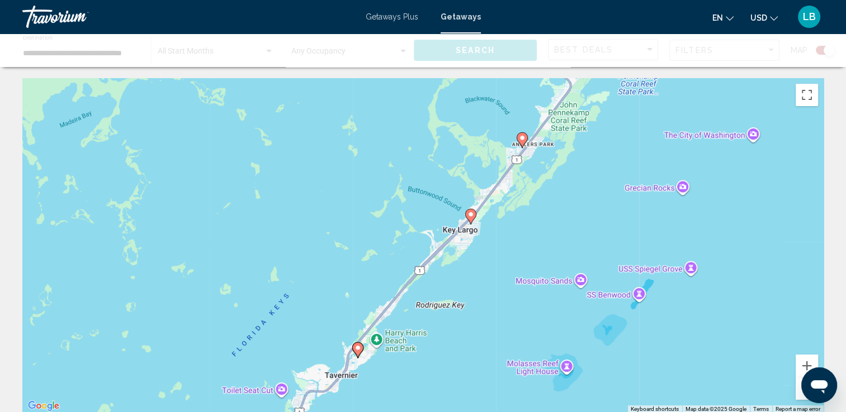
click at [799, 399] on button "Zoom out" at bounding box center [806, 389] width 22 height 22
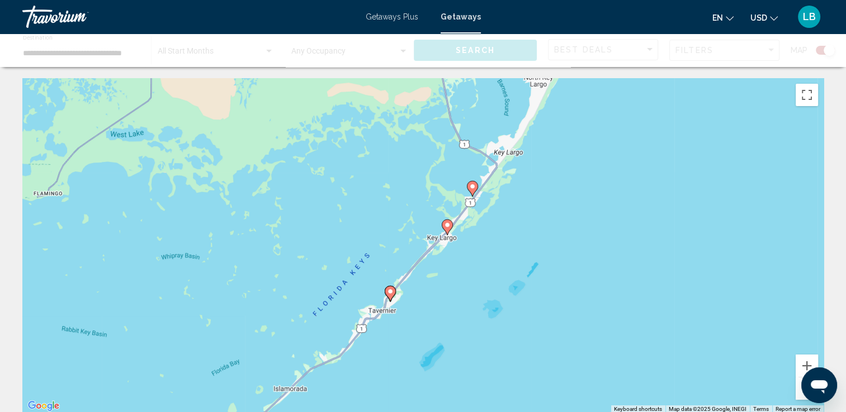
click at [445, 223] on image "Main content" at bounding box center [447, 225] width 7 height 7
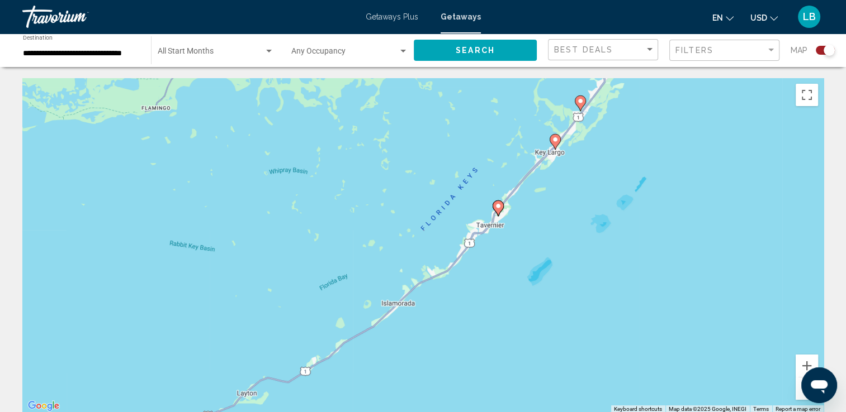
drag, startPoint x: 557, startPoint y: 238, endPoint x: 651, endPoint y: 247, distance: 94.9
click at [651, 247] on div "To activate drag with keyboard, press Alt + Enter. Once in keyboard drag state,…" at bounding box center [422, 245] width 801 height 335
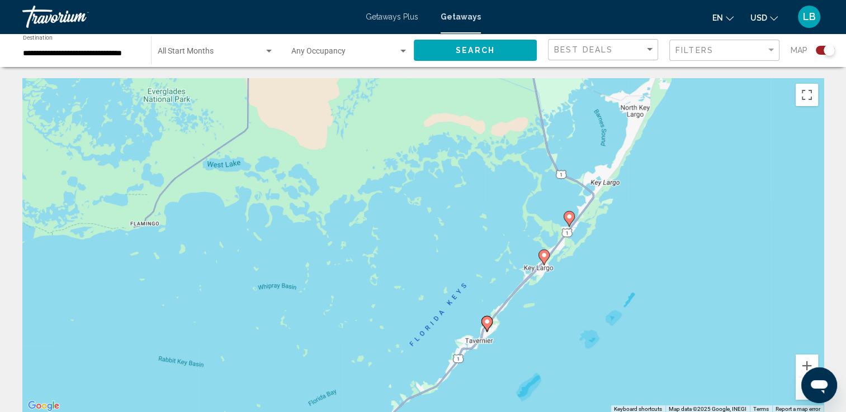
click at [487, 324] on image "Main content" at bounding box center [486, 322] width 7 height 7
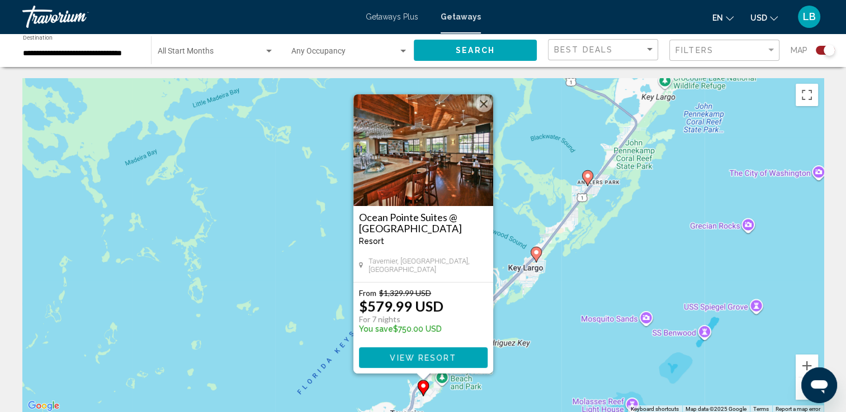
click at [424, 184] on img "Main content" at bounding box center [423, 150] width 140 height 112
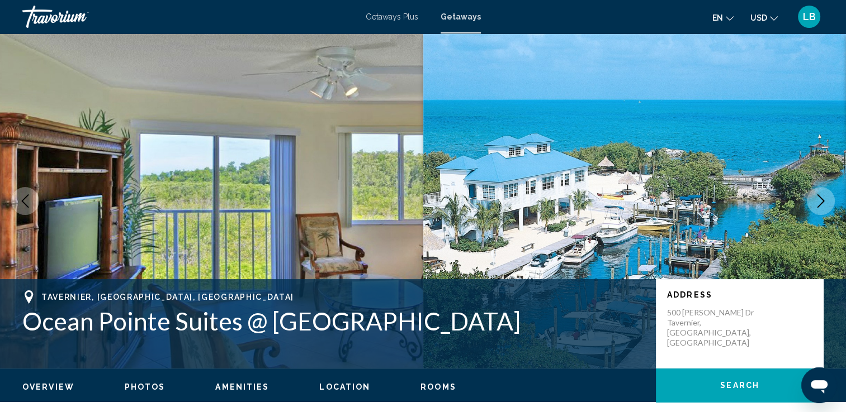
click at [830, 196] on button "Next image" at bounding box center [821, 201] width 28 height 28
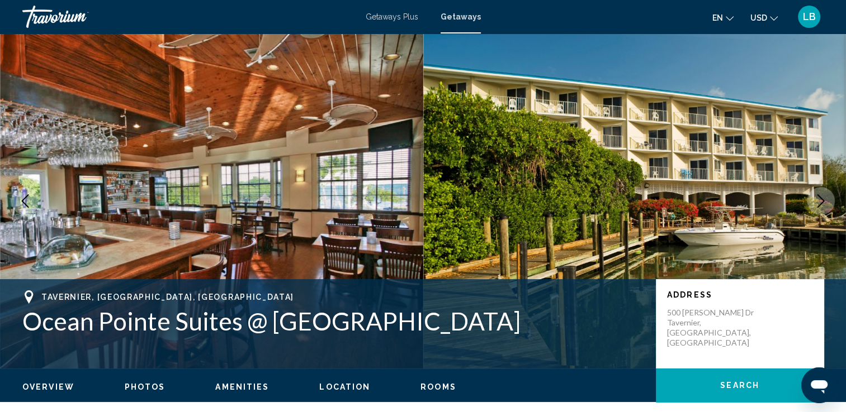
click at [830, 196] on button "Next image" at bounding box center [821, 201] width 28 height 28
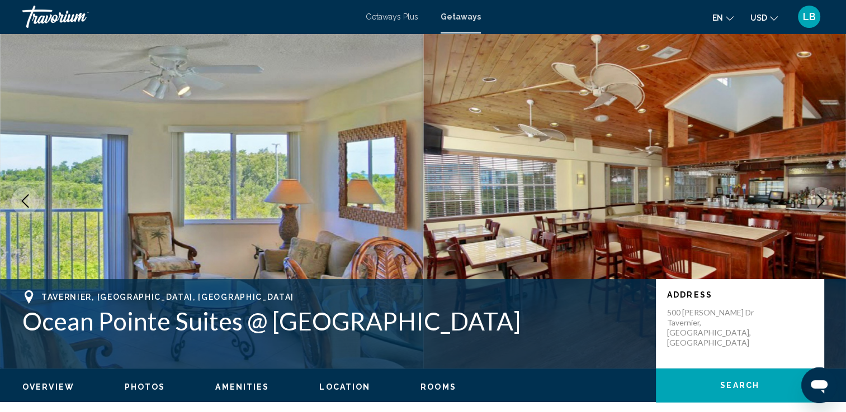
click at [830, 196] on button "Next image" at bounding box center [821, 201] width 28 height 28
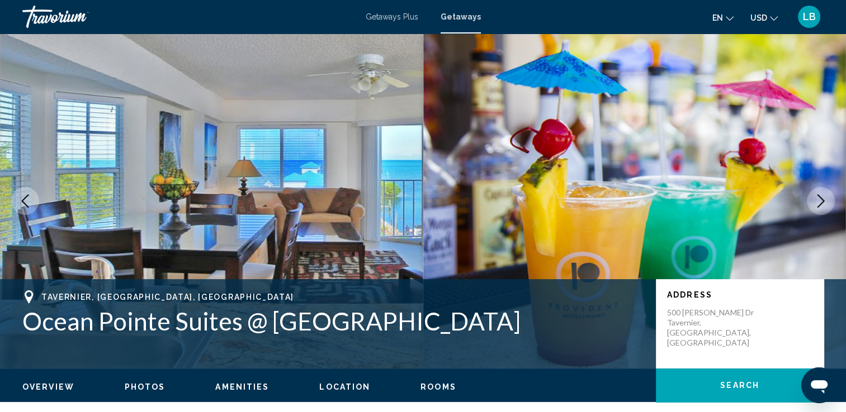
click at [830, 196] on button "Next image" at bounding box center [821, 201] width 28 height 28
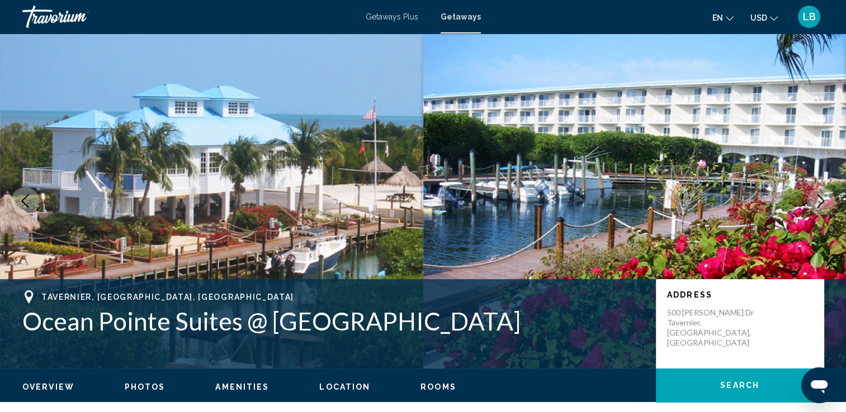
click at [830, 196] on button "Next image" at bounding box center [821, 201] width 28 height 28
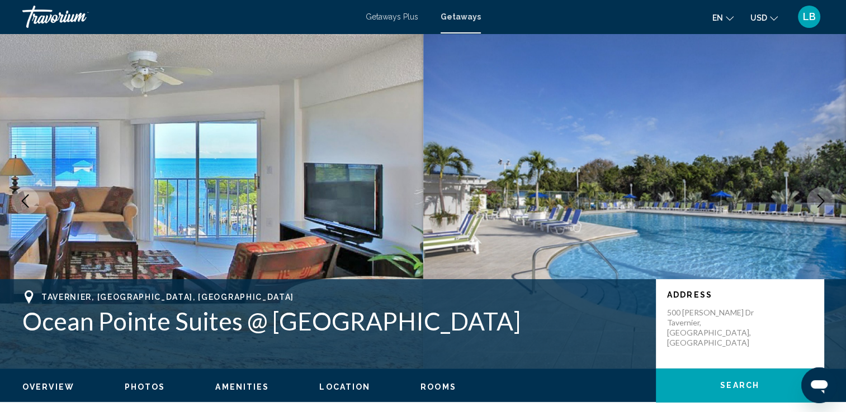
click at [830, 196] on button "Next image" at bounding box center [821, 201] width 28 height 28
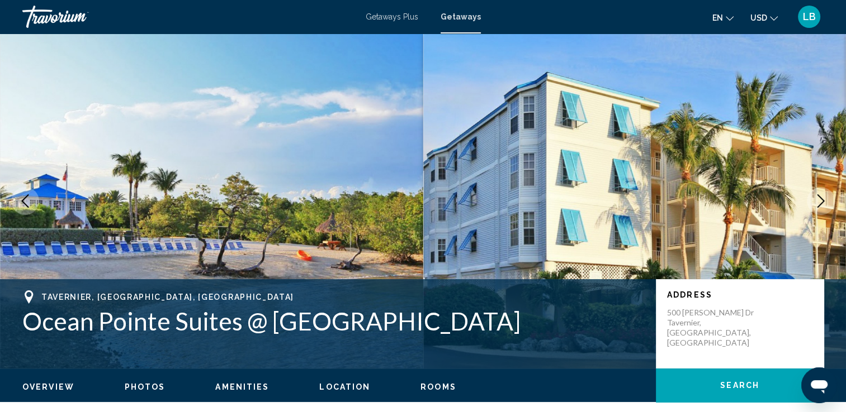
click at [830, 196] on button "Next image" at bounding box center [821, 201] width 28 height 28
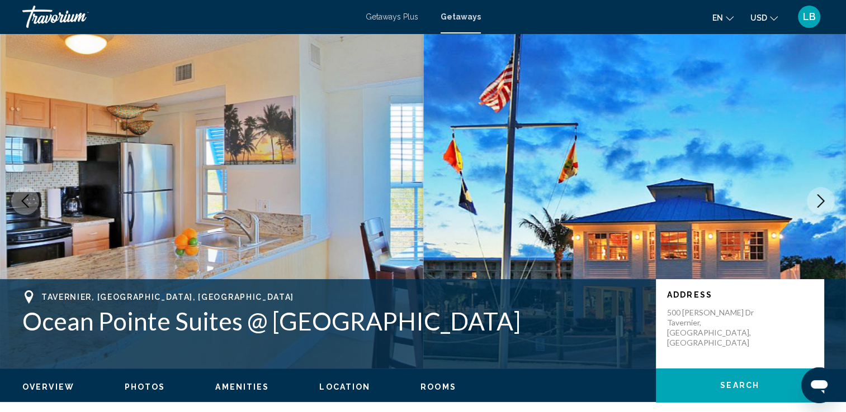
click at [830, 196] on button "Next image" at bounding box center [821, 201] width 28 height 28
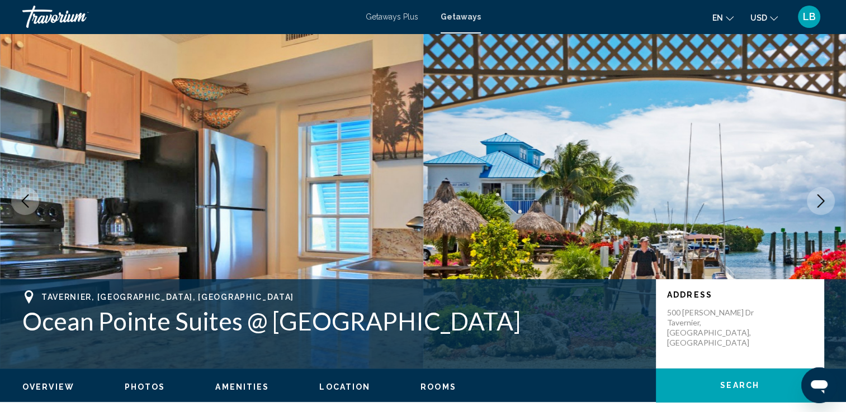
click at [830, 196] on button "Next image" at bounding box center [821, 201] width 28 height 28
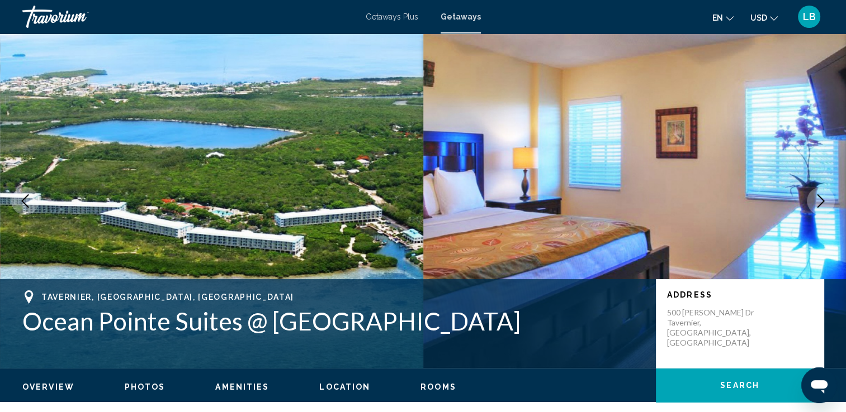
click at [830, 196] on button "Next image" at bounding box center [821, 201] width 28 height 28
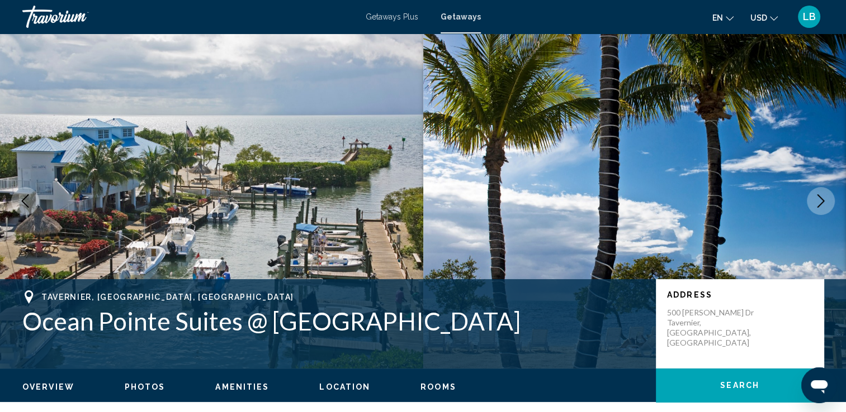
click at [830, 196] on button "Next image" at bounding box center [821, 201] width 28 height 28
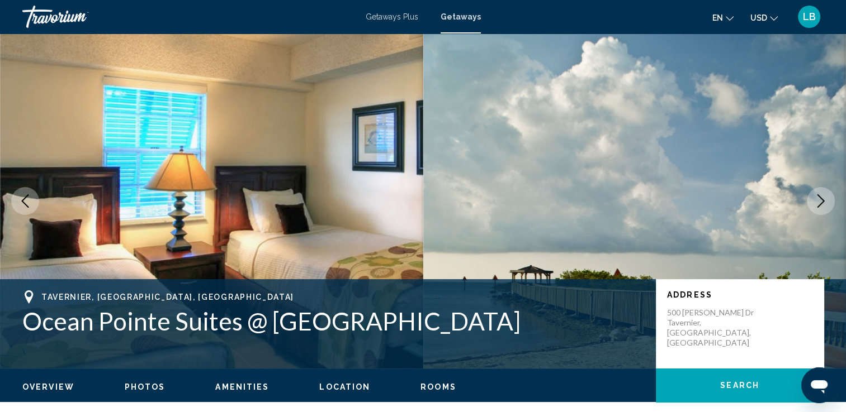
click at [830, 196] on button "Next image" at bounding box center [821, 201] width 28 height 28
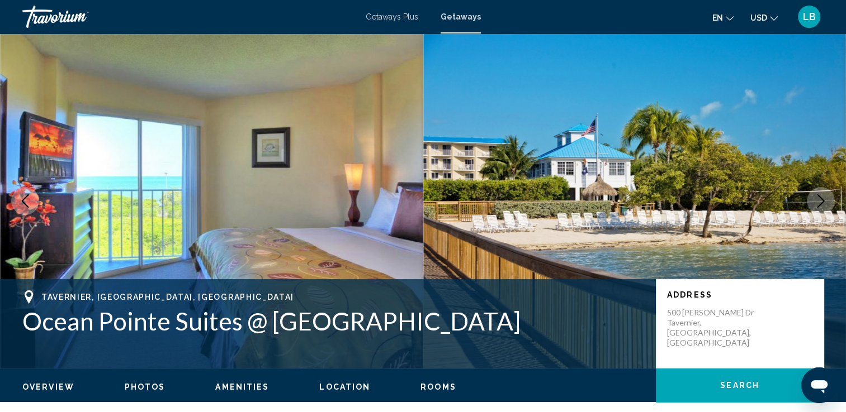
click at [830, 196] on button "Next image" at bounding box center [821, 201] width 28 height 28
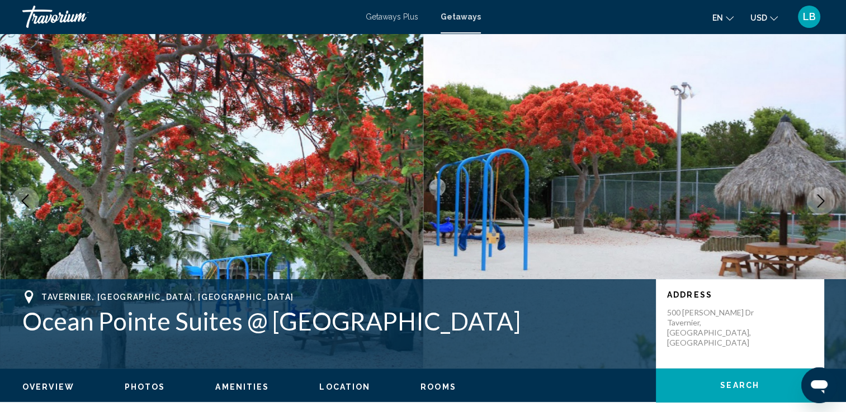
click at [830, 196] on button "Next image" at bounding box center [821, 201] width 28 height 28
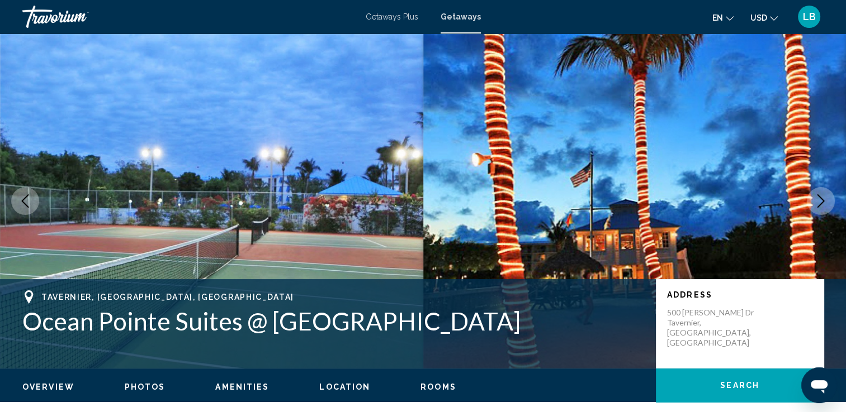
click at [830, 196] on button "Next image" at bounding box center [821, 201] width 28 height 28
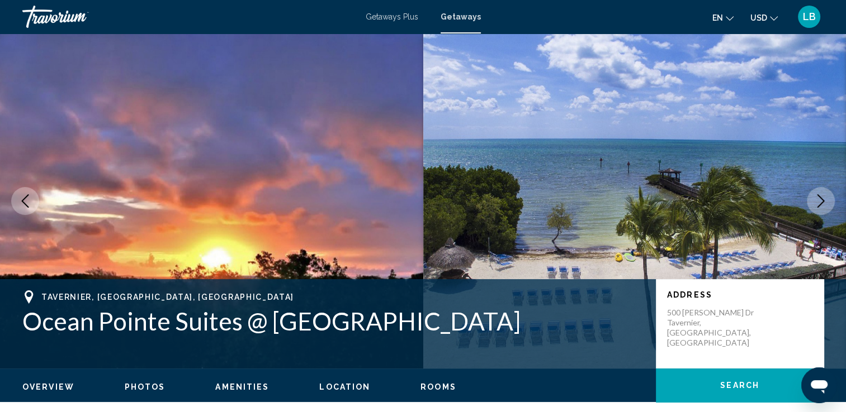
click at [830, 196] on button "Next image" at bounding box center [821, 201] width 28 height 28
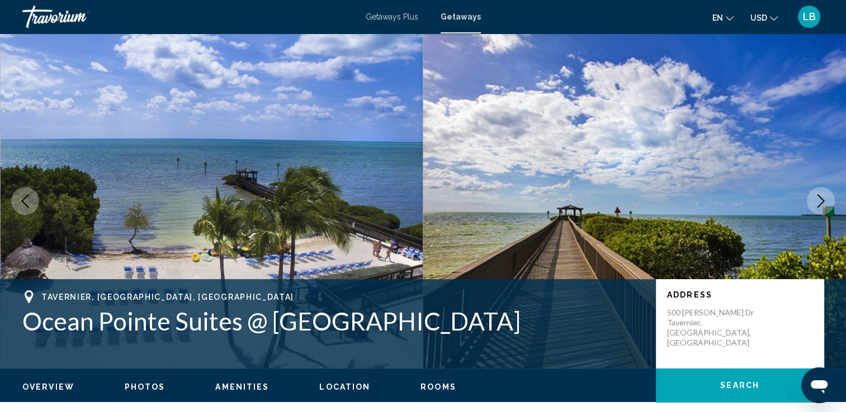
click at [830, 196] on button "Next image" at bounding box center [821, 201] width 28 height 28
